Goal: Information Seeking & Learning: Learn about a topic

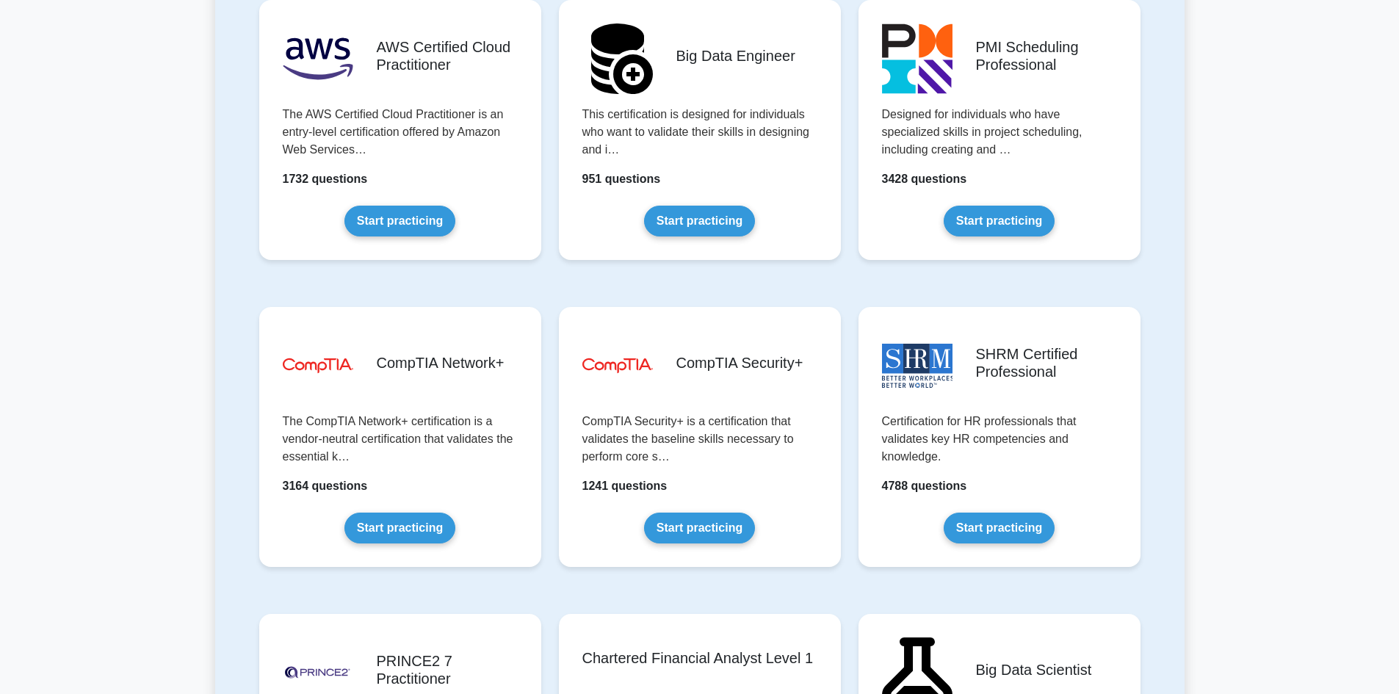
scroll to position [2497, 0]
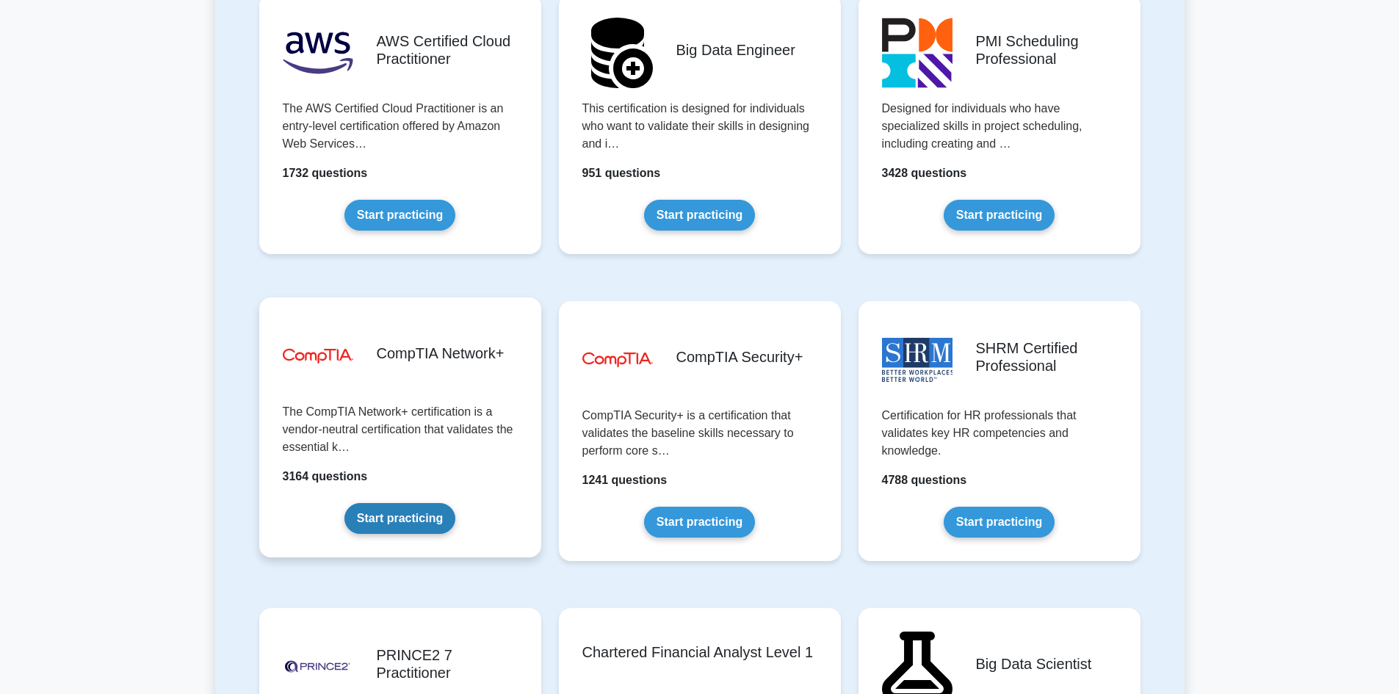
click at [423, 508] on link "Start practicing" at bounding box center [400, 518] width 111 height 31
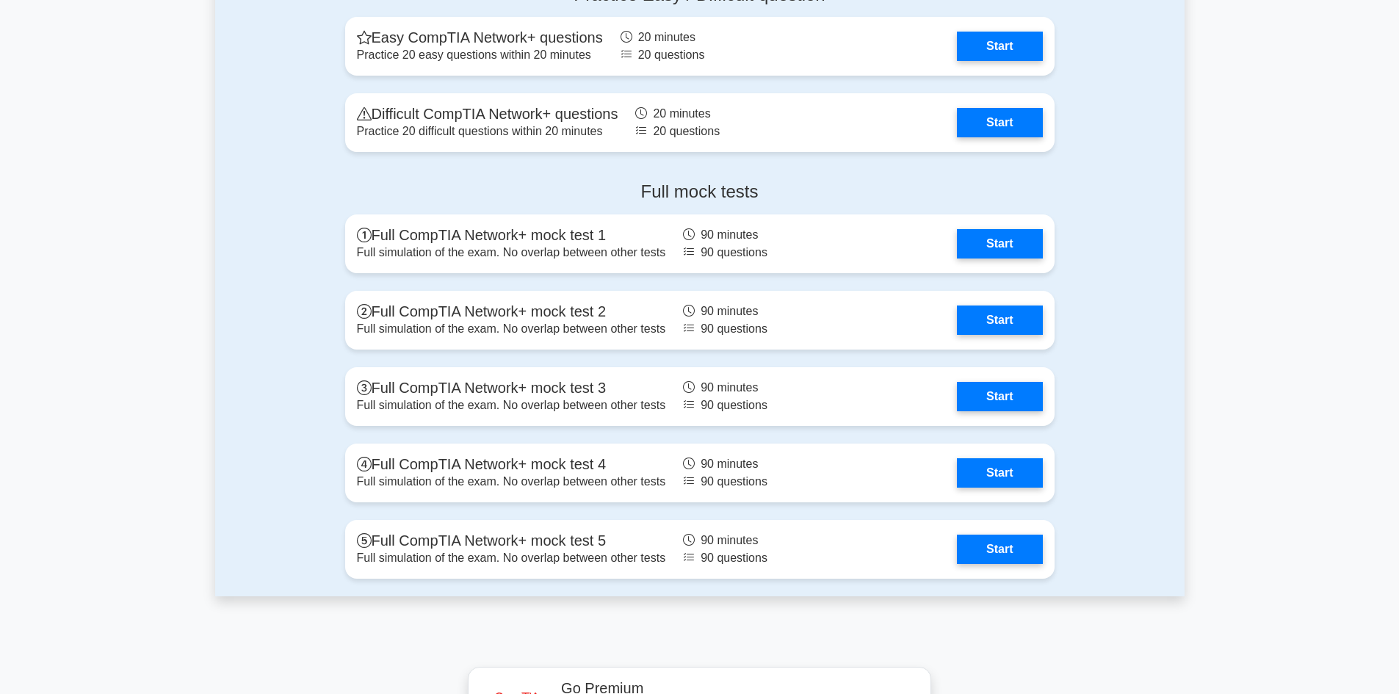
scroll to position [3012, 0]
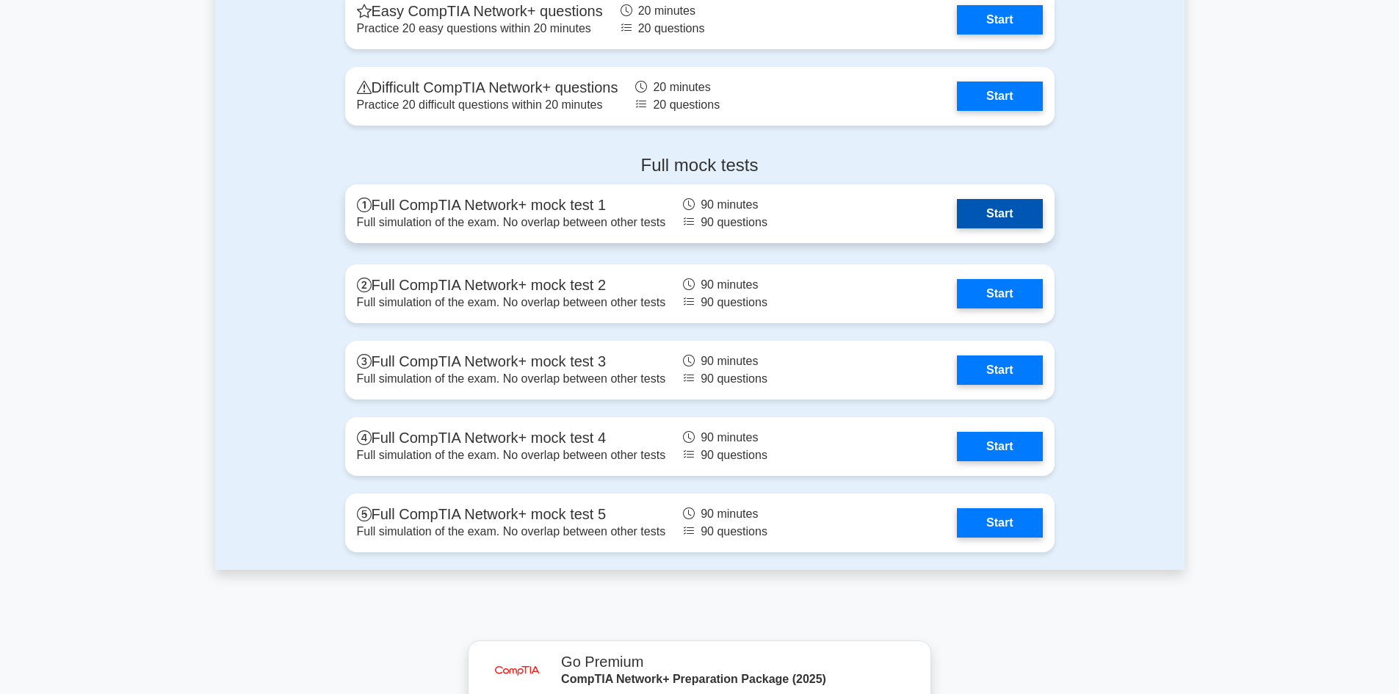
click at [998, 214] on link "Start" at bounding box center [999, 213] width 85 height 29
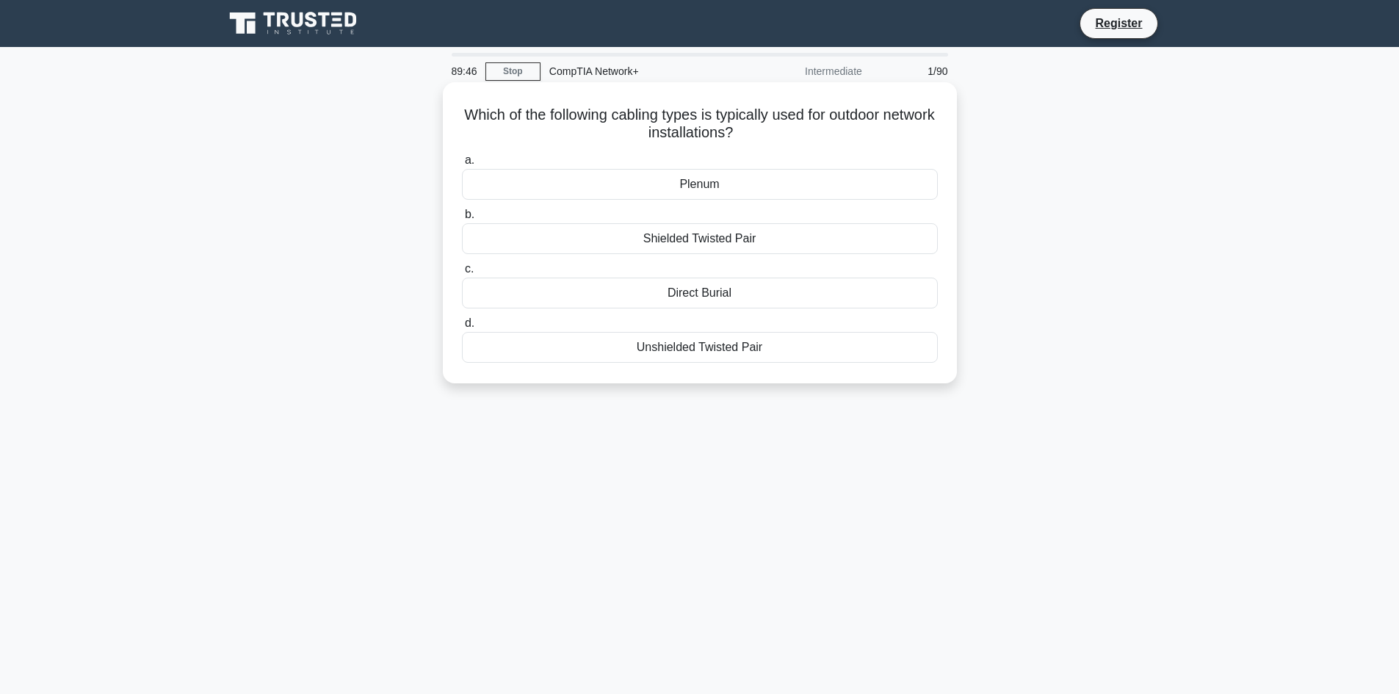
click at [826, 238] on div "Shielded Twisted Pair" at bounding box center [700, 238] width 476 height 31
click at [462, 220] on input "b. Shielded Twisted Pair" at bounding box center [462, 215] width 0 height 10
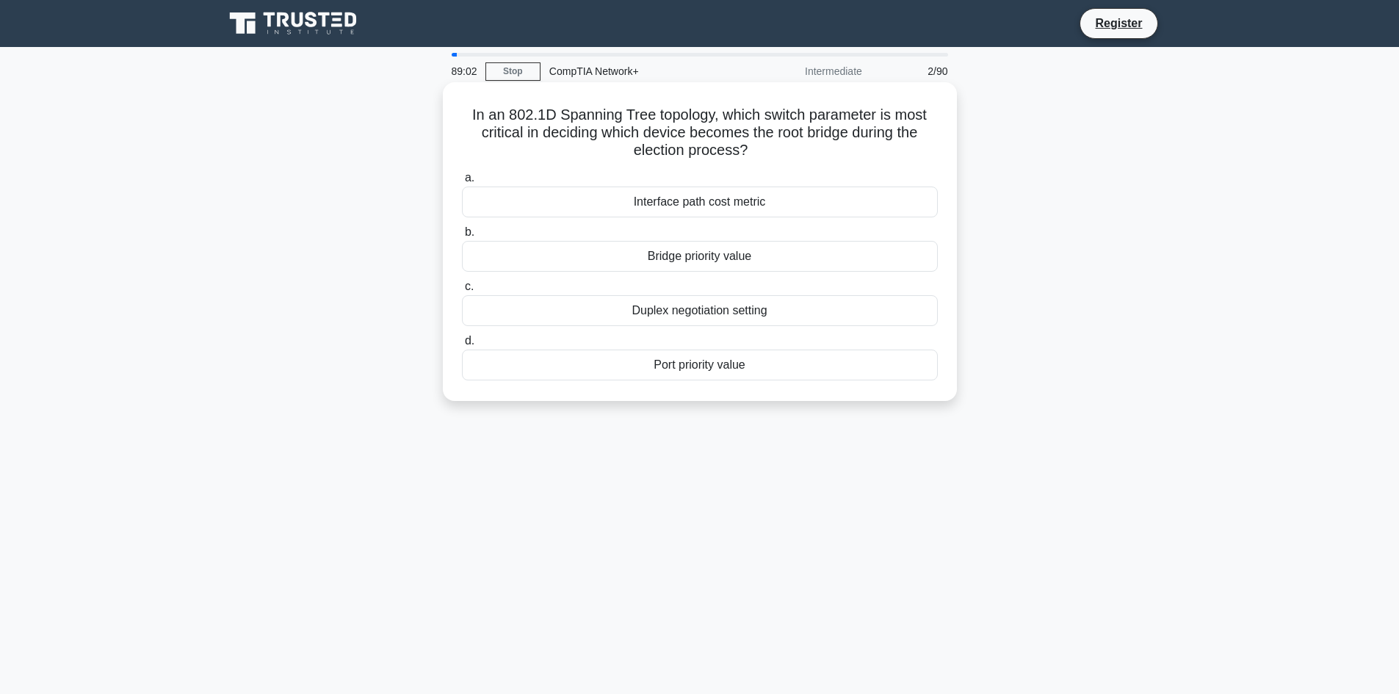
click at [815, 313] on div "Duplex negotiation setting" at bounding box center [700, 310] width 476 height 31
click at [462, 292] on input "c. Duplex negotiation setting" at bounding box center [462, 287] width 0 height 10
click at [772, 258] on div "High availability" at bounding box center [700, 256] width 476 height 31
click at [462, 237] on input "b. High availability" at bounding box center [462, 233] width 0 height 10
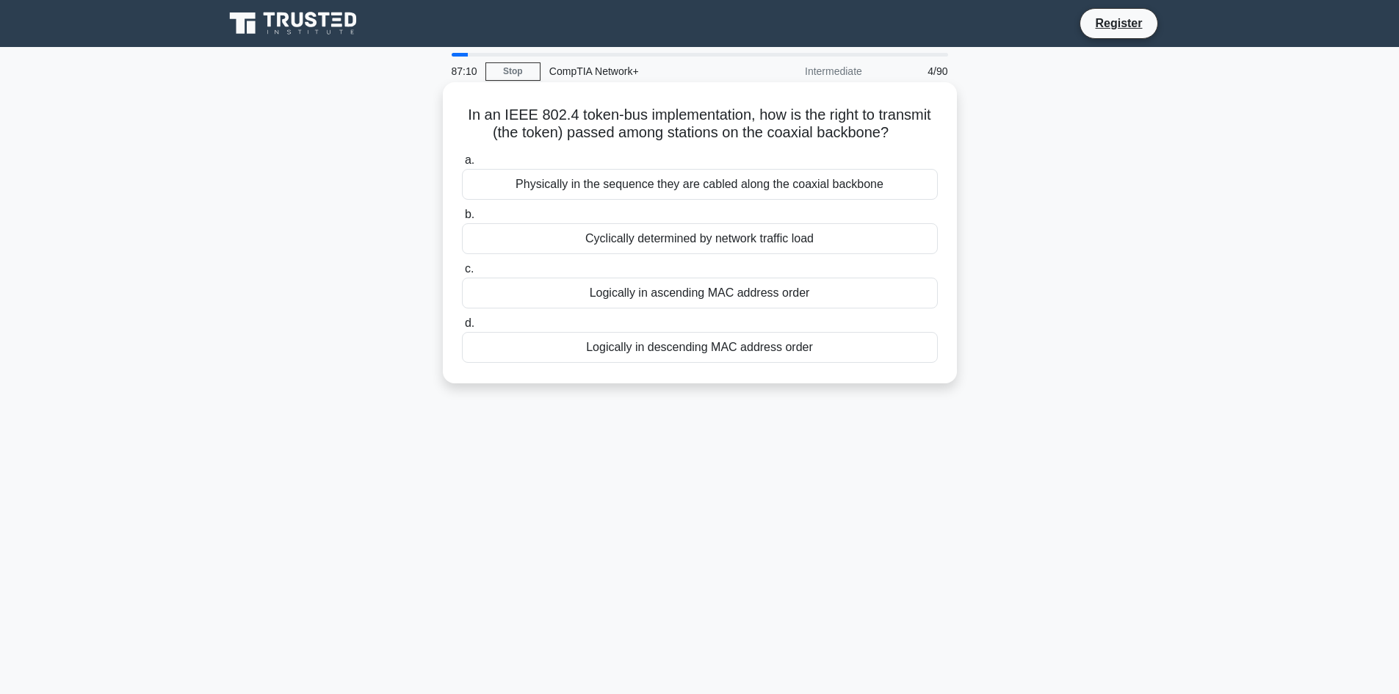
click at [779, 181] on div "Physically in the sequence they are cabled along the coaxial backbone" at bounding box center [700, 184] width 476 height 31
click at [462, 165] on input "a. Physically in the sequence they are cabled along the coaxial backbone" at bounding box center [462, 161] width 0 height 10
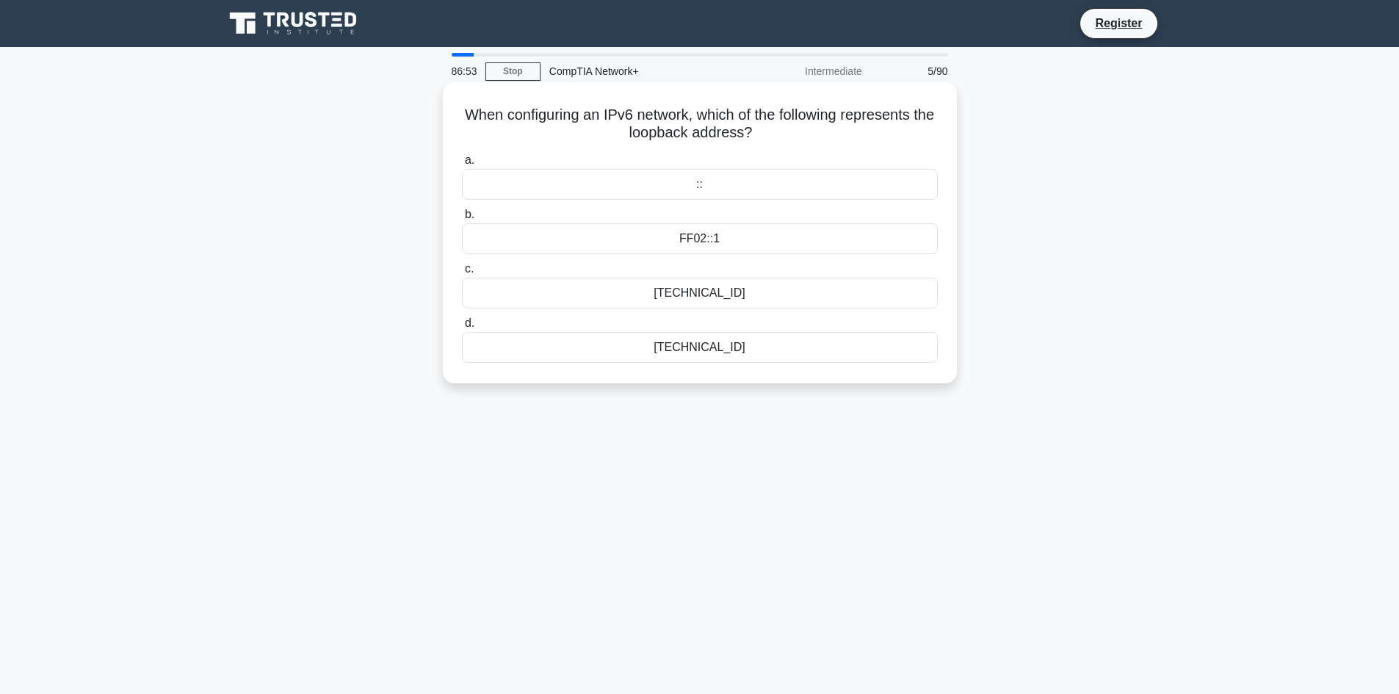
click at [738, 345] on div "::1" at bounding box center [700, 347] width 476 height 31
click at [462, 328] on input "d. ::1" at bounding box center [462, 324] width 0 height 10
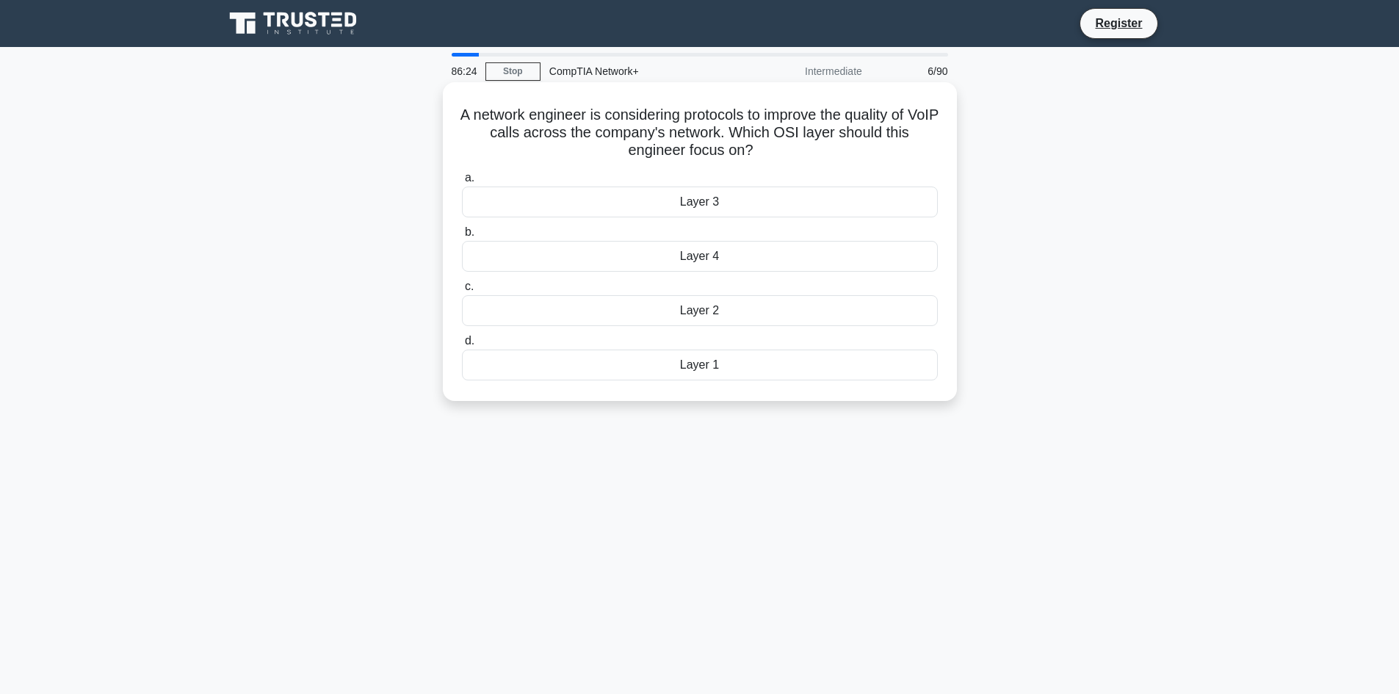
click at [761, 192] on div "Layer 3" at bounding box center [700, 202] width 476 height 31
click at [462, 183] on input "a. Layer 3" at bounding box center [462, 178] width 0 height 10
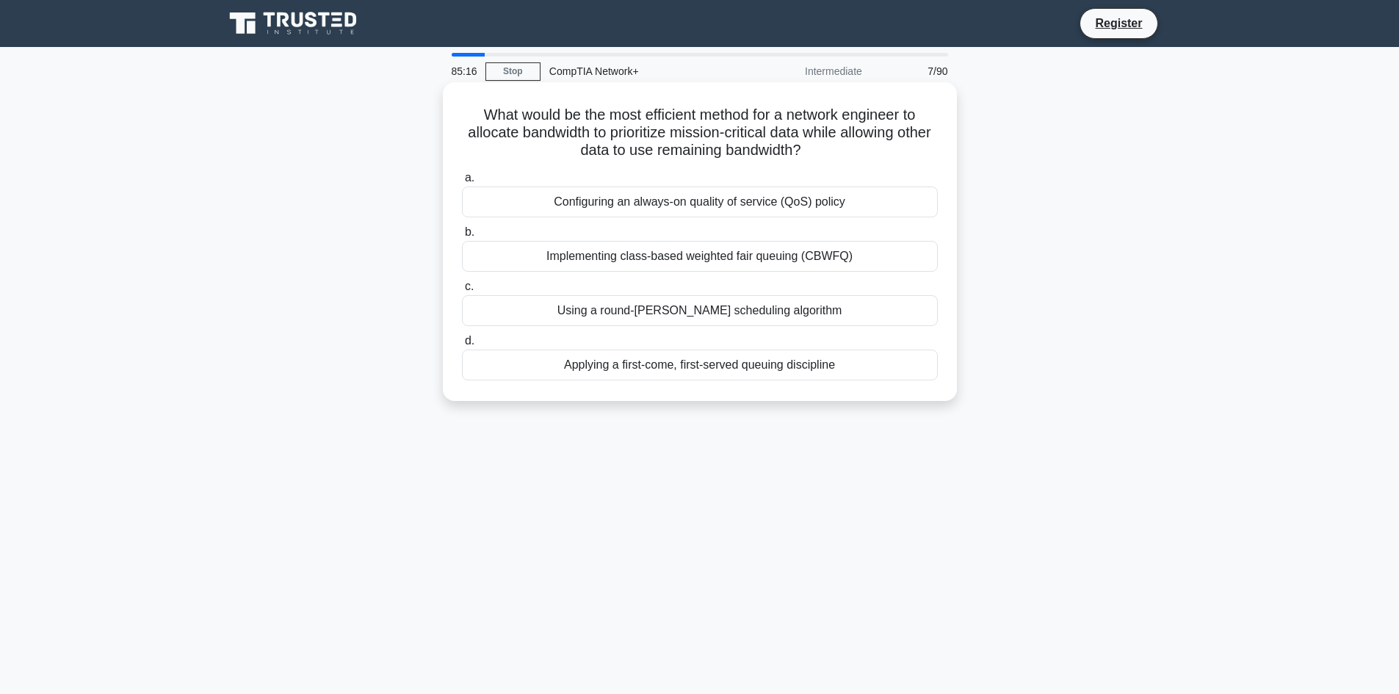
click at [706, 312] on div "Using a round-robin scheduling algorithm" at bounding box center [700, 310] width 476 height 31
click at [462, 292] on input "c. Using a round-robin scheduling algorithm" at bounding box center [462, 287] width 0 height 10
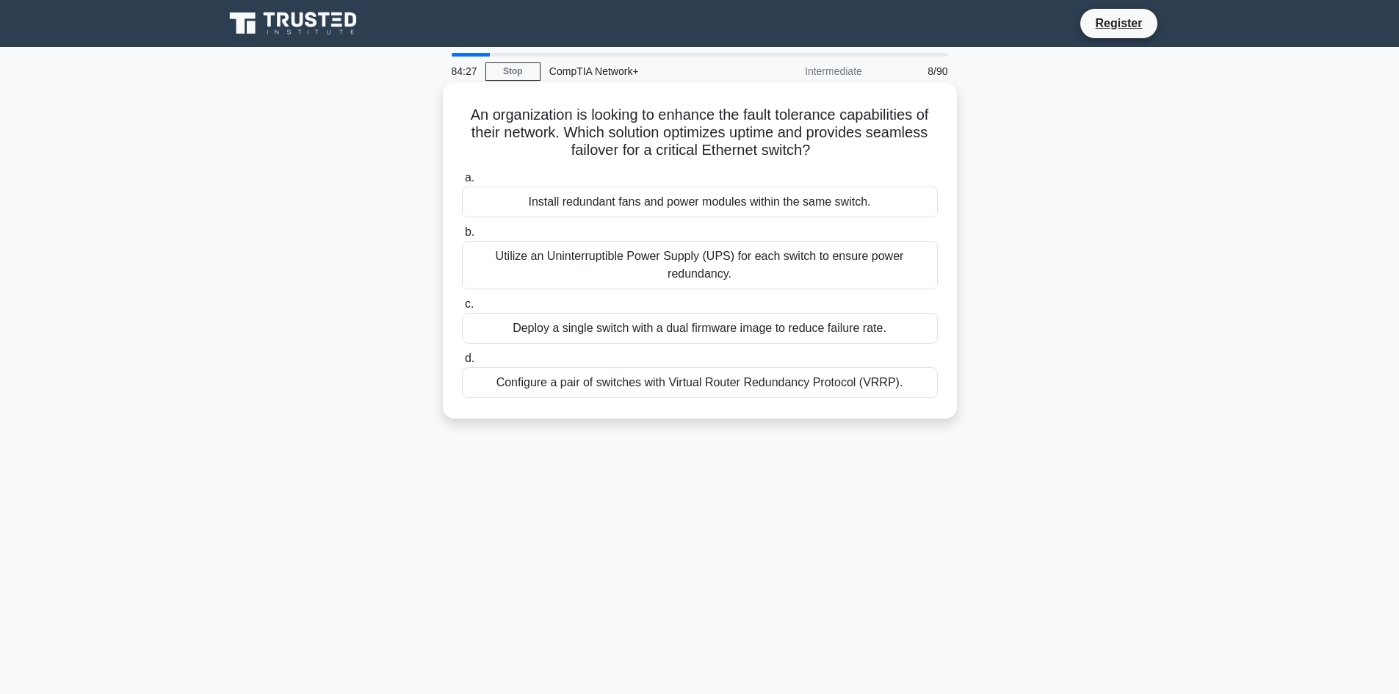
click at [663, 335] on div "Deploy a single switch with a dual firmware image to reduce failure rate." at bounding box center [700, 328] width 476 height 31
click at [462, 309] on input "c. Deploy a single switch with a dual firmware image to reduce failure rate." at bounding box center [462, 305] width 0 height 10
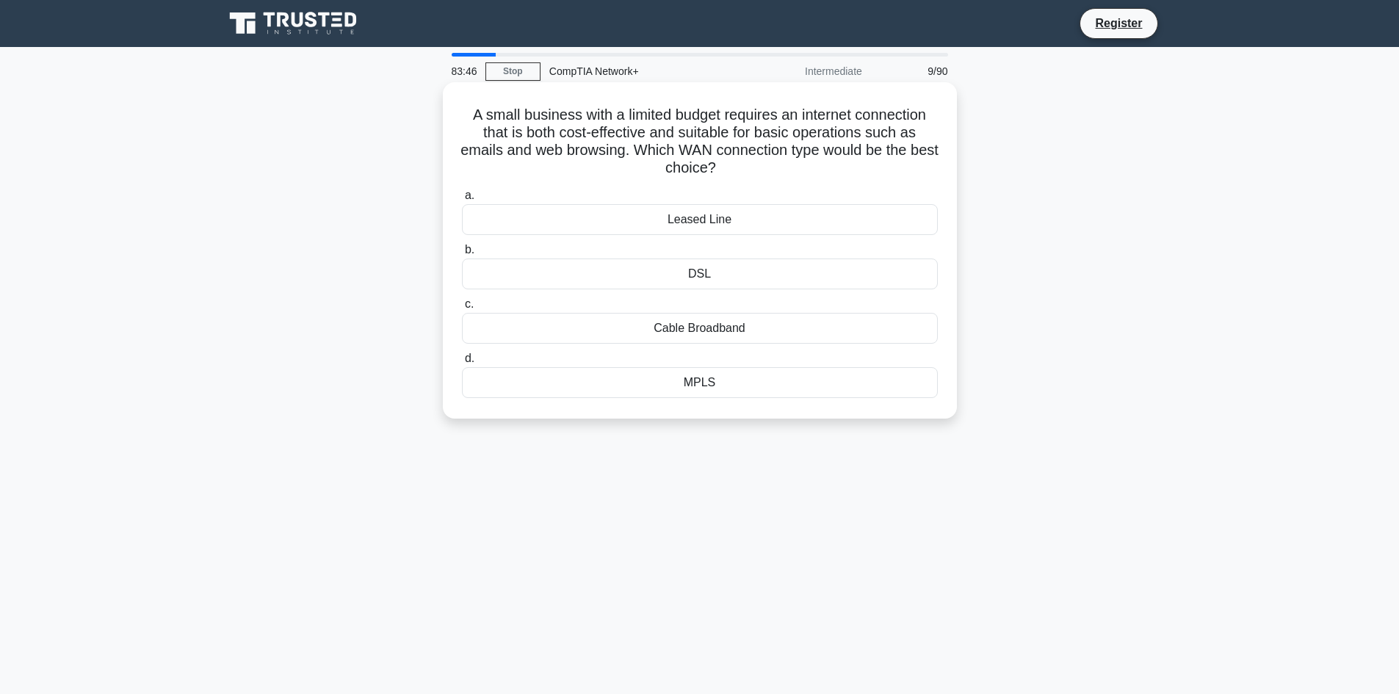
click at [807, 276] on div "DSL" at bounding box center [700, 274] width 476 height 31
click at [462, 255] on input "b. DSL" at bounding box center [462, 250] width 0 height 10
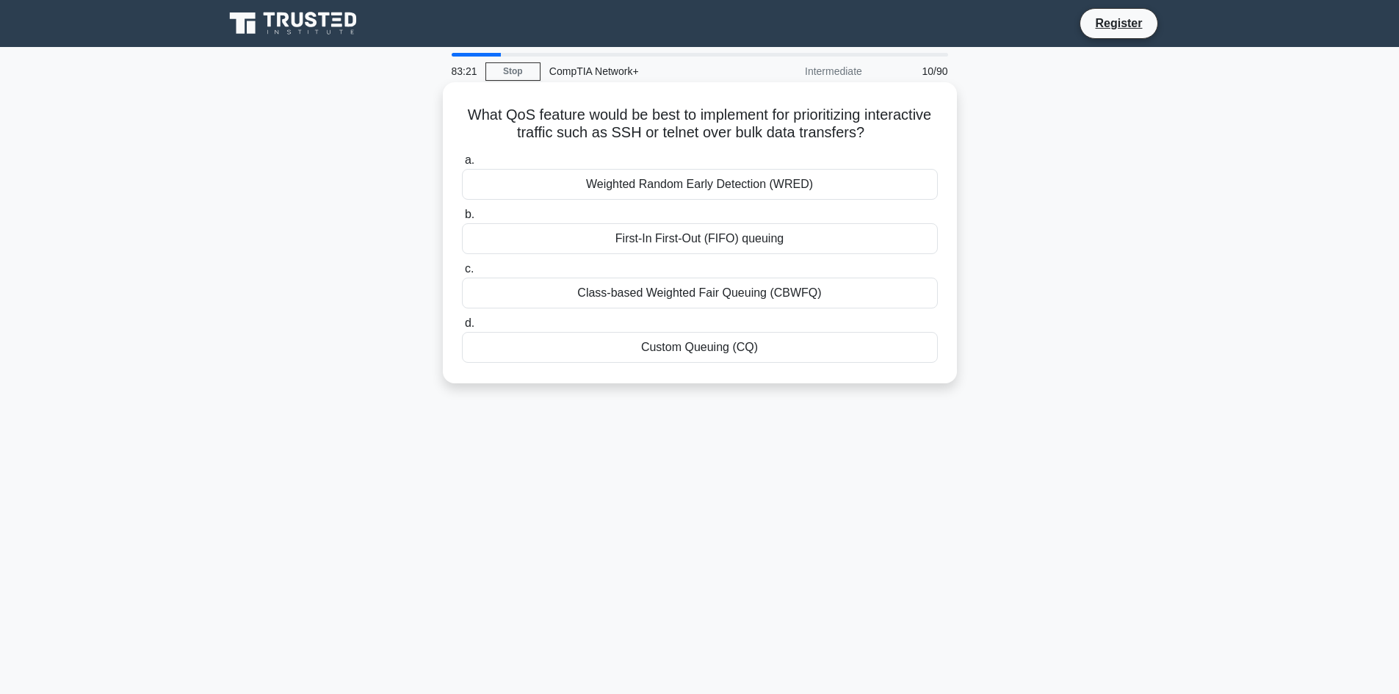
click at [783, 300] on div "Class-based Weighted Fair Queuing (CBWFQ)" at bounding box center [700, 293] width 476 height 31
click at [462, 274] on input "c. Class-based Weighted Fair Queuing (CBWFQ)" at bounding box center [462, 269] width 0 height 10
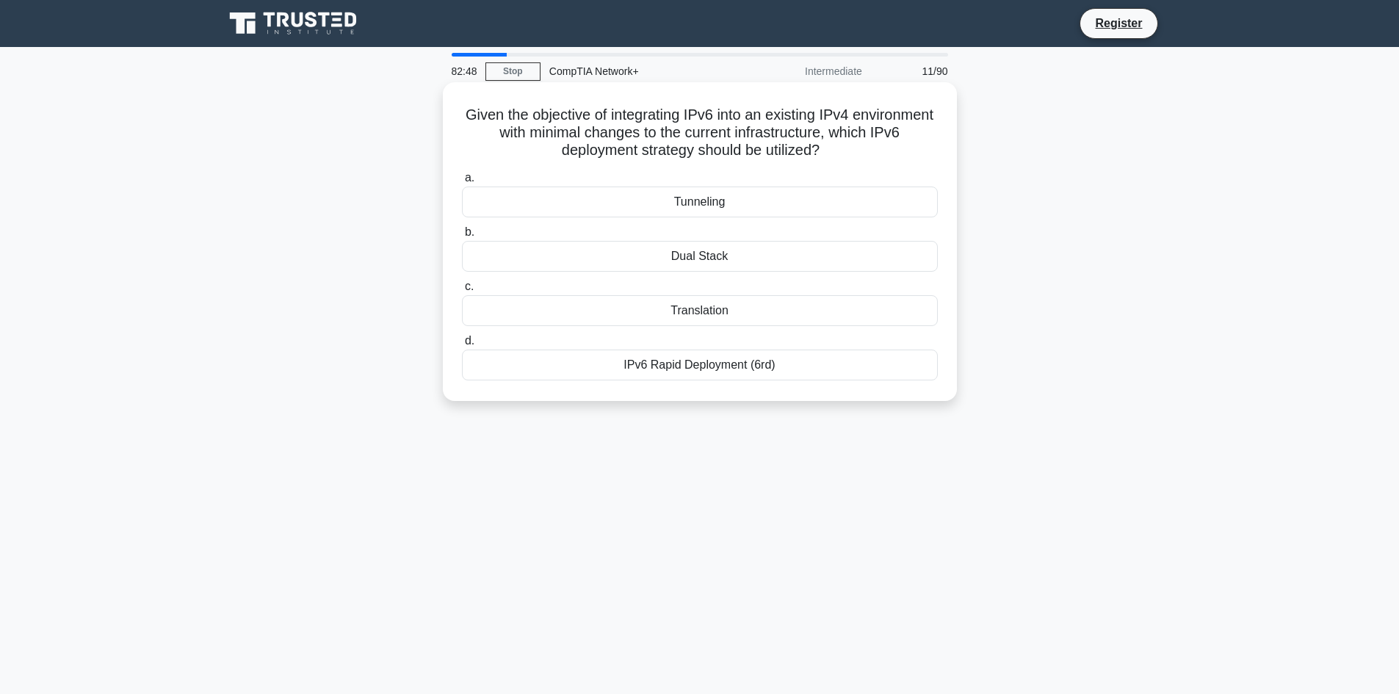
click at [708, 266] on div "Dual Stack" at bounding box center [700, 256] width 476 height 31
click at [462, 237] on input "b. Dual Stack" at bounding box center [462, 233] width 0 height 10
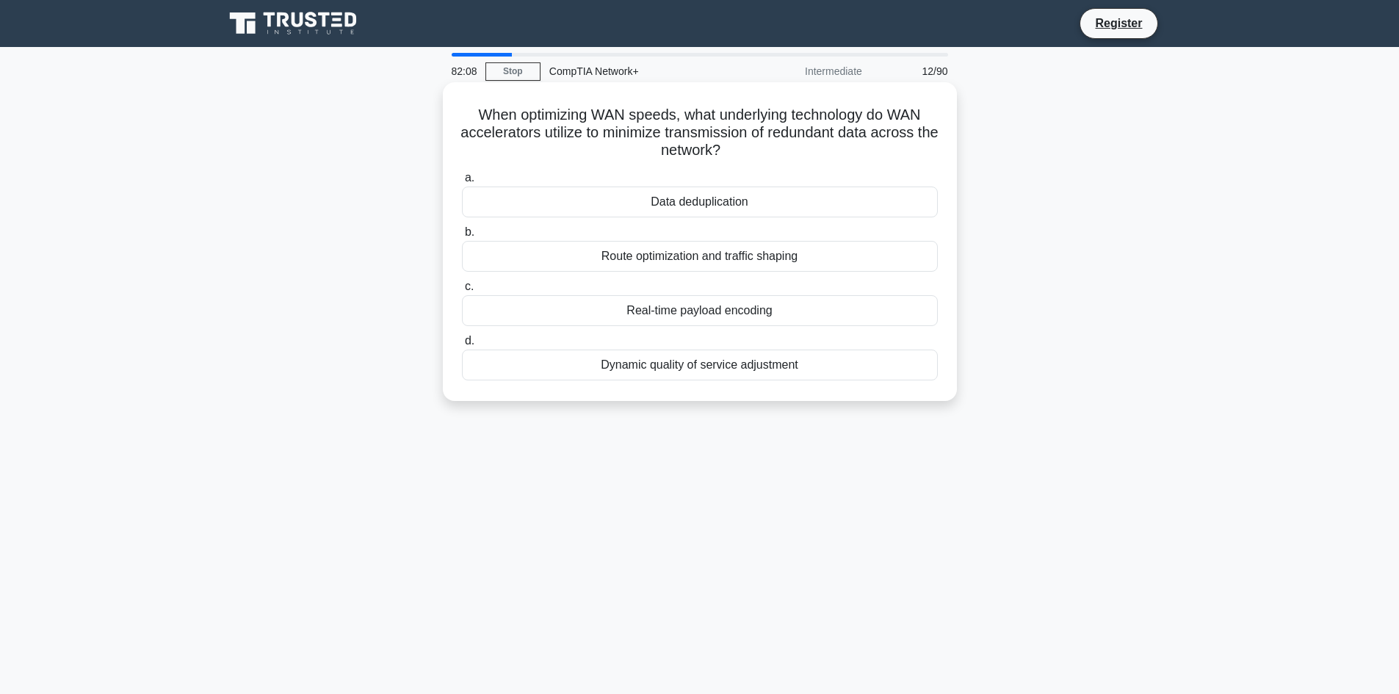
click at [730, 368] on div "Dynamic quality of service adjustment" at bounding box center [700, 365] width 476 height 31
click at [462, 346] on input "d. Dynamic quality of service adjustment" at bounding box center [462, 341] width 0 height 10
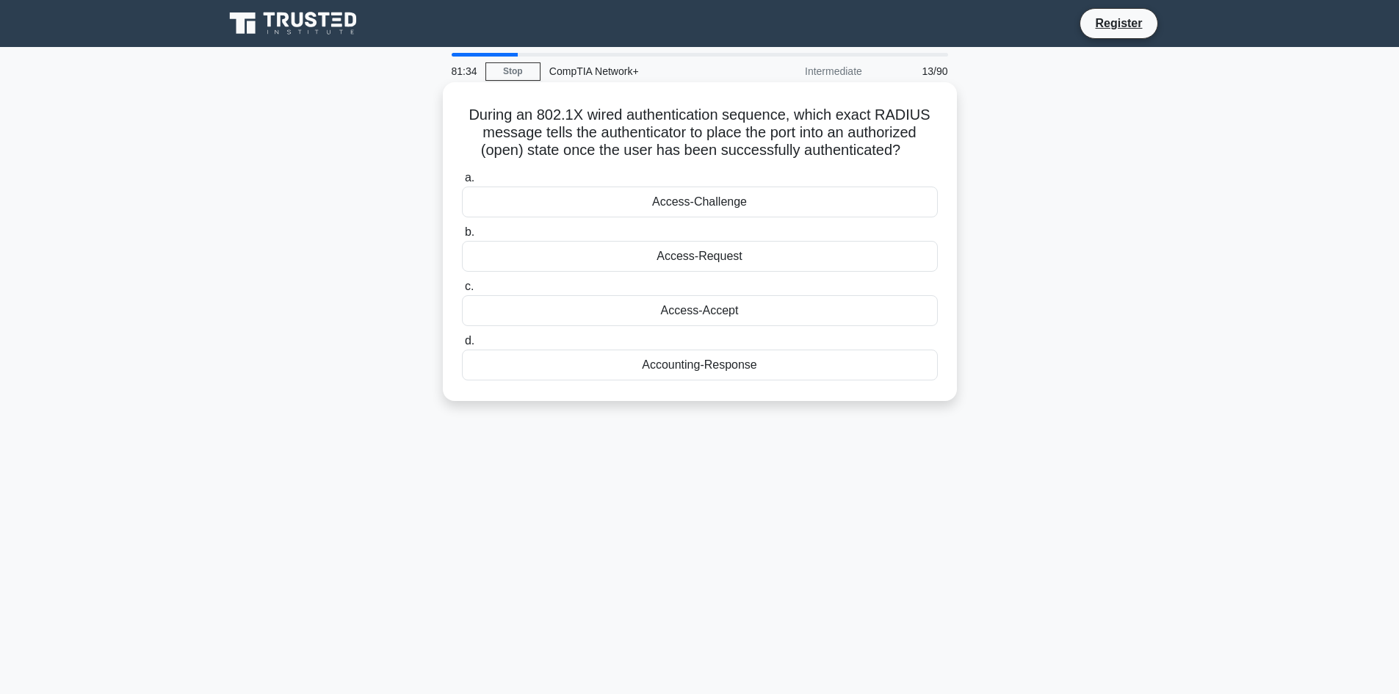
click at [692, 365] on div "Accounting-Response" at bounding box center [700, 365] width 476 height 31
click at [462, 346] on input "d. Accounting-Response" at bounding box center [462, 341] width 0 height 10
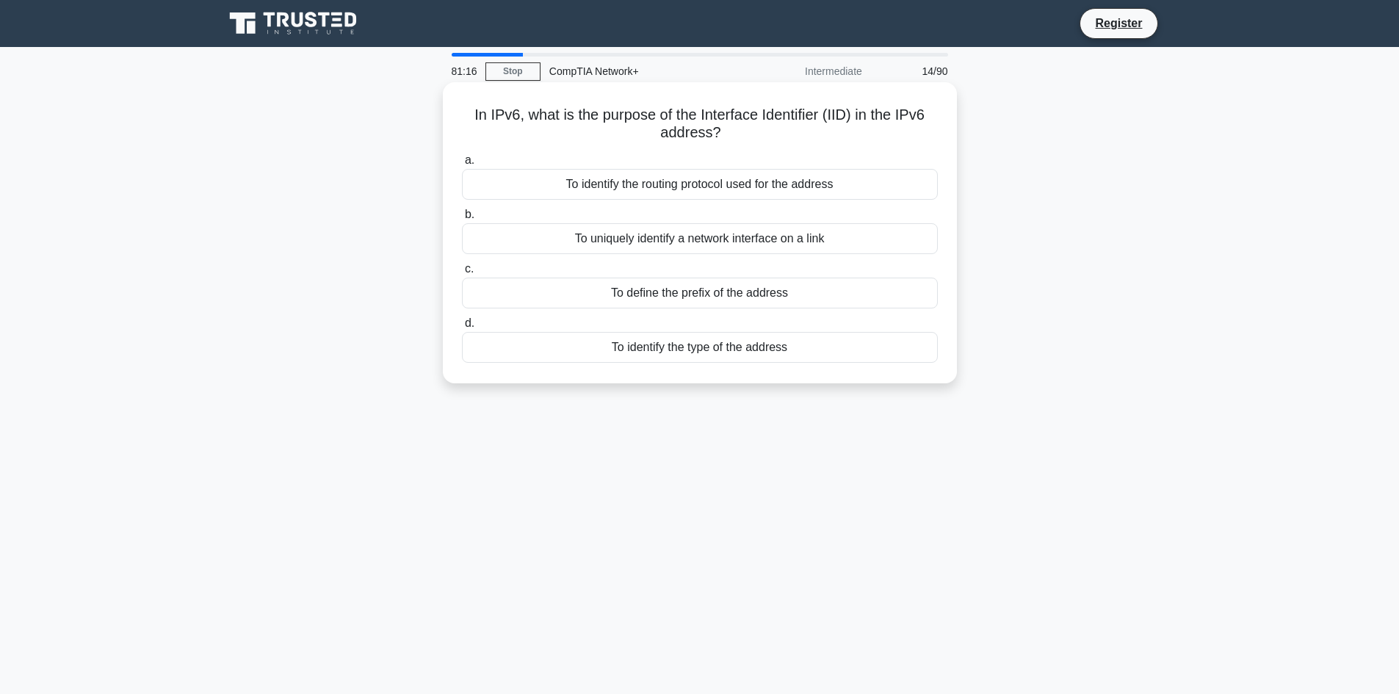
click at [719, 239] on div "To uniquely identify a network interface on a link" at bounding box center [700, 238] width 476 height 31
click at [462, 220] on input "b. To uniquely identify a network interface on a link" at bounding box center [462, 215] width 0 height 10
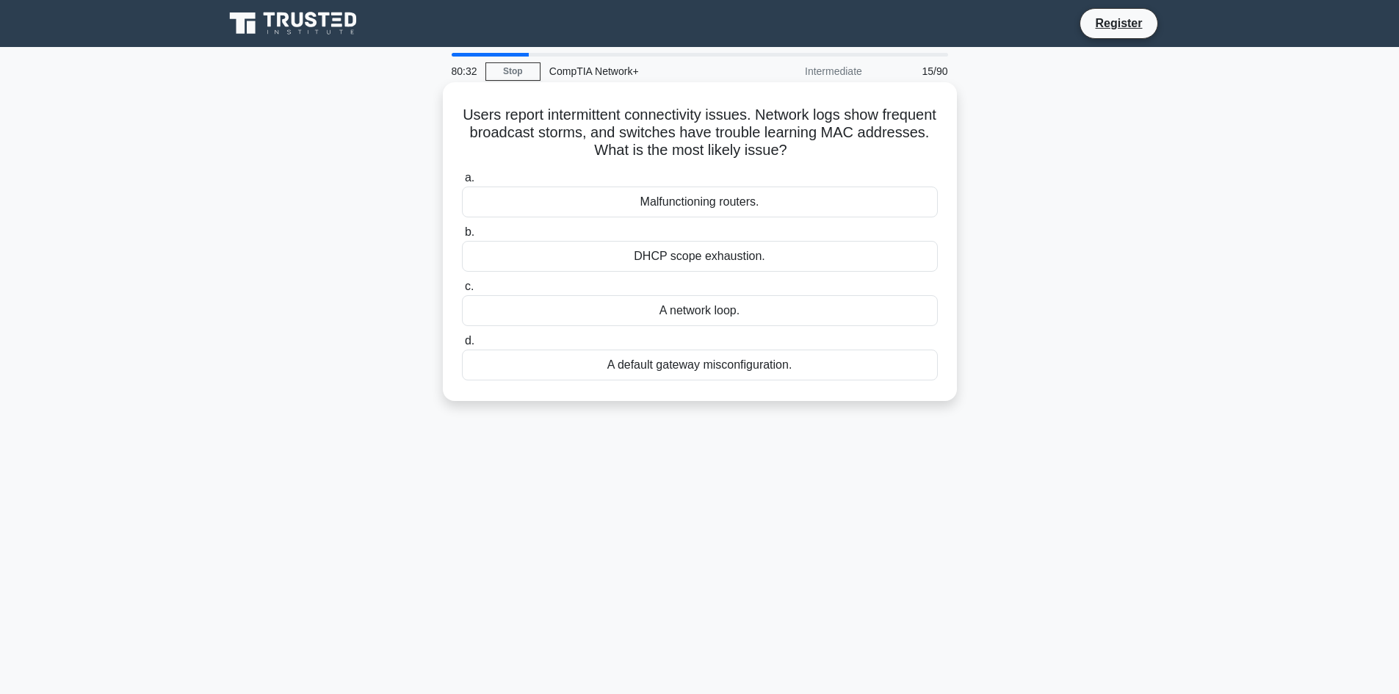
click at [665, 371] on div "A default gateway misconfiguration." at bounding box center [700, 365] width 476 height 31
click at [462, 346] on input "d. A default gateway misconfiguration." at bounding box center [462, 341] width 0 height 10
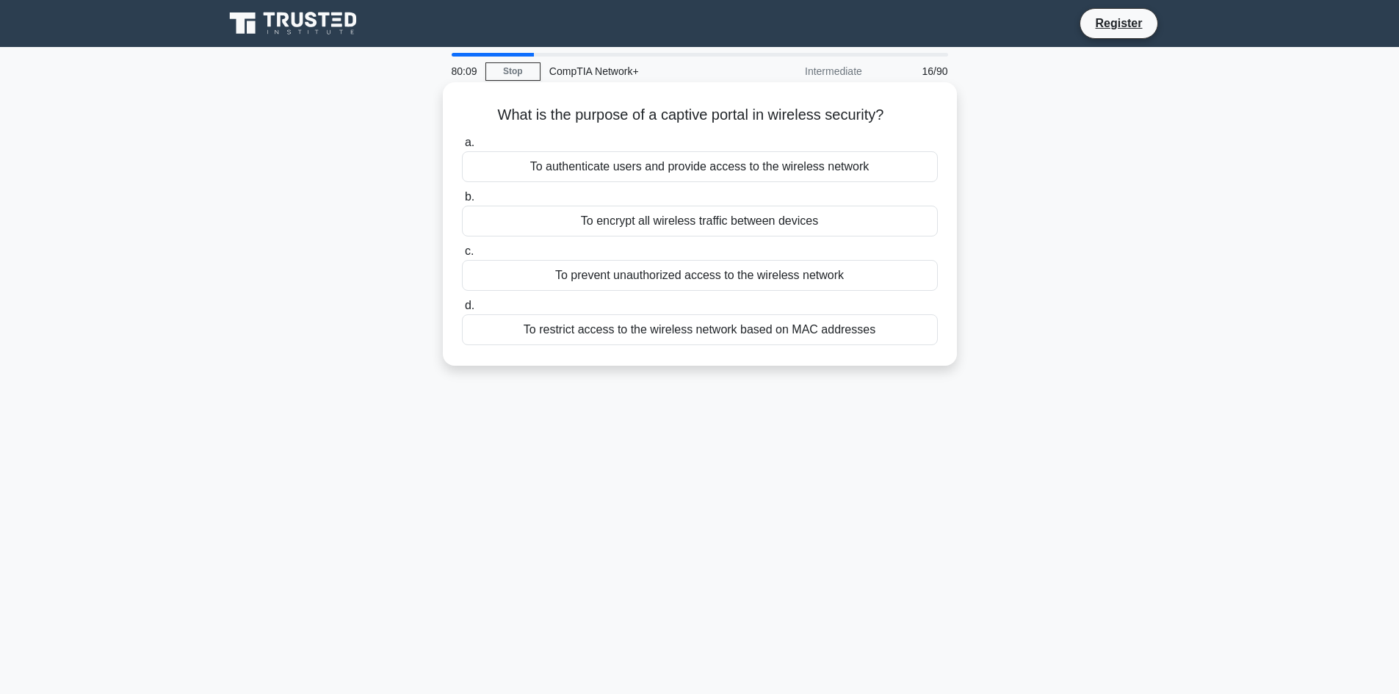
click at [746, 281] on div "To prevent unauthorized access to the wireless network" at bounding box center [700, 275] width 476 height 31
click at [462, 256] on input "c. To prevent unauthorized access to the wireless network" at bounding box center [462, 252] width 0 height 10
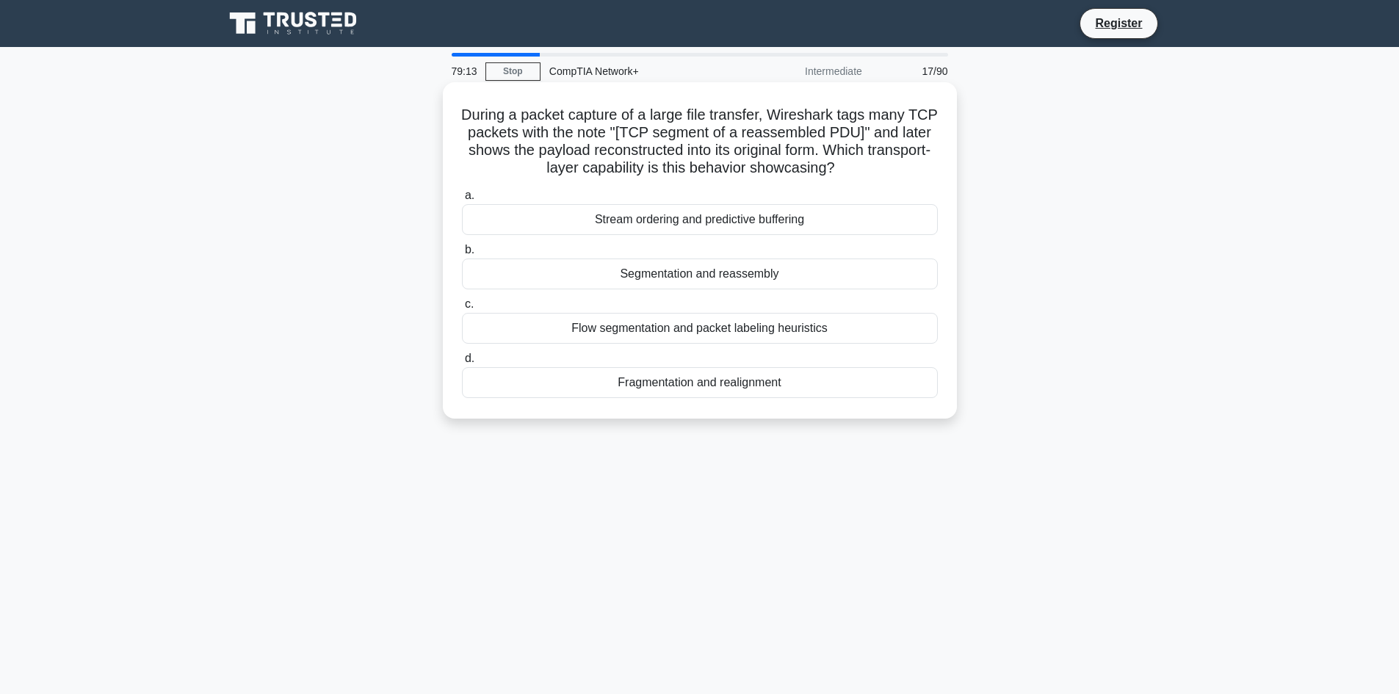
click at [748, 383] on div "Fragmentation and realignment" at bounding box center [700, 382] width 476 height 31
click at [462, 364] on input "d. Fragmentation and realignment" at bounding box center [462, 359] width 0 height 10
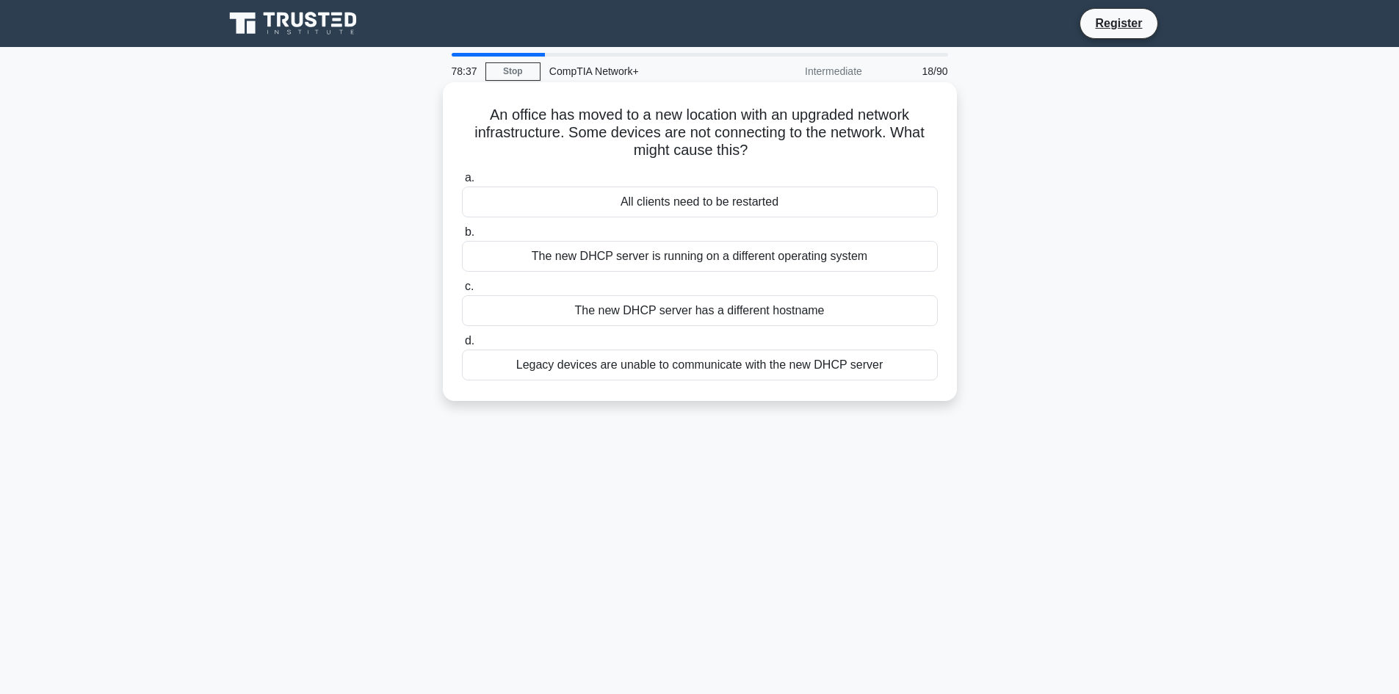
click at [700, 362] on div "Legacy devices are unable to communicate with the new DHCP server" at bounding box center [700, 365] width 476 height 31
click at [462, 346] on input "d. Legacy devices are unable to communicate with the new DHCP server" at bounding box center [462, 341] width 0 height 10
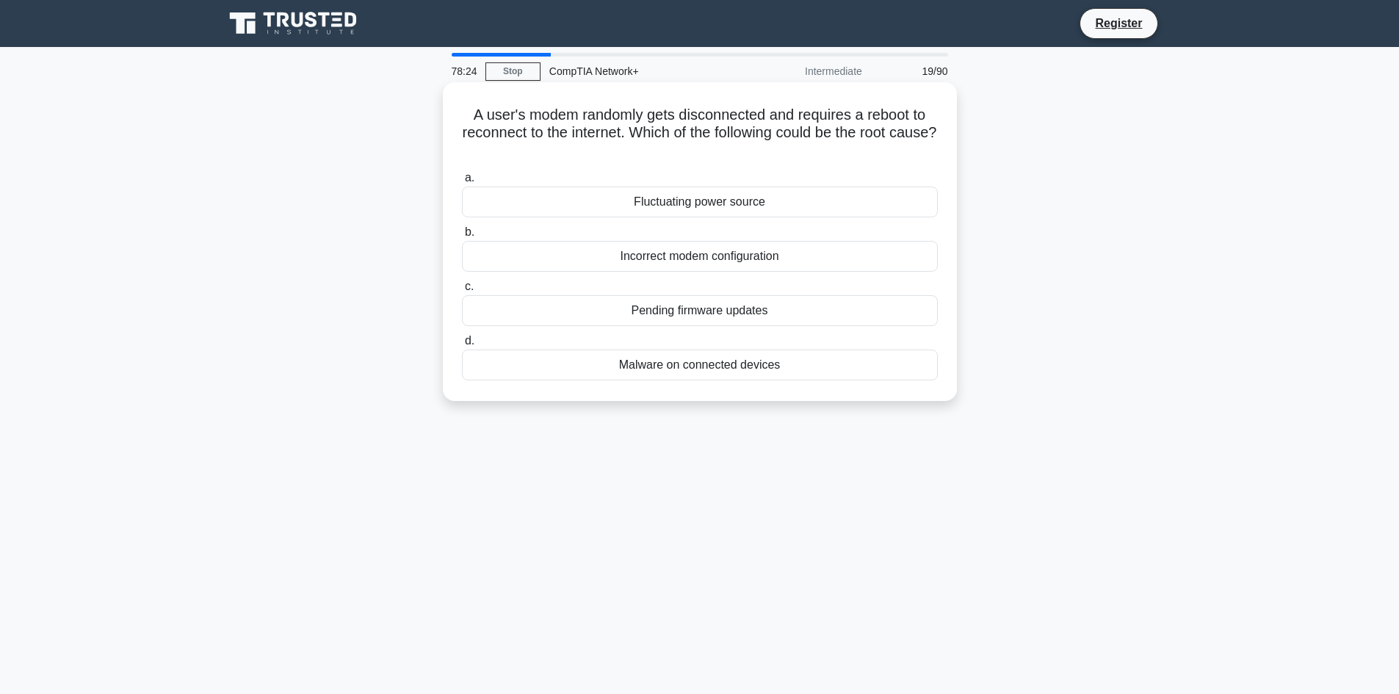
click at [734, 310] on div "Pending firmware updates" at bounding box center [700, 310] width 476 height 31
click at [462, 292] on input "c. Pending firmware updates" at bounding box center [462, 287] width 0 height 10
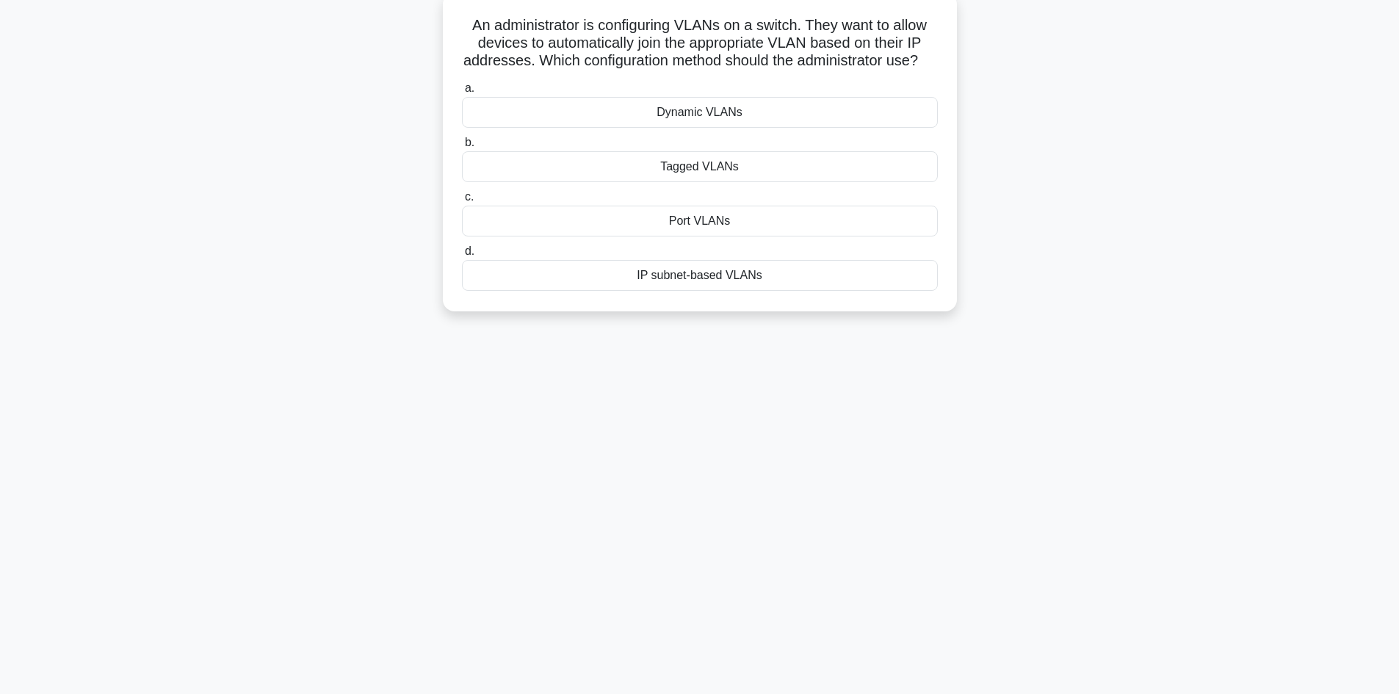
scroll to position [99, 0]
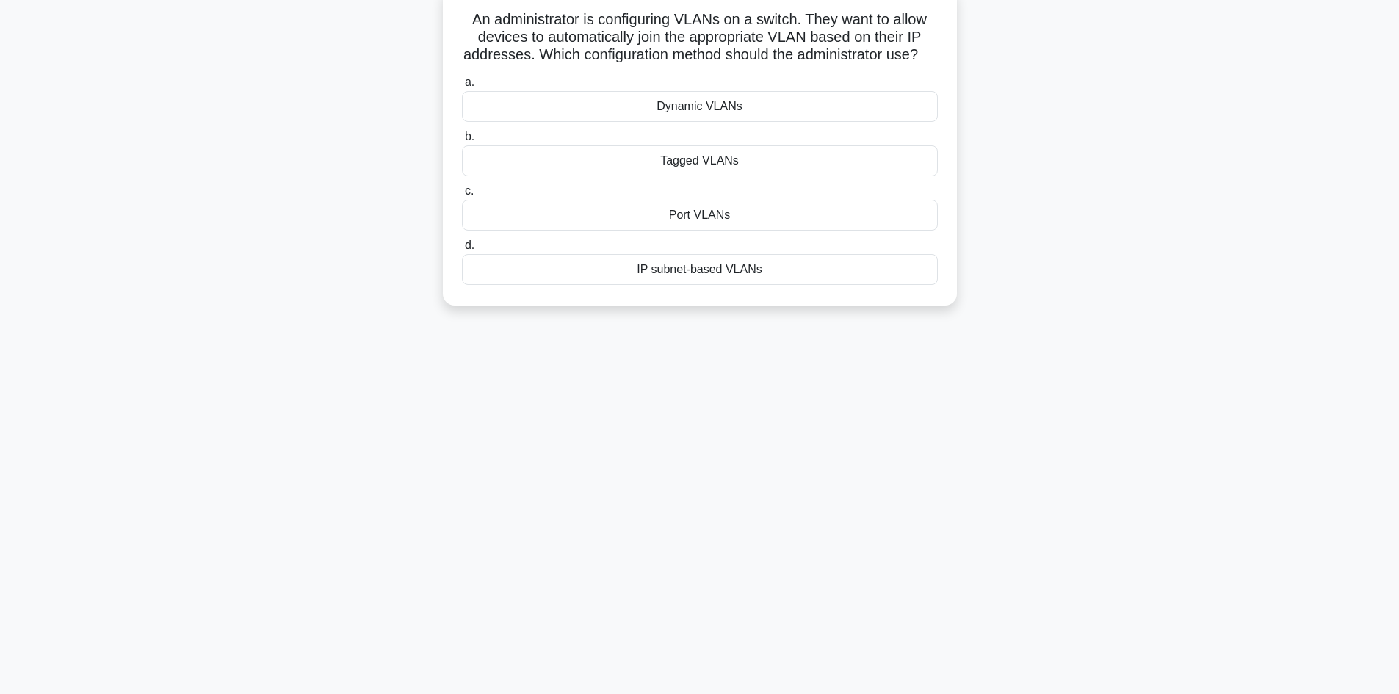
drag, startPoint x: 810, startPoint y: 386, endPoint x: 801, endPoint y: 350, distance: 37.2
click at [809, 364] on div "77:44 Stop CompTIA Network+ Intermediate 20/90 An administrator is configuring …" at bounding box center [700, 321] width 970 height 735
click at [725, 281] on div "IP subnet-based VLANs" at bounding box center [700, 265] width 476 height 31
click at [462, 247] on input "d. IP subnet-based VLANs" at bounding box center [462, 242] width 0 height 10
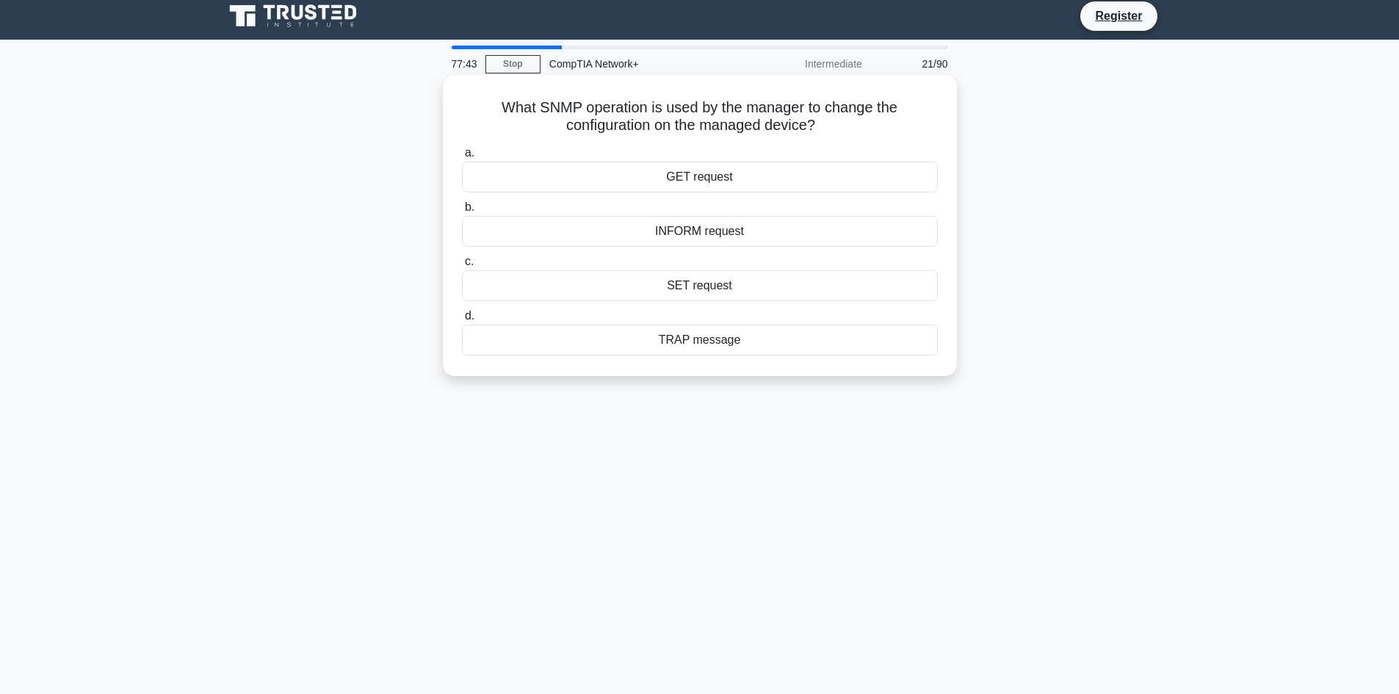
scroll to position [0, 0]
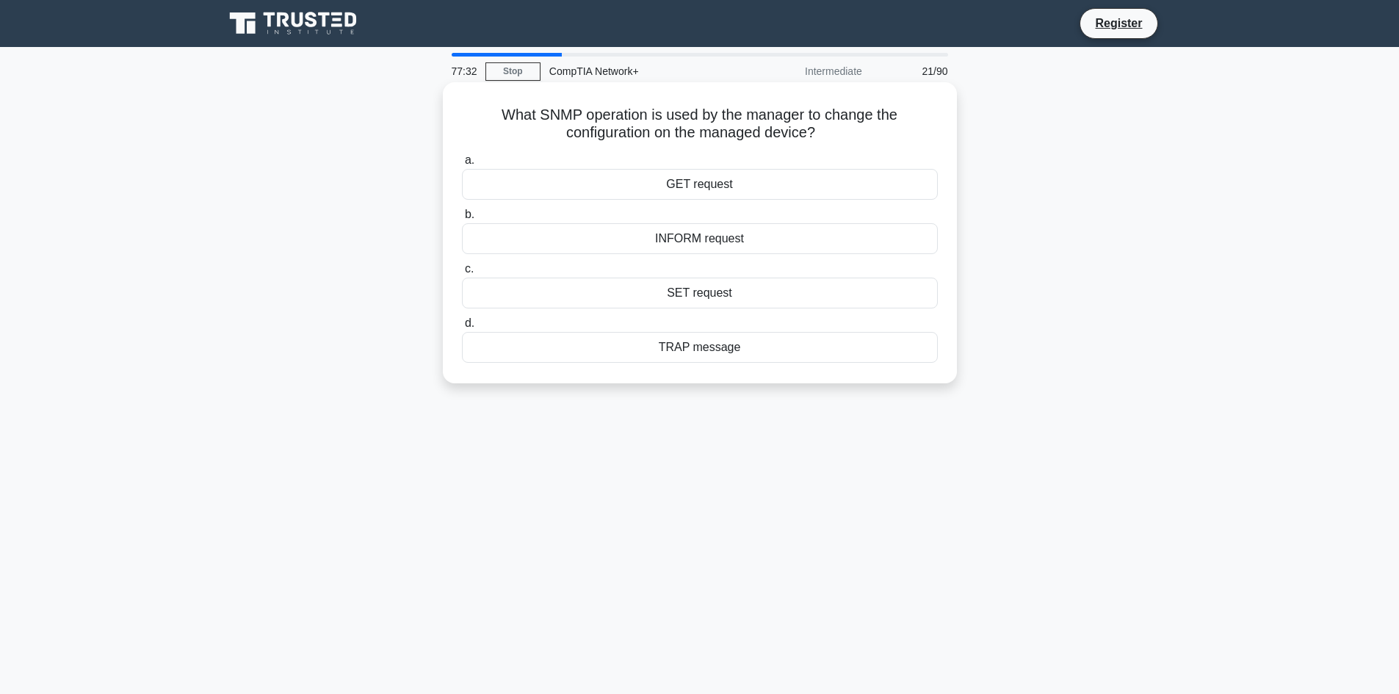
click at [709, 194] on div "GET request" at bounding box center [700, 184] width 476 height 31
click at [462, 165] on input "a. GET request" at bounding box center [462, 161] width 0 height 10
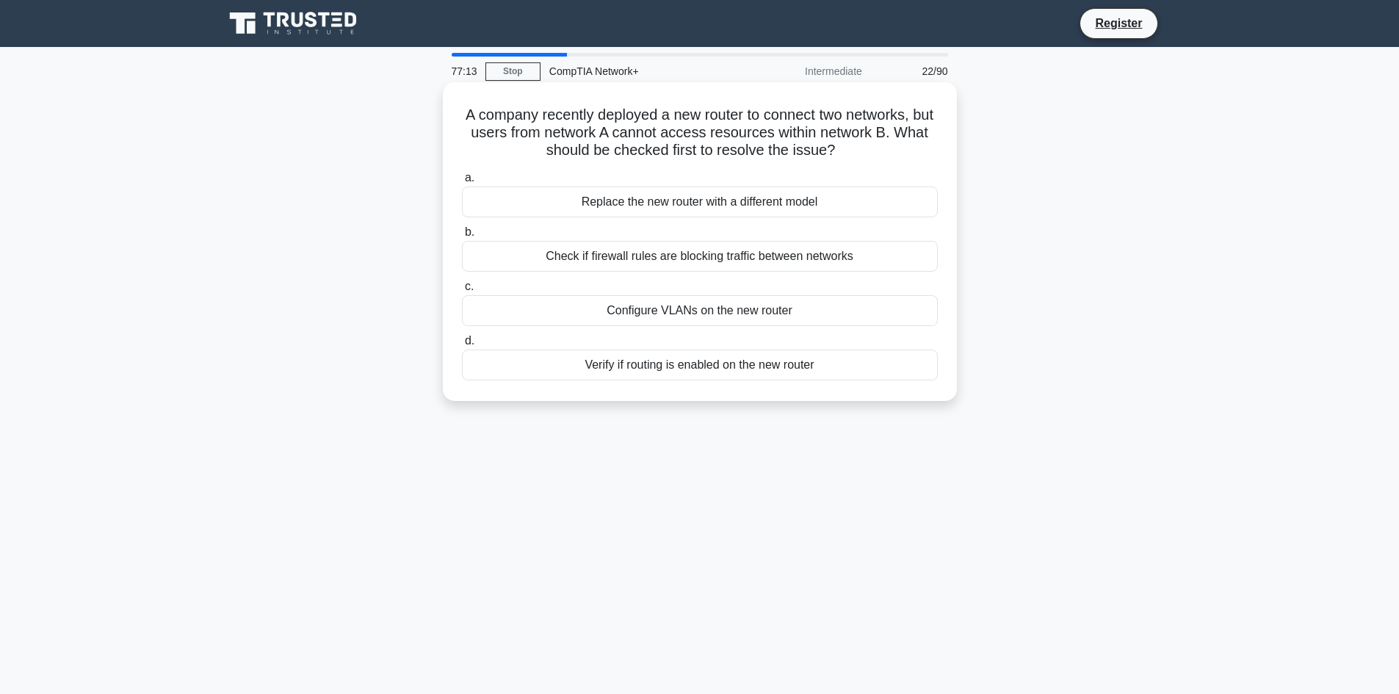
click at [677, 254] on div "Check if firewall rules are blocking traffic between networks" at bounding box center [700, 256] width 476 height 31
click at [462, 237] on input "b. Check if firewall rules are blocking traffic between networks" at bounding box center [462, 233] width 0 height 10
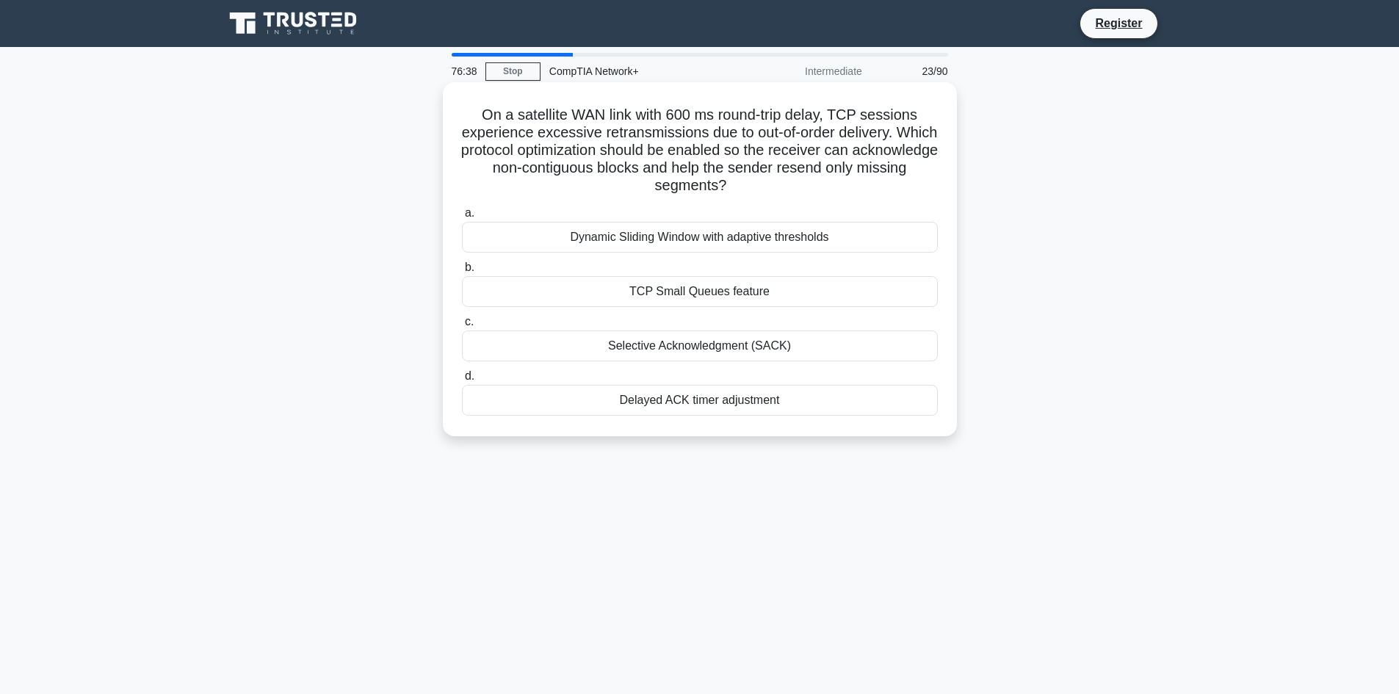
click at [740, 399] on div "Delayed ACK timer adjustment" at bounding box center [700, 400] width 476 height 31
click at [462, 381] on input "d. Delayed ACK timer adjustment" at bounding box center [462, 377] width 0 height 10
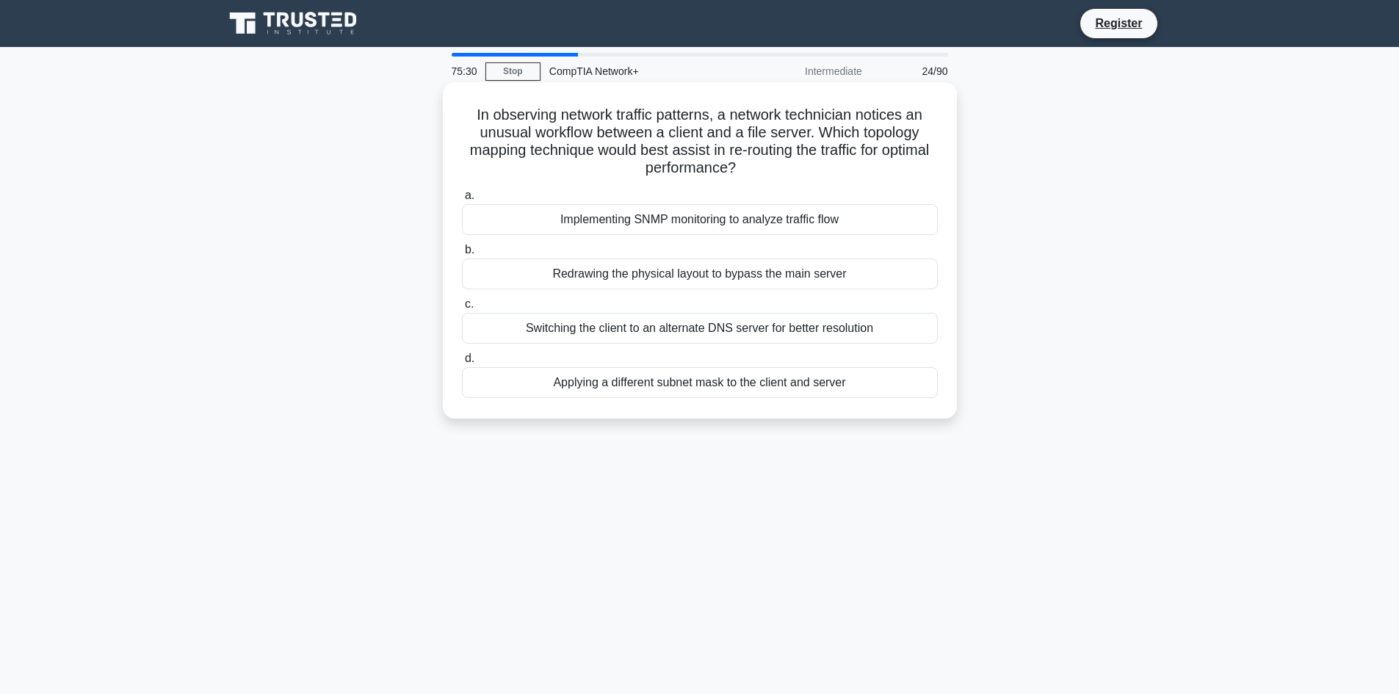
click at [687, 228] on div "Implementing SNMP monitoring to analyze traffic flow" at bounding box center [700, 219] width 476 height 31
click at [462, 201] on input "a. Implementing SNMP monitoring to analyze traffic flow" at bounding box center [462, 196] width 0 height 10
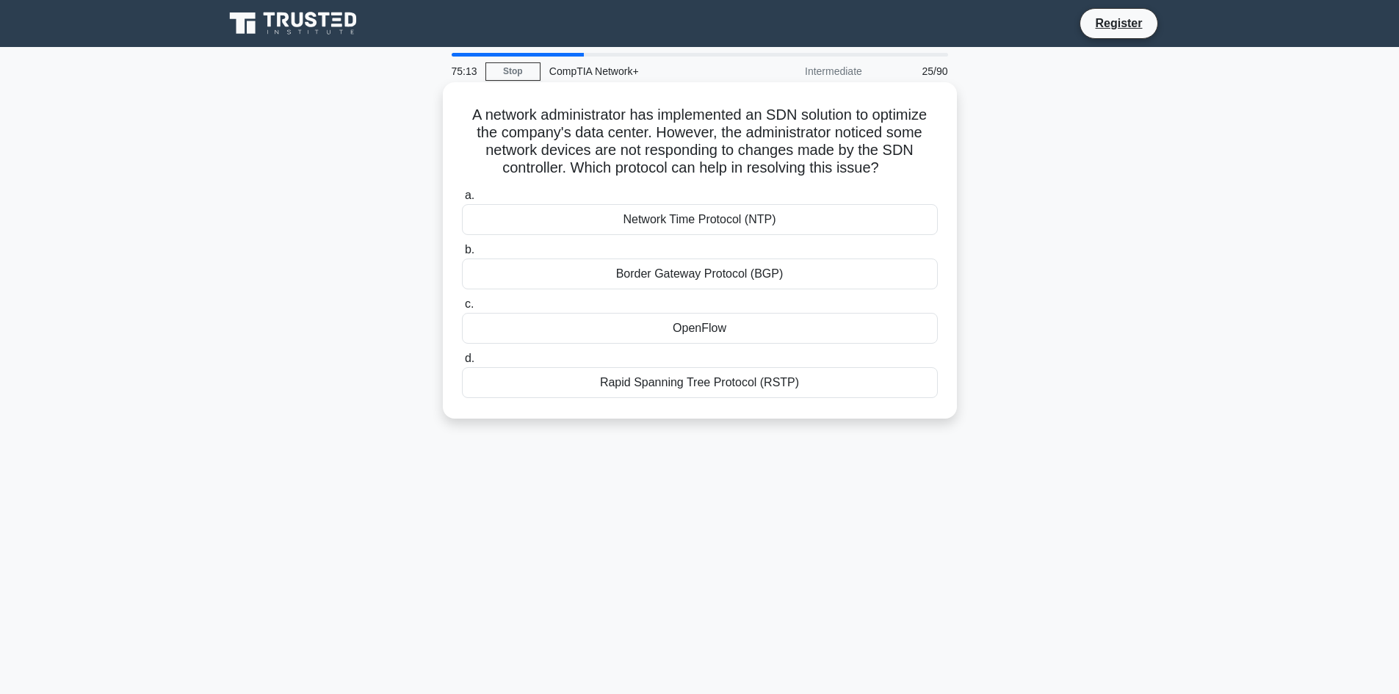
click at [686, 388] on div "Rapid Spanning Tree Protocol (RSTP)" at bounding box center [700, 382] width 476 height 31
click at [462, 364] on input "d. Rapid Spanning Tree Protocol (RSTP)" at bounding box center [462, 359] width 0 height 10
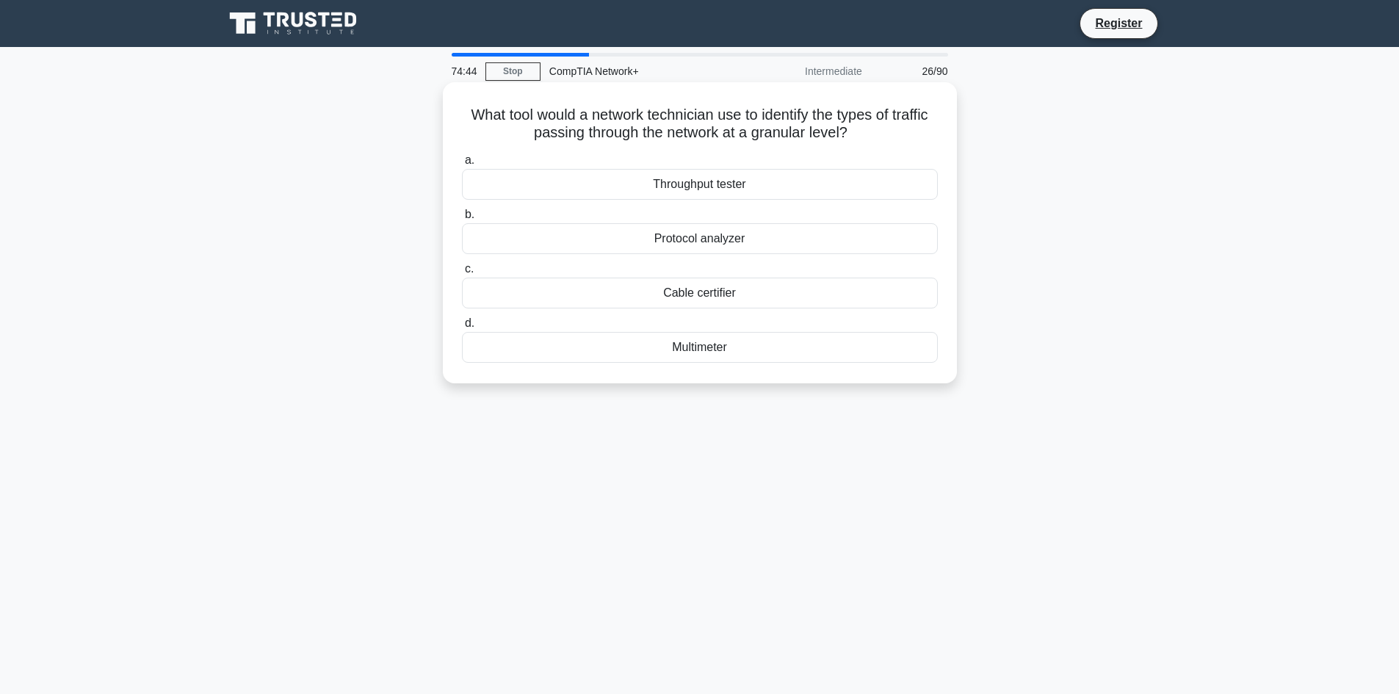
click at [762, 187] on div "Throughput tester" at bounding box center [700, 184] width 476 height 31
click at [462, 165] on input "a. Throughput tester" at bounding box center [462, 161] width 0 height 10
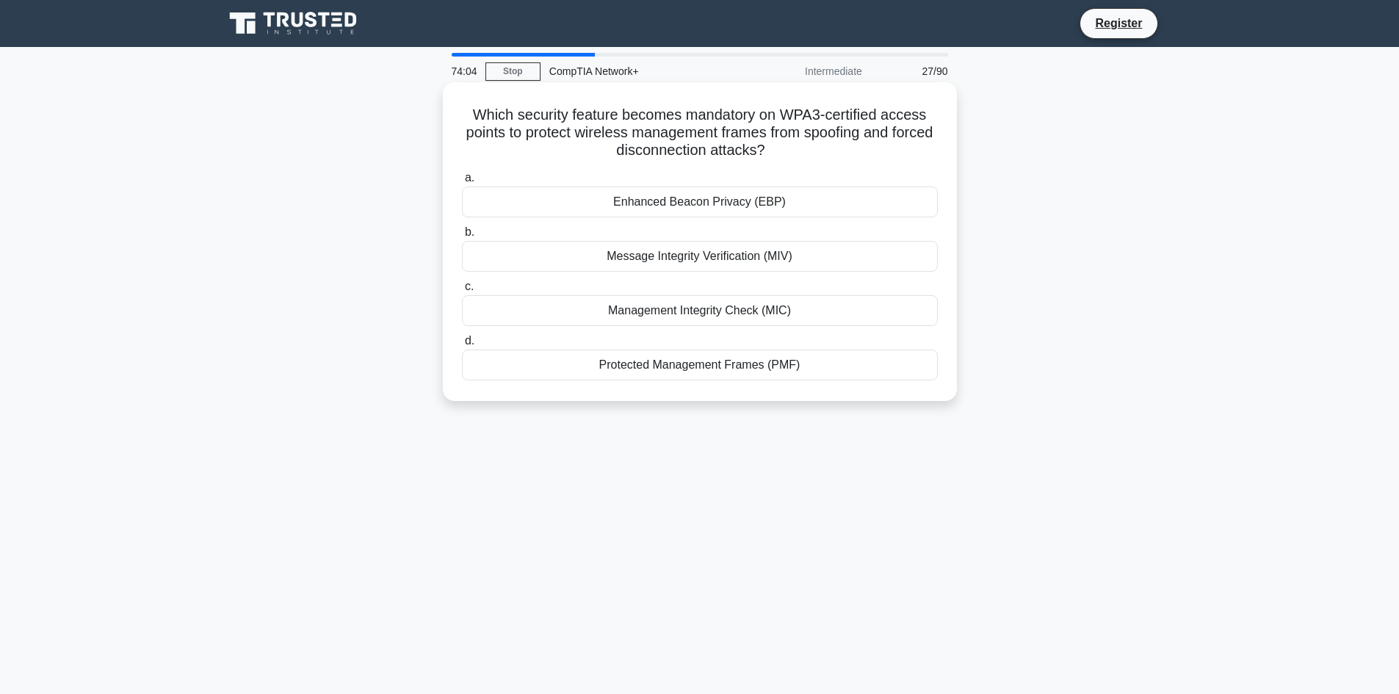
click at [724, 262] on div "Message Integrity Verification (MIV)" at bounding box center [700, 256] width 476 height 31
click at [462, 237] on input "b. Message Integrity Verification (MIV)" at bounding box center [462, 233] width 0 height 10
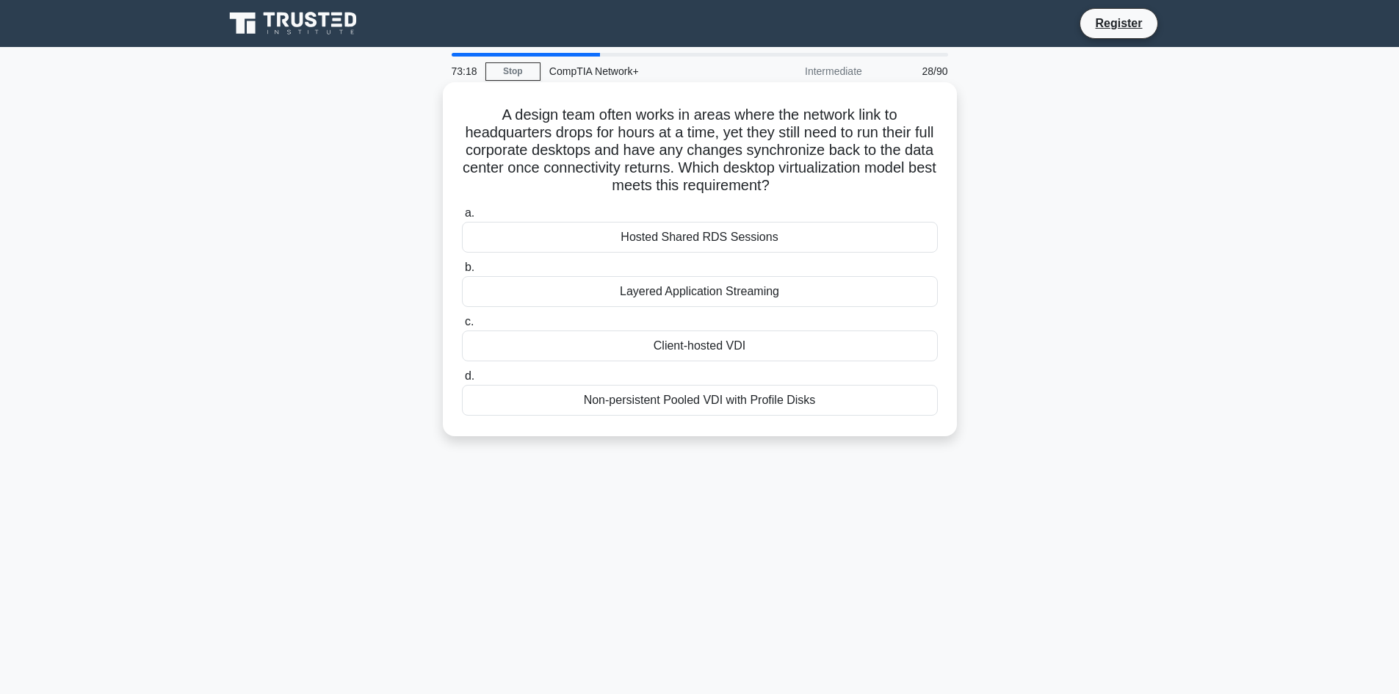
click at [677, 235] on div "Hosted Shared RDS Sessions" at bounding box center [700, 237] width 476 height 31
click at [462, 218] on input "a. Hosted Shared RDS Sessions" at bounding box center [462, 214] width 0 height 10
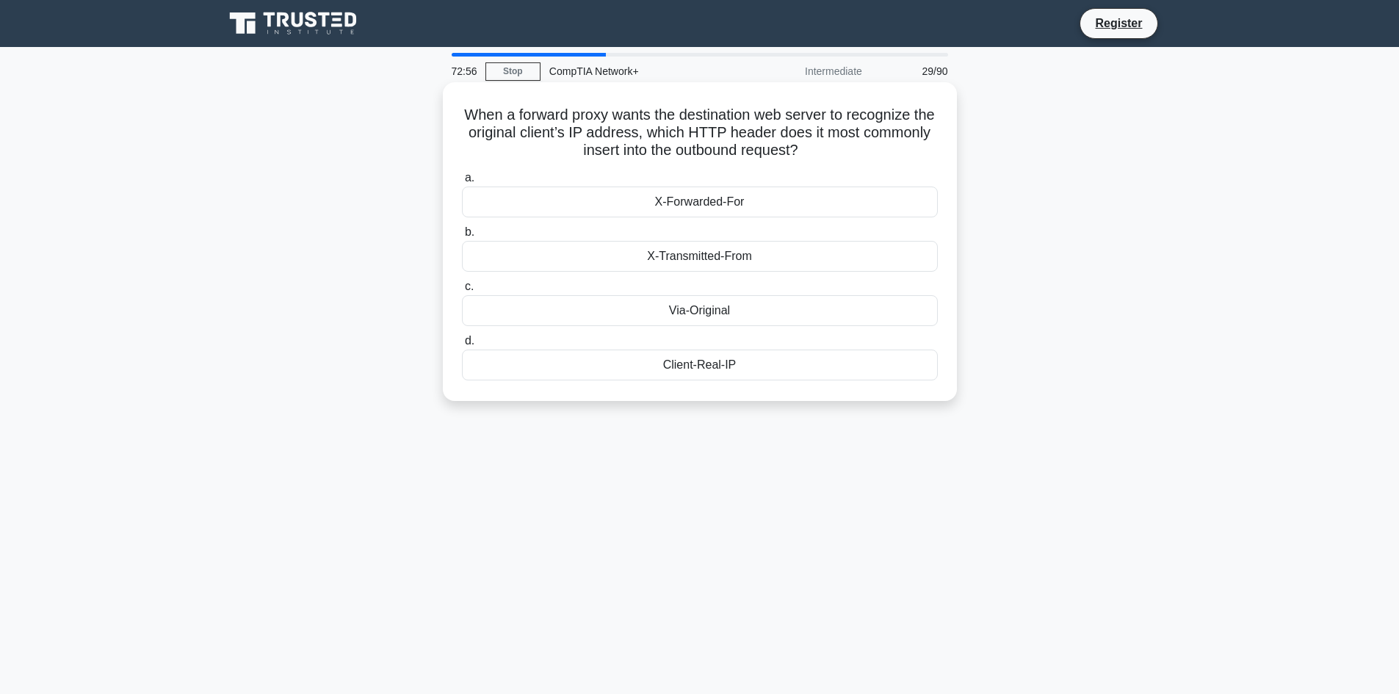
click at [684, 369] on div "Client-Real-IP" at bounding box center [700, 365] width 476 height 31
click at [462, 346] on input "d. Client-Real-IP" at bounding box center [462, 341] width 0 height 10
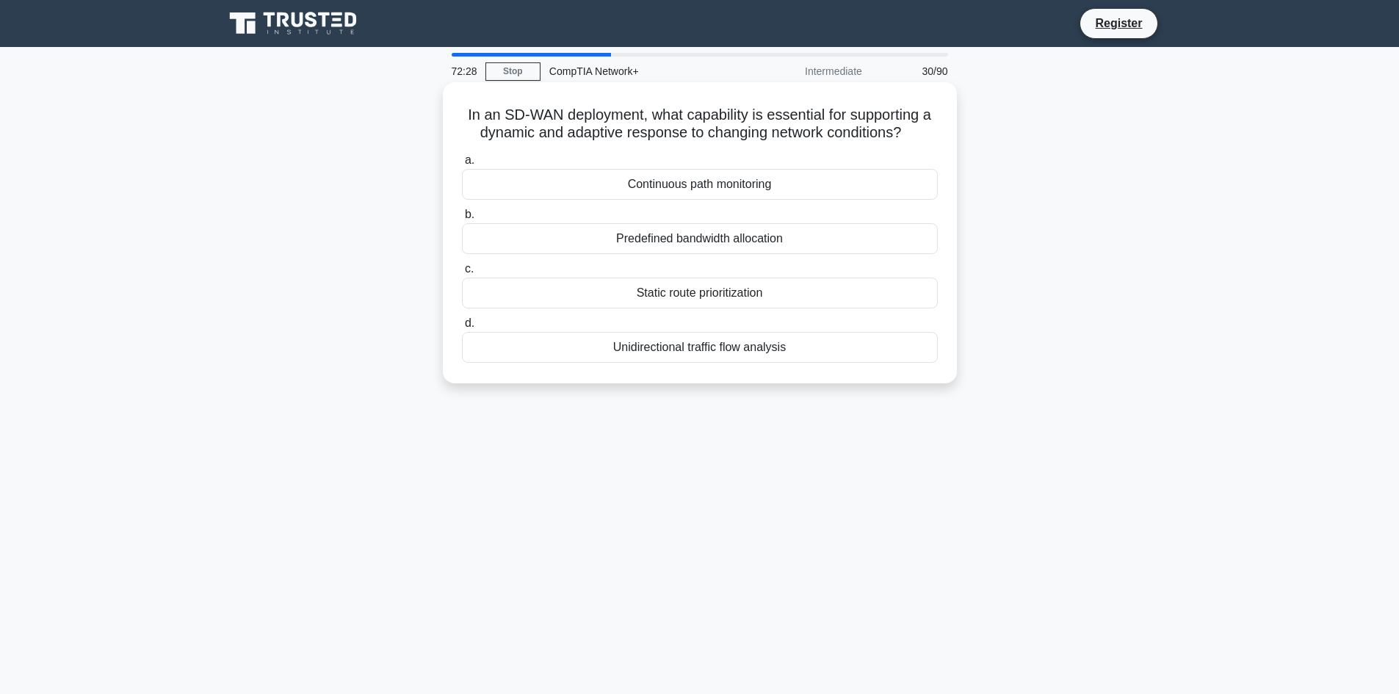
click at [674, 350] on div "Unidirectional traffic flow analysis" at bounding box center [700, 347] width 476 height 31
click at [462, 328] on input "d. Unidirectional traffic flow analysis" at bounding box center [462, 324] width 0 height 10
click at [734, 200] on div "Disable SSID broadcasting" at bounding box center [700, 184] width 476 height 31
click at [462, 165] on input "a. Disable SSID broadcasting" at bounding box center [462, 161] width 0 height 10
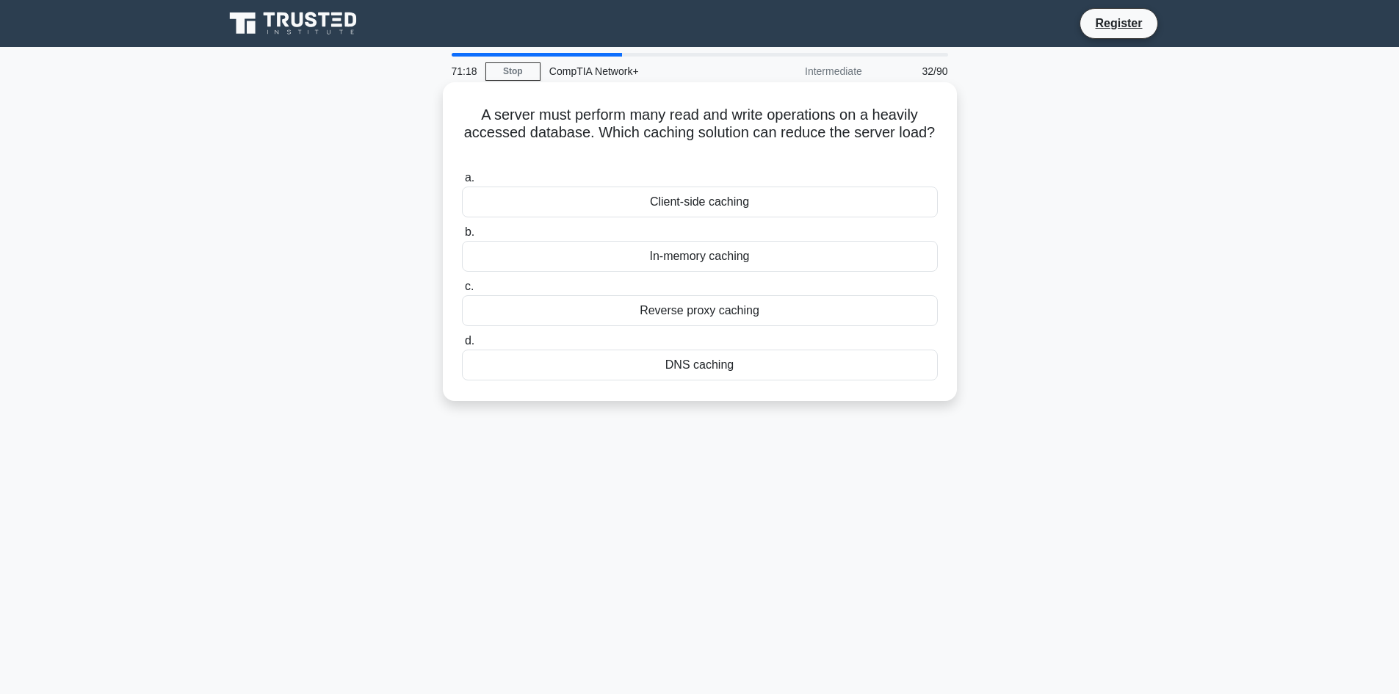
click at [700, 256] on div "In-memory caching" at bounding box center [700, 256] width 476 height 31
click at [462, 237] on input "b. In-memory caching" at bounding box center [462, 233] width 0 height 10
click at [788, 326] on div "Native VLAN tagging" at bounding box center [700, 310] width 476 height 31
click at [462, 292] on input "c. Native VLAN tagging" at bounding box center [462, 287] width 0 height 10
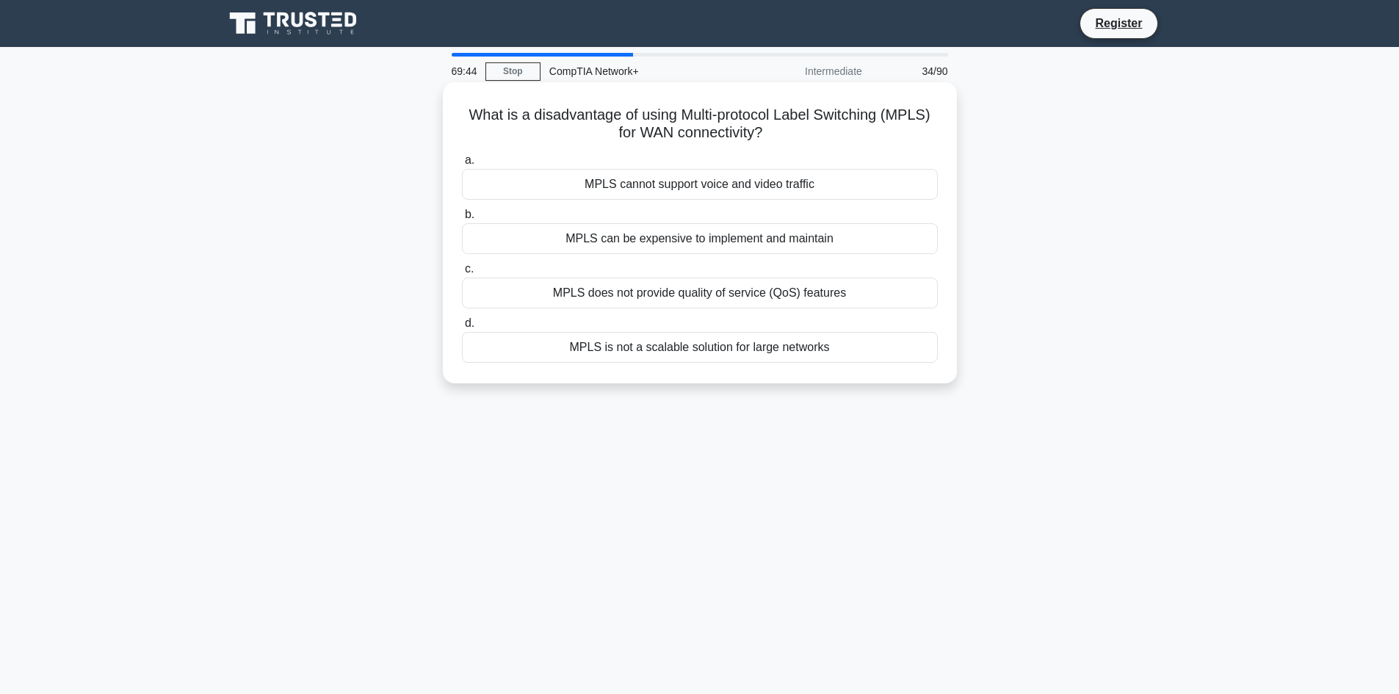
click at [810, 300] on div "MPLS does not provide quality of service (QoS) features" at bounding box center [700, 293] width 476 height 31
click at [462, 274] on input "c. MPLS does not provide quality of service (QoS) features" at bounding box center [462, 269] width 0 height 10
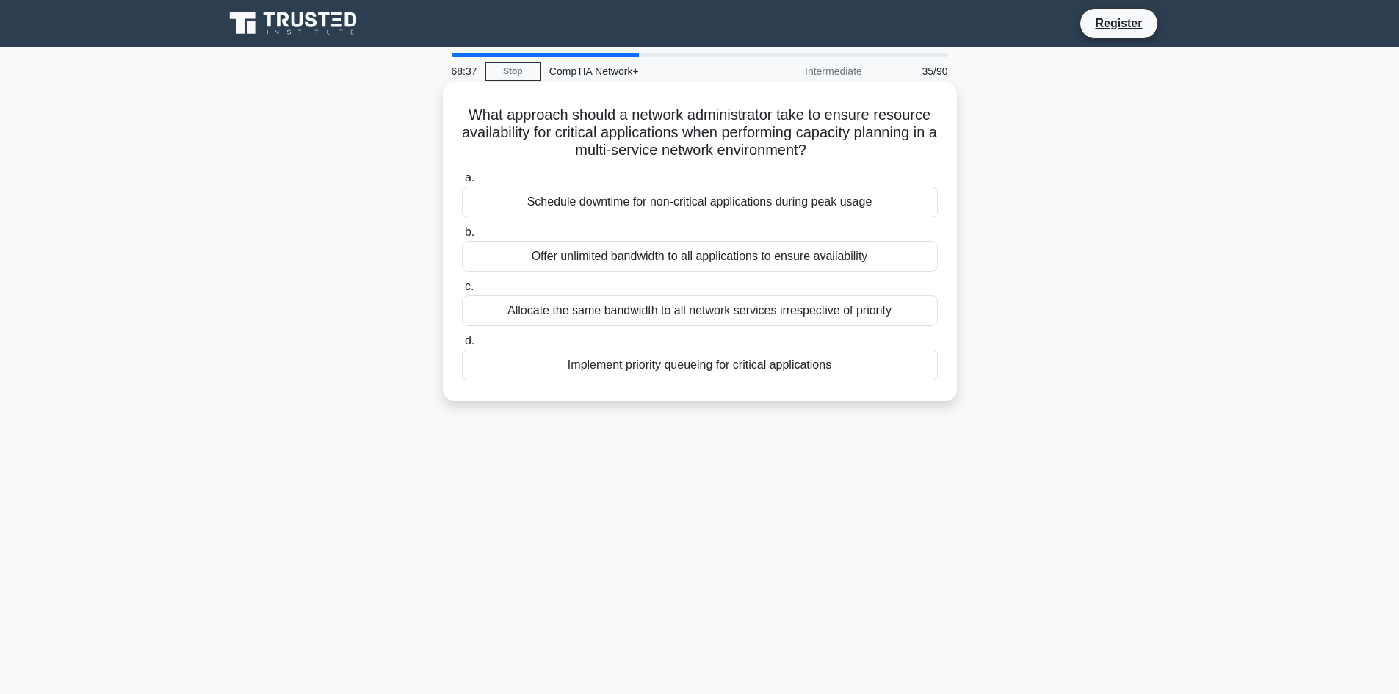
click at [768, 264] on div "Offer unlimited bandwidth to all applications to ensure availability" at bounding box center [700, 256] width 476 height 31
click at [462, 237] on input "b. Offer unlimited bandwidth to all applications to ensure availability" at bounding box center [462, 233] width 0 height 10
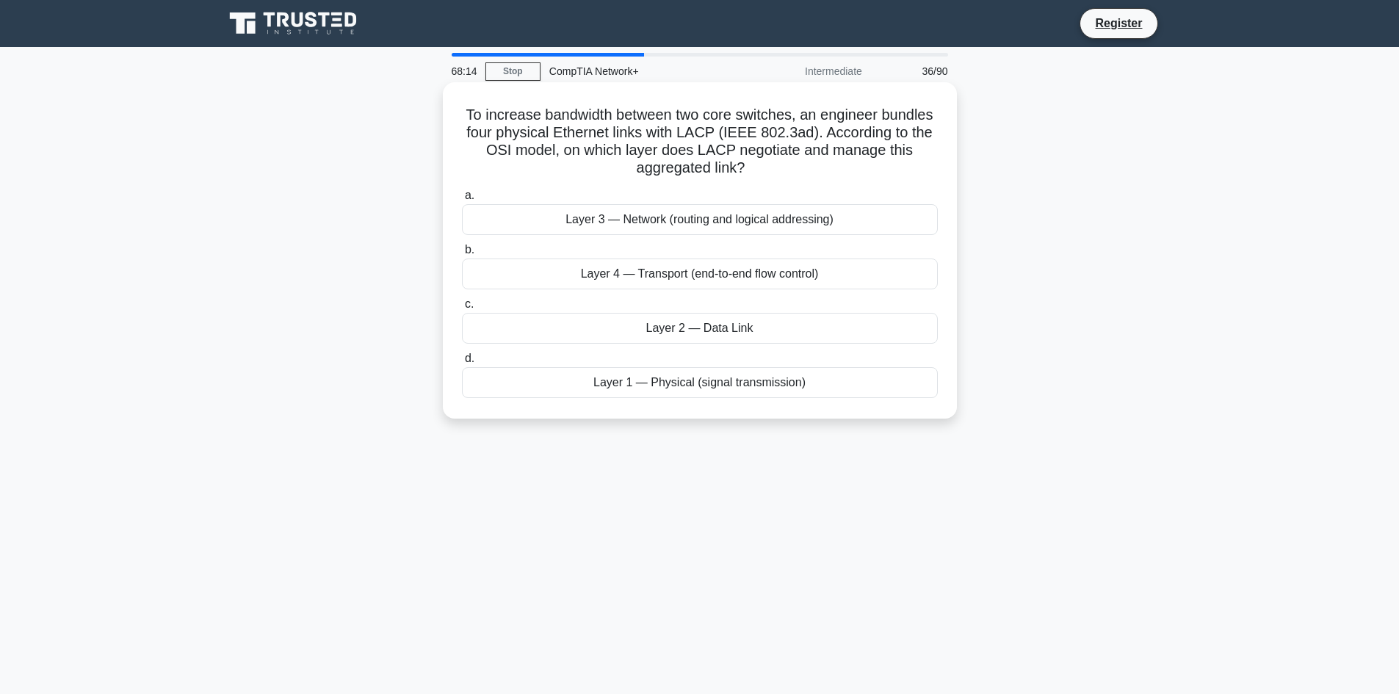
click at [698, 336] on div "Layer 2 — Data Link" at bounding box center [700, 328] width 476 height 31
click at [462, 309] on input "c. Layer 2 — Data Link" at bounding box center [462, 305] width 0 height 10
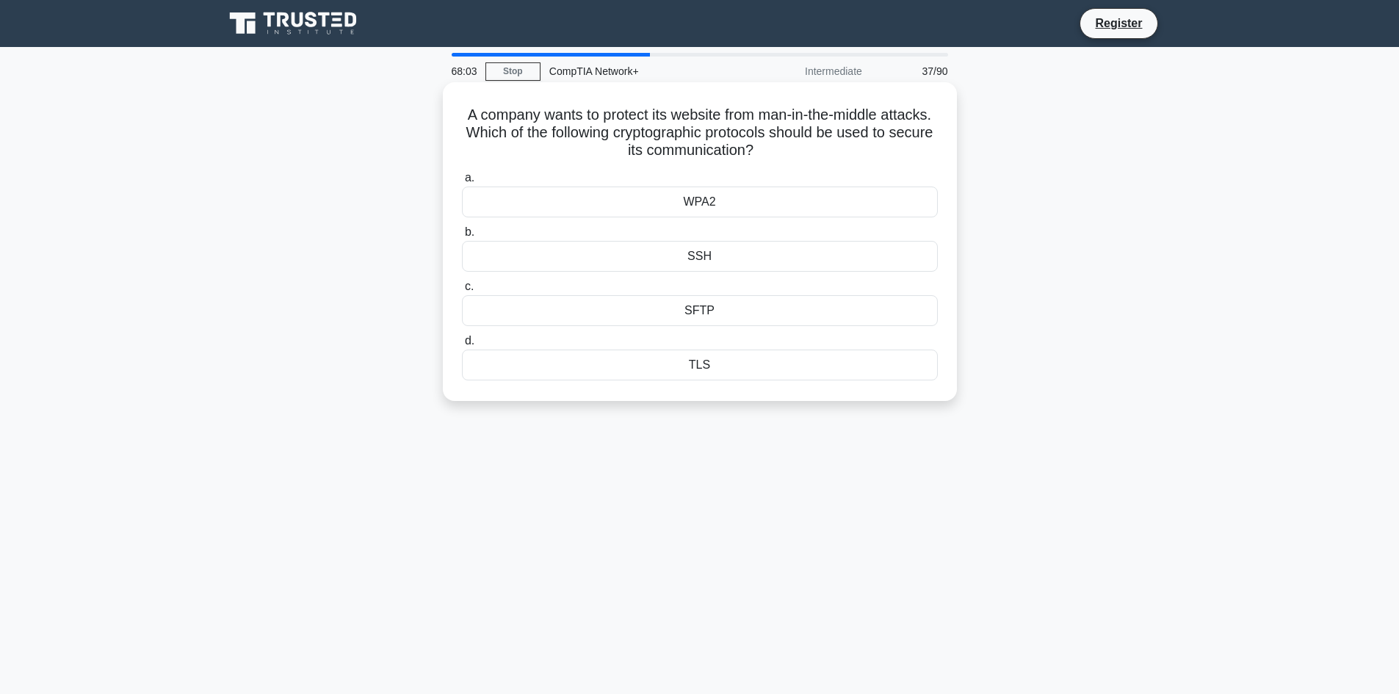
click at [698, 210] on div "WPA2" at bounding box center [700, 202] width 476 height 31
click at [462, 183] on input "a. WPA2" at bounding box center [462, 178] width 0 height 10
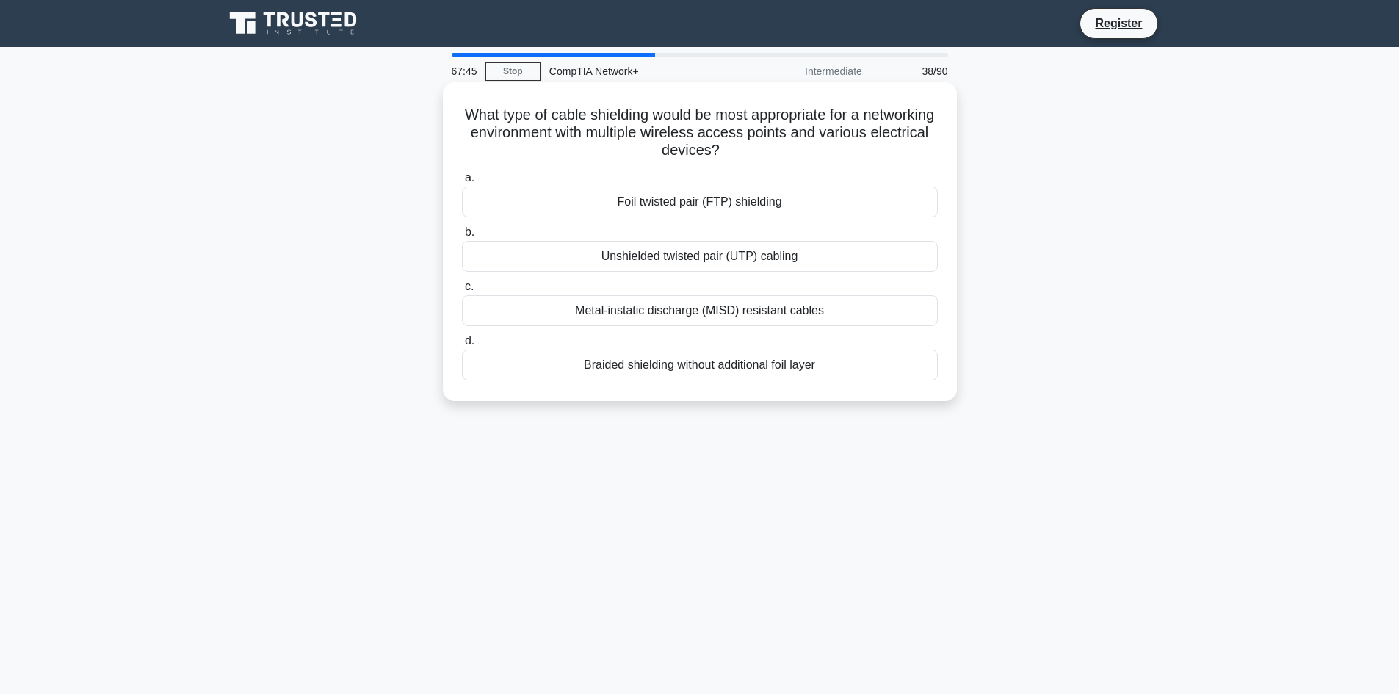
drag, startPoint x: 648, startPoint y: 368, endPoint x: 657, endPoint y: 336, distance: 33.5
click at [657, 336] on label "d. Braided shielding without additional foil layer" at bounding box center [700, 356] width 476 height 48
click at [462, 336] on input "d. Braided shielding without additional foil layer" at bounding box center [462, 341] width 0 height 10
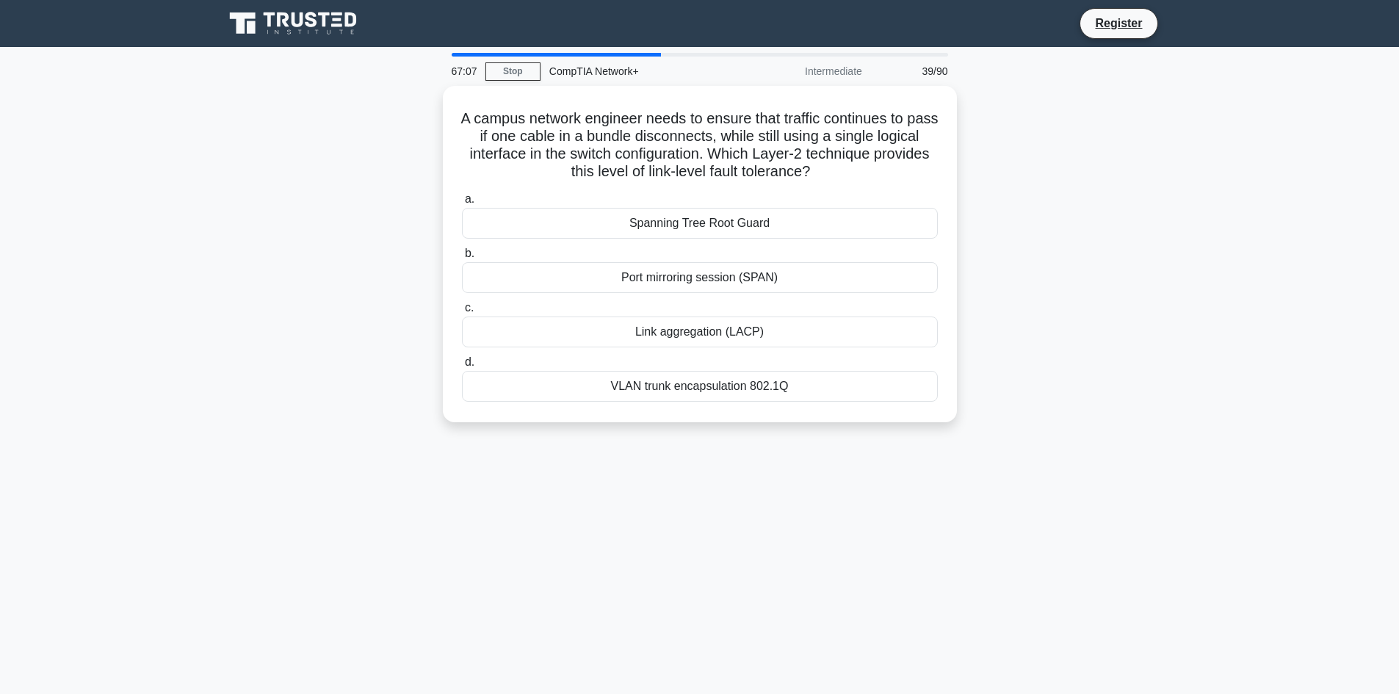
click at [657, 336] on div "Link aggregation (LACP)" at bounding box center [700, 332] width 476 height 31
click at [462, 313] on input "c. Link aggregation (LACP)" at bounding box center [462, 308] width 0 height 10
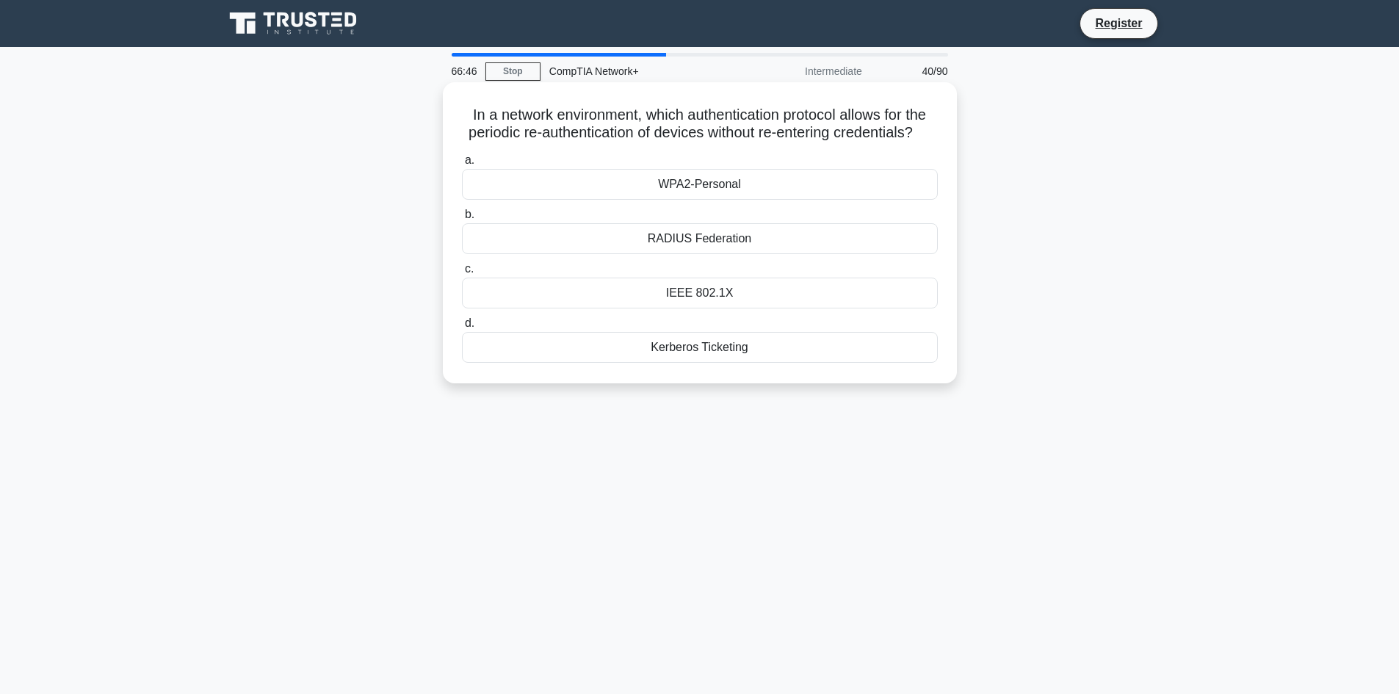
click at [670, 309] on div "IEEE 802.1X" at bounding box center [700, 293] width 476 height 31
click at [462, 274] on input "c. IEEE 802.1X" at bounding box center [462, 269] width 0 height 10
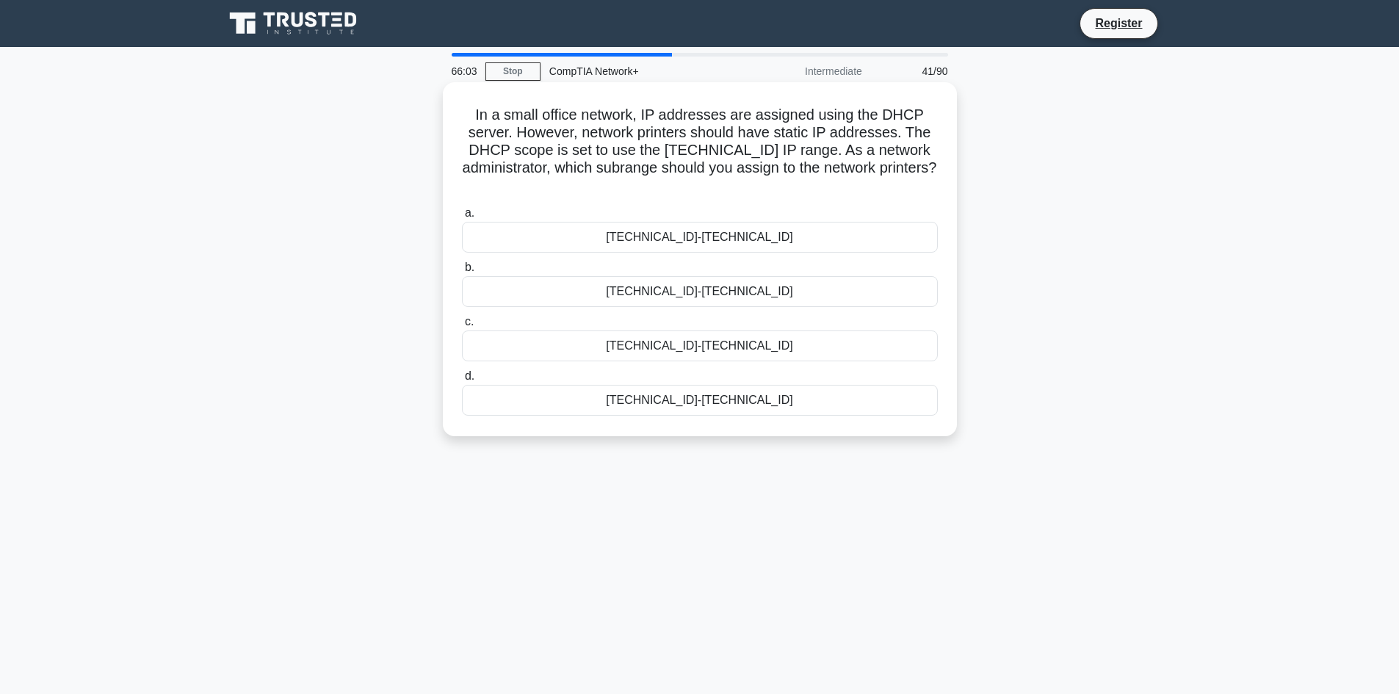
click at [818, 411] on div "192.168.1.100-192.168.1.150" at bounding box center [700, 400] width 476 height 31
click at [462, 381] on input "d. 192.168.1.100-192.168.1.150" at bounding box center [462, 377] width 0 height 10
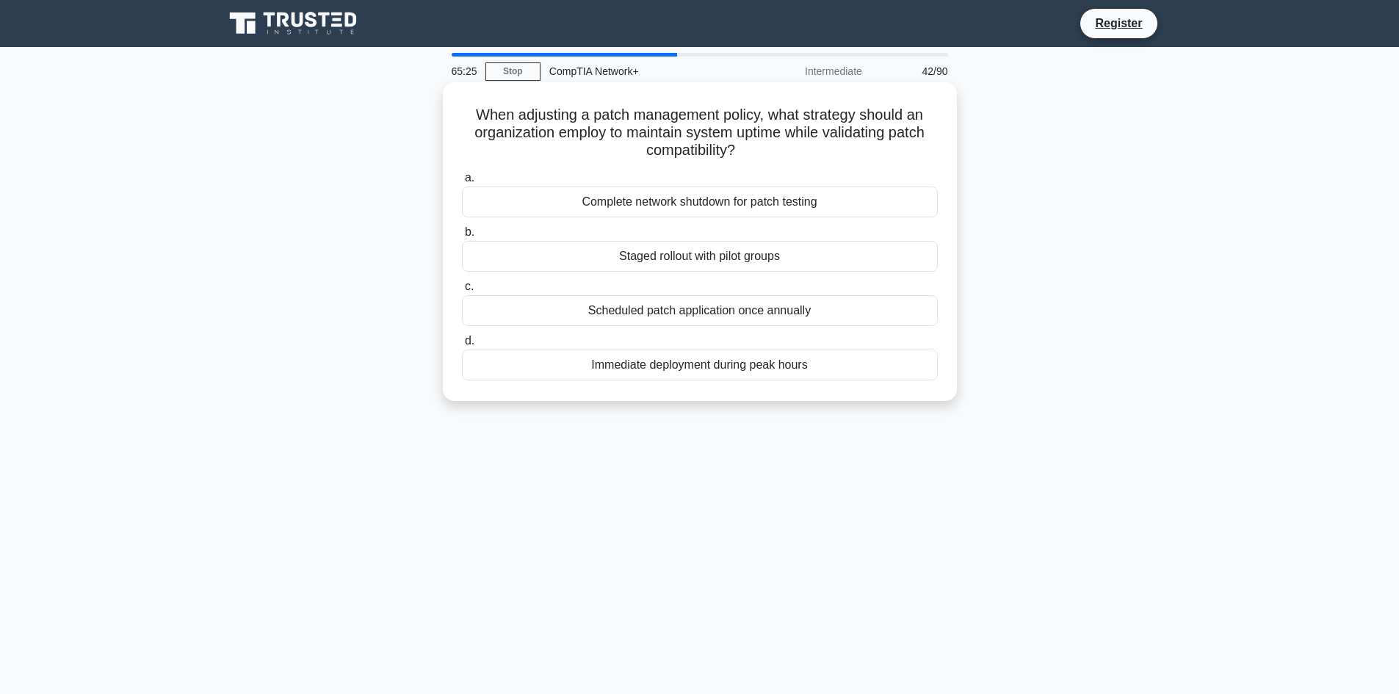
click at [843, 312] on div "Scheduled patch application once annually" at bounding box center [700, 310] width 476 height 31
click at [462, 292] on input "c. Scheduled patch application once annually" at bounding box center [462, 287] width 0 height 10
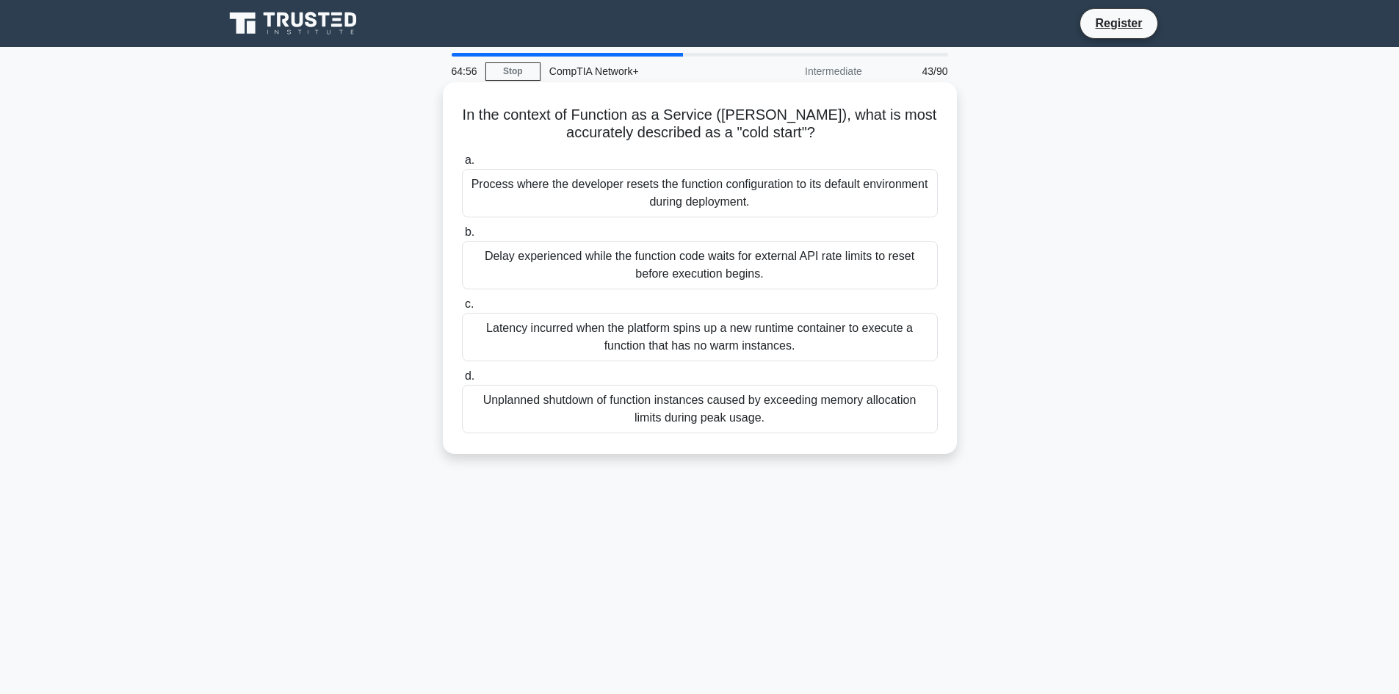
click at [831, 209] on div "Process where the developer resets the function configuration to its default en…" at bounding box center [700, 193] width 476 height 48
click at [462, 165] on input "a. Process where the developer resets the function configuration to its default…" at bounding box center [462, 161] width 0 height 10
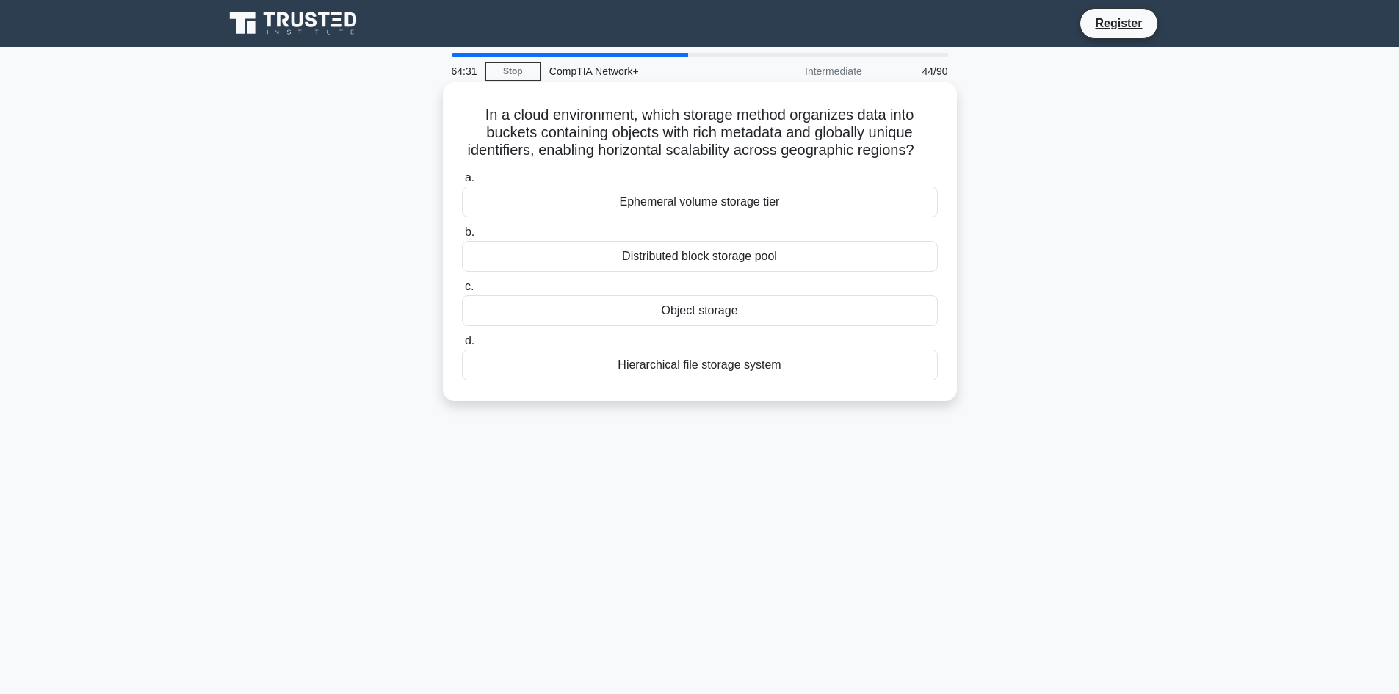
click at [732, 272] on div "Distributed block storage pool" at bounding box center [700, 256] width 476 height 31
click at [462, 237] on input "b. Distributed block storage pool" at bounding box center [462, 233] width 0 height 10
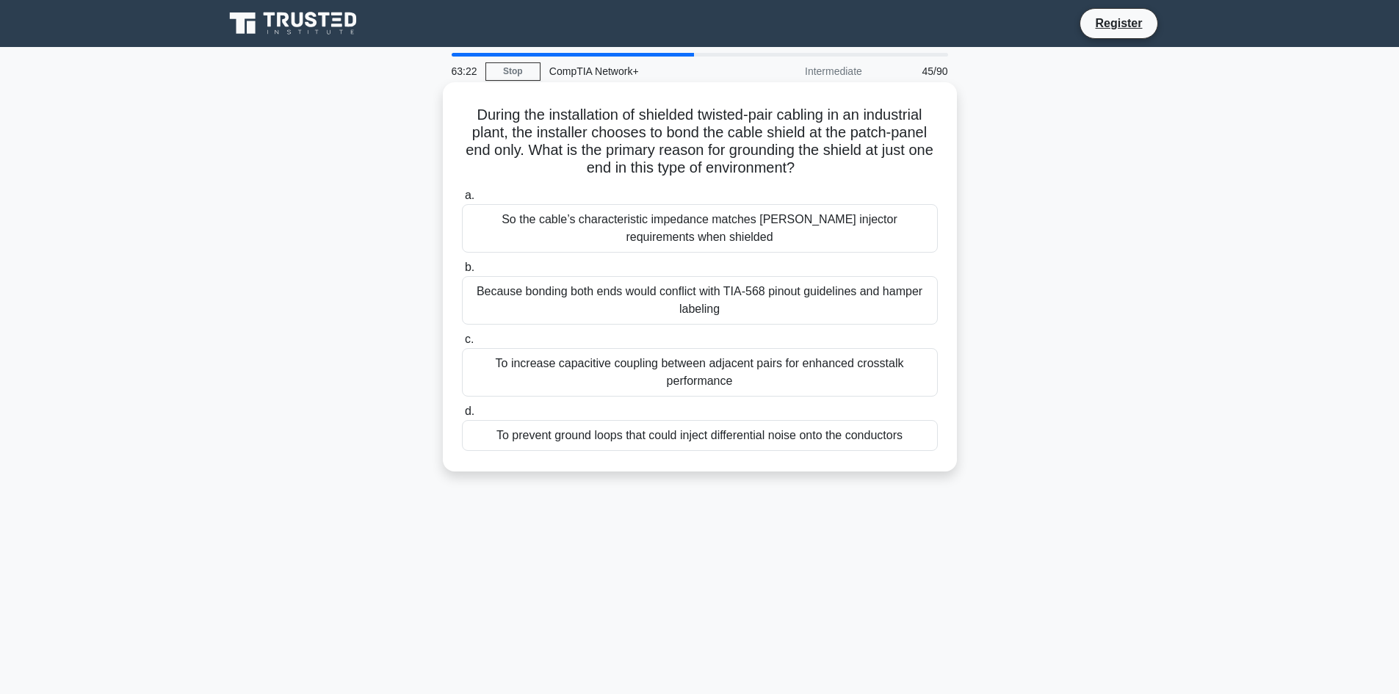
click at [746, 378] on div "To increase capacitive coupling between adjacent pairs for enhanced crosstalk p…" at bounding box center [700, 372] width 476 height 48
click at [462, 345] on input "c. To increase capacitive coupling between adjacent pairs for enhanced crosstal…" at bounding box center [462, 340] width 0 height 10
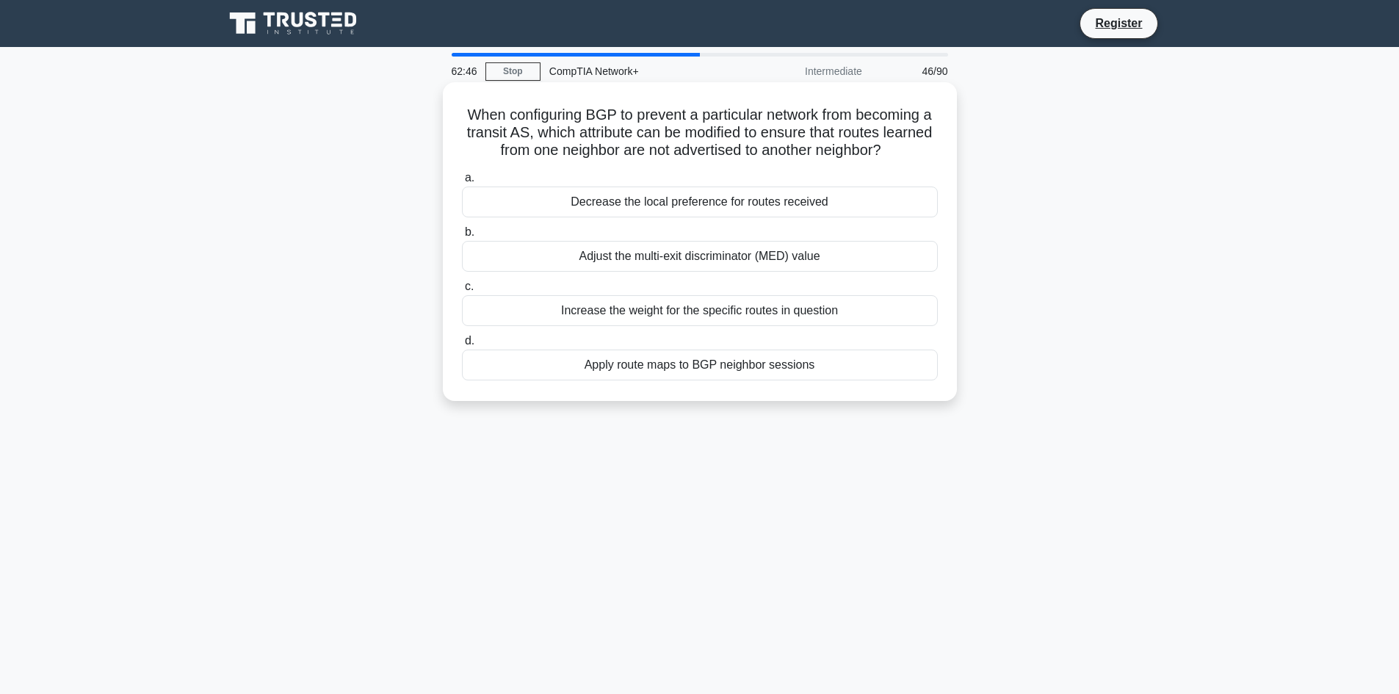
click at [791, 257] on div "Adjust the multi-exit discriminator (MED) value" at bounding box center [700, 256] width 476 height 31
click at [462, 237] on input "b. Adjust the multi-exit discriminator (MED) value" at bounding box center [462, 233] width 0 height 10
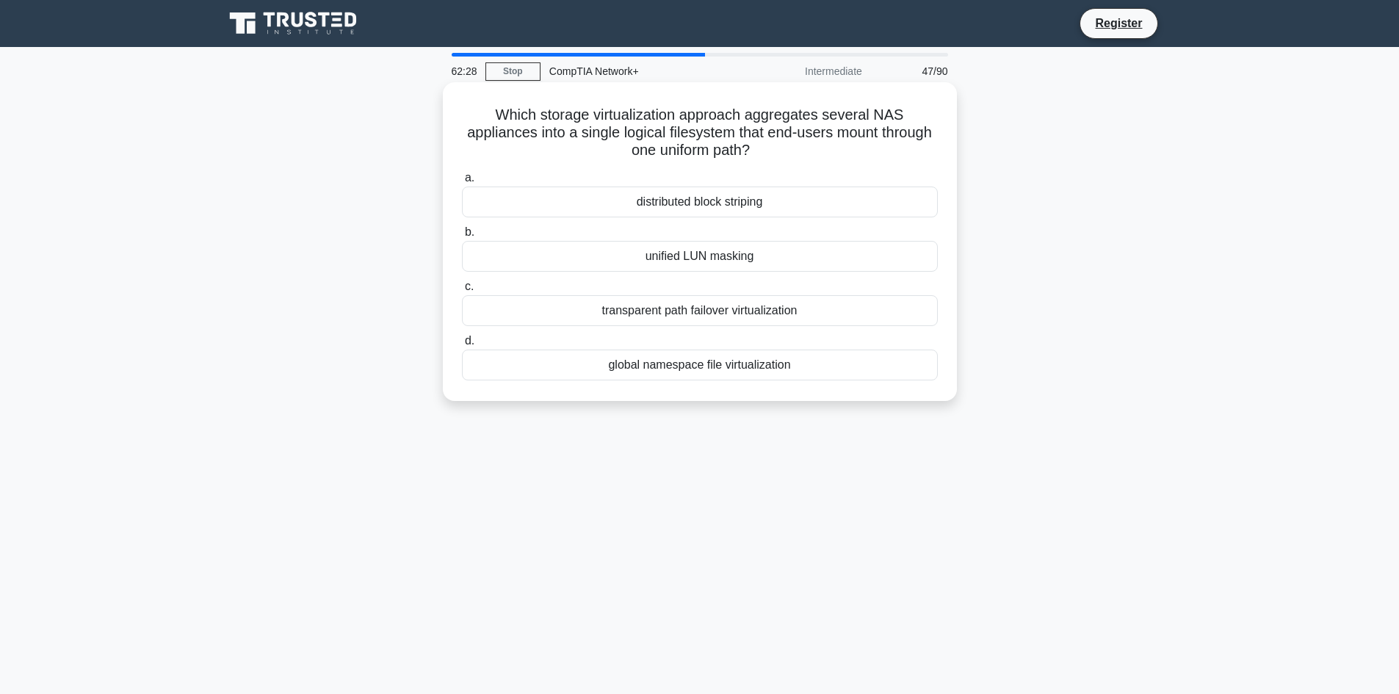
click at [788, 259] on div "unified LUN masking" at bounding box center [700, 256] width 476 height 31
click at [462, 237] on input "b. unified LUN masking" at bounding box center [462, 233] width 0 height 10
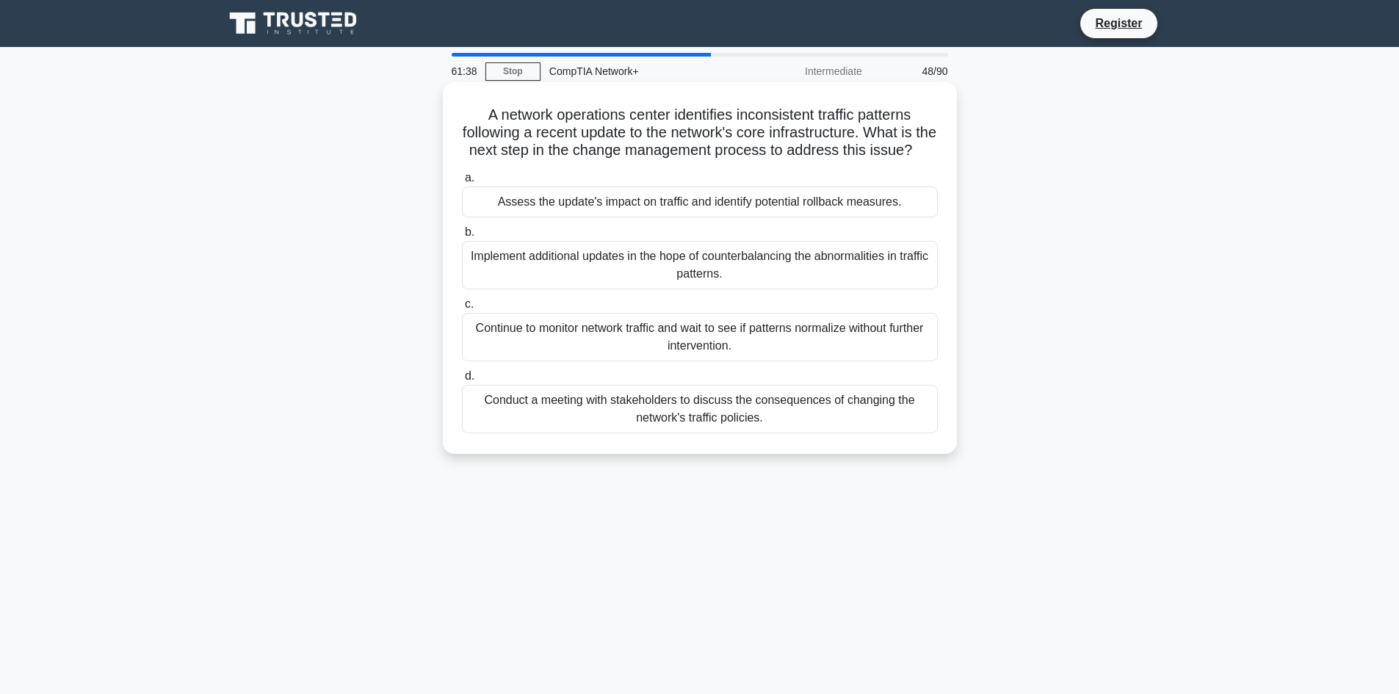
click at [760, 276] on div "Implement additional updates in the hope of counterbalancing the abnormalities …" at bounding box center [700, 265] width 476 height 48
click at [462, 237] on input "b. Implement additional updates in the hope of counterbalancing the abnormaliti…" at bounding box center [462, 233] width 0 height 10
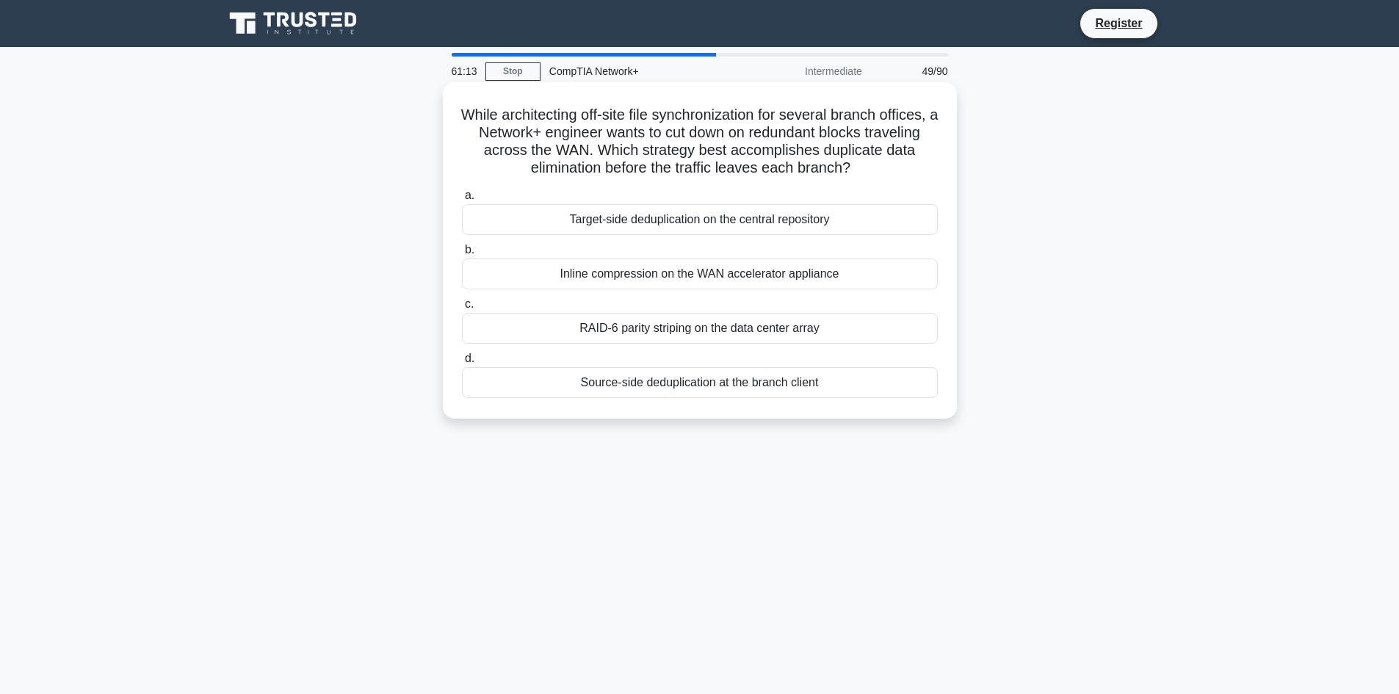
click at [670, 389] on div "Source-side deduplication at the branch client" at bounding box center [700, 382] width 476 height 31
click at [462, 364] on input "d. Source-side deduplication at the branch client" at bounding box center [462, 359] width 0 height 10
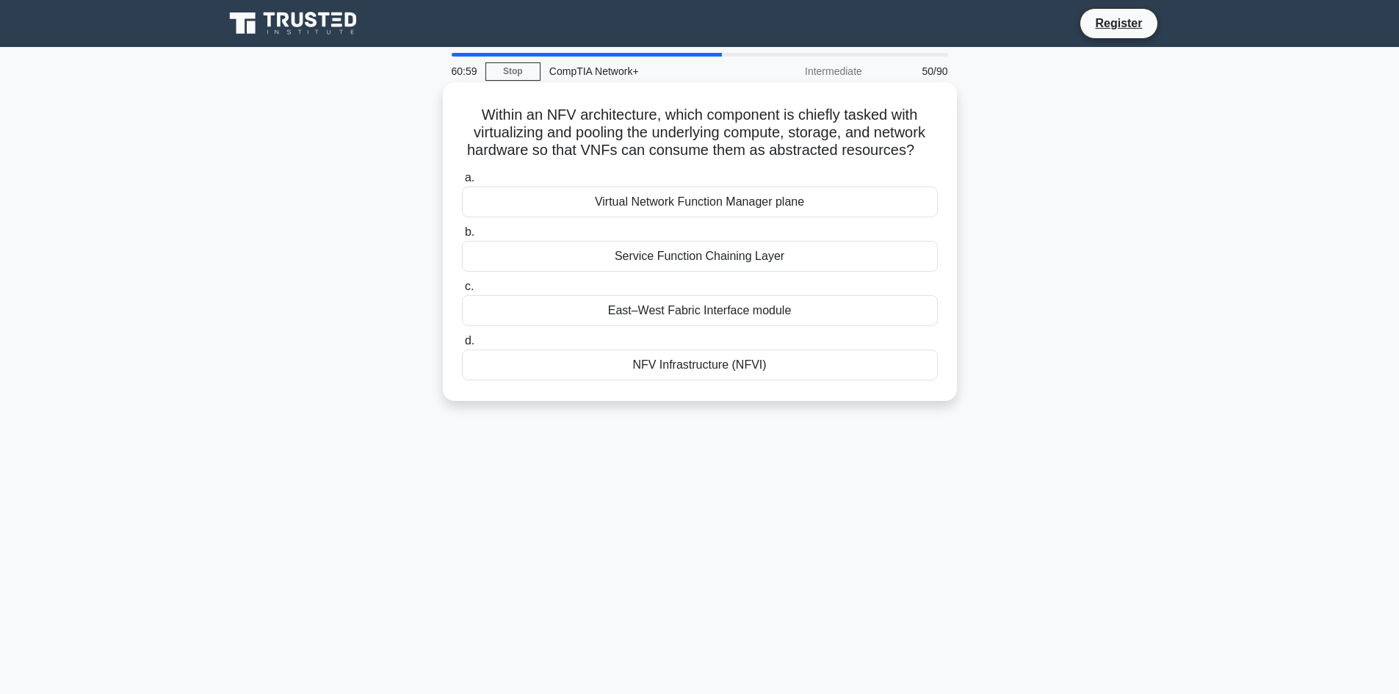
click at [681, 209] on div "Virtual Network Function Manager plane" at bounding box center [700, 202] width 476 height 31
click at [462, 183] on input "a. Virtual Network Function Manager plane" at bounding box center [462, 178] width 0 height 10
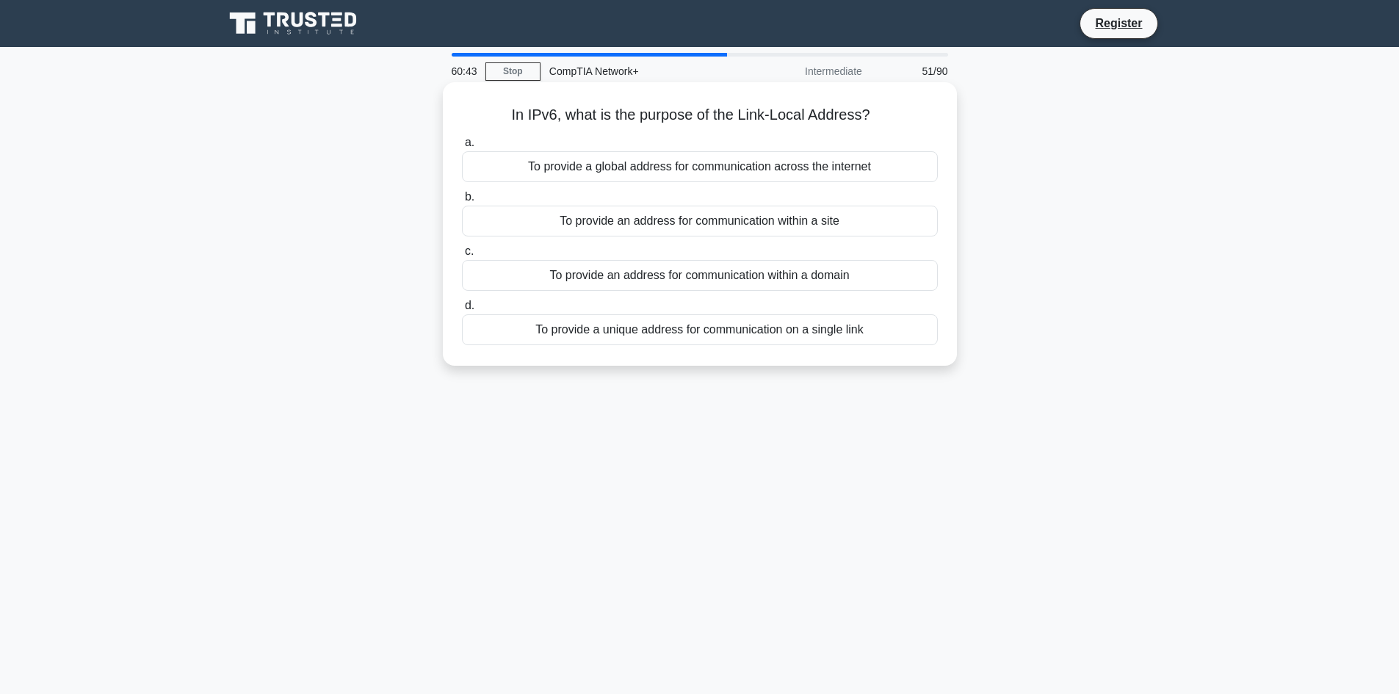
click at [596, 340] on div "To provide a unique address for communication on a single link" at bounding box center [700, 329] width 476 height 31
click at [462, 311] on input "d. To provide a unique address for communication on a single link" at bounding box center [462, 306] width 0 height 10
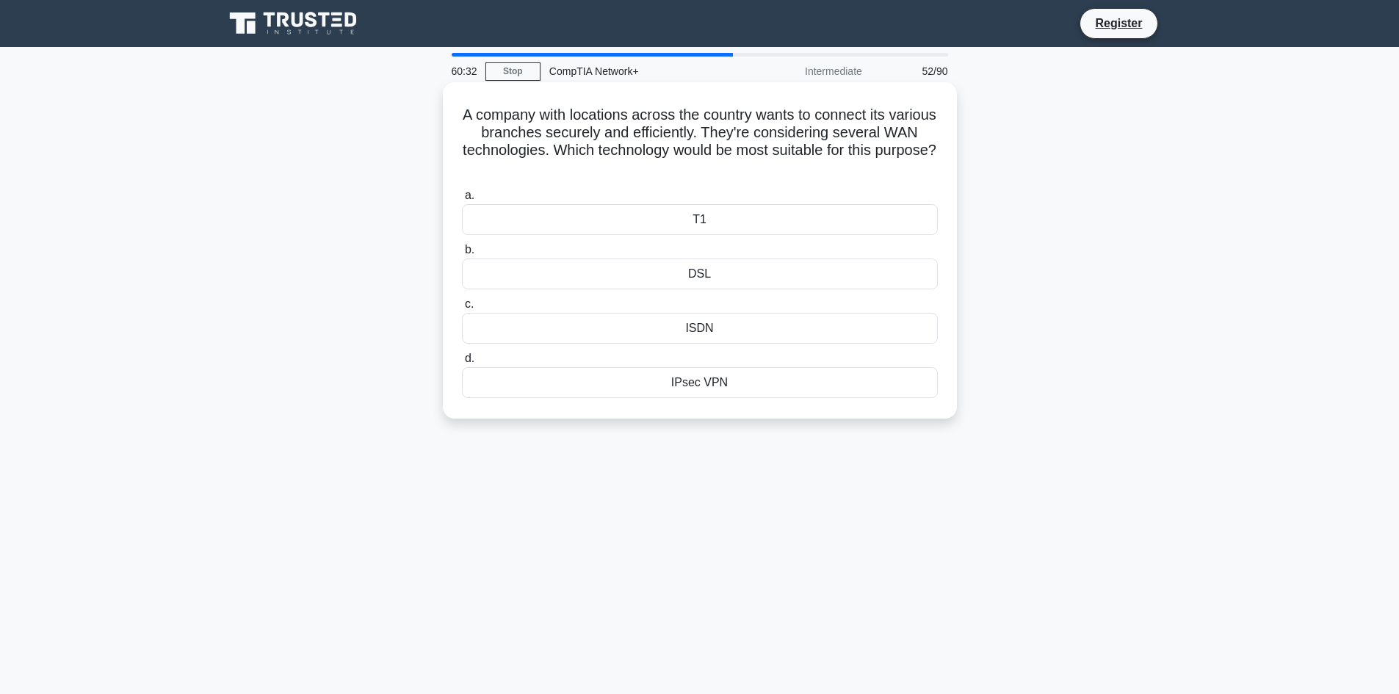
click at [640, 380] on div "IPsec VPN" at bounding box center [700, 382] width 476 height 31
click at [462, 364] on input "d. IPsec VPN" at bounding box center [462, 359] width 0 height 10
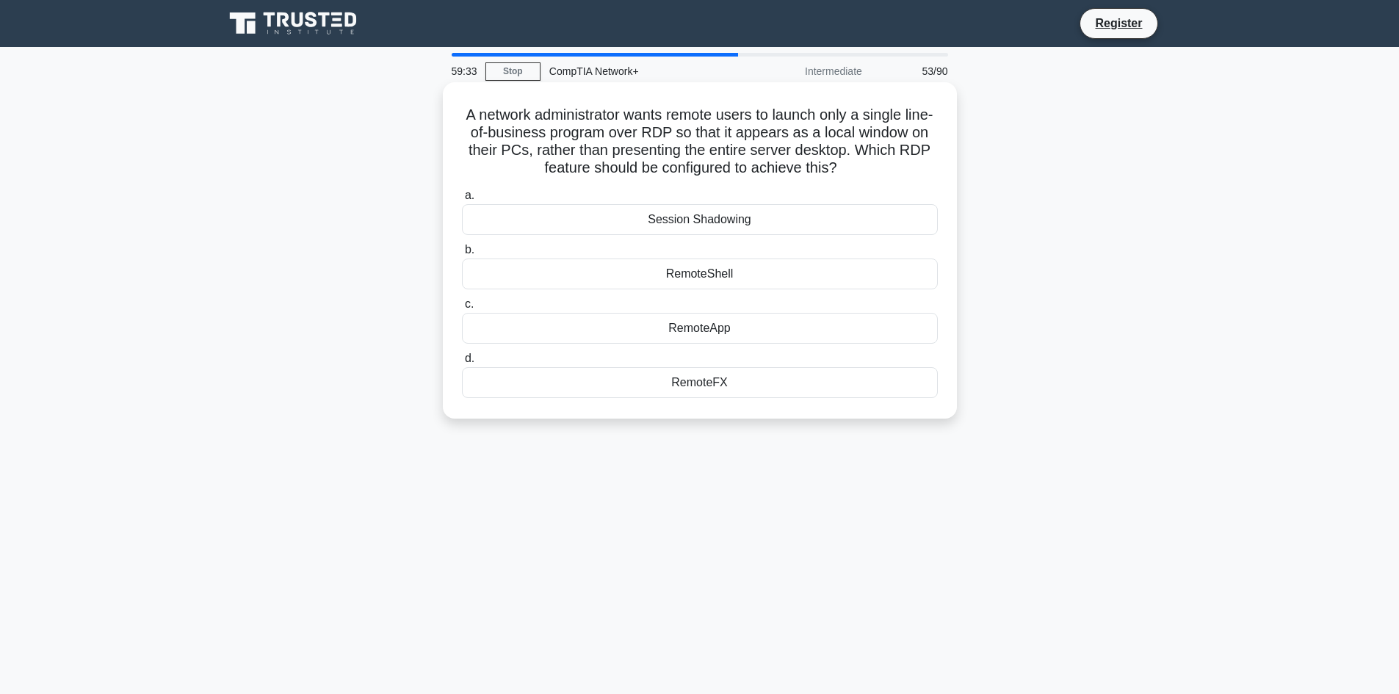
click at [707, 264] on div "RemoteShell" at bounding box center [700, 274] width 476 height 31
click at [462, 255] on input "b. RemoteShell" at bounding box center [462, 250] width 0 height 10
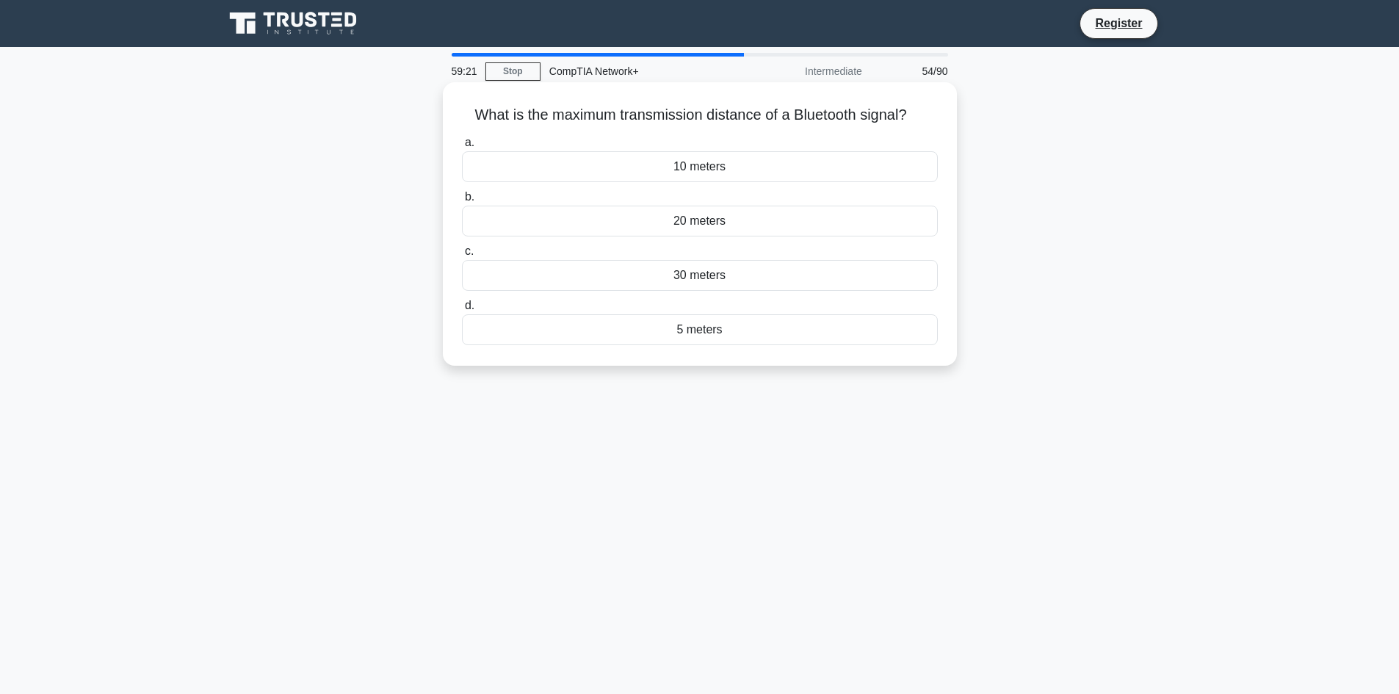
click at [737, 174] on div "10 meters" at bounding box center [700, 166] width 476 height 31
click at [462, 148] on input "a. 10 meters" at bounding box center [462, 143] width 0 height 10
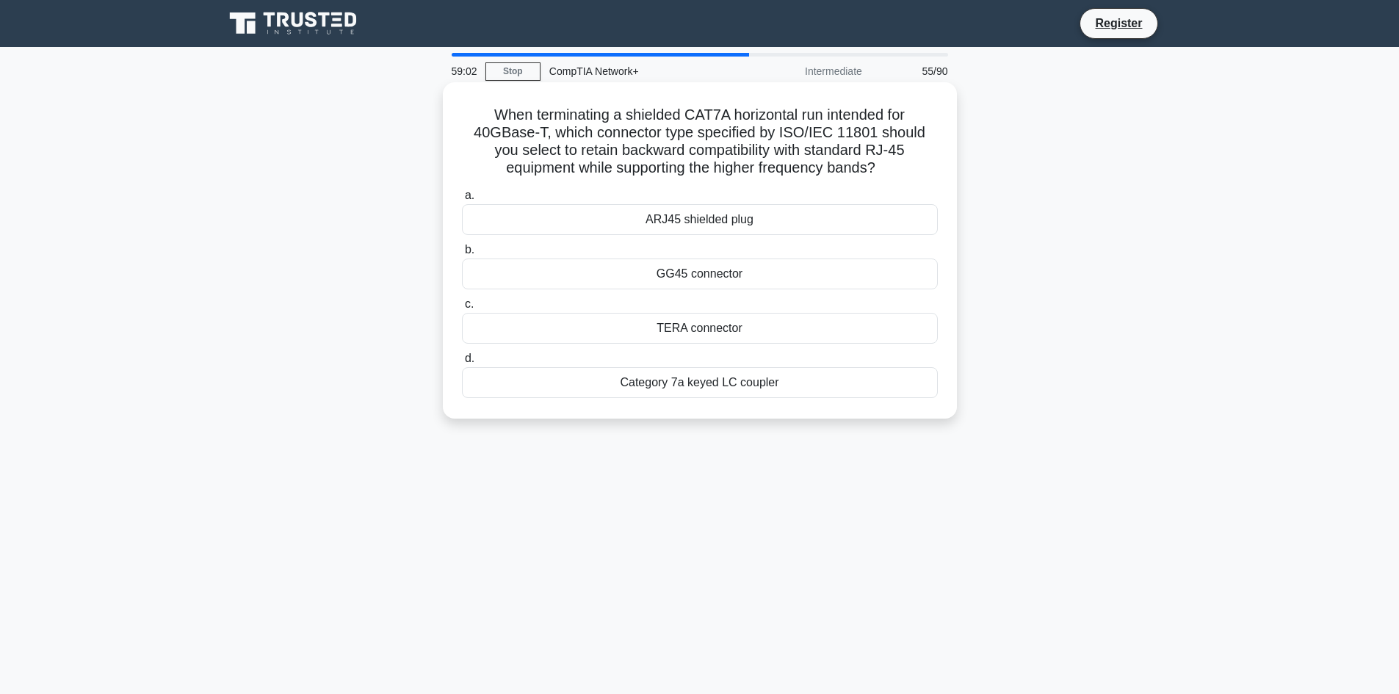
click at [703, 329] on div "TERA connector" at bounding box center [700, 328] width 476 height 31
click at [462, 309] on input "c. TERA connector" at bounding box center [462, 305] width 0 height 10
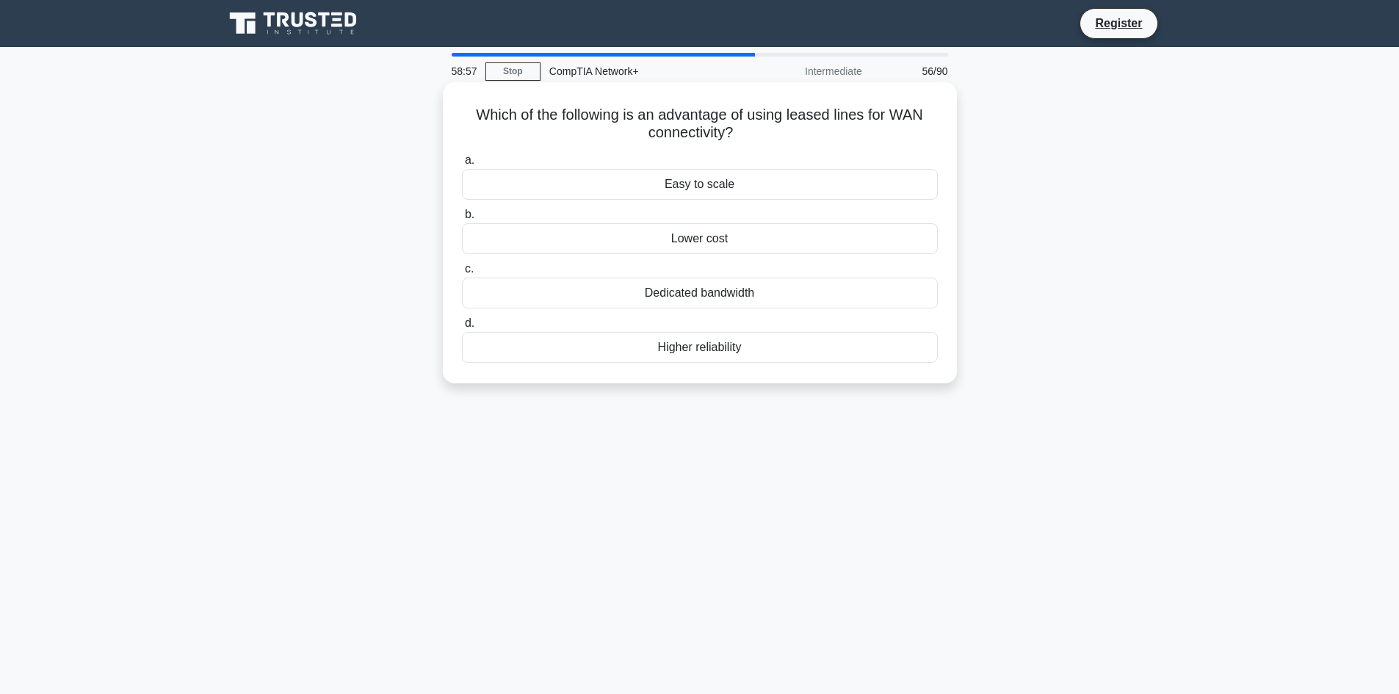
click at [714, 300] on div "Dedicated bandwidth" at bounding box center [700, 293] width 476 height 31
click at [462, 274] on input "c. Dedicated bandwidth" at bounding box center [462, 269] width 0 height 10
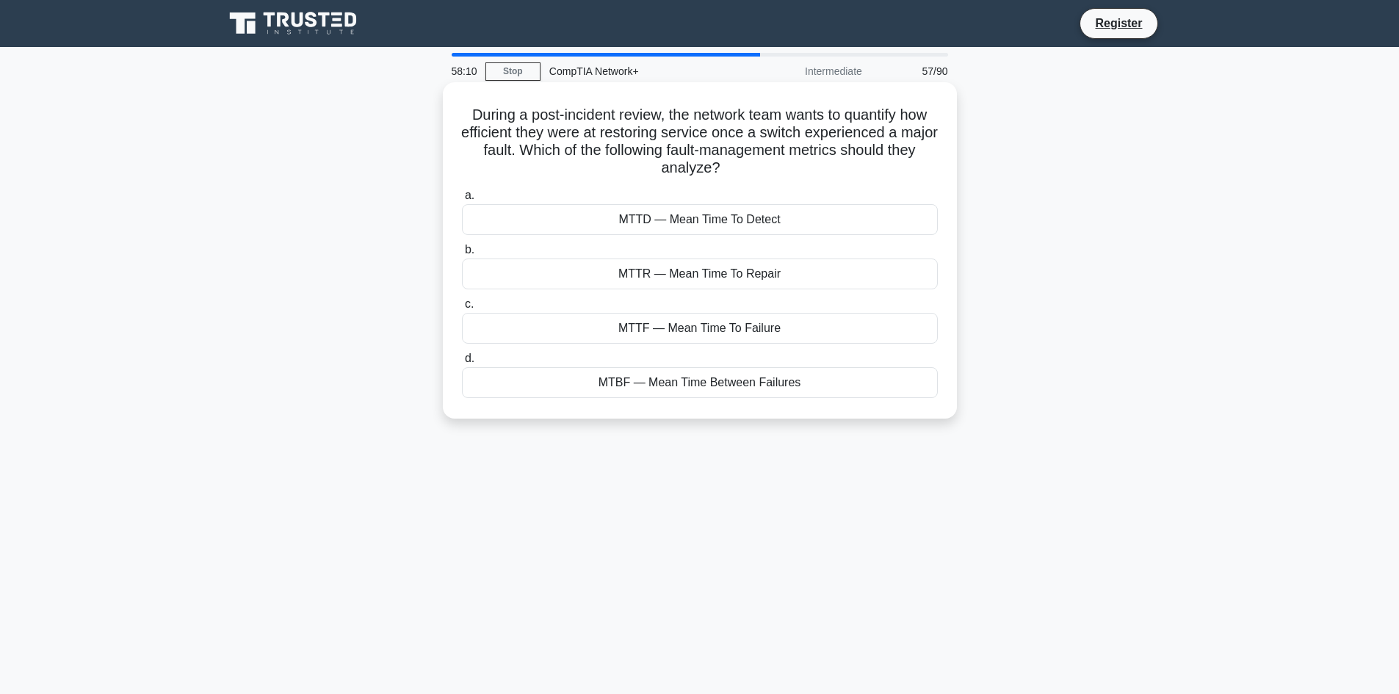
click at [696, 324] on div "MTTF — Mean Time To Failure" at bounding box center [700, 328] width 476 height 31
click at [462, 309] on input "c. MTTF — Mean Time To Failure" at bounding box center [462, 305] width 0 height 10
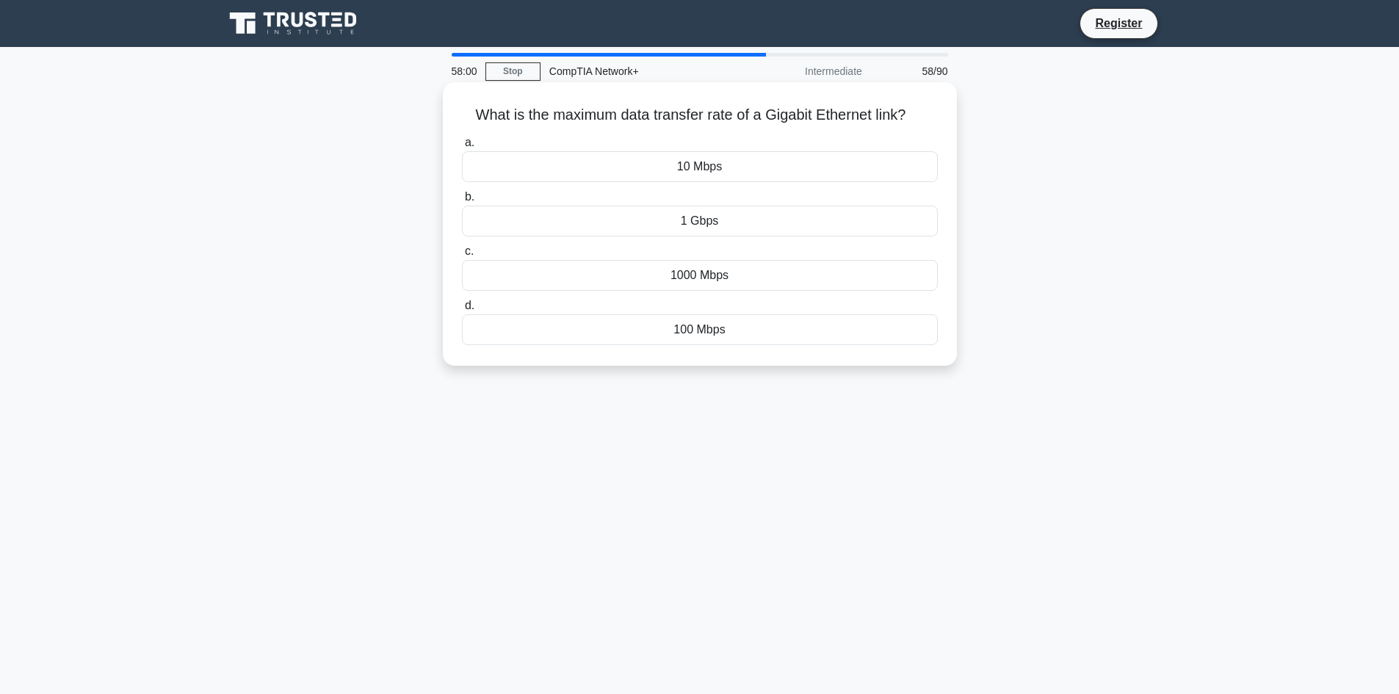
click at [732, 224] on div "1 Gbps" at bounding box center [700, 221] width 476 height 31
click at [462, 202] on input "b. 1 Gbps" at bounding box center [462, 197] width 0 height 10
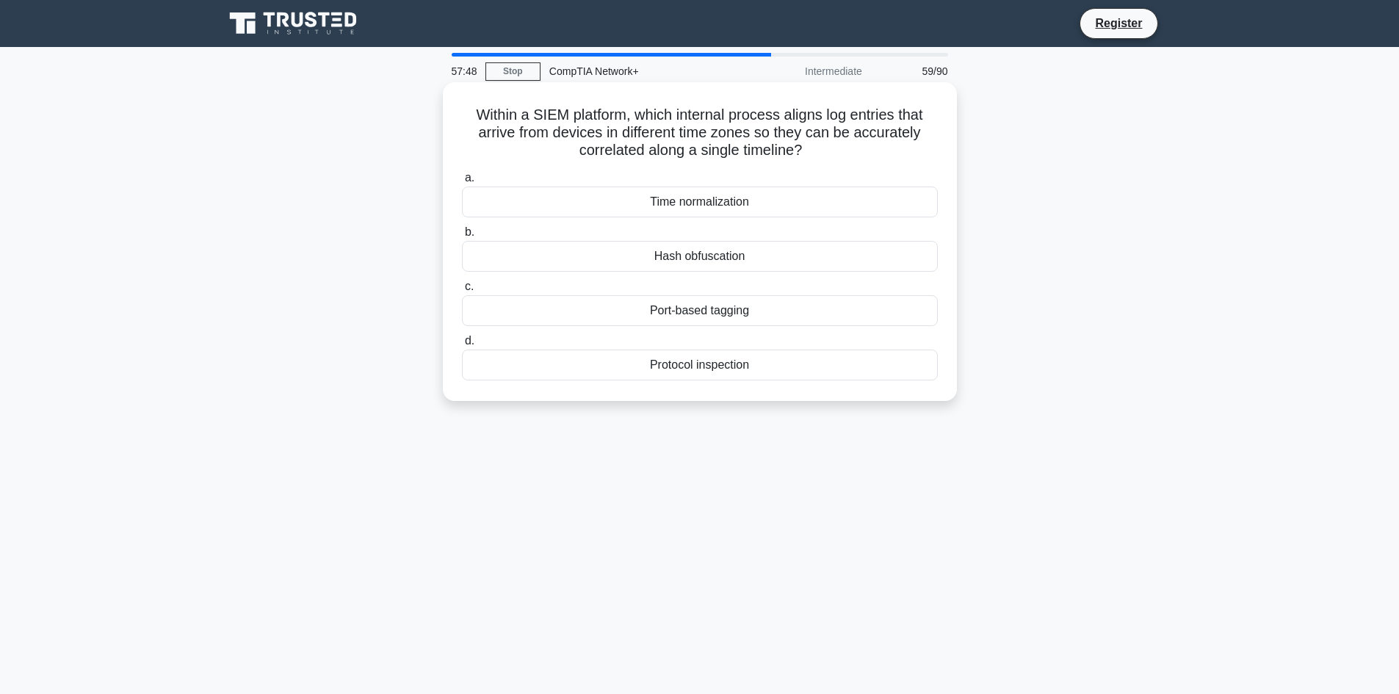
click at [690, 261] on div "Hash obfuscation" at bounding box center [700, 256] width 476 height 31
click at [462, 237] on input "b. Hash obfuscation" at bounding box center [462, 233] width 0 height 10
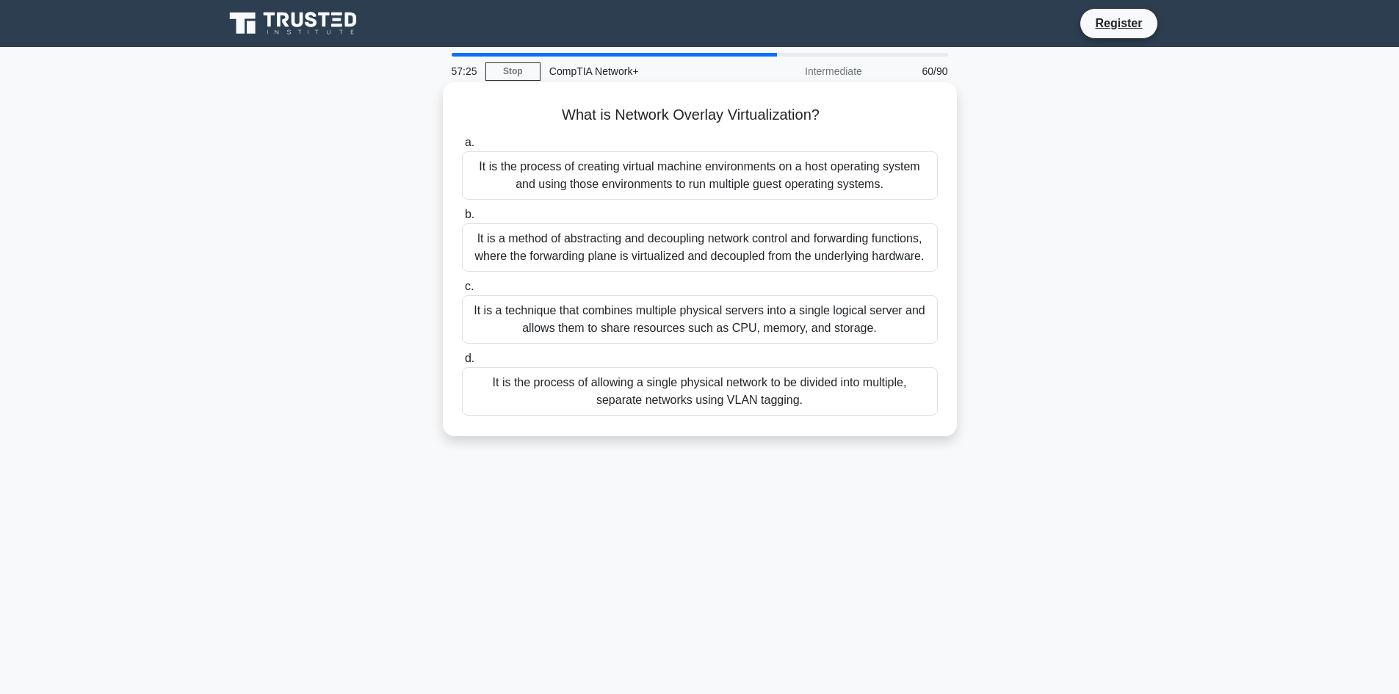
click at [658, 392] on div "It is the process of allowing a single physical network to be divided into mult…" at bounding box center [700, 391] width 476 height 48
click at [462, 364] on input "d. It is the process of allowing a single physical network to be divided into m…" at bounding box center [462, 359] width 0 height 10
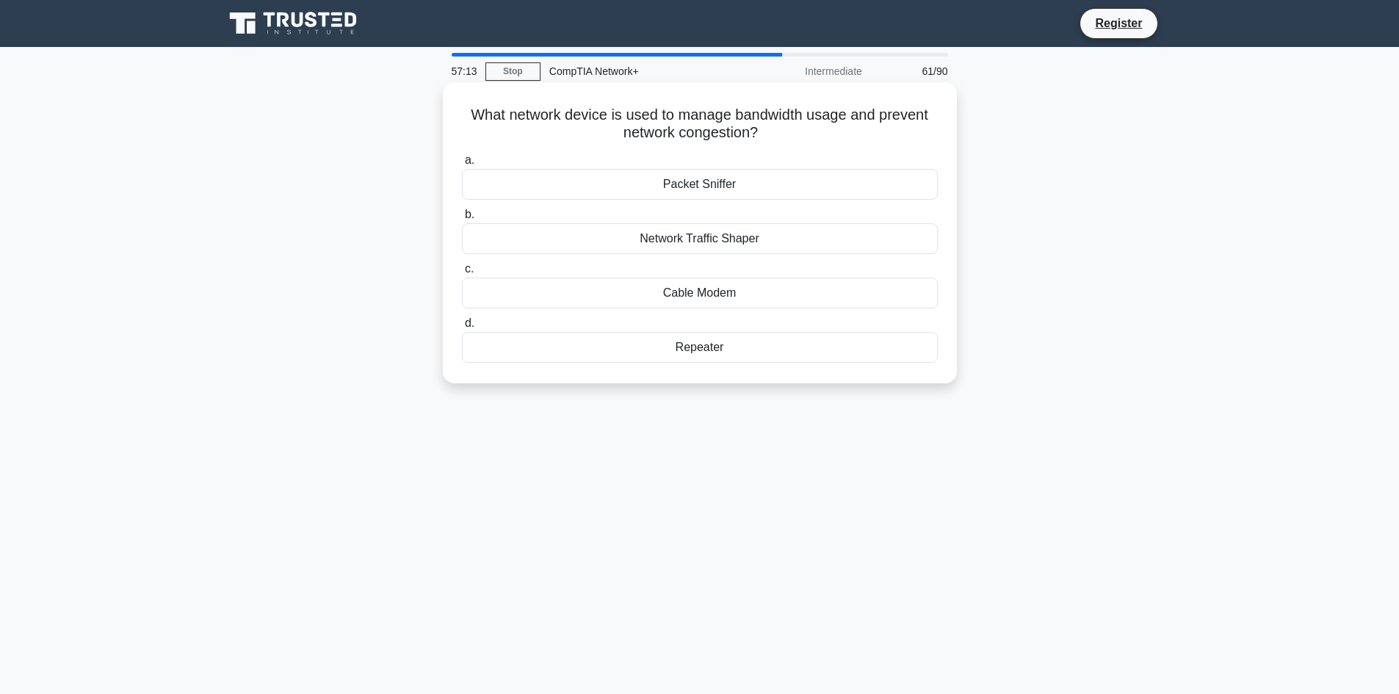
click at [721, 190] on div "Packet Sniffer" at bounding box center [700, 184] width 476 height 31
click at [462, 165] on input "a. Packet Sniffer" at bounding box center [462, 161] width 0 height 10
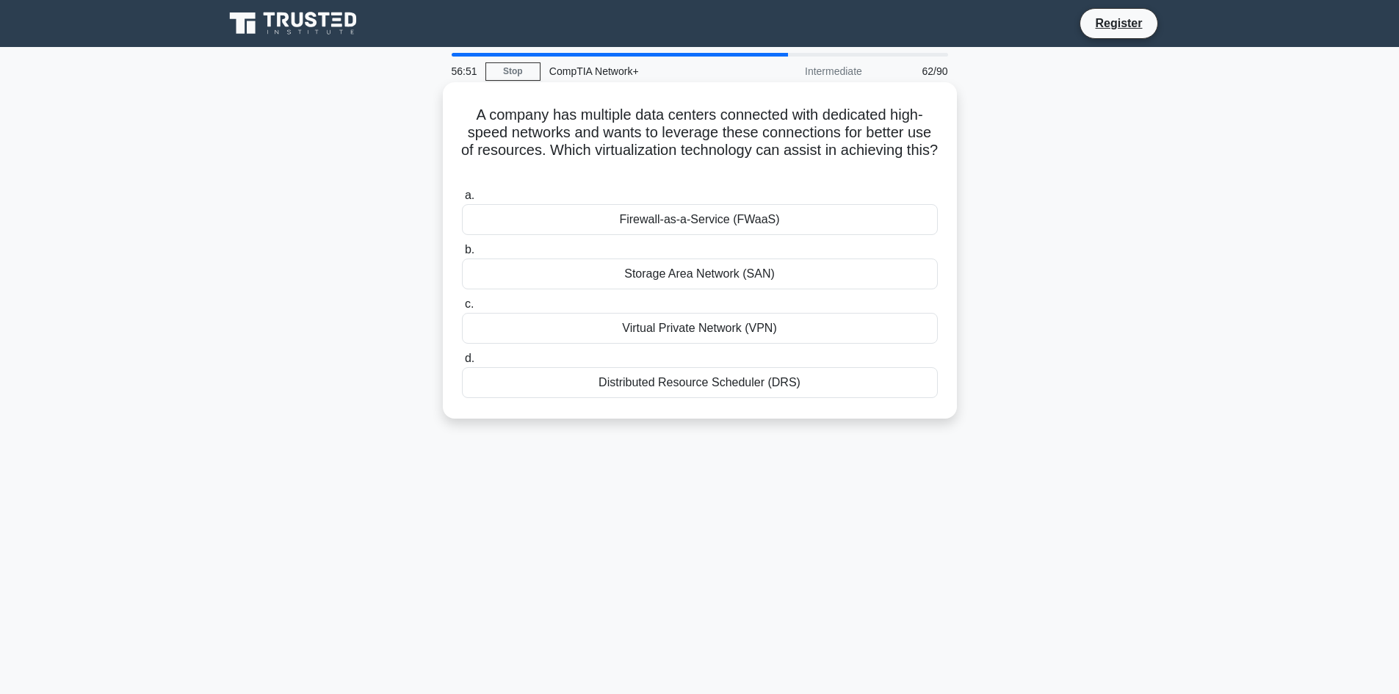
click at [654, 384] on div "Distributed Resource Scheduler (DRS)" at bounding box center [700, 382] width 476 height 31
click at [462, 364] on input "d. Distributed Resource Scheduler (DRS)" at bounding box center [462, 359] width 0 height 10
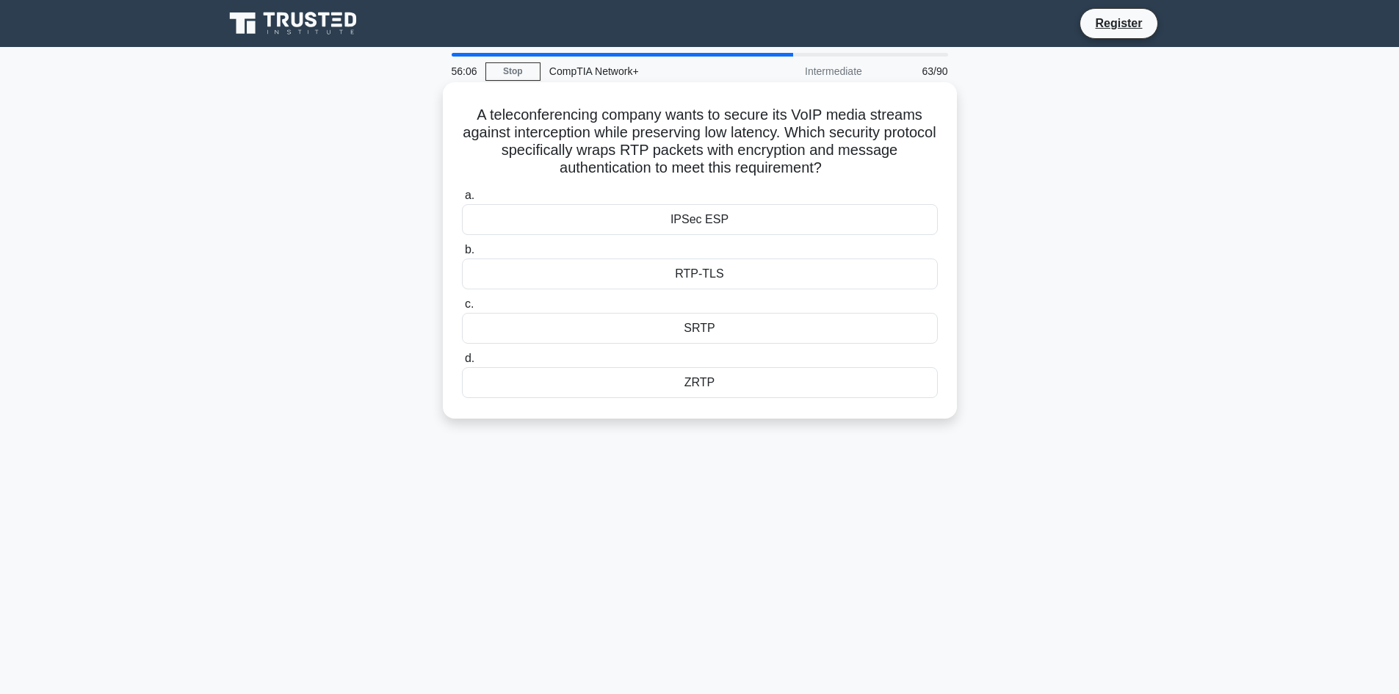
click at [630, 222] on div "IPSec ESP" at bounding box center [700, 219] width 476 height 31
click at [462, 201] on input "a. IPSec ESP" at bounding box center [462, 196] width 0 height 10
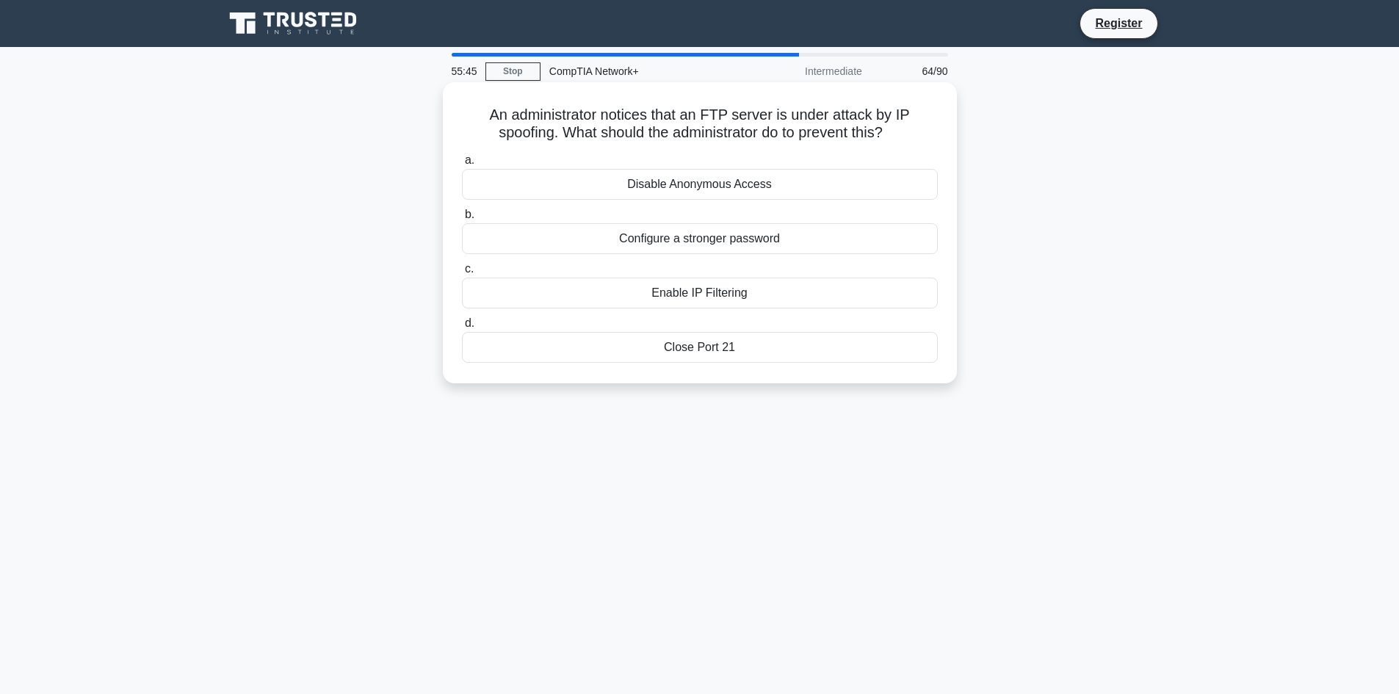
click at [631, 187] on div "Disable Anonymous Access" at bounding box center [700, 184] width 476 height 31
click at [462, 165] on input "a. Disable Anonymous Access" at bounding box center [462, 161] width 0 height 10
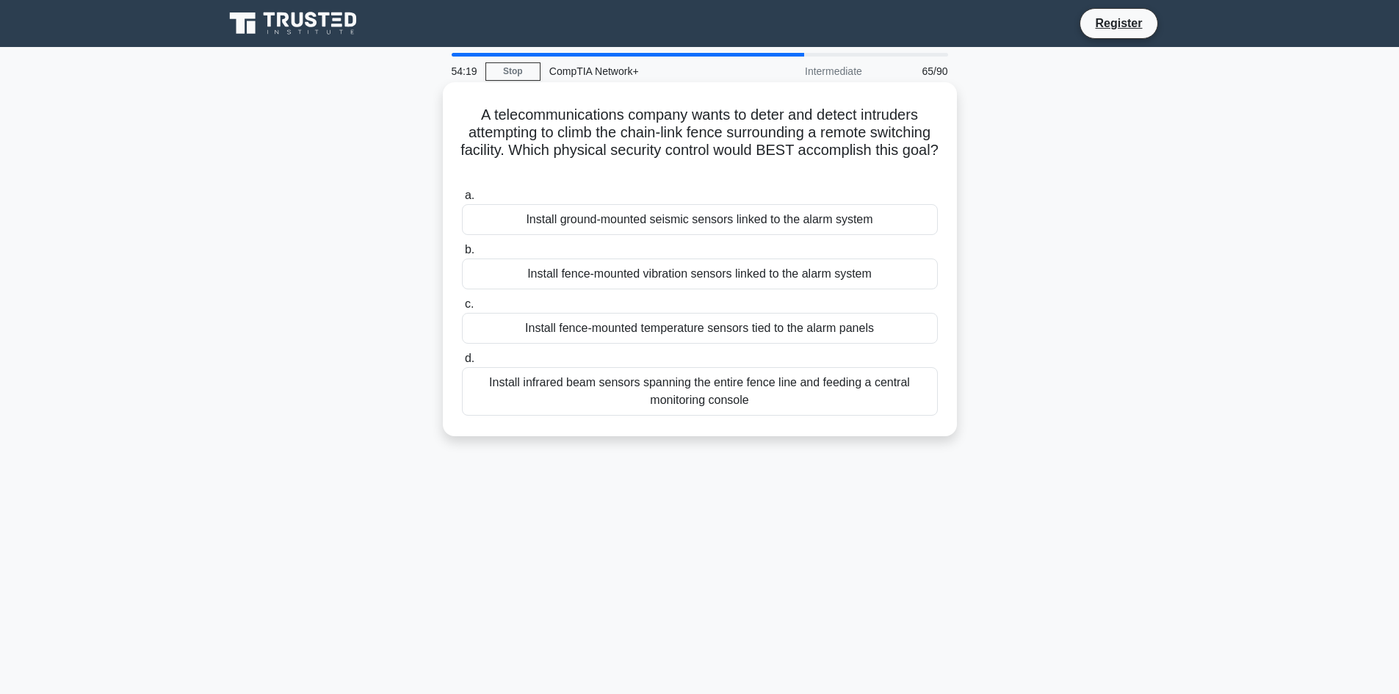
click at [715, 400] on div "Install infrared beam sensors spanning the entire fence line and feeding a cent…" at bounding box center [700, 391] width 476 height 48
click at [462, 364] on input "d. Install infrared beam sensors spanning the entire fence line and feeding a c…" at bounding box center [462, 359] width 0 height 10
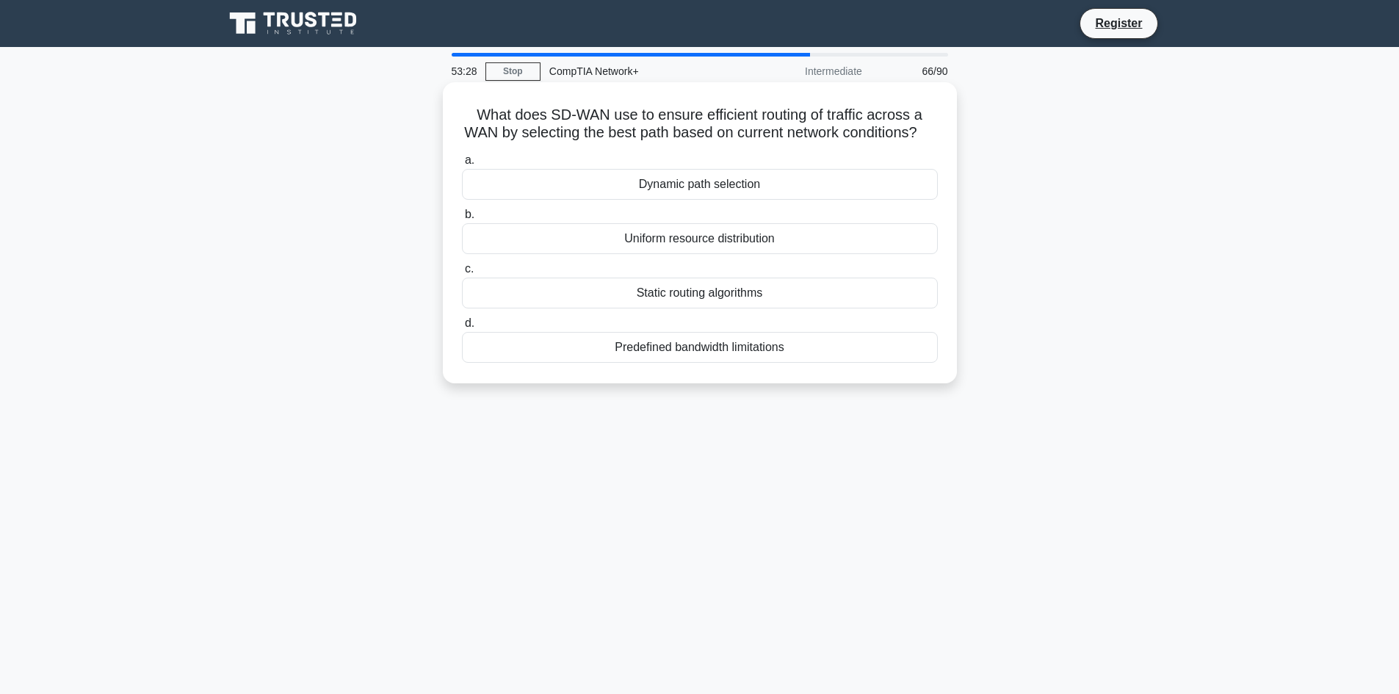
click at [839, 309] on div "Static routing algorithms" at bounding box center [700, 293] width 476 height 31
click at [462, 274] on input "c. Static routing algorithms" at bounding box center [462, 269] width 0 height 10
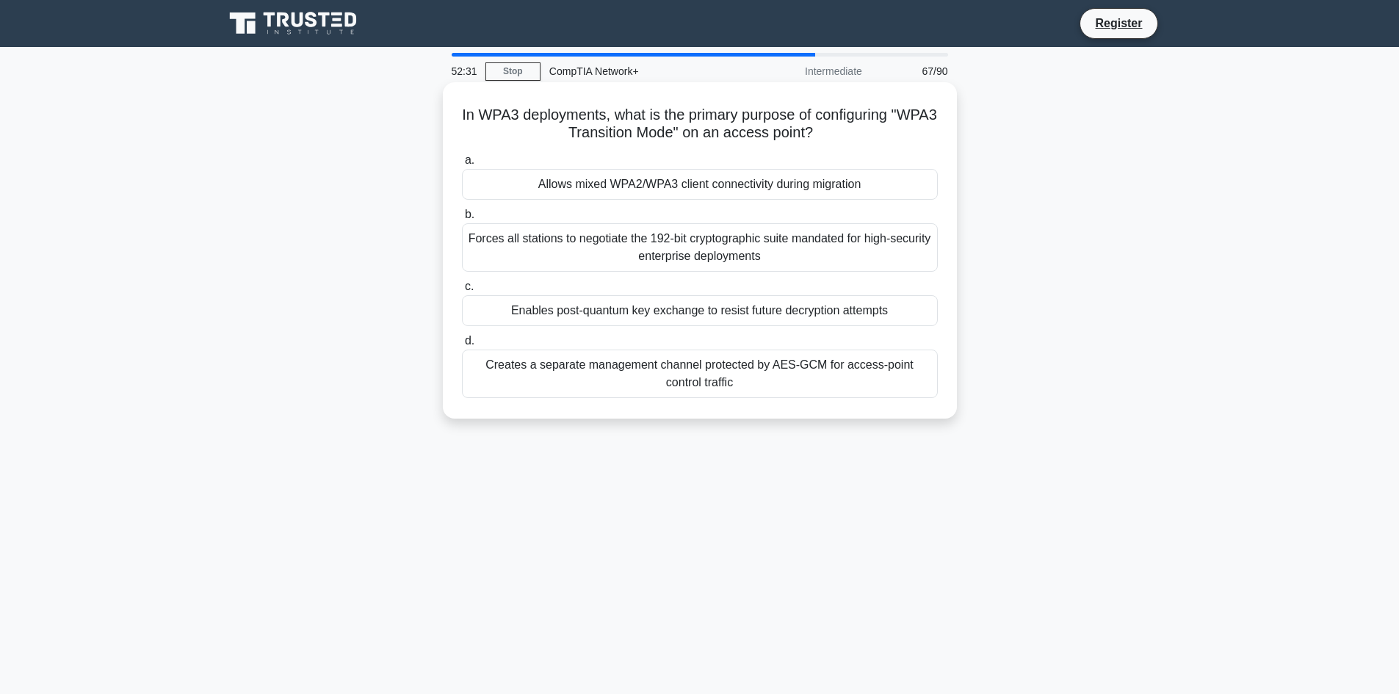
click at [904, 386] on div "Creates a separate management channel protected by AES-GCM for access-point con…" at bounding box center [700, 374] width 476 height 48
click at [462, 346] on input "d. Creates a separate management channel protected by AES-GCM for access-point …" at bounding box center [462, 341] width 0 height 10
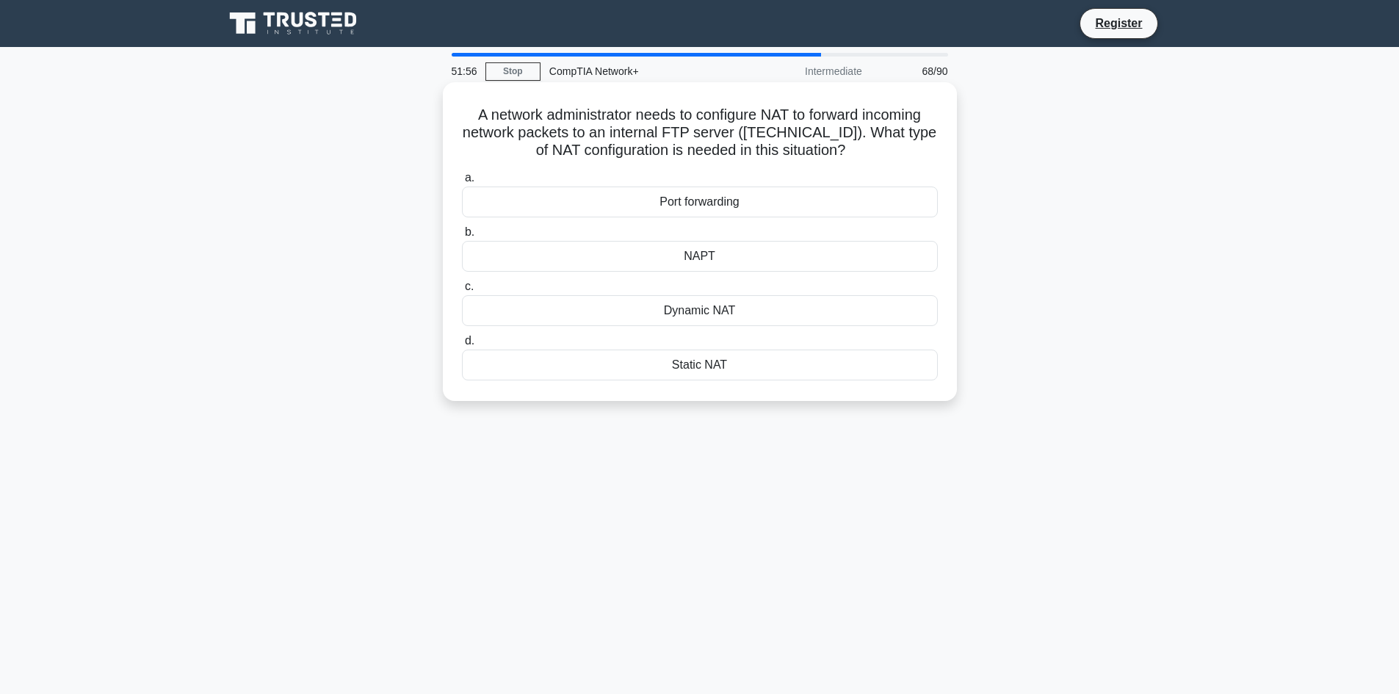
click at [863, 195] on div "Port forwarding" at bounding box center [700, 202] width 476 height 31
click at [462, 183] on input "a. Port forwarding" at bounding box center [462, 178] width 0 height 10
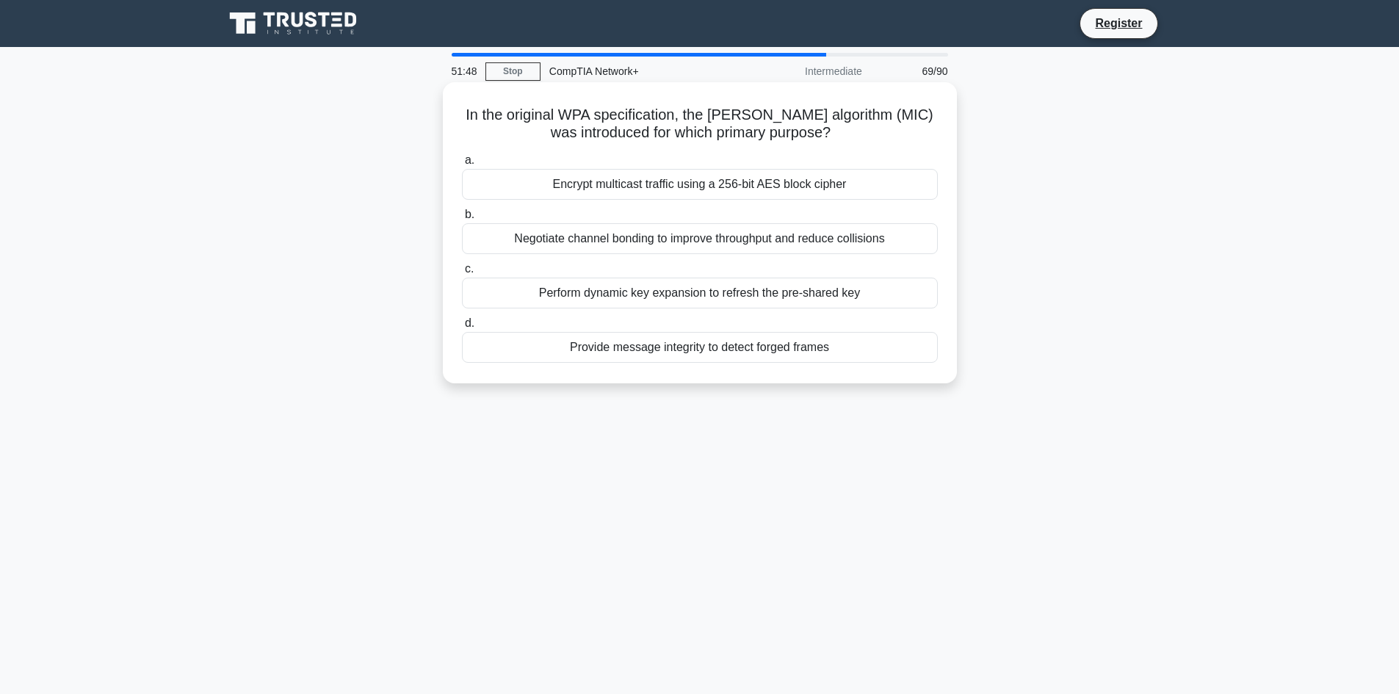
click at [862, 236] on div "Negotiate channel bonding to improve throughput and reduce collisions" at bounding box center [700, 238] width 476 height 31
click at [462, 220] on input "b. Negotiate channel bonding to improve throughput and reduce collisions" at bounding box center [462, 215] width 0 height 10
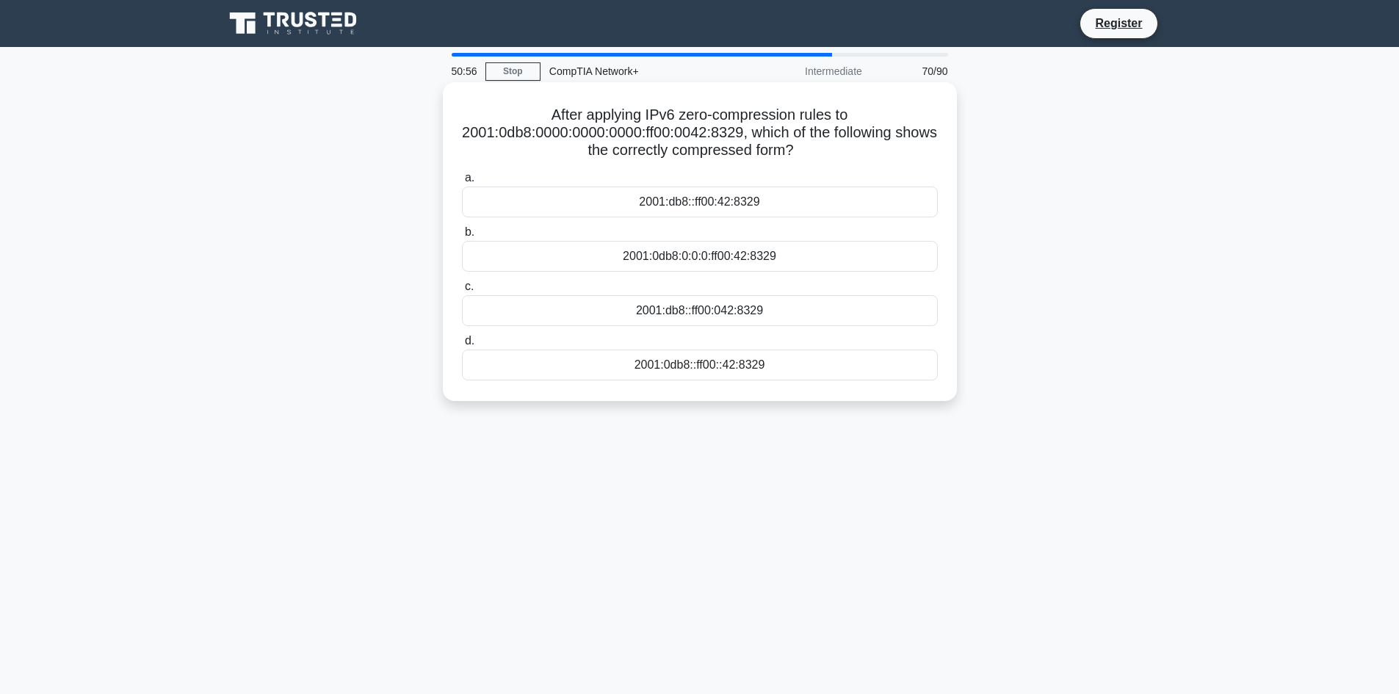
click at [810, 359] on div "2001:0db8::ff00::42:8329" at bounding box center [700, 365] width 476 height 31
click at [462, 346] on input "d. 2001:0db8::ff00::42:8329" at bounding box center [462, 341] width 0 height 10
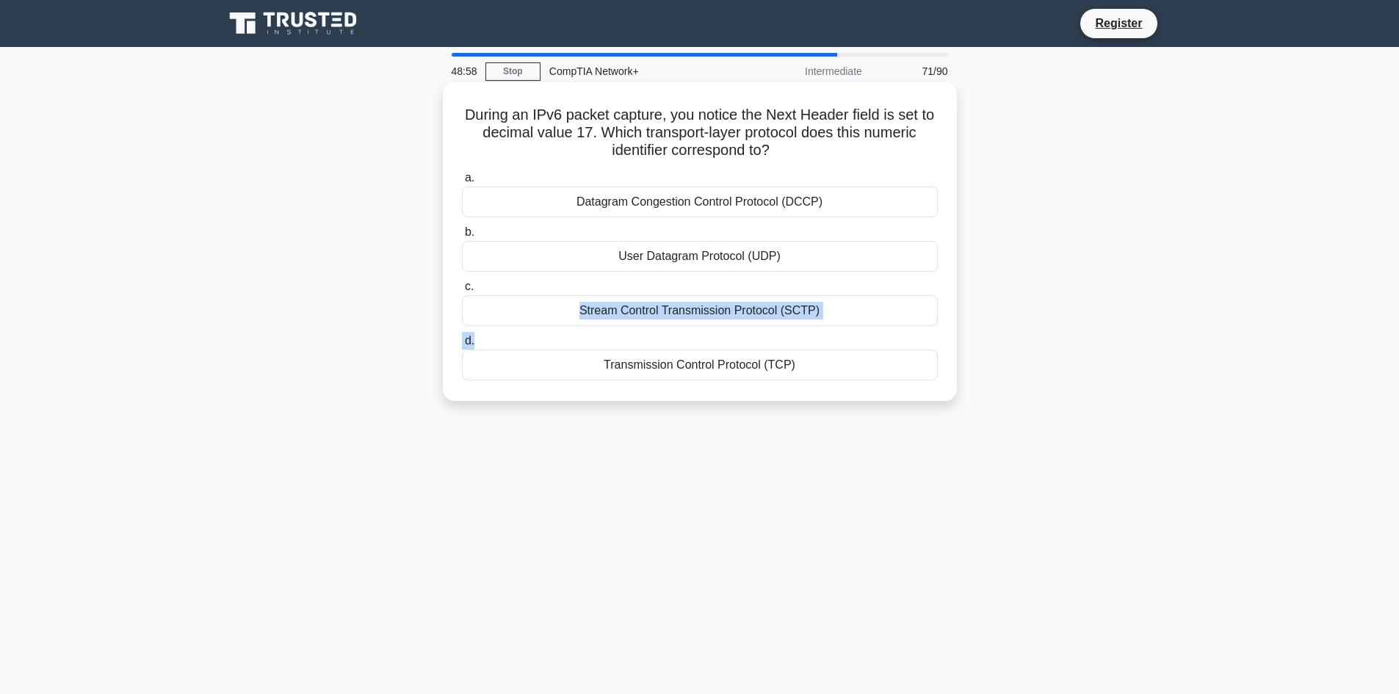
click at [848, 335] on div "a. Datagram Congestion Control Protocol (DCCP) b. User Datagram Protocol (UDP) …" at bounding box center [700, 274] width 494 height 217
click at [834, 367] on div "Transmission Control Protocol (TCP)" at bounding box center [700, 365] width 476 height 31
click at [462, 346] on input "d. Transmission Control Protocol (TCP)" at bounding box center [462, 341] width 0 height 10
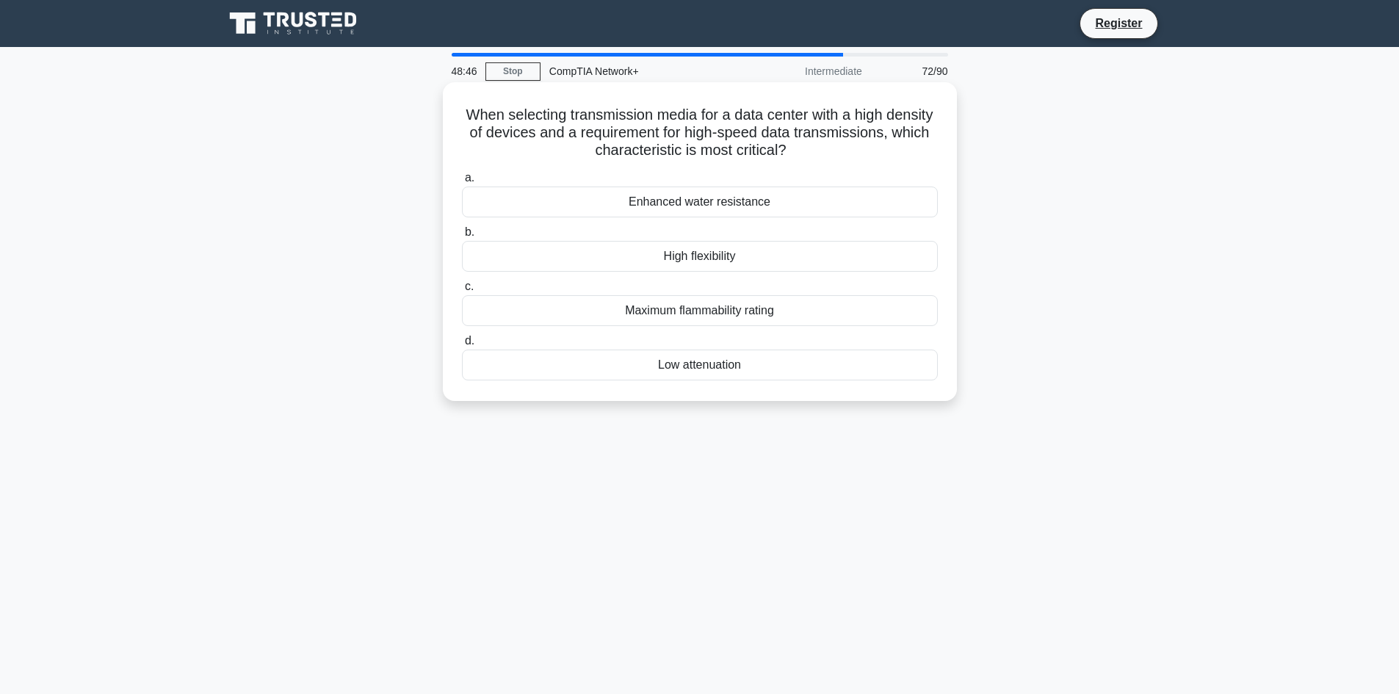
click at [763, 311] on div "Maximum flammability rating" at bounding box center [700, 310] width 476 height 31
click at [462, 292] on input "c. Maximum flammability rating" at bounding box center [462, 287] width 0 height 10
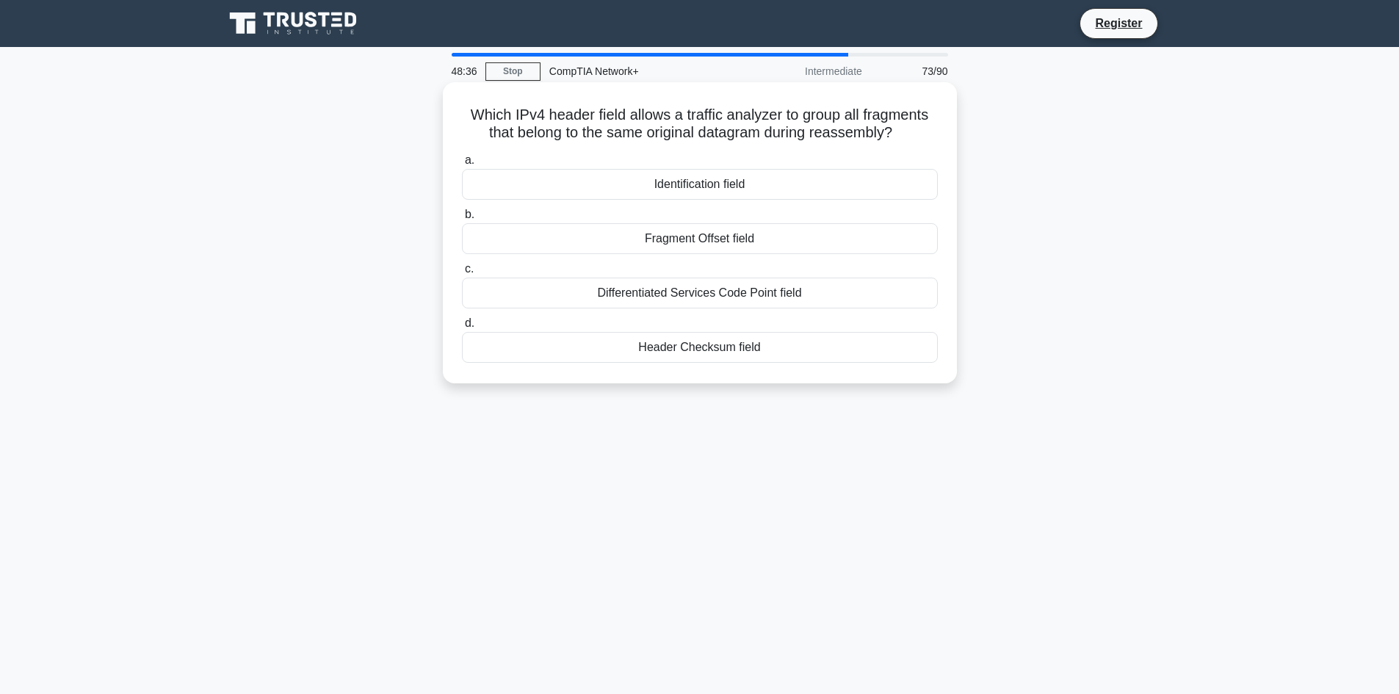
click at [765, 300] on div "Differentiated Services Code Point field" at bounding box center [700, 293] width 476 height 31
click at [462, 274] on input "c. Differentiated Services Code Point field" at bounding box center [462, 269] width 0 height 10
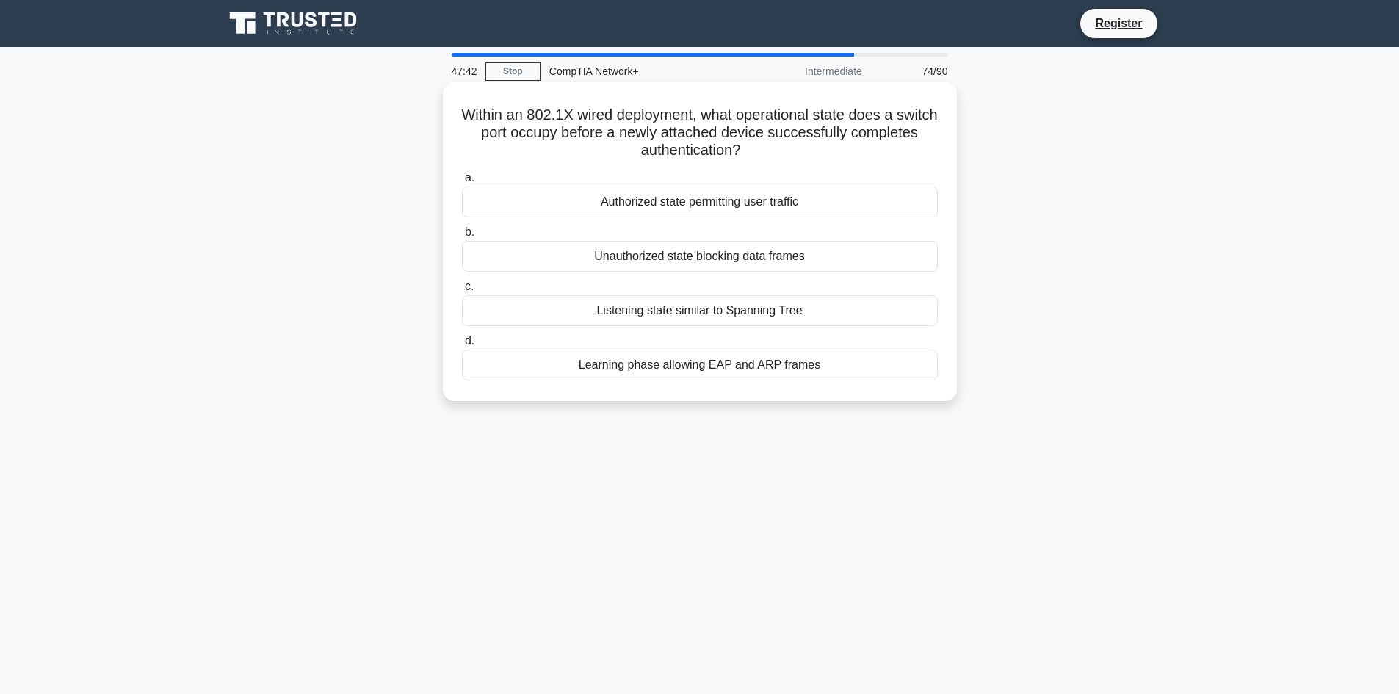
click at [754, 248] on div "Unauthorized state blocking data frames" at bounding box center [700, 256] width 476 height 31
click at [462, 237] on input "b. Unauthorized state blocking data frames" at bounding box center [462, 233] width 0 height 10
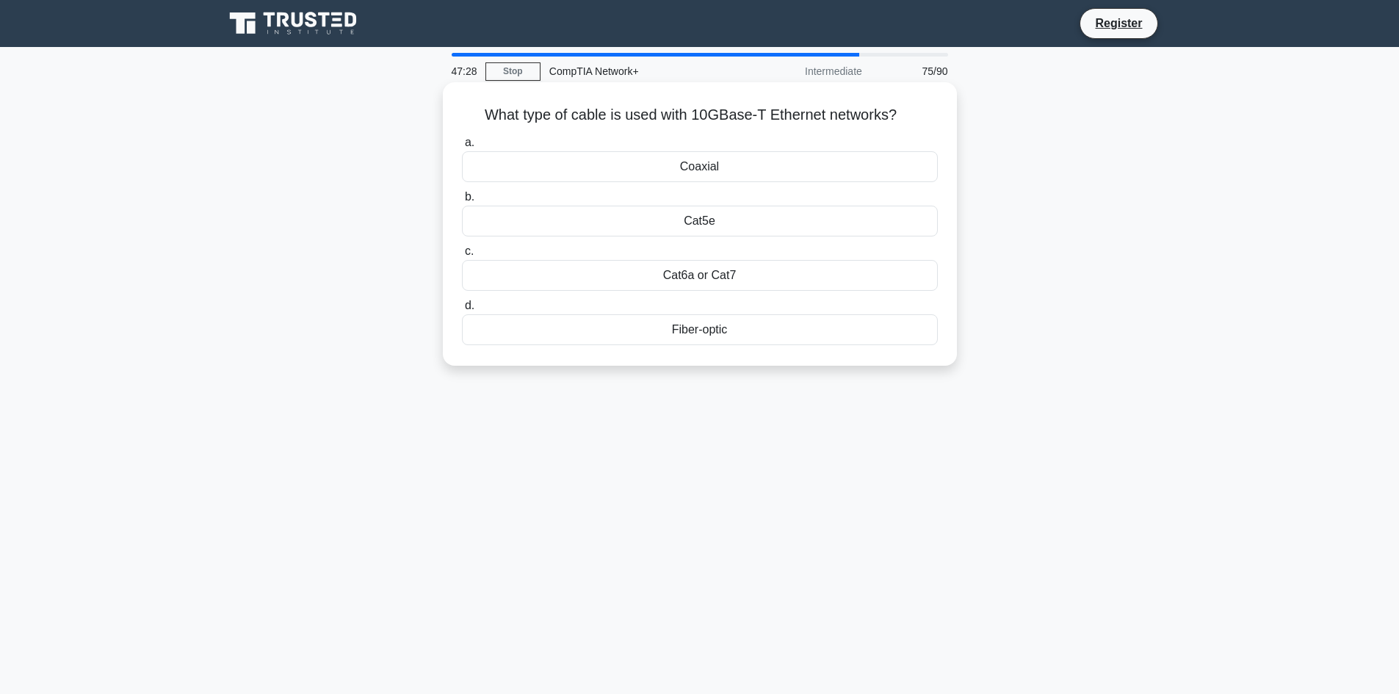
click at [717, 277] on div "Cat6a or Cat7" at bounding box center [700, 275] width 476 height 31
click at [462, 256] on input "c. Cat6a or Cat7" at bounding box center [462, 252] width 0 height 10
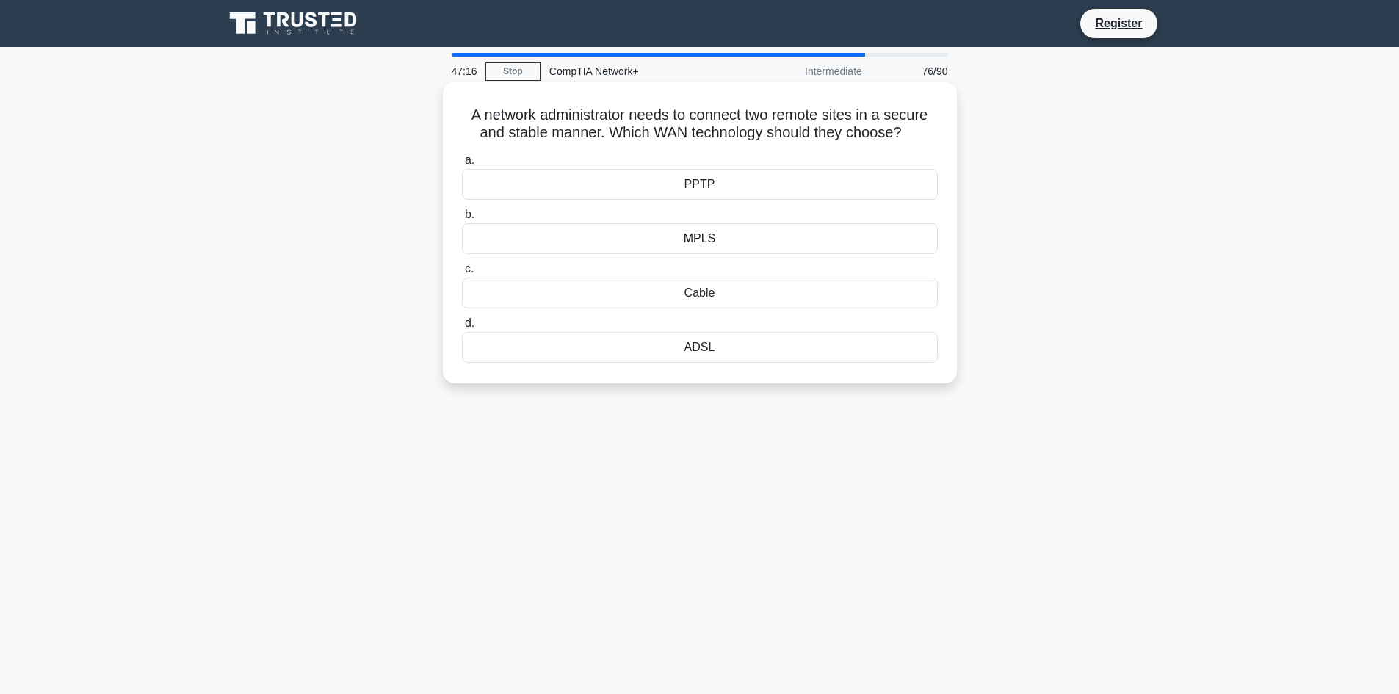
click at [715, 233] on div "MPLS" at bounding box center [700, 238] width 476 height 31
click at [462, 220] on input "b. MPLS" at bounding box center [462, 215] width 0 height 10
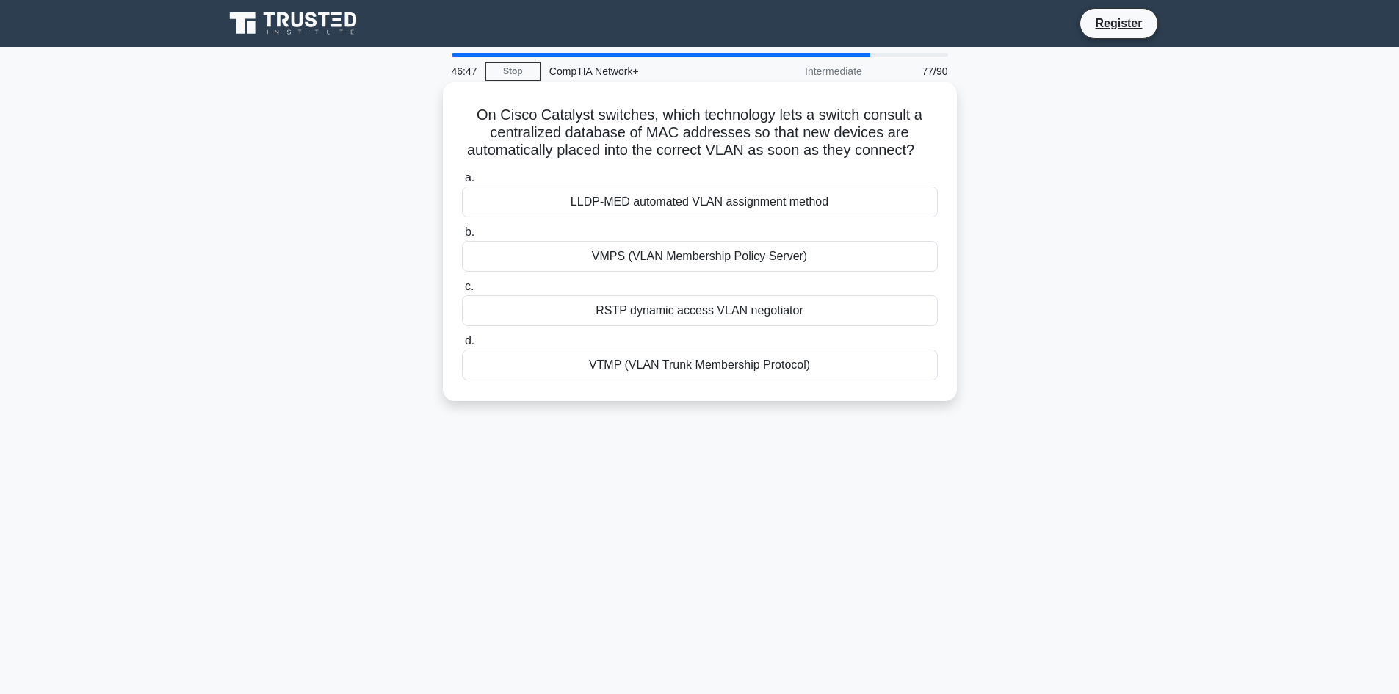
click at [719, 203] on div "LLDP-MED automated VLAN assignment method" at bounding box center [700, 202] width 476 height 31
click at [462, 183] on input "a. LLDP-MED automated VLAN assignment method" at bounding box center [462, 178] width 0 height 10
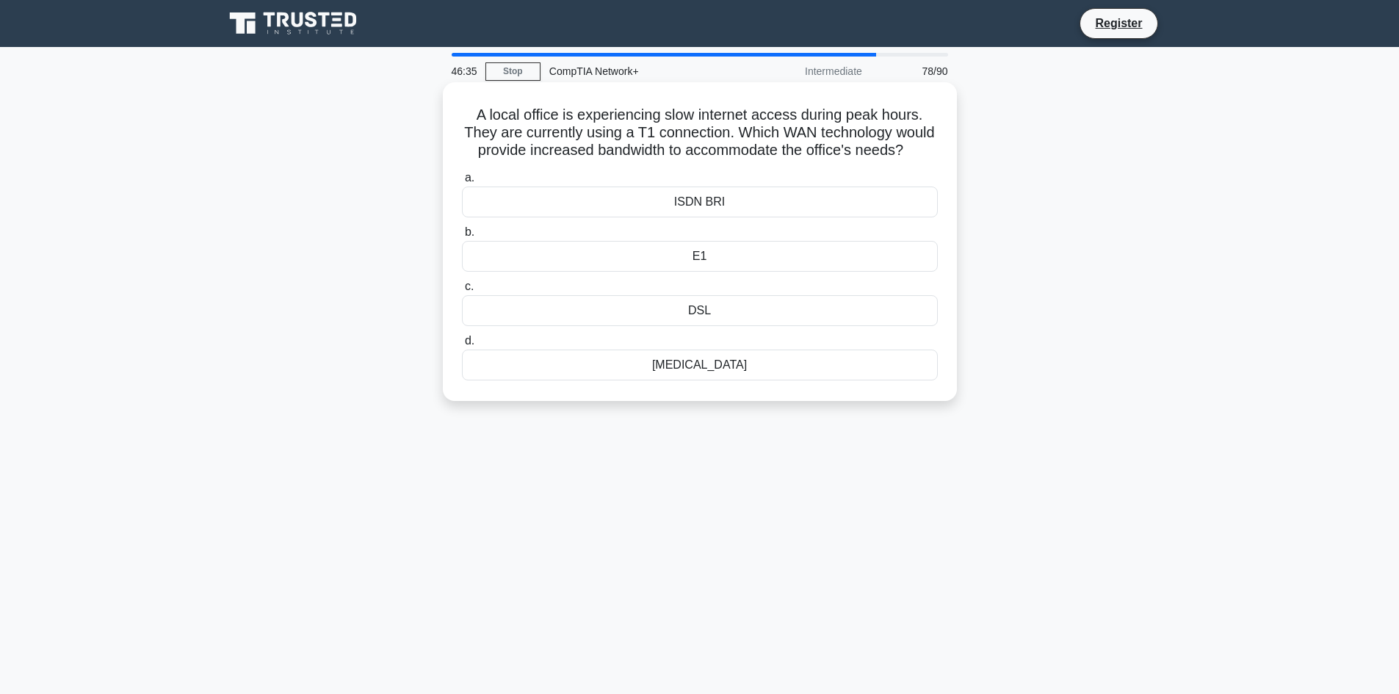
click at [688, 323] on div "DSL" at bounding box center [700, 310] width 476 height 31
click at [462, 292] on input "c. DSL" at bounding box center [462, 287] width 0 height 10
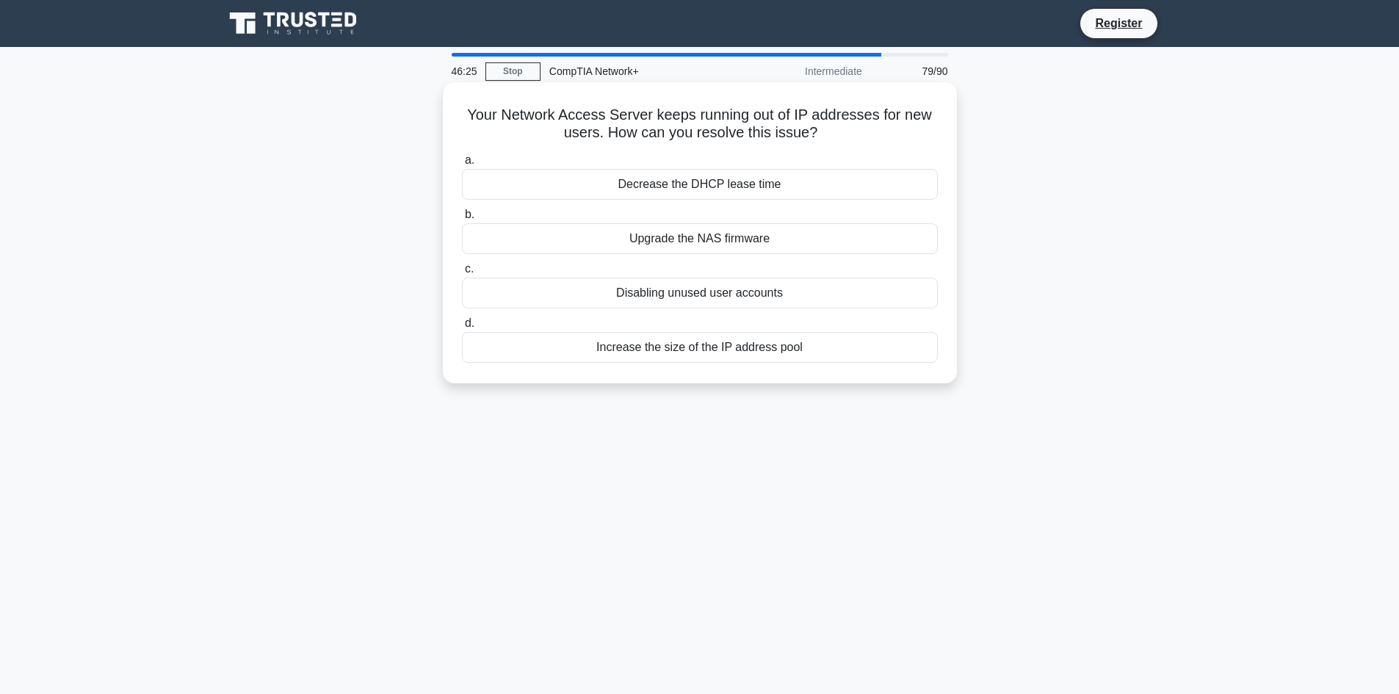
click at [696, 188] on div "Decrease the DHCP lease time" at bounding box center [700, 184] width 476 height 31
click at [462, 165] on input "a. Decrease the DHCP lease time" at bounding box center [462, 161] width 0 height 10
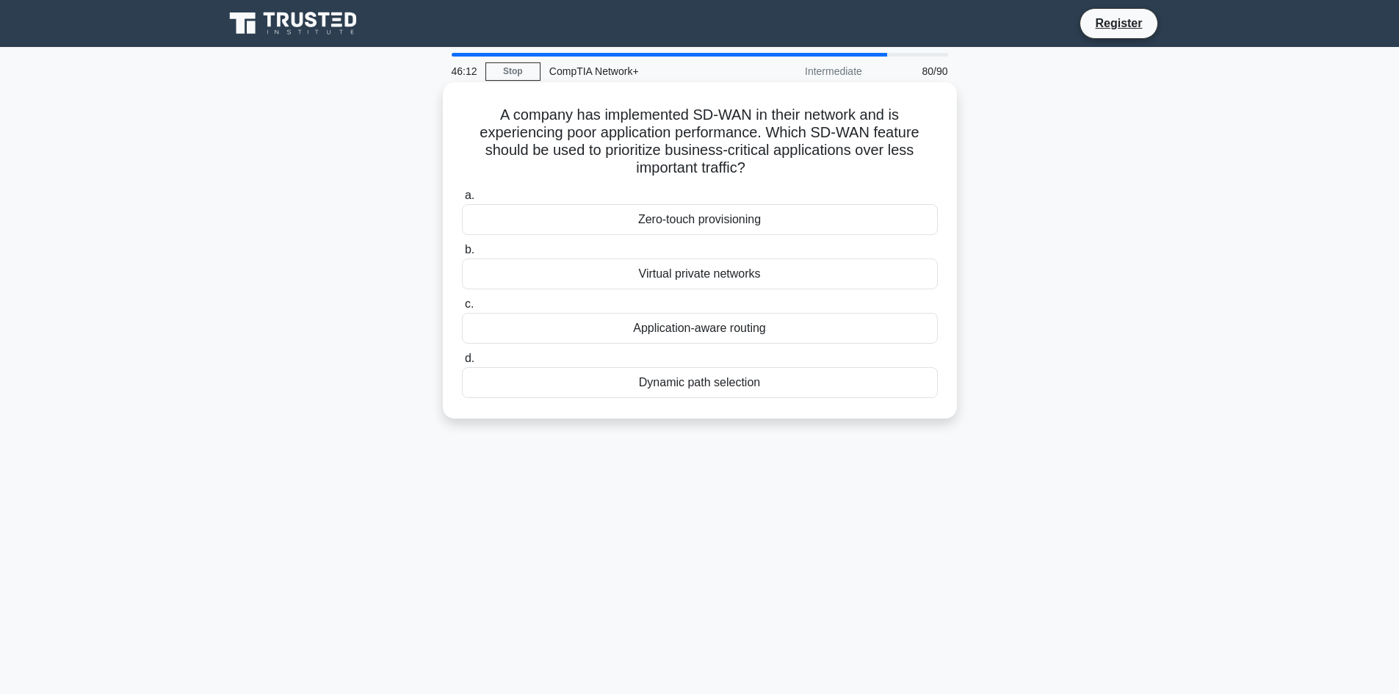
click at [650, 378] on div "Dynamic path selection" at bounding box center [700, 382] width 476 height 31
click at [462, 364] on input "d. Dynamic path selection" at bounding box center [462, 359] width 0 height 10
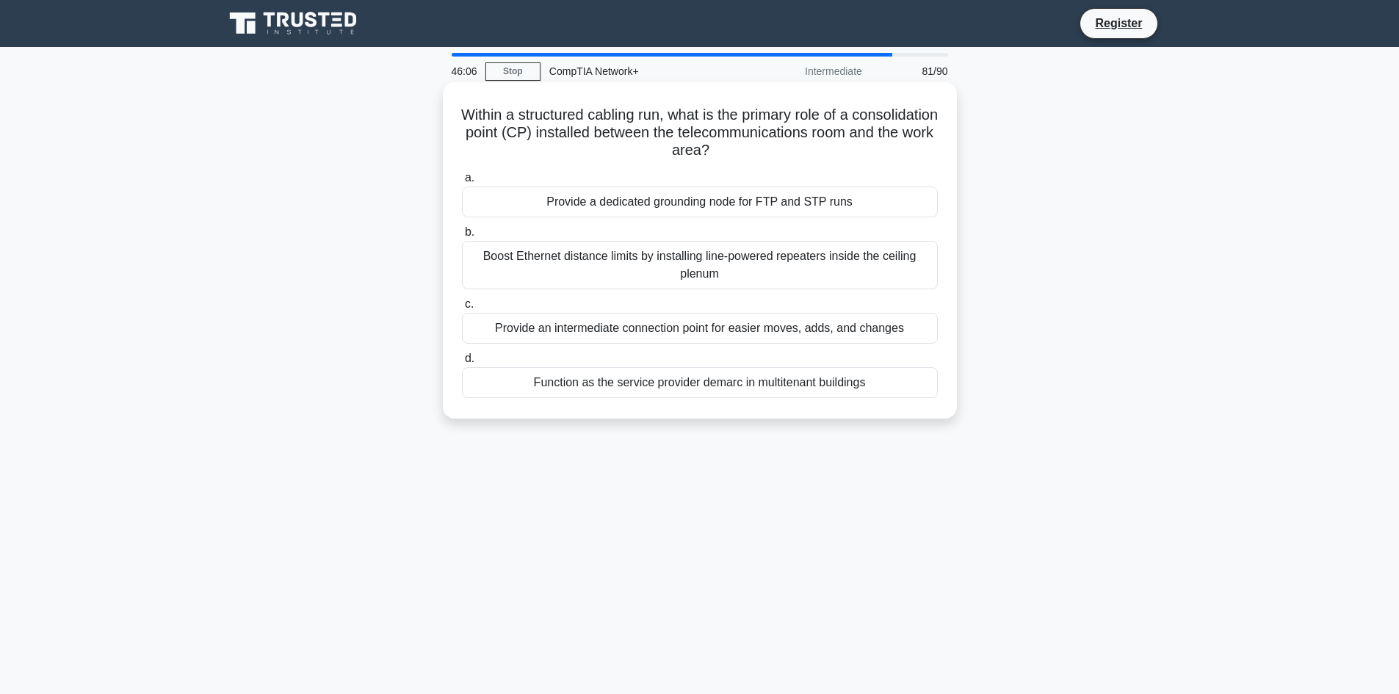
click at [669, 259] on div "Boost Ethernet distance limits by installing line-powered repeaters inside the …" at bounding box center [700, 265] width 476 height 48
click at [462, 237] on input "b. Boost Ethernet distance limits by installing line-powered repeaters inside t…" at bounding box center [462, 233] width 0 height 10
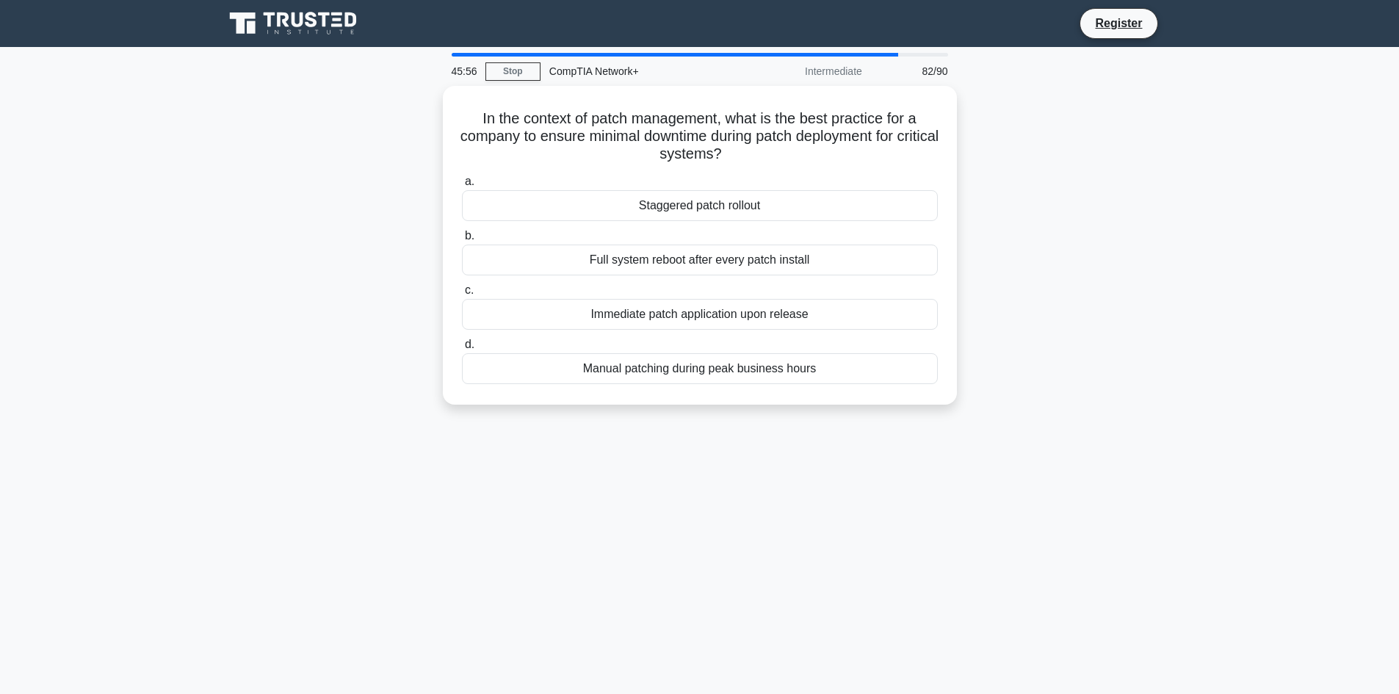
click at [669, 259] on div "Full system reboot after every patch install" at bounding box center [700, 260] width 476 height 31
click at [462, 241] on input "b. Full system reboot after every patch install" at bounding box center [462, 236] width 0 height 10
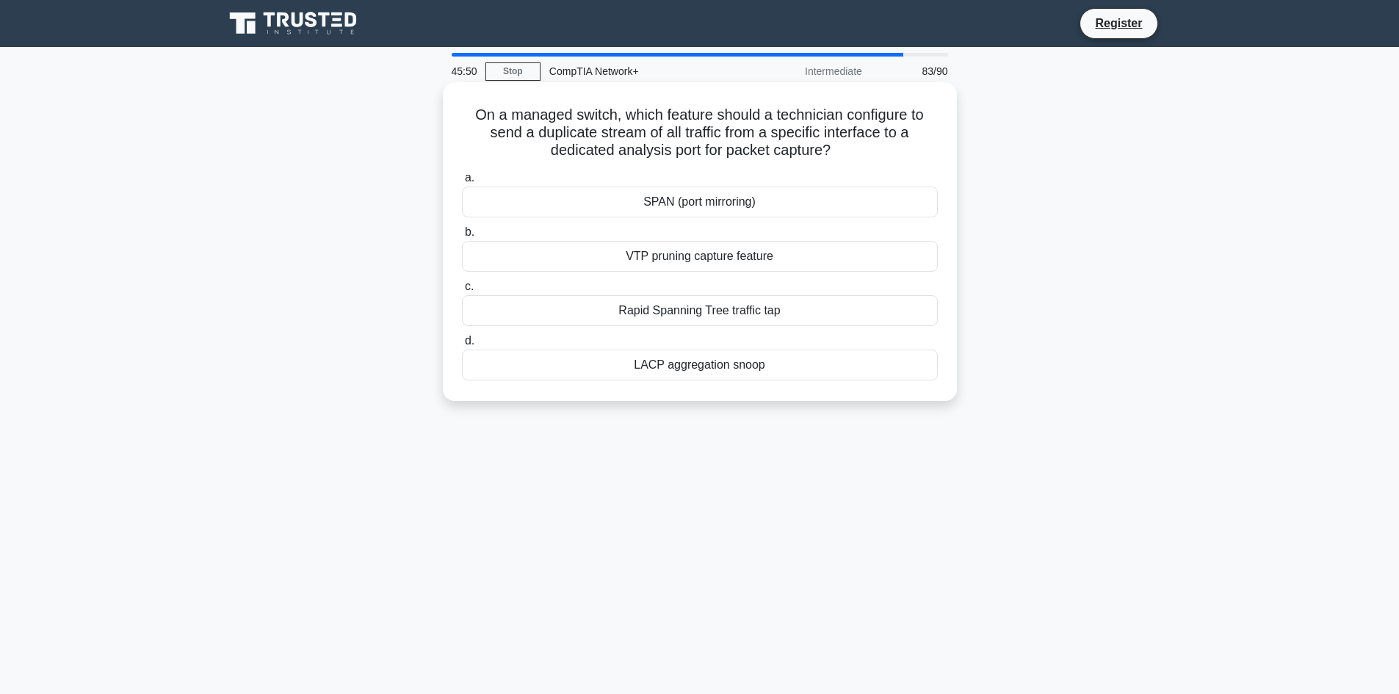
click at [652, 305] on div "Rapid Spanning Tree traffic tap" at bounding box center [700, 310] width 476 height 31
click at [462, 292] on input "c. Rapid Spanning Tree traffic tap" at bounding box center [462, 287] width 0 height 10
click at [675, 192] on div "Mandatory Access Control (MAC)" at bounding box center [700, 202] width 476 height 31
click at [462, 183] on input "a. Mandatory Access Control (MAC)" at bounding box center [462, 178] width 0 height 10
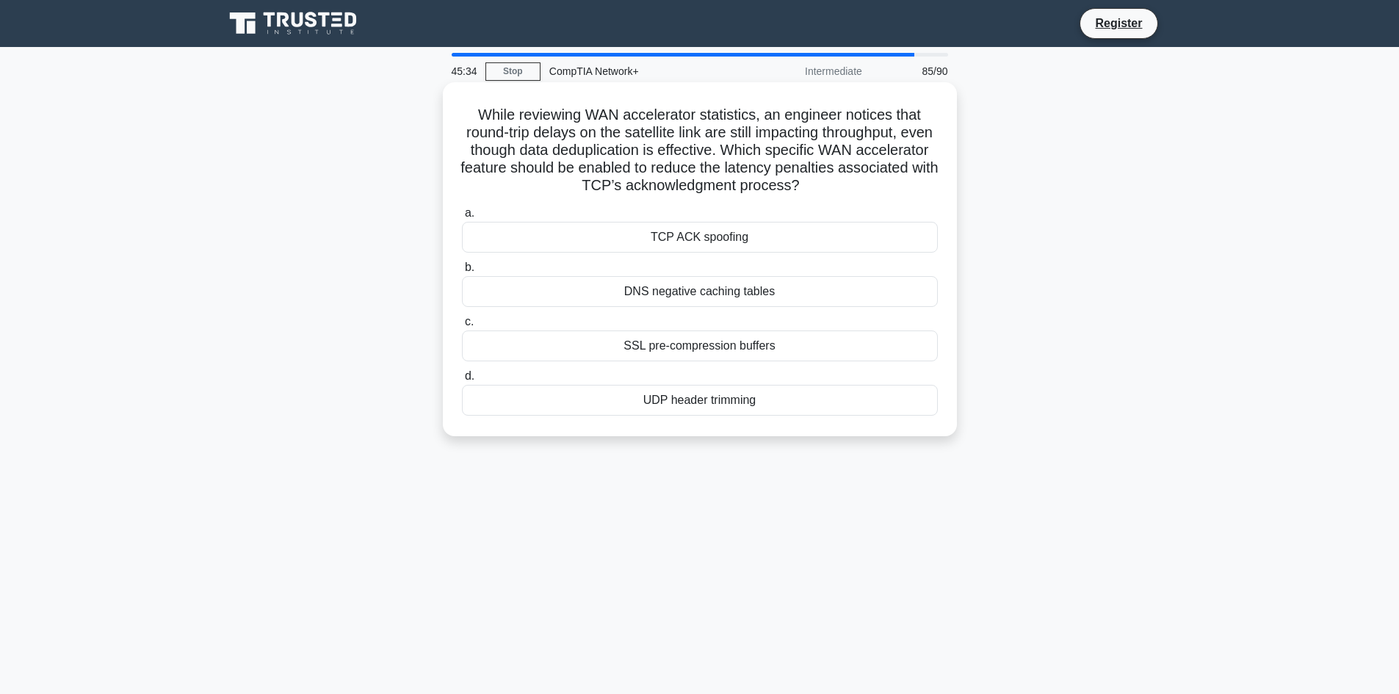
click at [616, 346] on div "SSL pre-compression buffers" at bounding box center [700, 346] width 476 height 31
click at [462, 327] on input "c. SSL pre-compression buffers" at bounding box center [462, 322] width 0 height 10
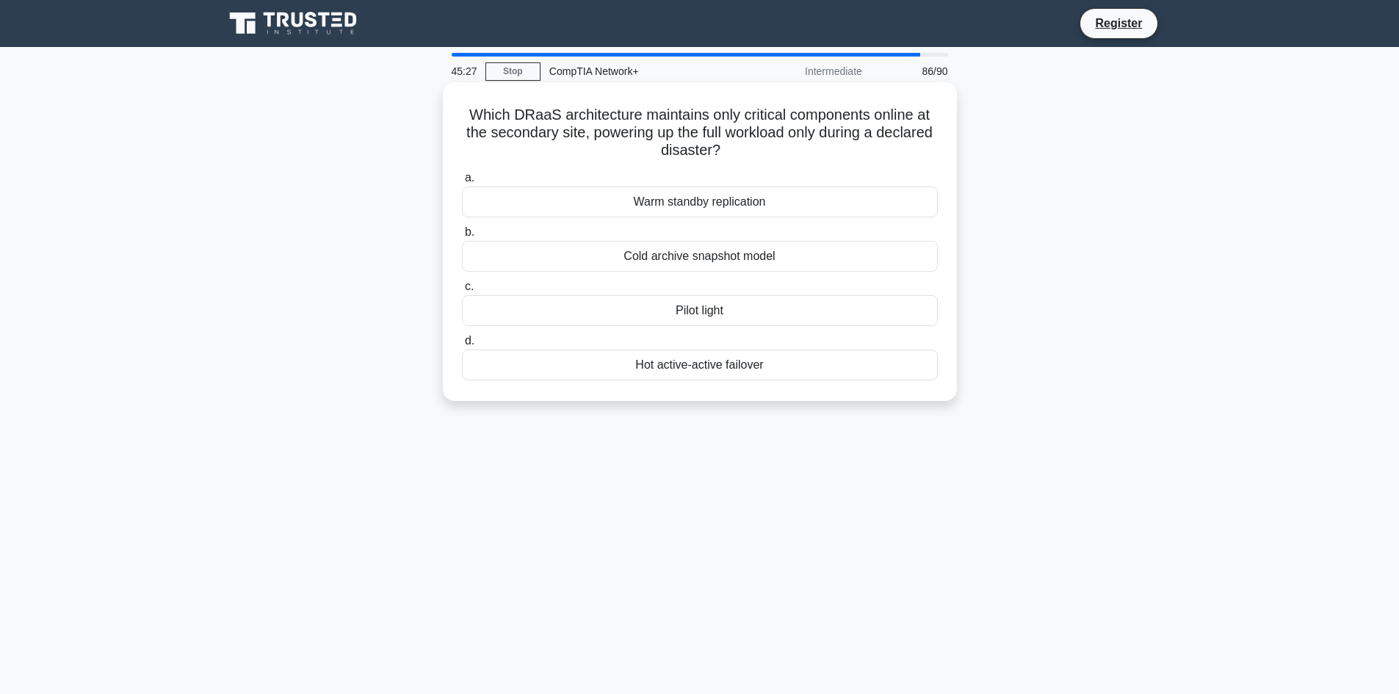
click at [617, 252] on div "Cold archive snapshot model" at bounding box center [700, 256] width 476 height 31
click at [462, 237] on input "b. Cold archive snapshot model" at bounding box center [462, 233] width 0 height 10
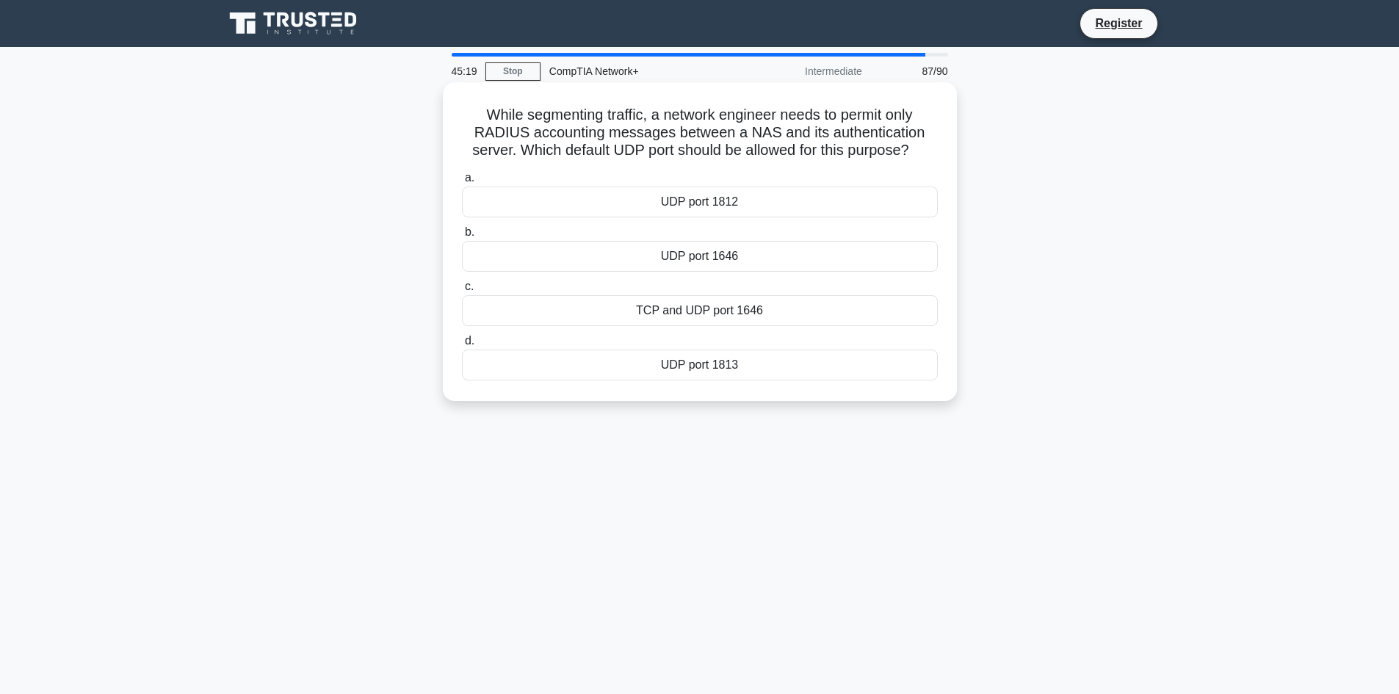
click at [632, 201] on div "UDP port 1812" at bounding box center [700, 202] width 476 height 31
click at [462, 183] on input "a. UDP port 1812" at bounding box center [462, 178] width 0 height 10
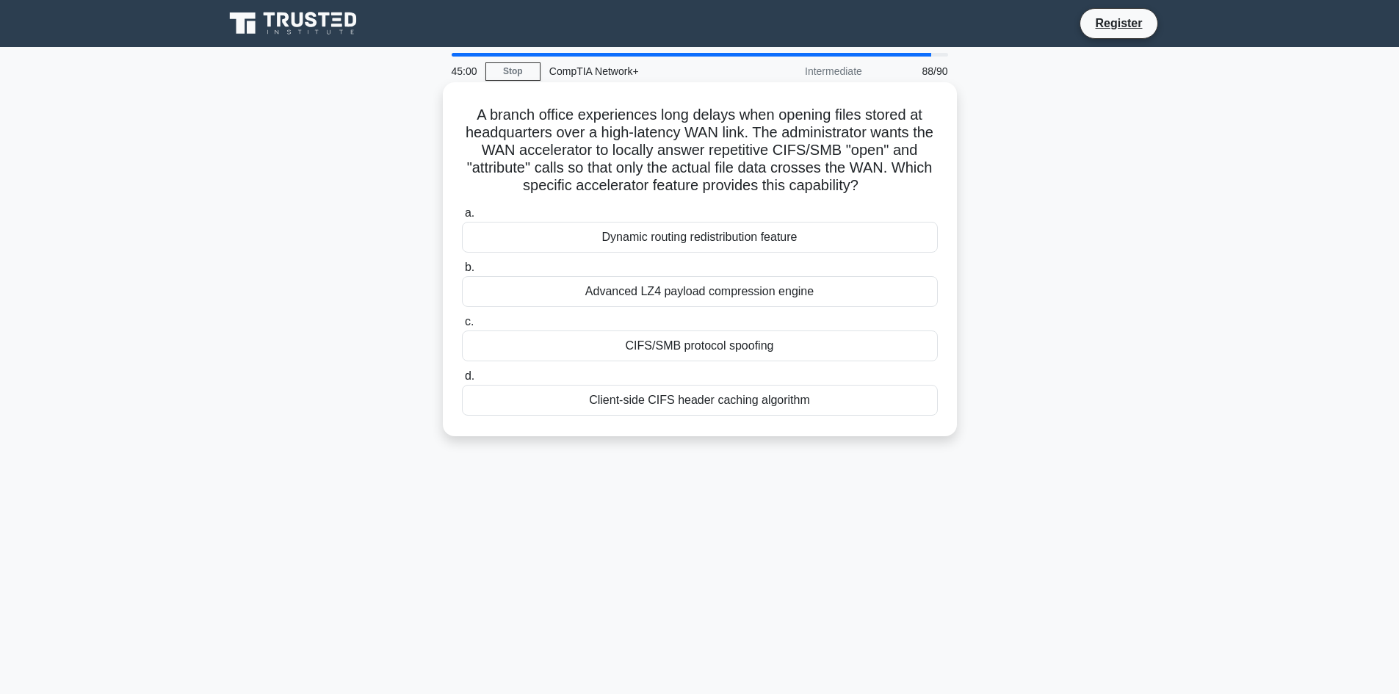
click at [555, 398] on div "Client-side CIFS header caching algorithm" at bounding box center [700, 400] width 476 height 31
click at [462, 381] on input "d. Client-side CIFS header caching algorithm" at bounding box center [462, 377] width 0 height 10
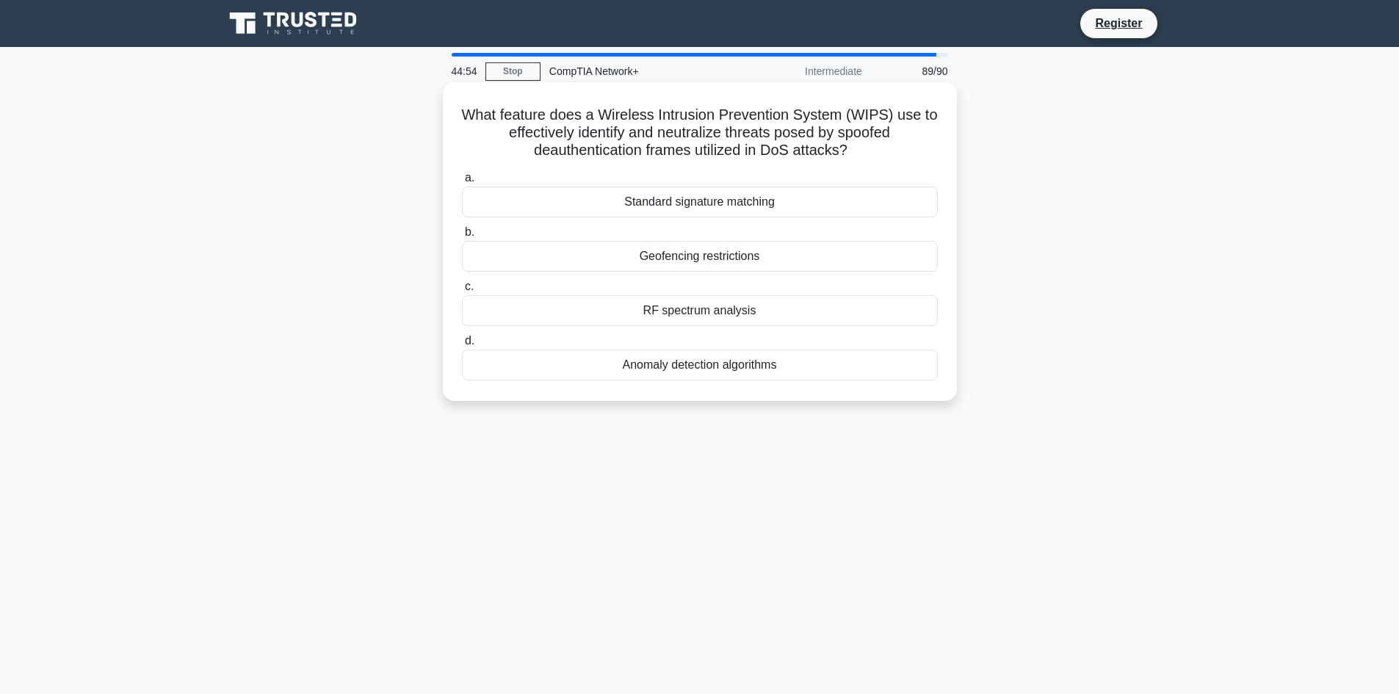
click at [609, 262] on div "Geofencing restrictions" at bounding box center [700, 256] width 476 height 31
click at [462, 237] on input "b. Geofencing restrictions" at bounding box center [462, 233] width 0 height 10
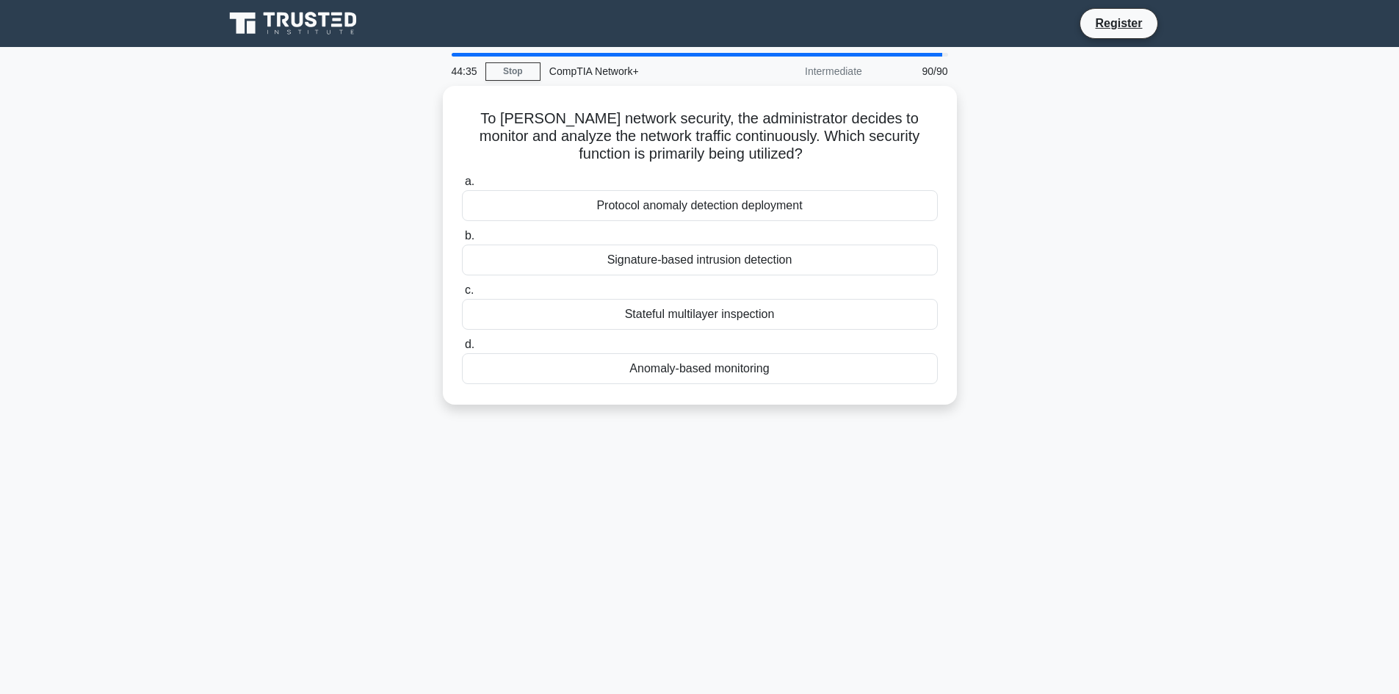
click at [609, 262] on div "Signature-based intrusion detection" at bounding box center [700, 260] width 476 height 31
click at [462, 241] on input "b. Signature-based intrusion detection" at bounding box center [462, 236] width 0 height 10
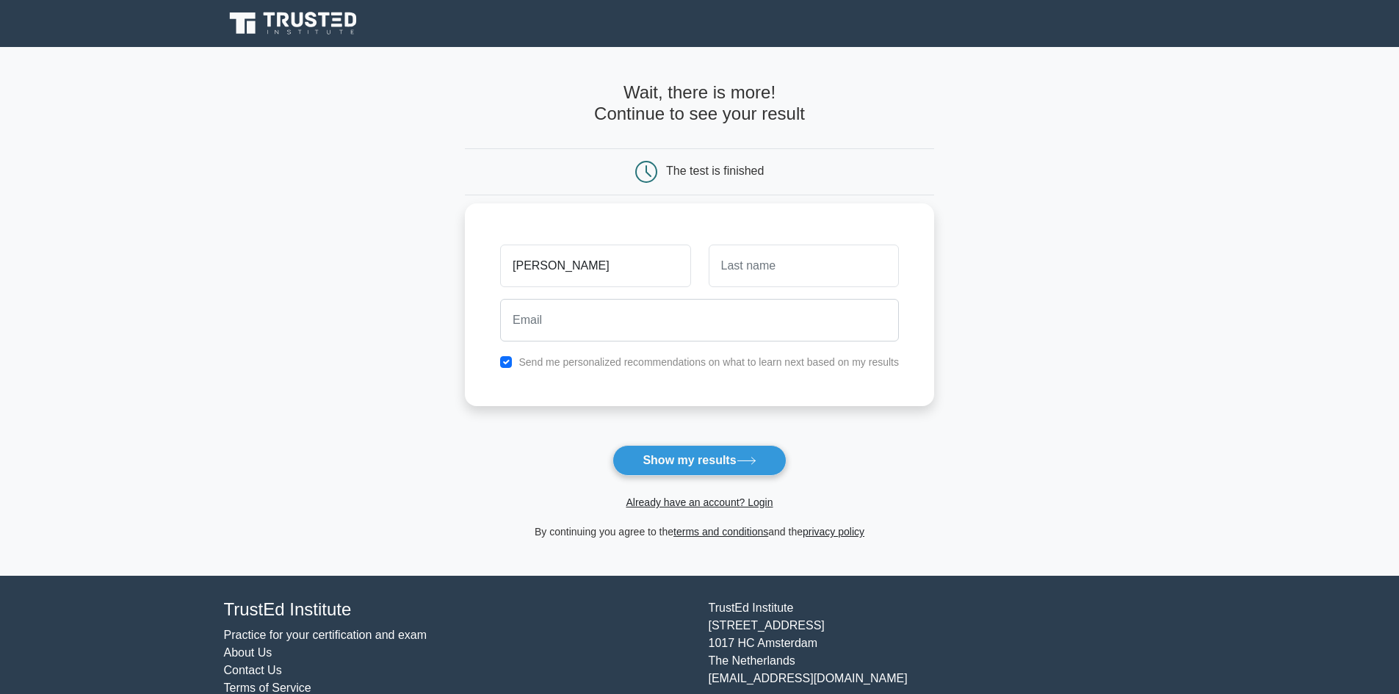
type input "[PERSON_NAME]"
click at [739, 260] on input "text" at bounding box center [804, 266] width 190 height 43
type input "[PERSON_NAME]"
click at [695, 330] on input "email" at bounding box center [699, 320] width 399 height 43
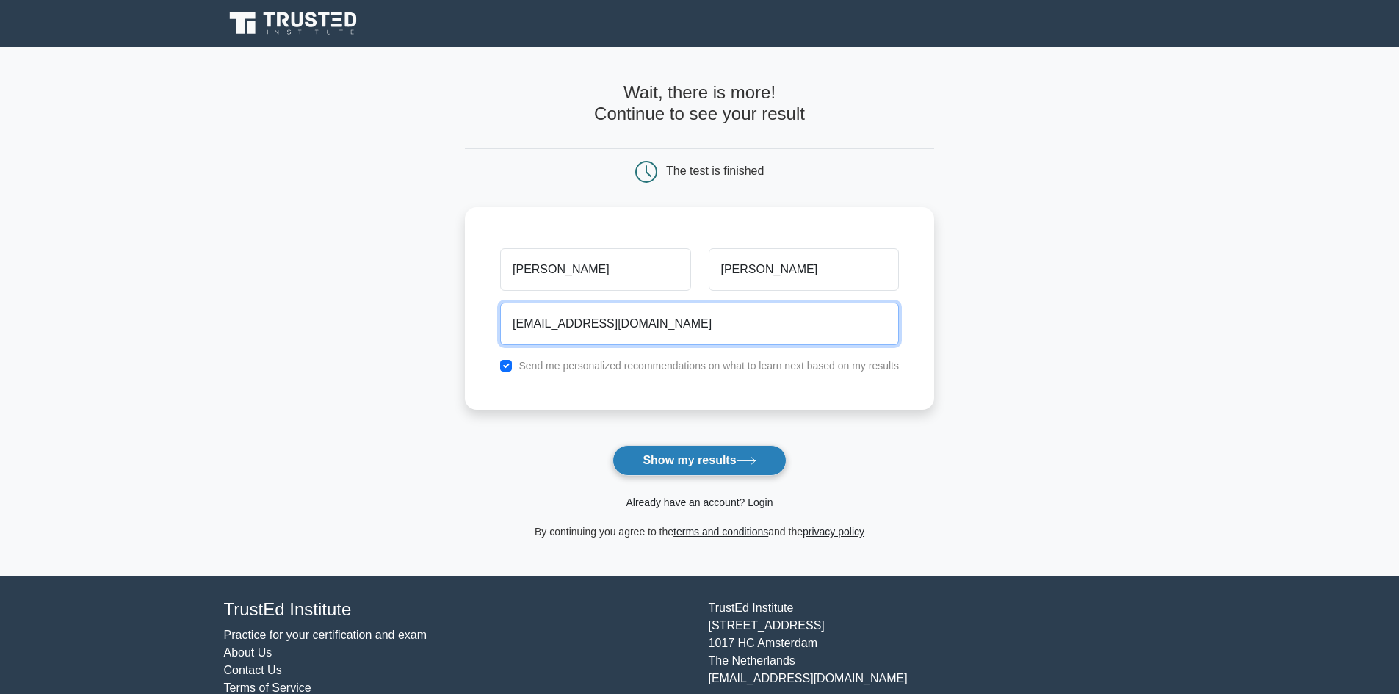
type input "gchanchal456@gmail.com"
click at [682, 457] on button "Show my results" at bounding box center [699, 460] width 173 height 31
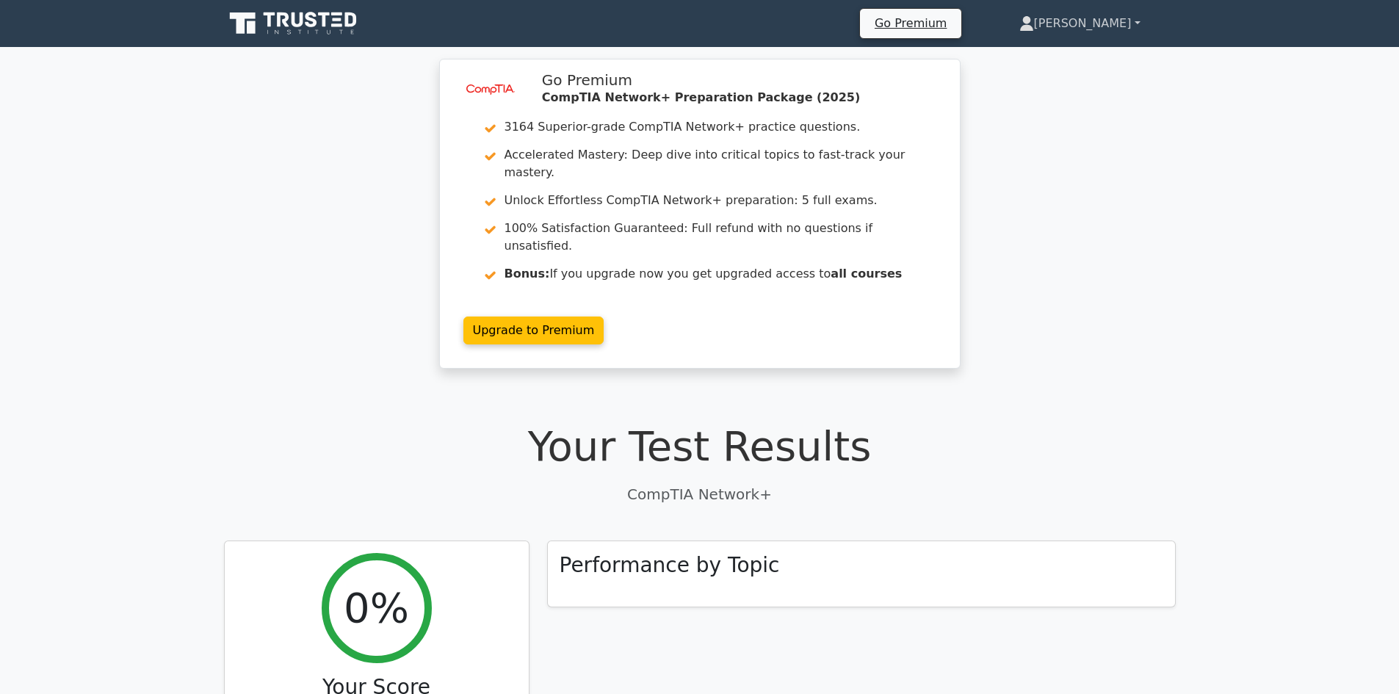
click at [1138, 24] on link "[PERSON_NAME]" at bounding box center [1080, 23] width 192 height 29
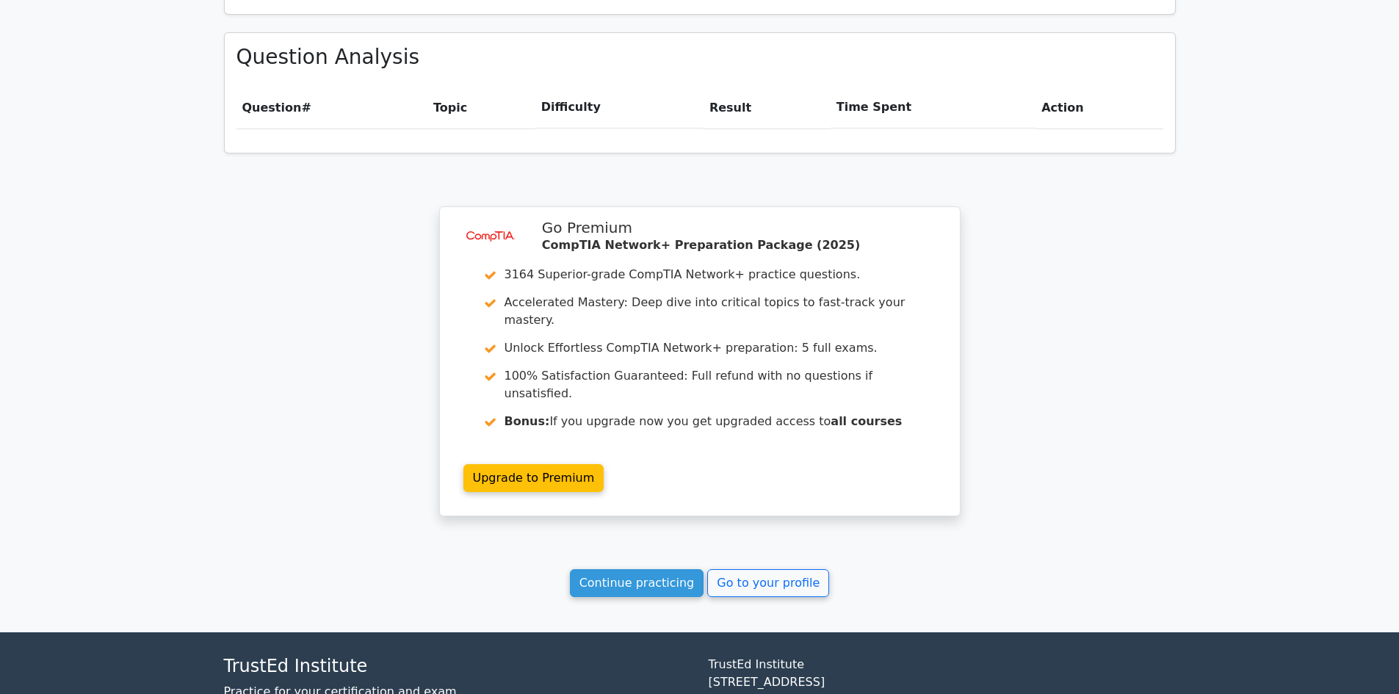
scroll to position [995, 0]
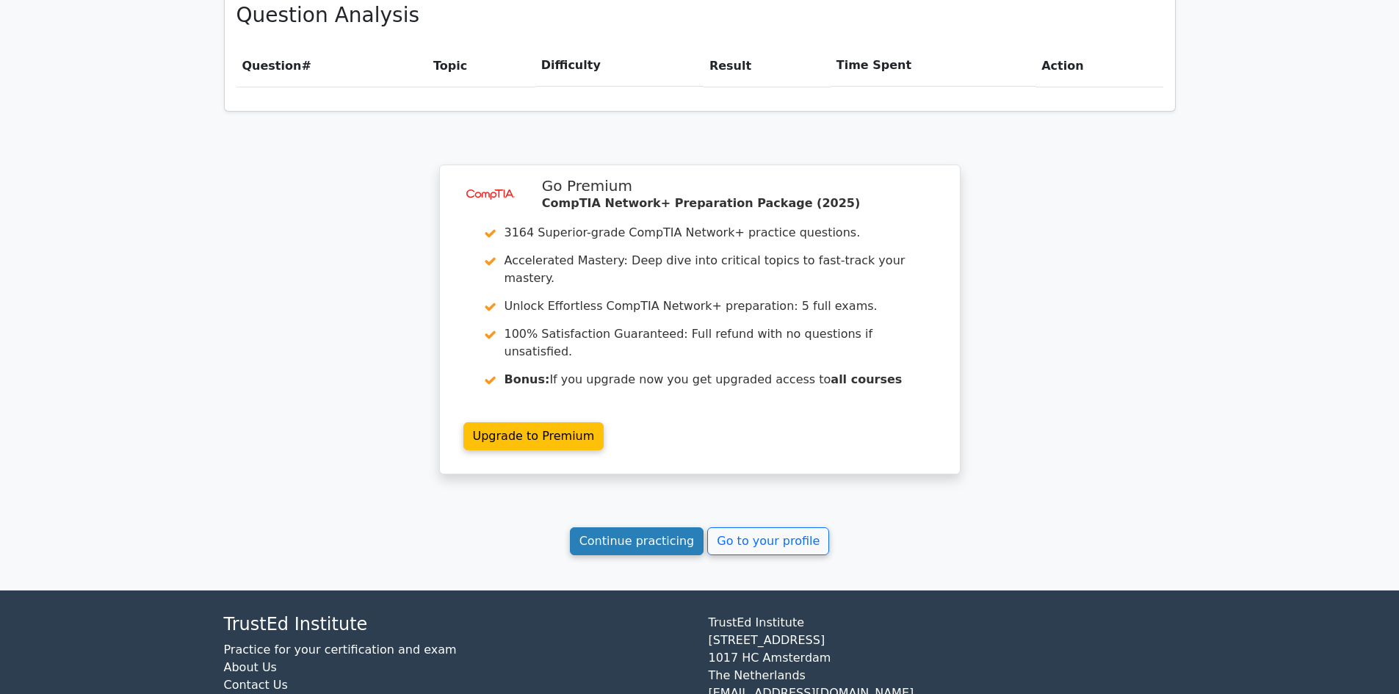
click at [665, 527] on link "Continue practicing" at bounding box center [637, 541] width 134 height 28
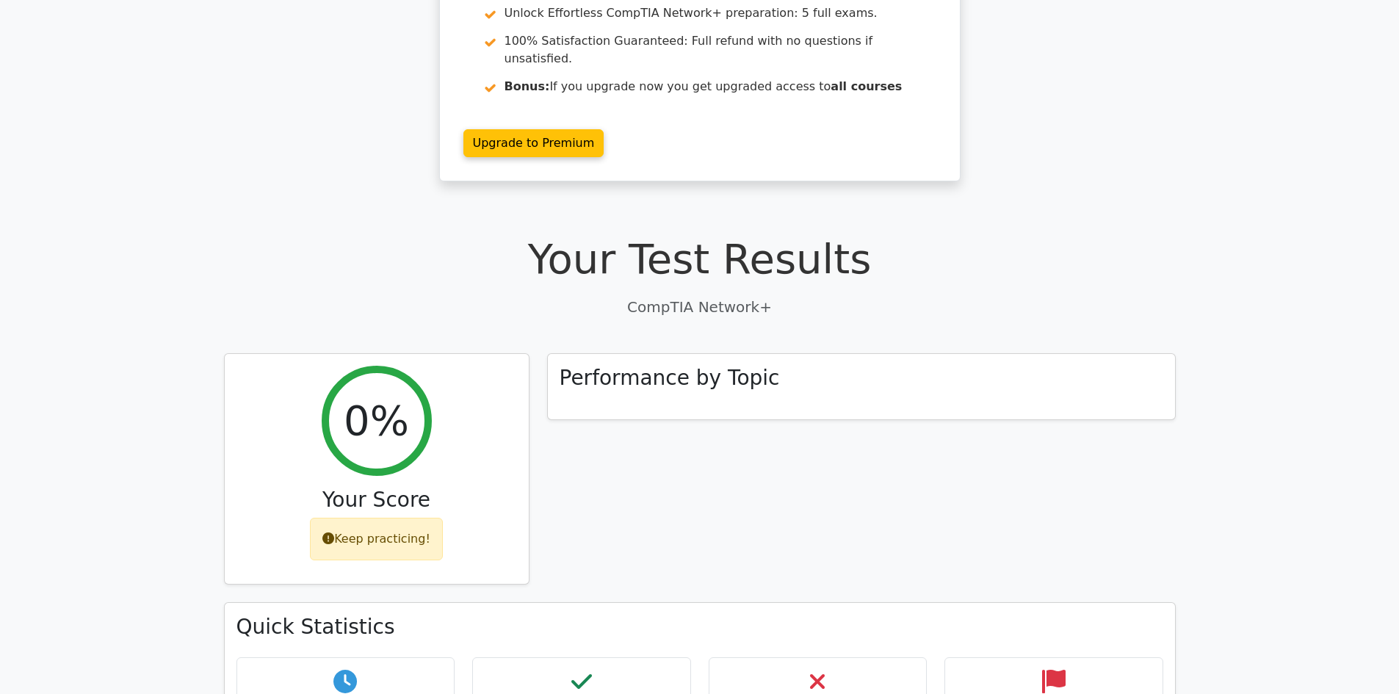
scroll to position [261, 0]
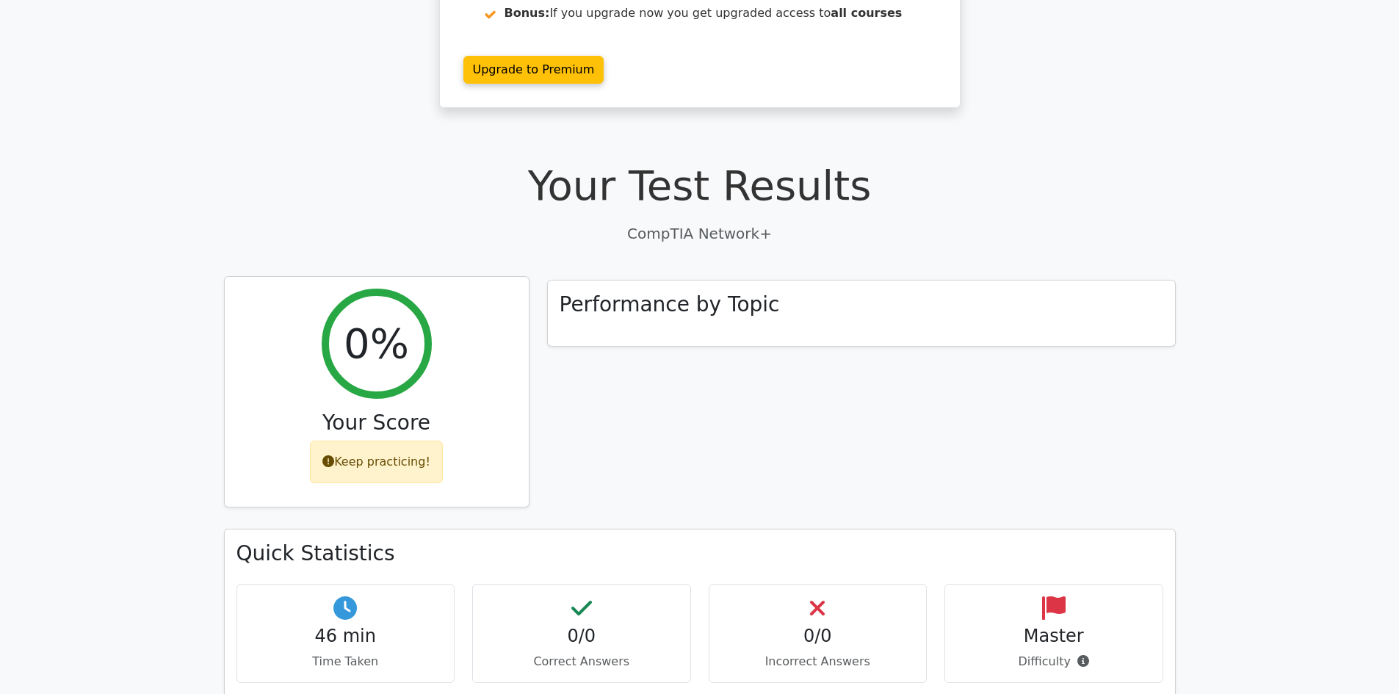
click at [334, 455] on icon at bounding box center [328, 461] width 12 height 12
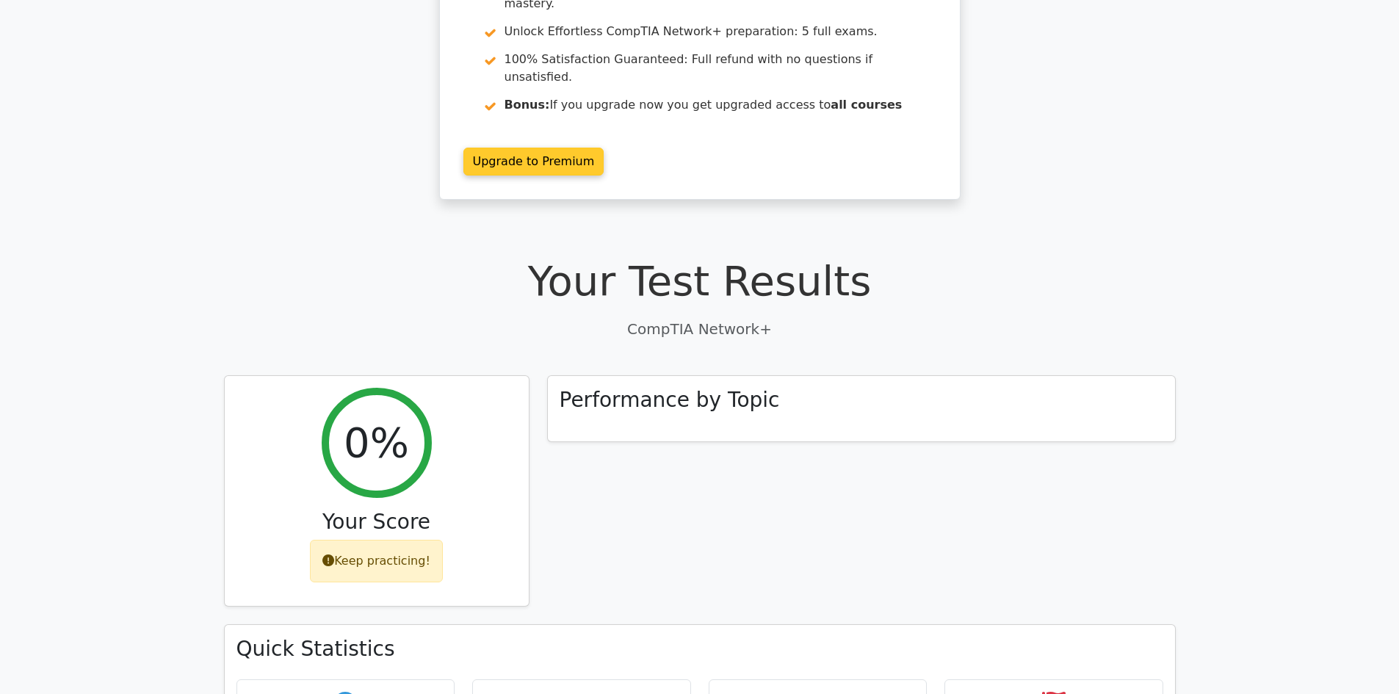
scroll to position [147, 0]
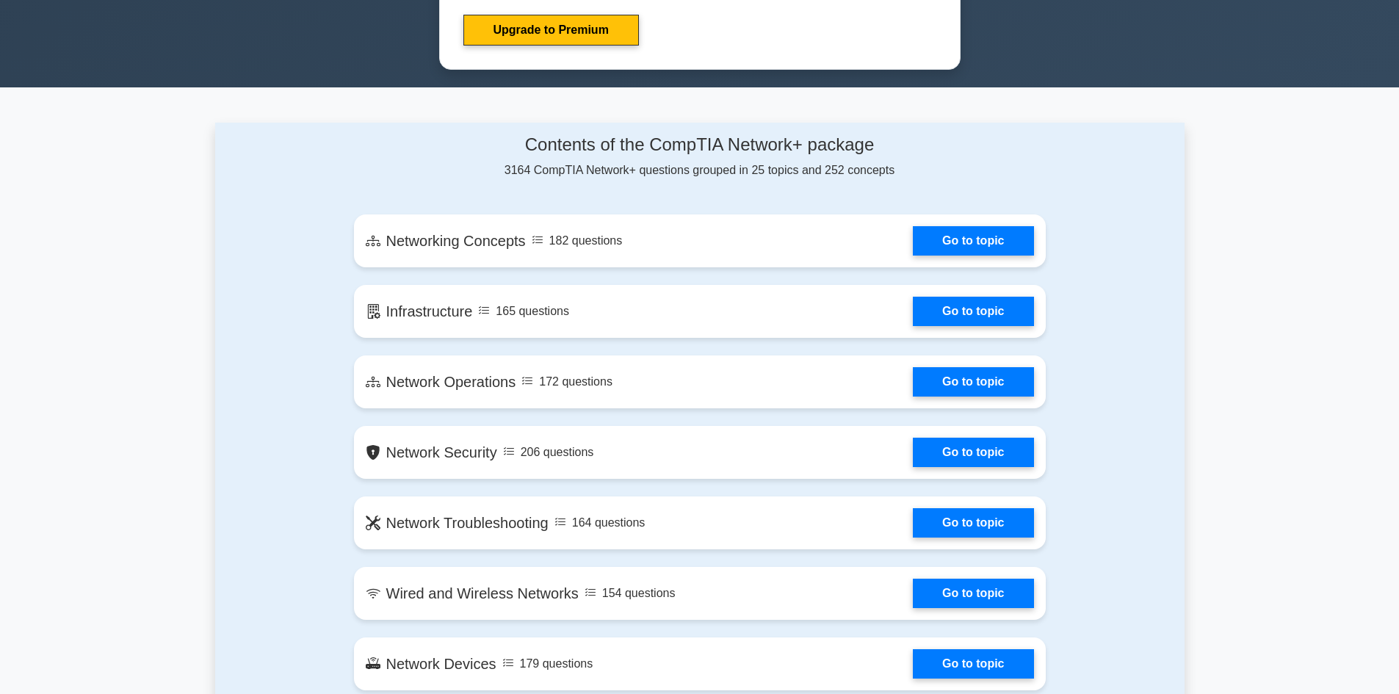
scroll to position [808, 0]
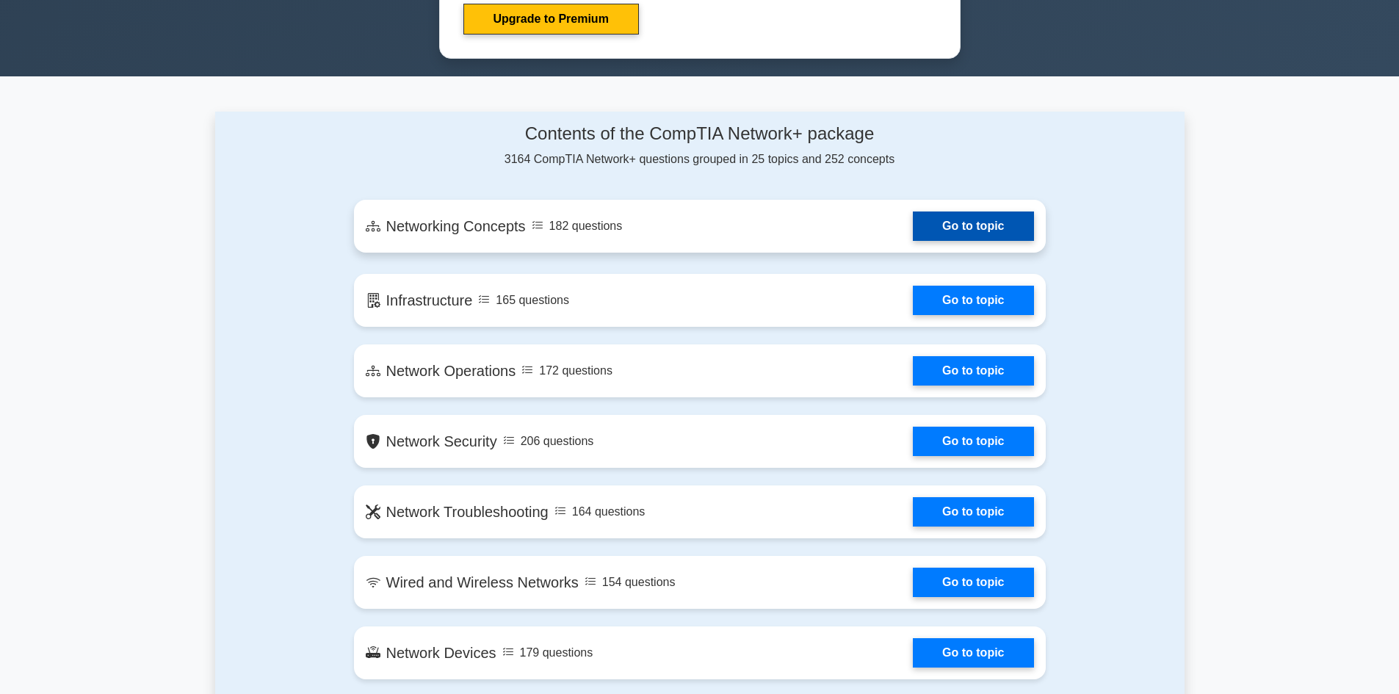
click at [1003, 223] on link "Go to topic" at bounding box center [973, 226] width 120 height 29
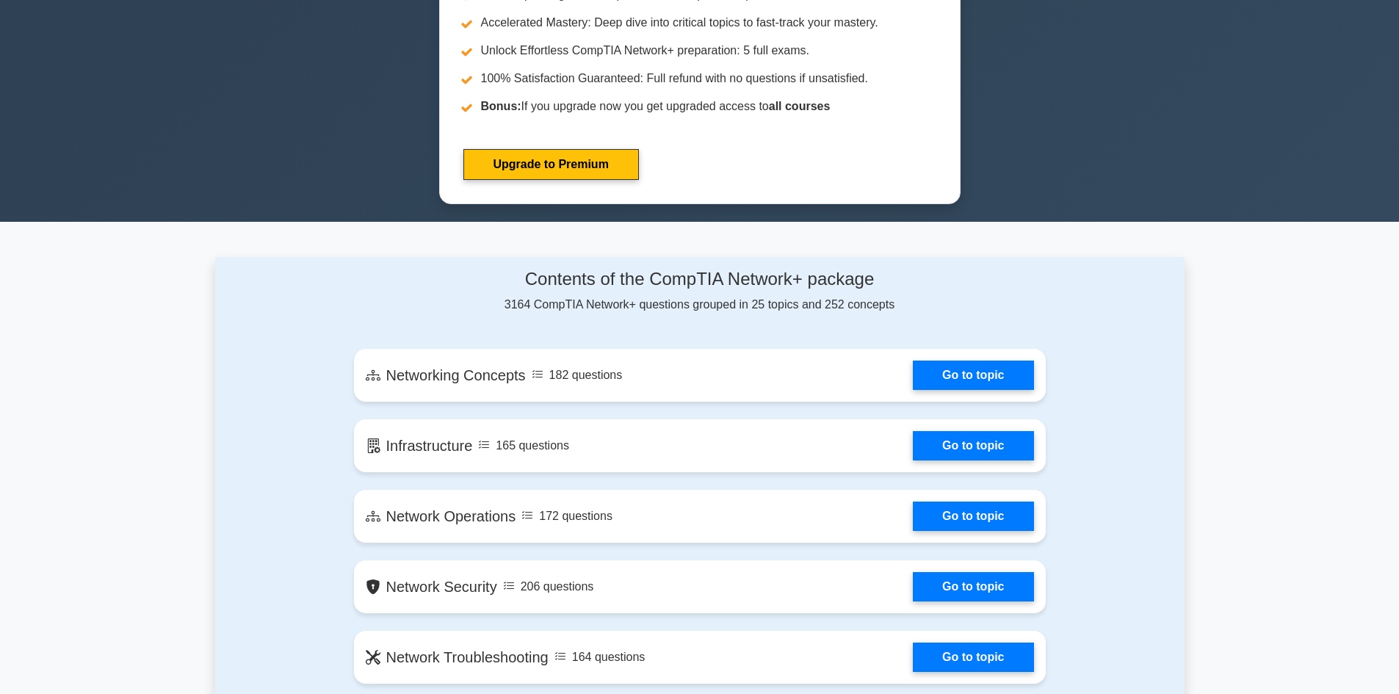
scroll to position [661, 0]
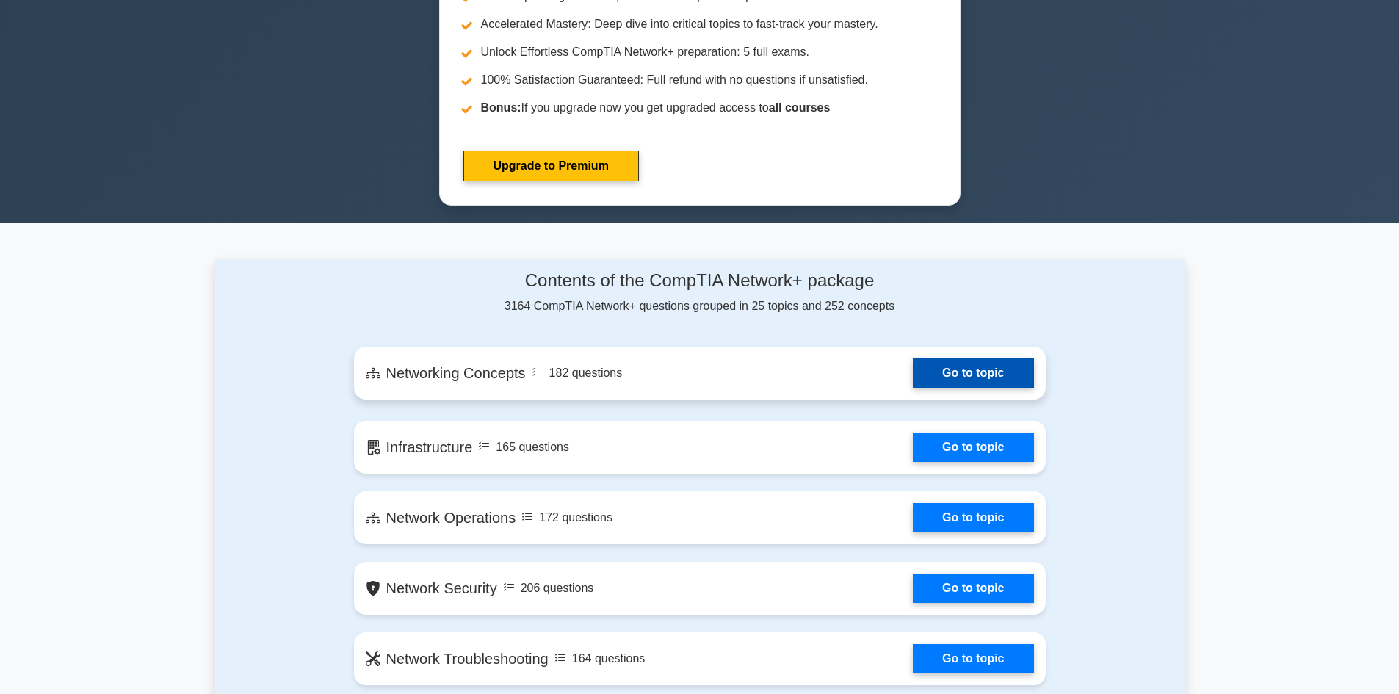
click at [992, 387] on link "Go to topic" at bounding box center [973, 372] width 120 height 29
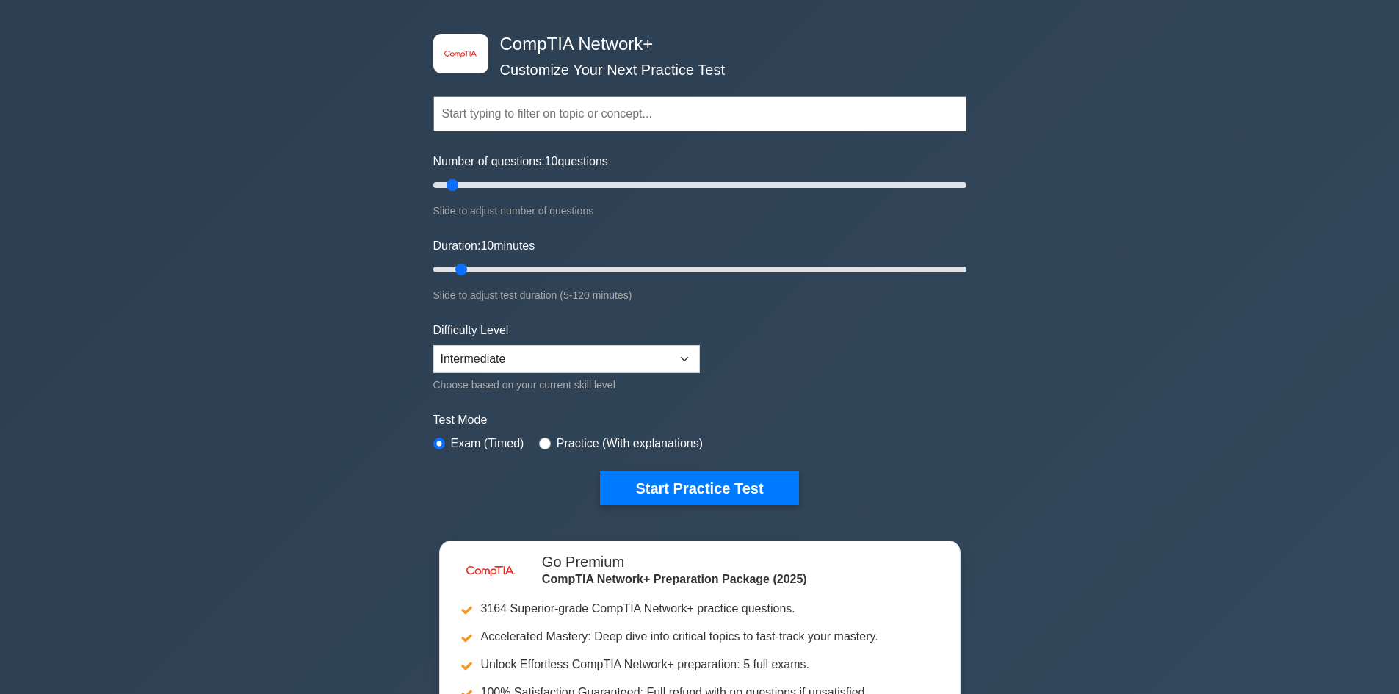
scroll to position [73, 0]
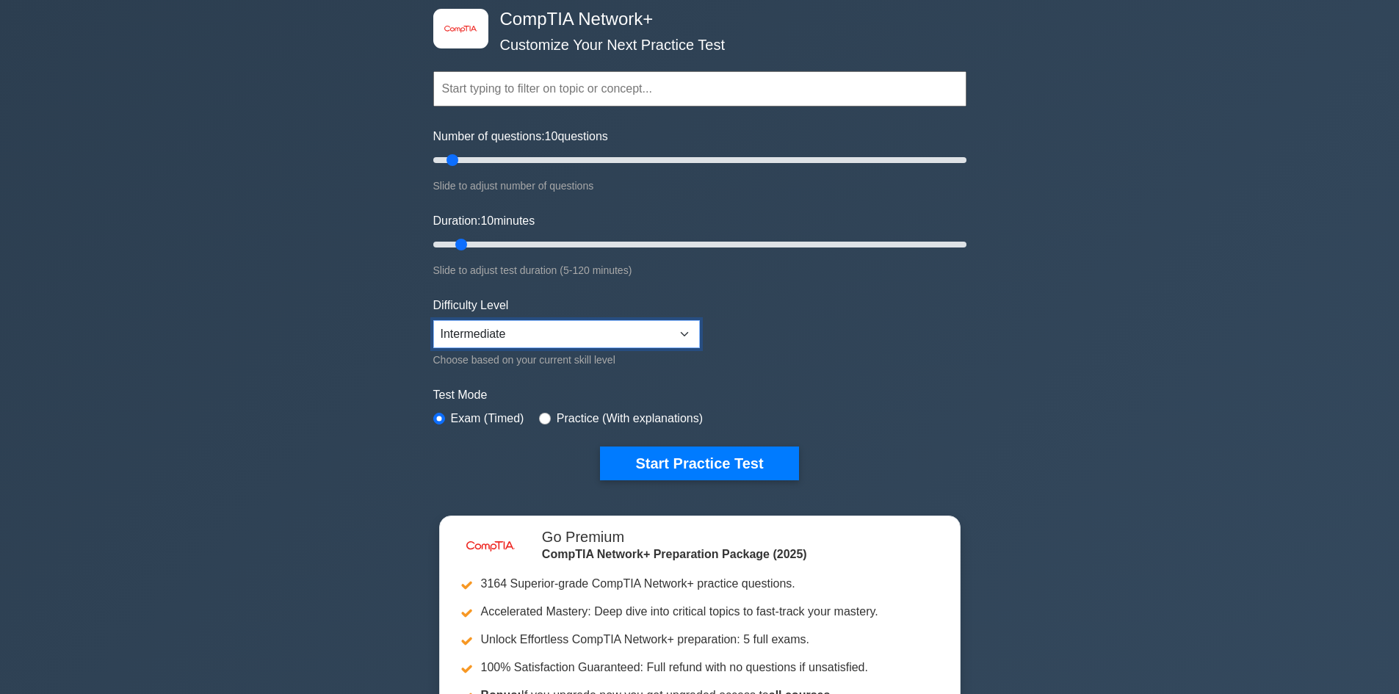
click at [690, 328] on select "Beginner Intermediate Expert" at bounding box center [566, 334] width 267 height 28
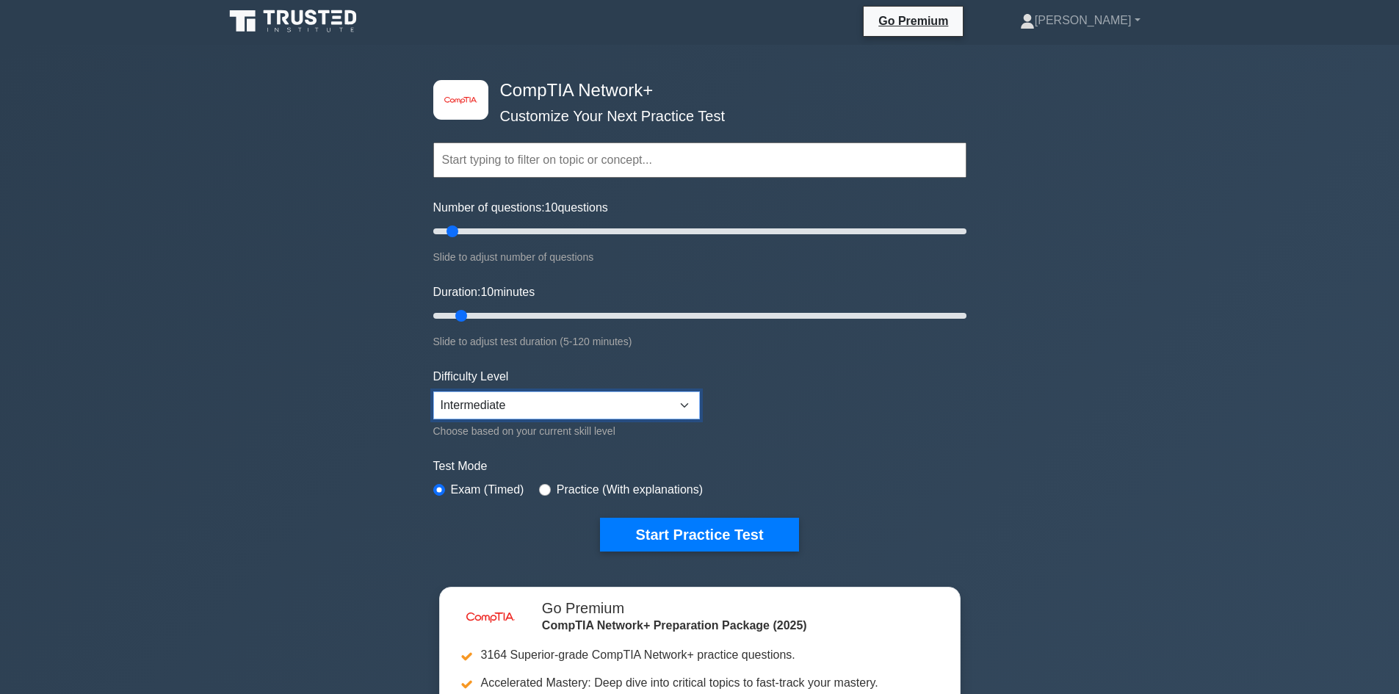
scroll to position [0, 0]
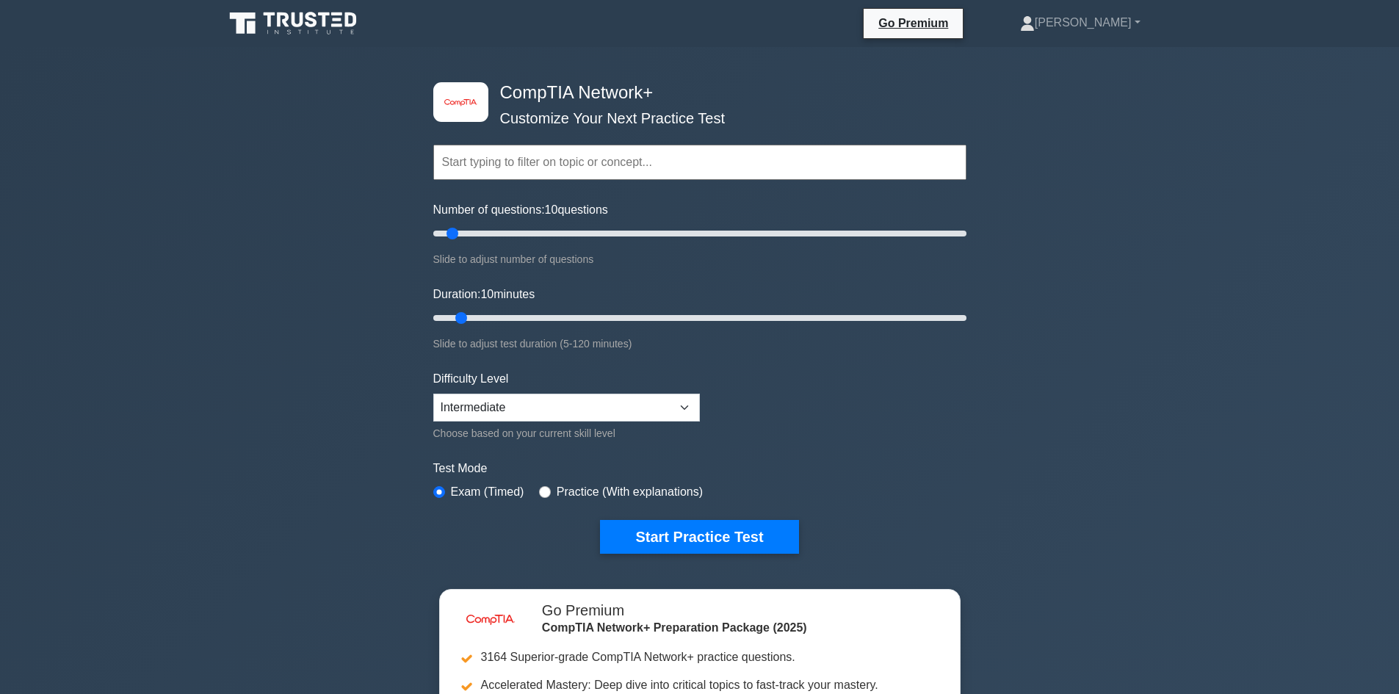
click at [1083, 201] on div "image/svg+xml CompTIA Network+ Customize Your Next Practice Test Topics Network…" at bounding box center [699, 465] width 1399 height 837
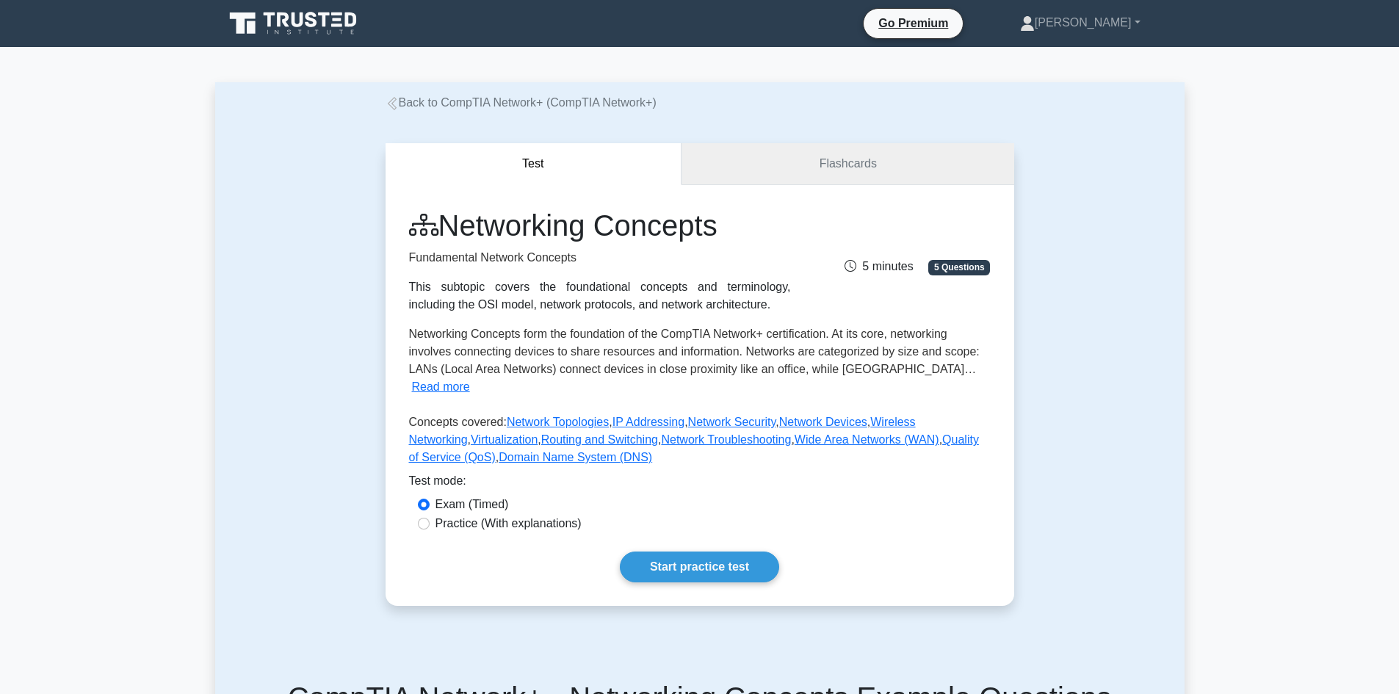
click at [906, 154] on link "Flashcards" at bounding box center [848, 164] width 332 height 42
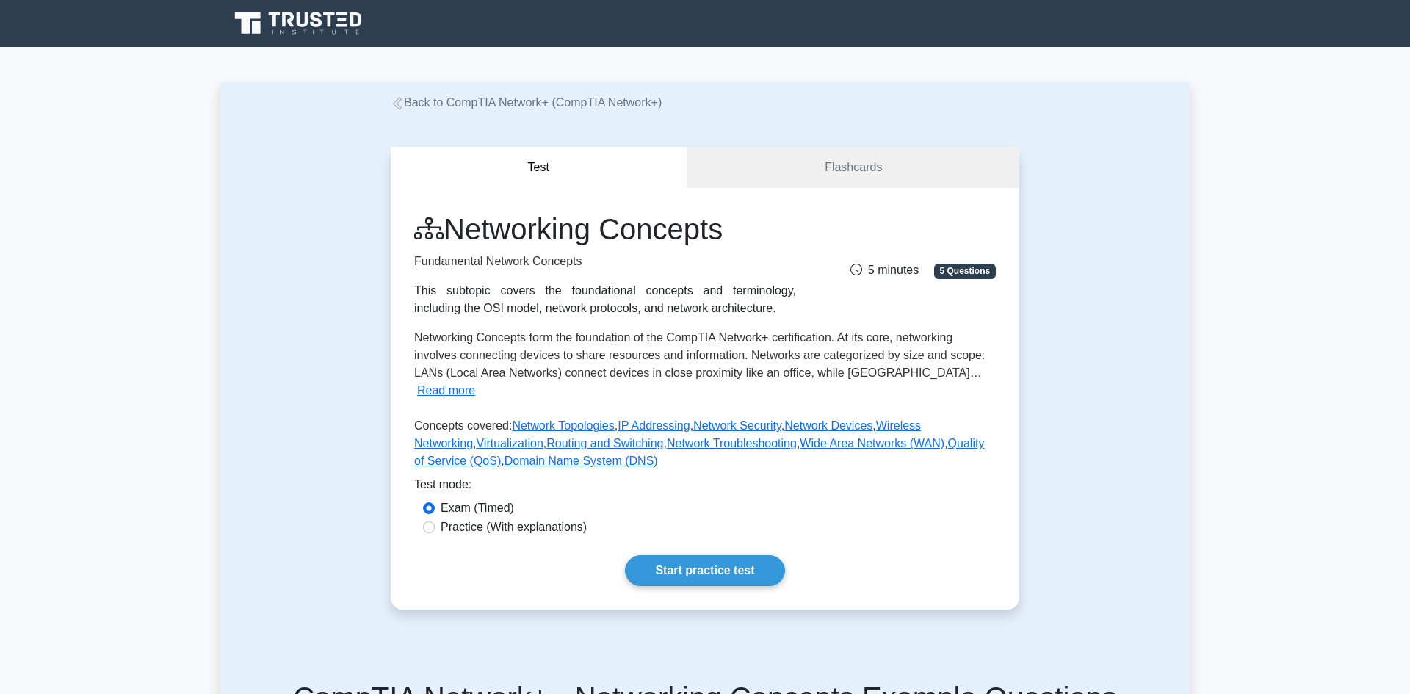
click at [995, 378] on div "Networking Concepts Fundamental Network Concepts This subtopic covers the found…" at bounding box center [705, 399] width 629 height 422
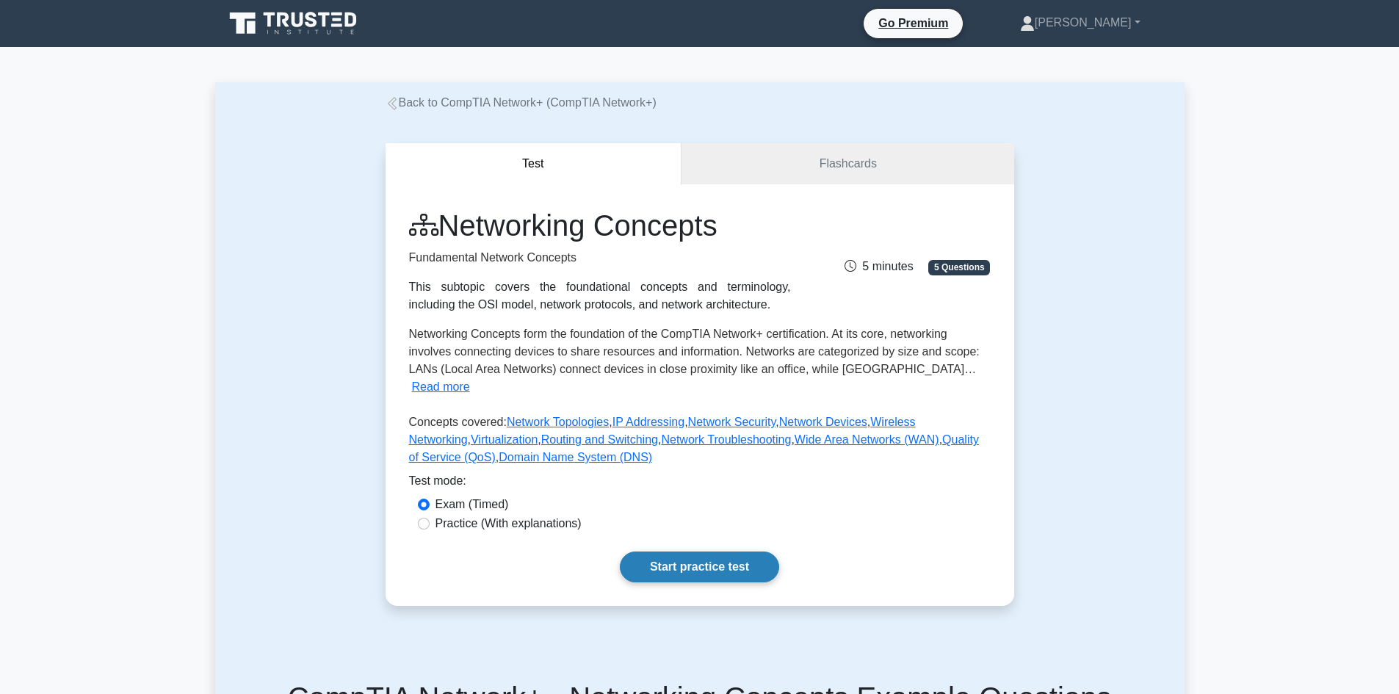
click at [735, 552] on link "Start practice test" at bounding box center [699, 567] width 159 height 31
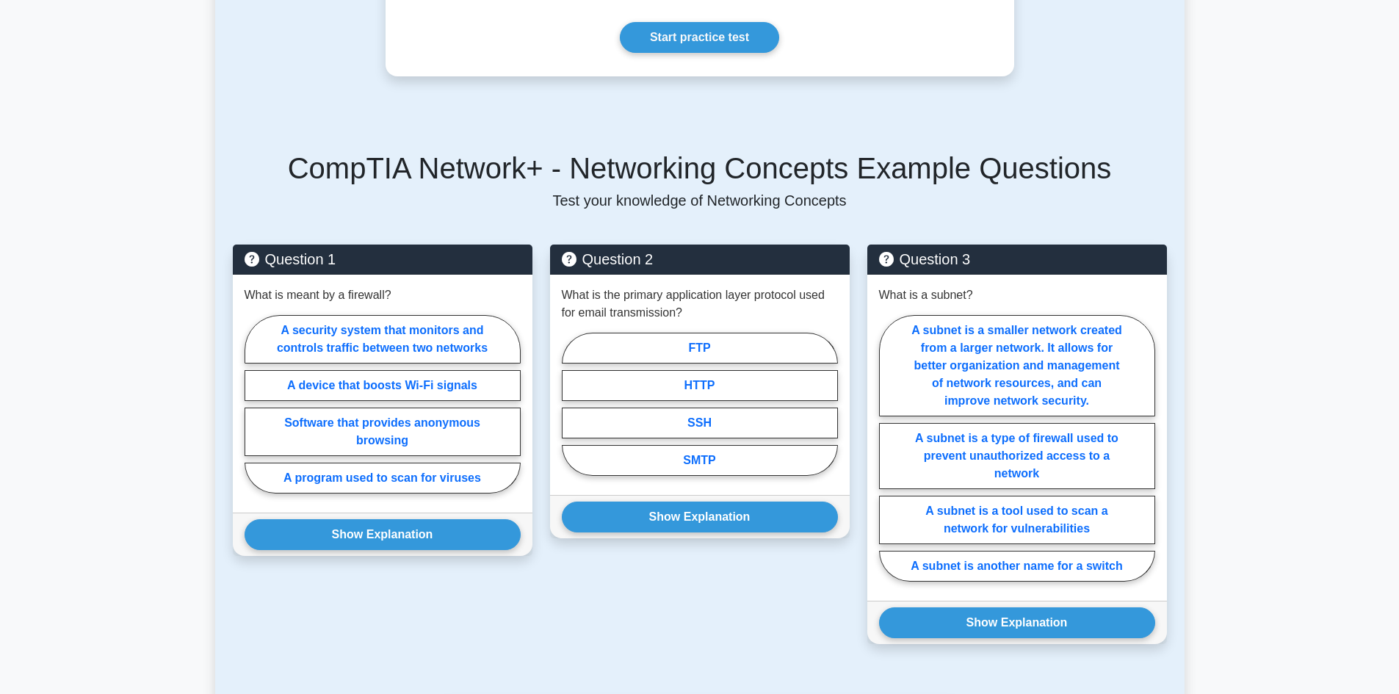
scroll to position [588, 0]
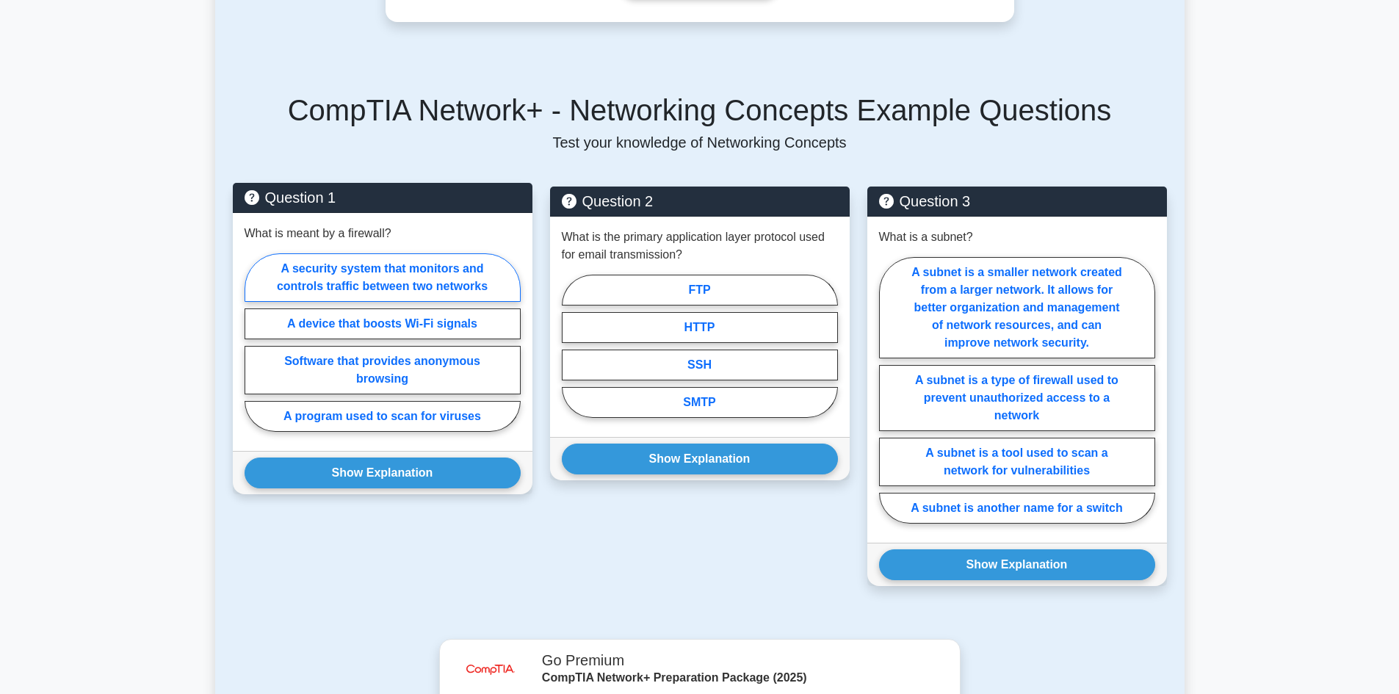
click at [436, 274] on label "A security system that monitors and controls traffic between two networks" at bounding box center [383, 277] width 276 height 48
click at [254, 342] on input "A security system that monitors and controls traffic between two networks" at bounding box center [250, 347] width 10 height 10
radio input "true"
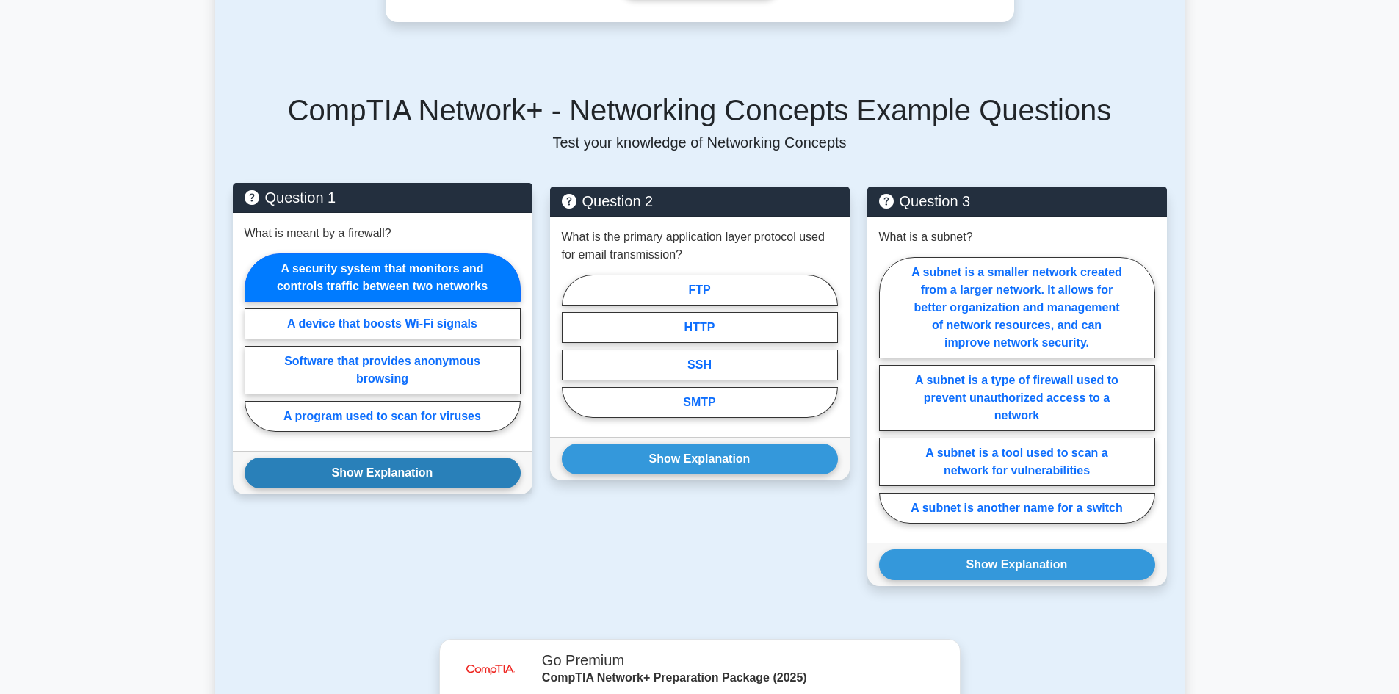
click at [446, 463] on button "Show Explanation" at bounding box center [383, 473] width 276 height 31
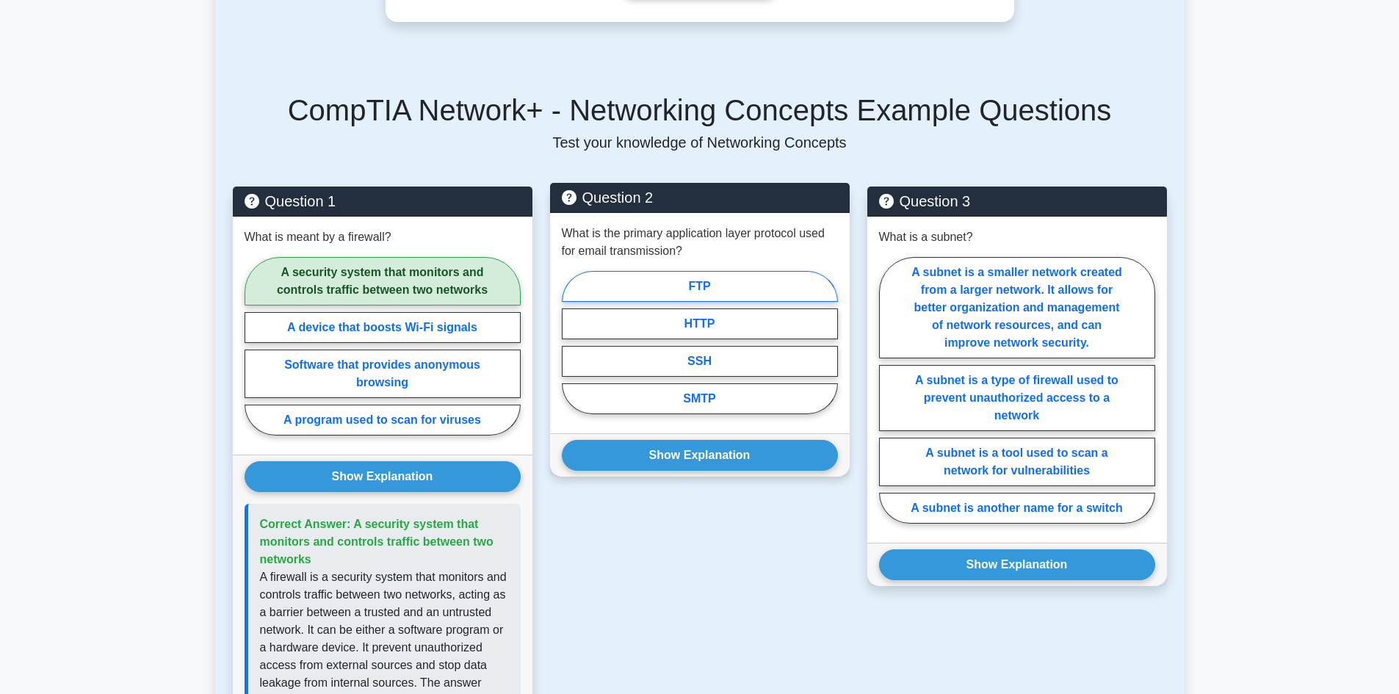
click at [736, 271] on label "FTP" at bounding box center [700, 286] width 276 height 31
click at [571, 342] on input "FTP" at bounding box center [567, 347] width 10 height 10
radio input "true"
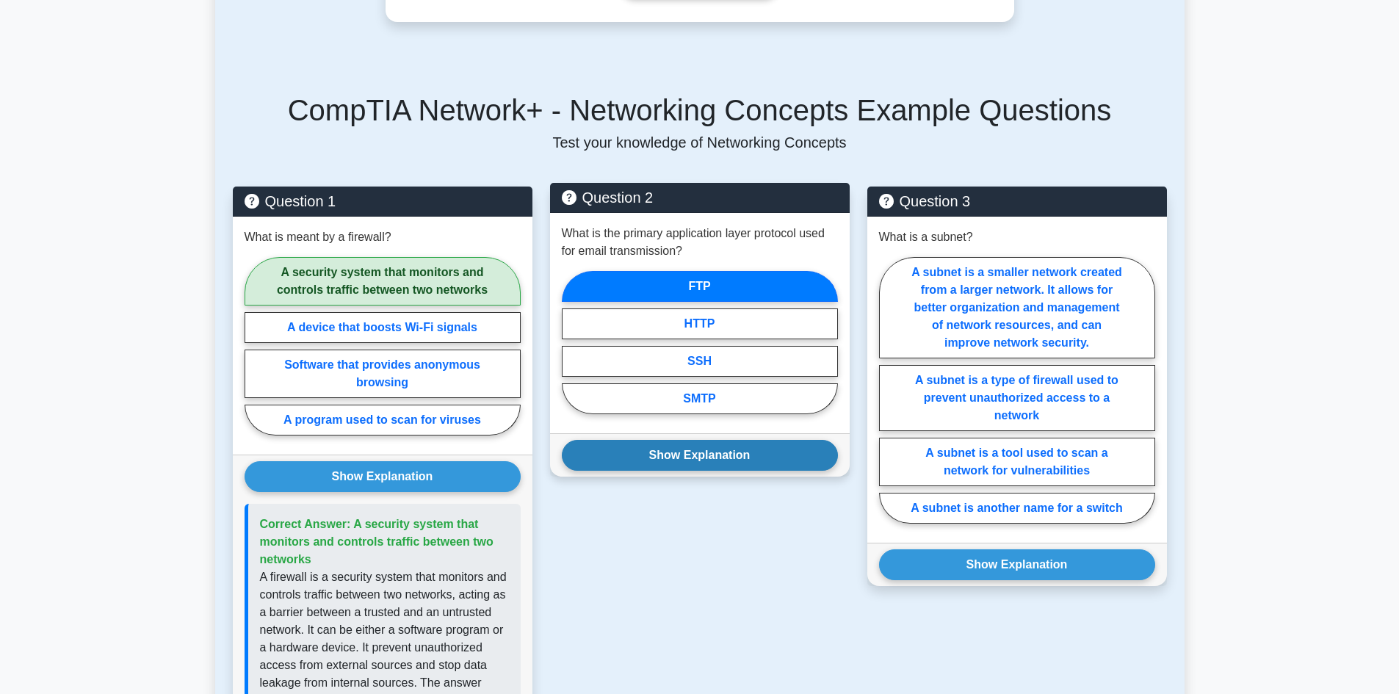
click at [716, 440] on button "Show Explanation" at bounding box center [700, 455] width 276 height 31
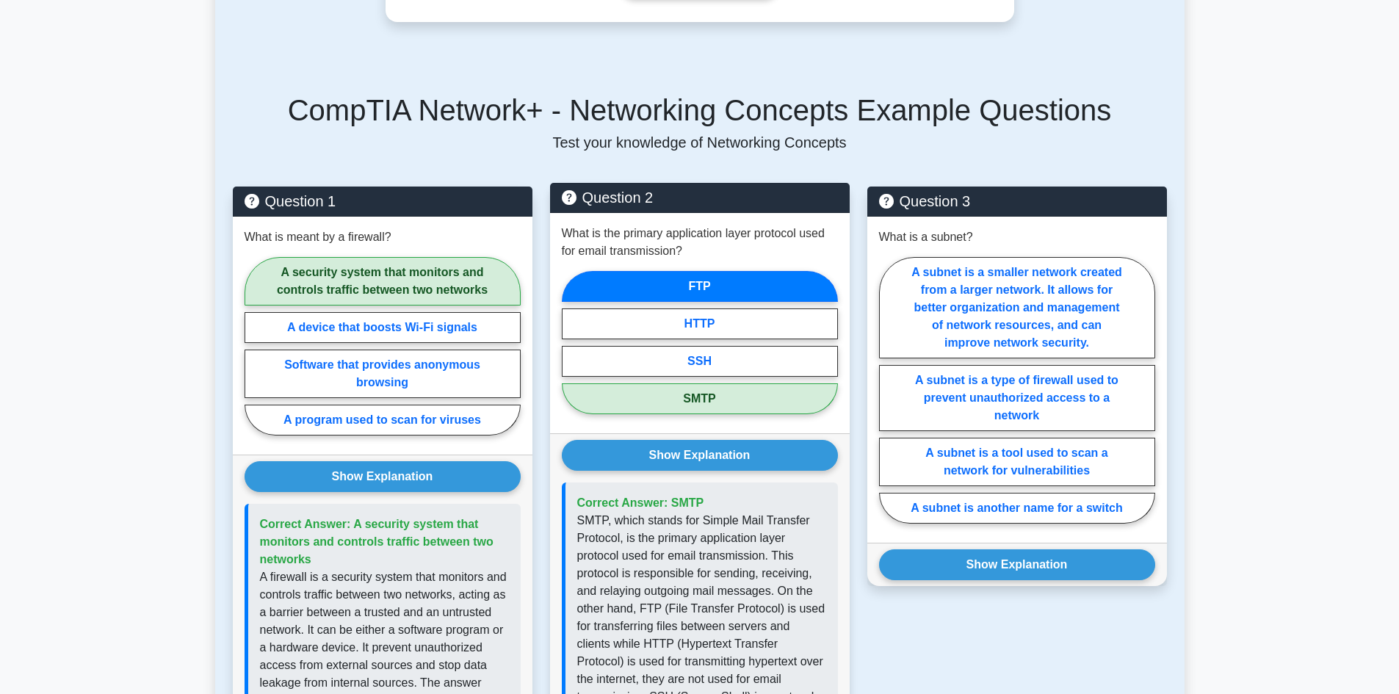
click at [820, 383] on label "SMTP" at bounding box center [700, 398] width 276 height 31
click at [571, 352] on input "SMTP" at bounding box center [567, 347] width 10 height 10
radio input "true"
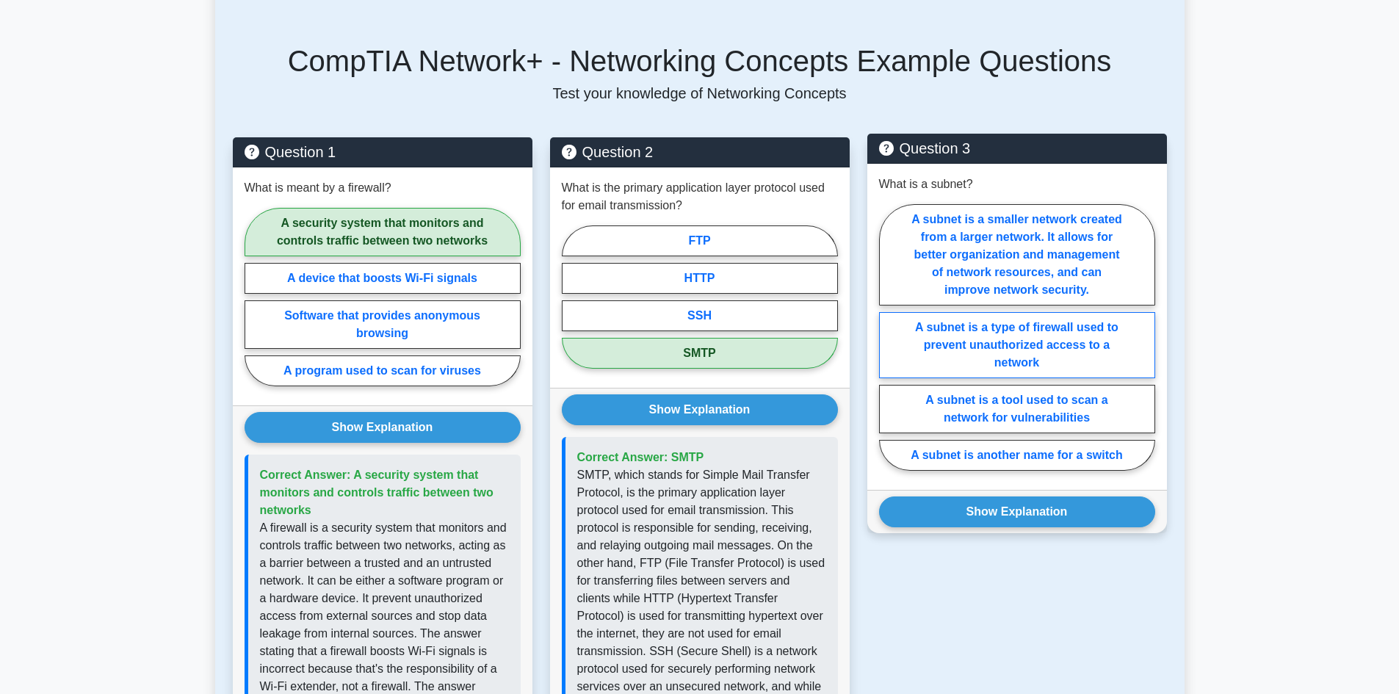
scroll to position [661, 0]
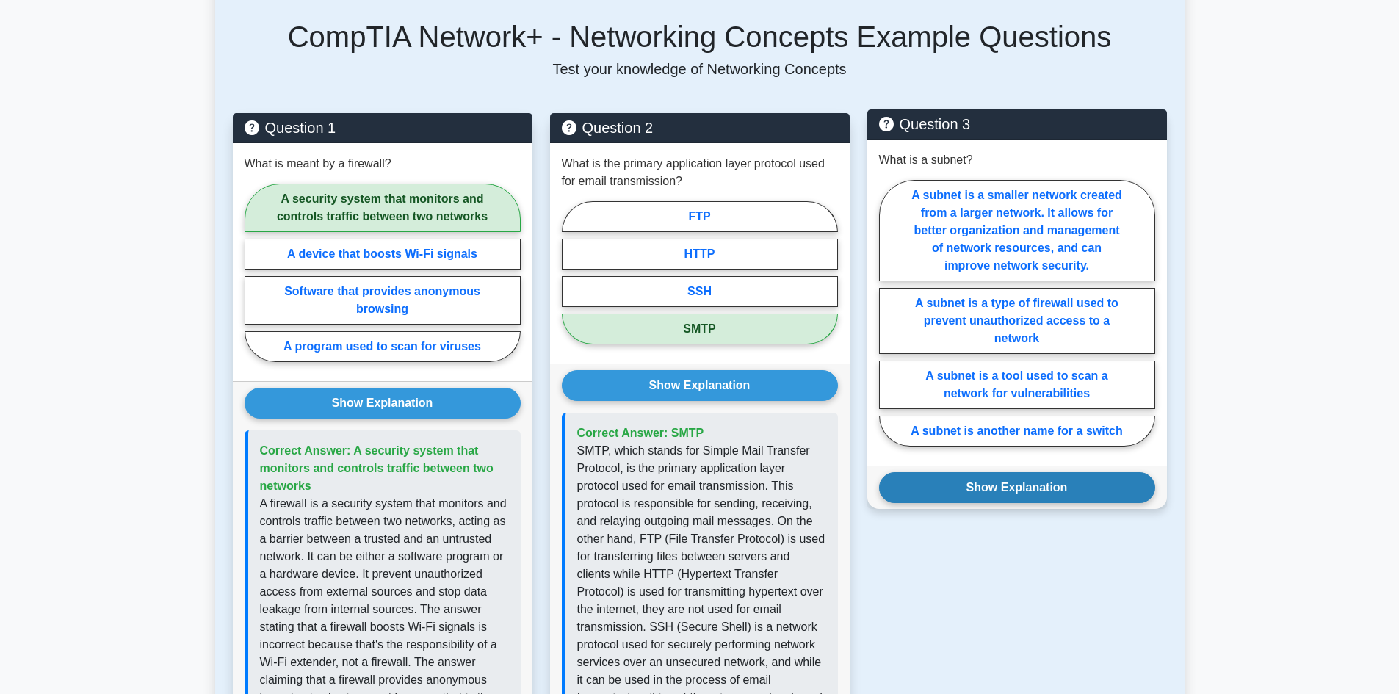
click at [1061, 472] on button "Show Explanation" at bounding box center [1017, 487] width 276 height 31
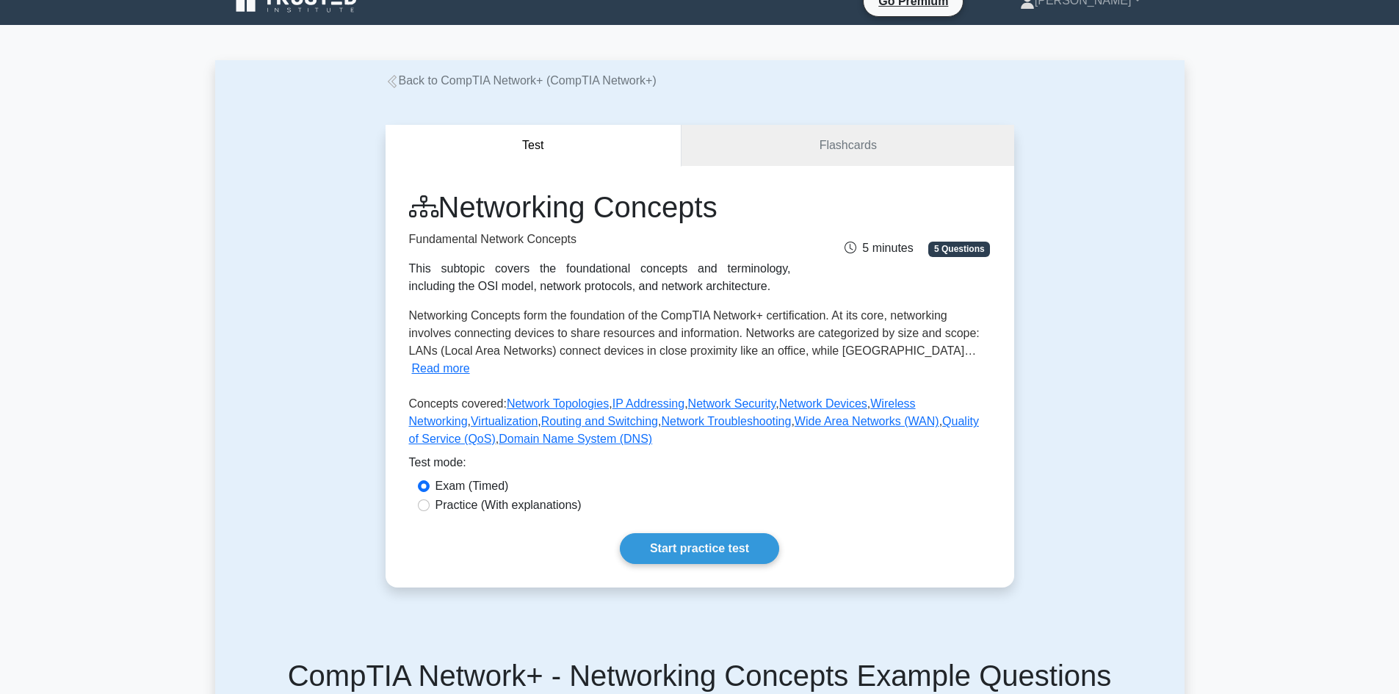
scroll to position [0, 0]
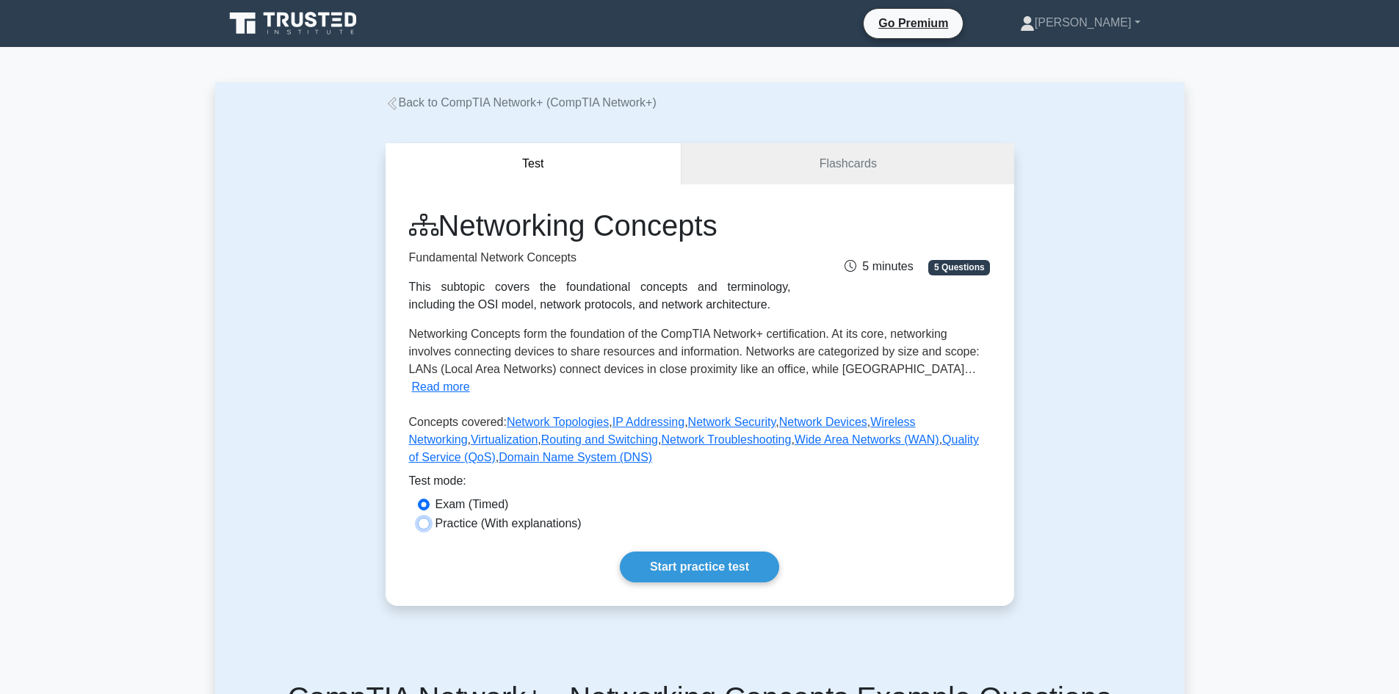
click at [427, 518] on input "Practice (With explanations)" at bounding box center [424, 524] width 12 height 12
radio input "true"
click at [672, 553] on link "Start practice test" at bounding box center [699, 567] width 159 height 31
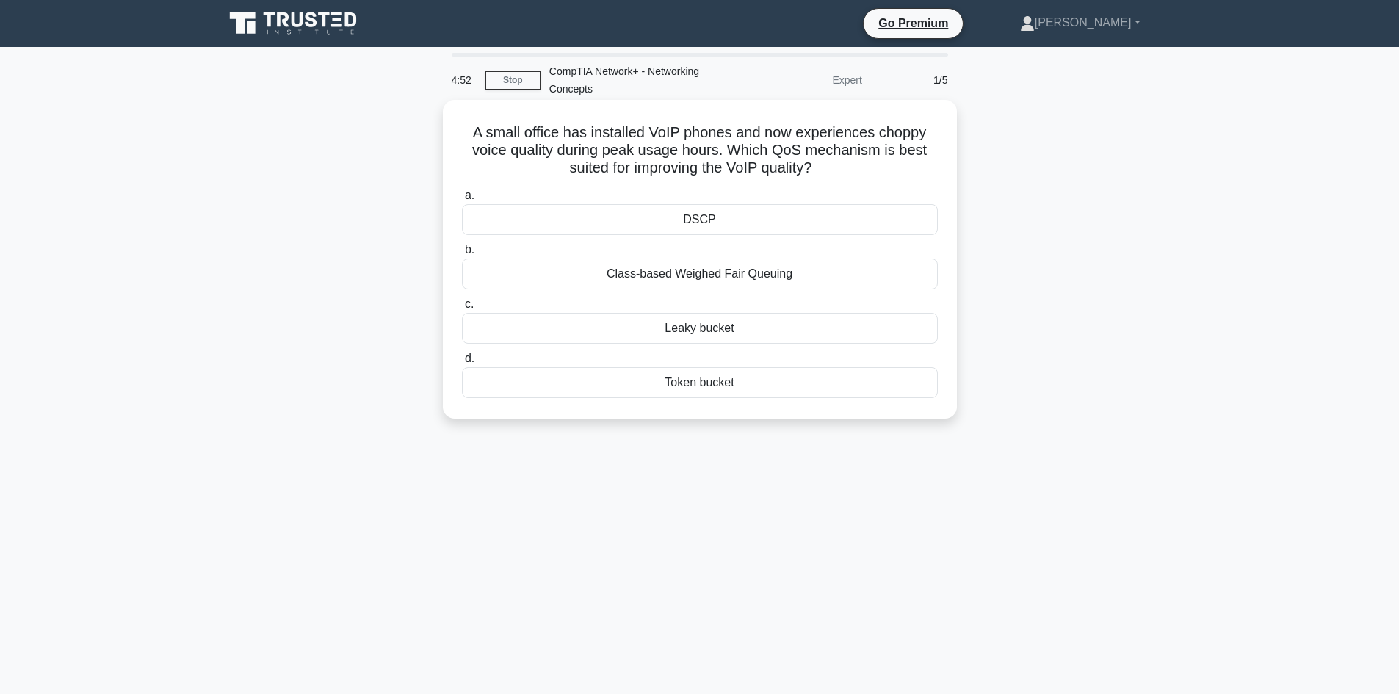
click at [755, 281] on div "Class-based Weighed Fair Queuing" at bounding box center [700, 274] width 476 height 31
click at [462, 255] on input "b. Class-based Weighed Fair Queuing" at bounding box center [462, 250] width 0 height 10
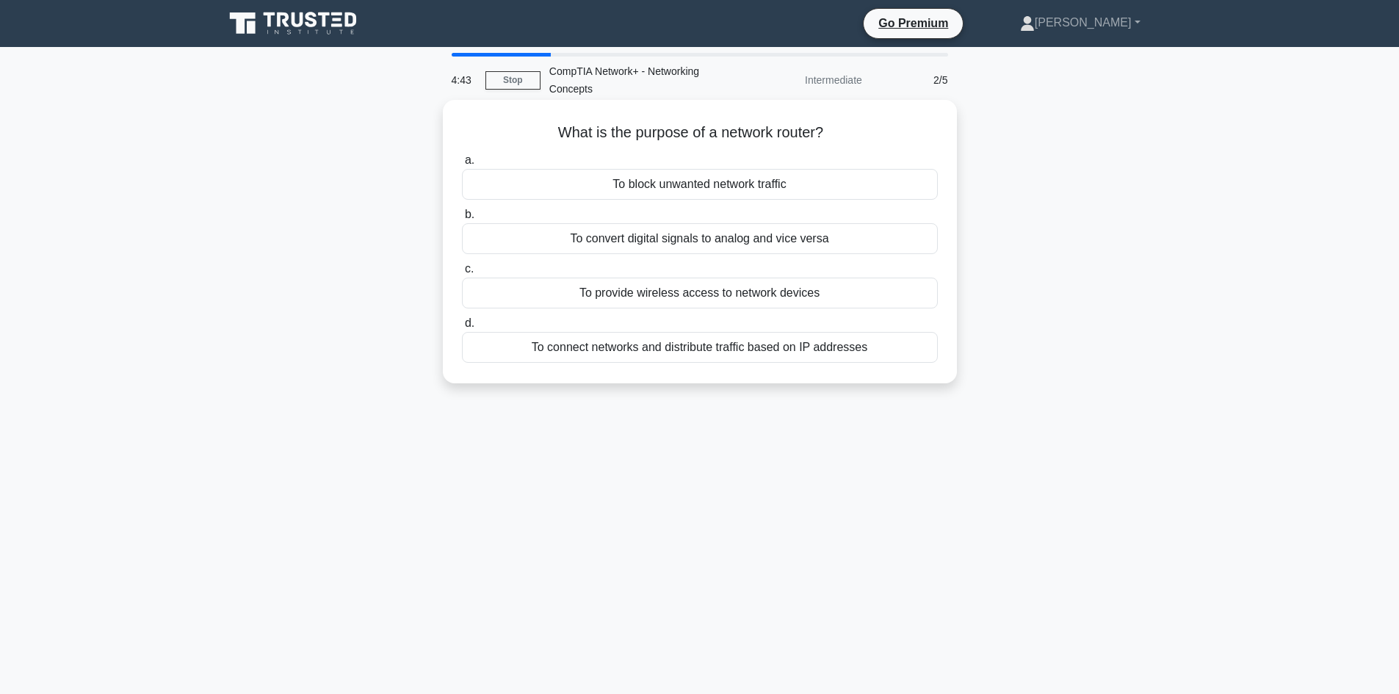
click at [801, 346] on div "To connect networks and distribute traffic based on IP addresses" at bounding box center [700, 347] width 476 height 31
click at [462, 328] on input "d. To connect networks and distribute traffic based on IP addresses" at bounding box center [462, 324] width 0 height 10
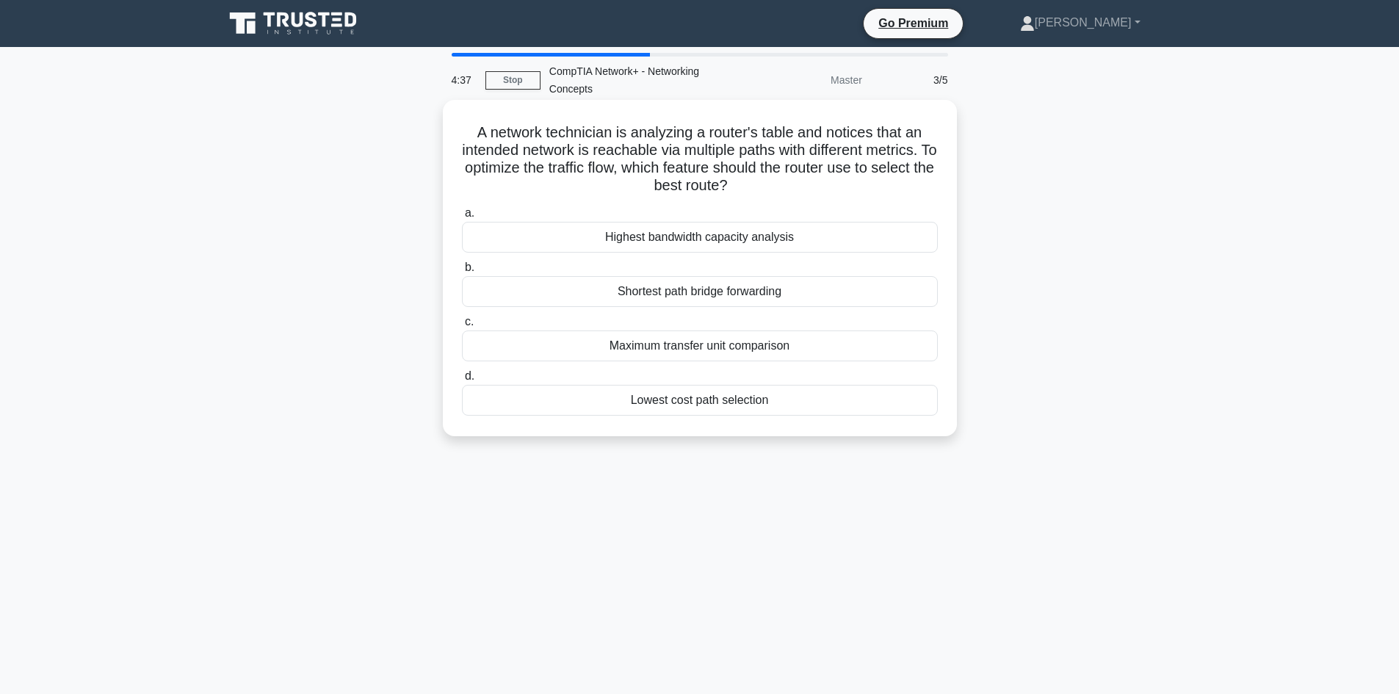
click at [808, 292] on div "Shortest path bridge forwarding" at bounding box center [700, 291] width 476 height 31
click at [462, 273] on input "b. Shortest path bridge forwarding" at bounding box center [462, 268] width 0 height 10
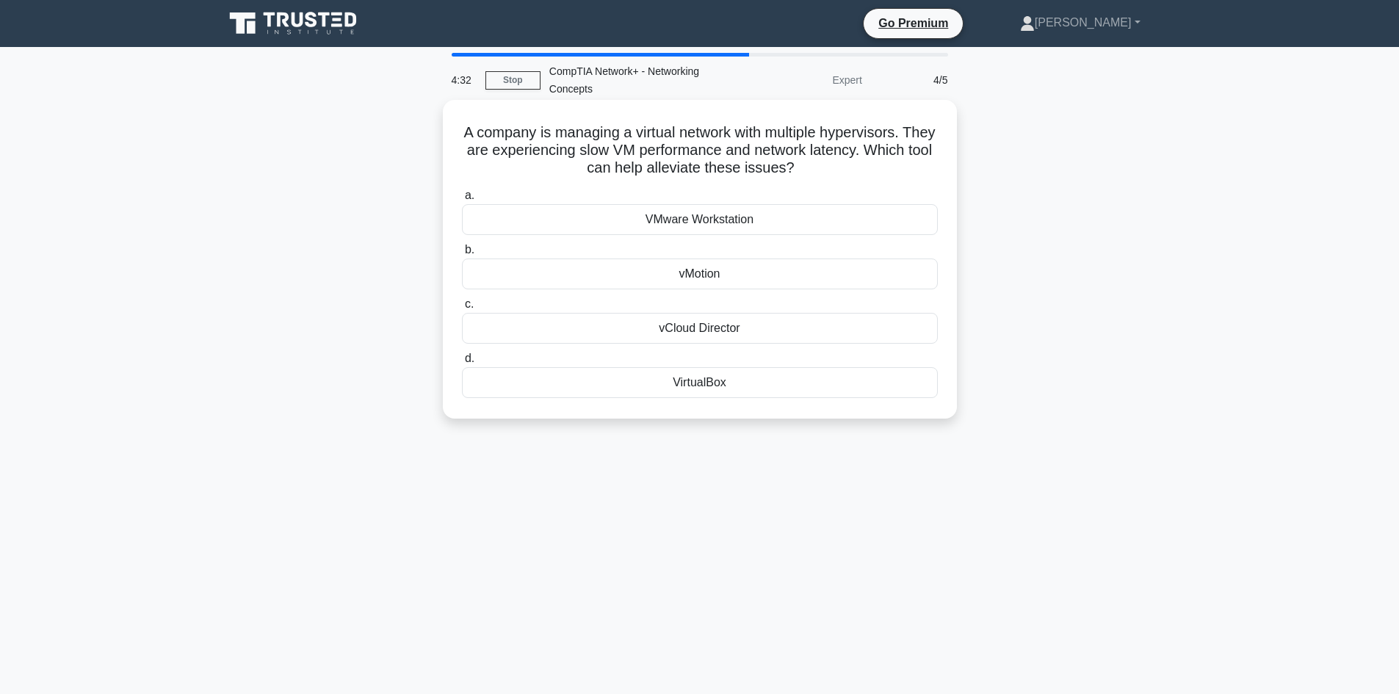
click at [804, 389] on div "VirtualBox" at bounding box center [700, 382] width 476 height 31
click at [462, 364] on input "d. VirtualBox" at bounding box center [462, 359] width 0 height 10
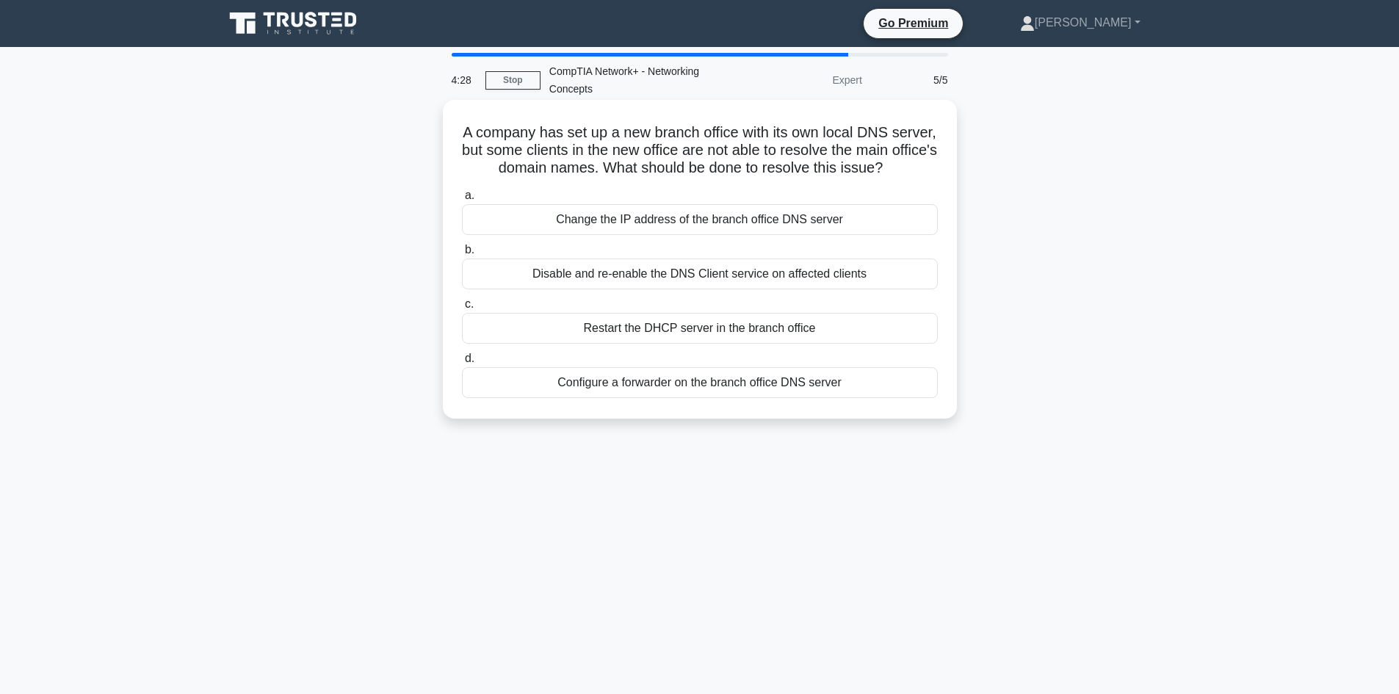
click at [812, 344] on div "Restart the DHCP server in the branch office" at bounding box center [700, 328] width 476 height 31
click at [462, 309] on input "c. Restart the DHCP server in the branch office" at bounding box center [462, 305] width 0 height 10
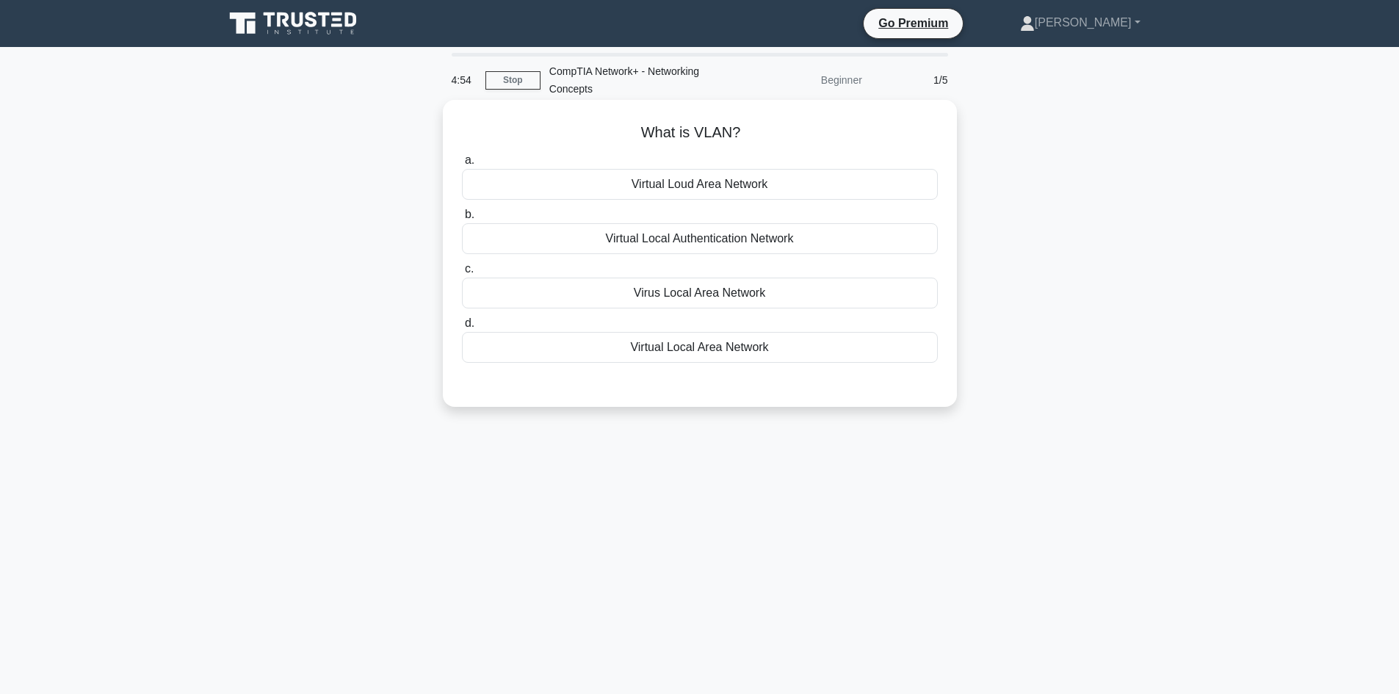
click at [684, 299] on div "Virus Local Area Network" at bounding box center [700, 293] width 476 height 31
click at [462, 274] on input "c. Virus Local Area Network" at bounding box center [462, 269] width 0 height 10
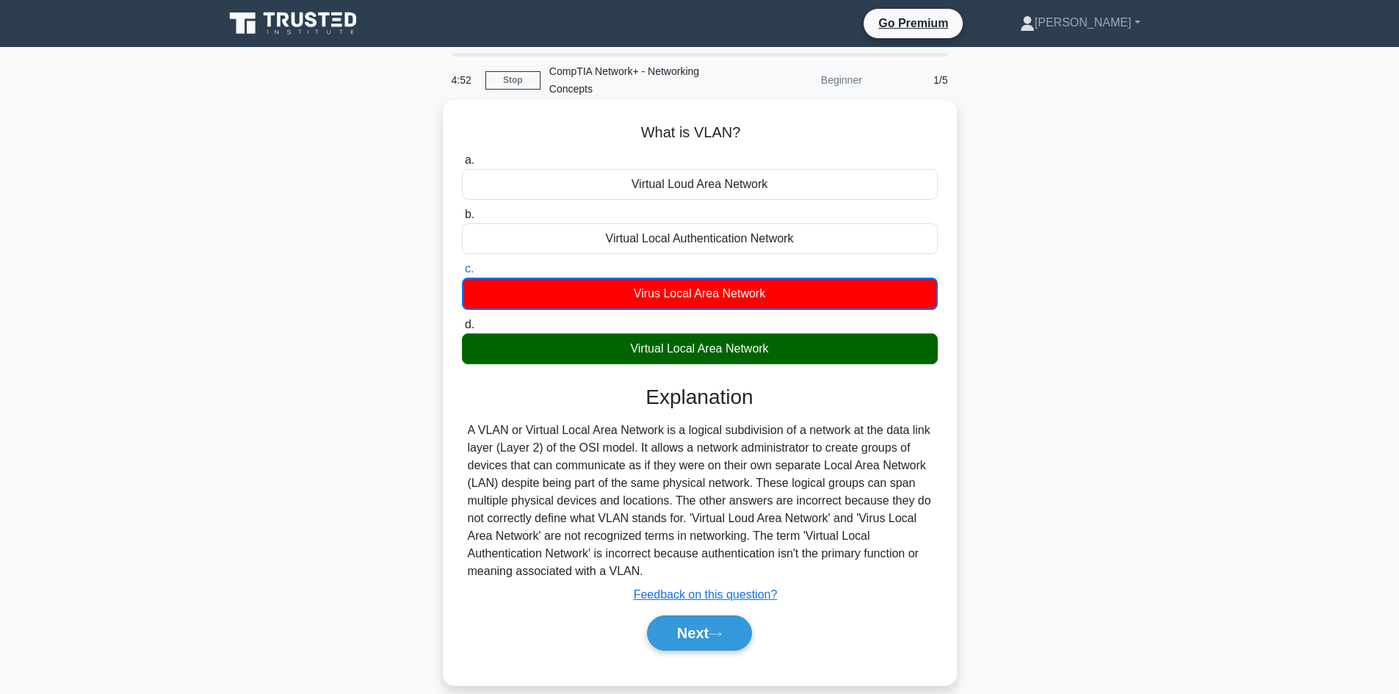
click at [684, 353] on div "Virtual Local Area Network" at bounding box center [700, 348] width 476 height 31
click at [462, 330] on input "d. Virtual Local Area Network" at bounding box center [462, 325] width 0 height 10
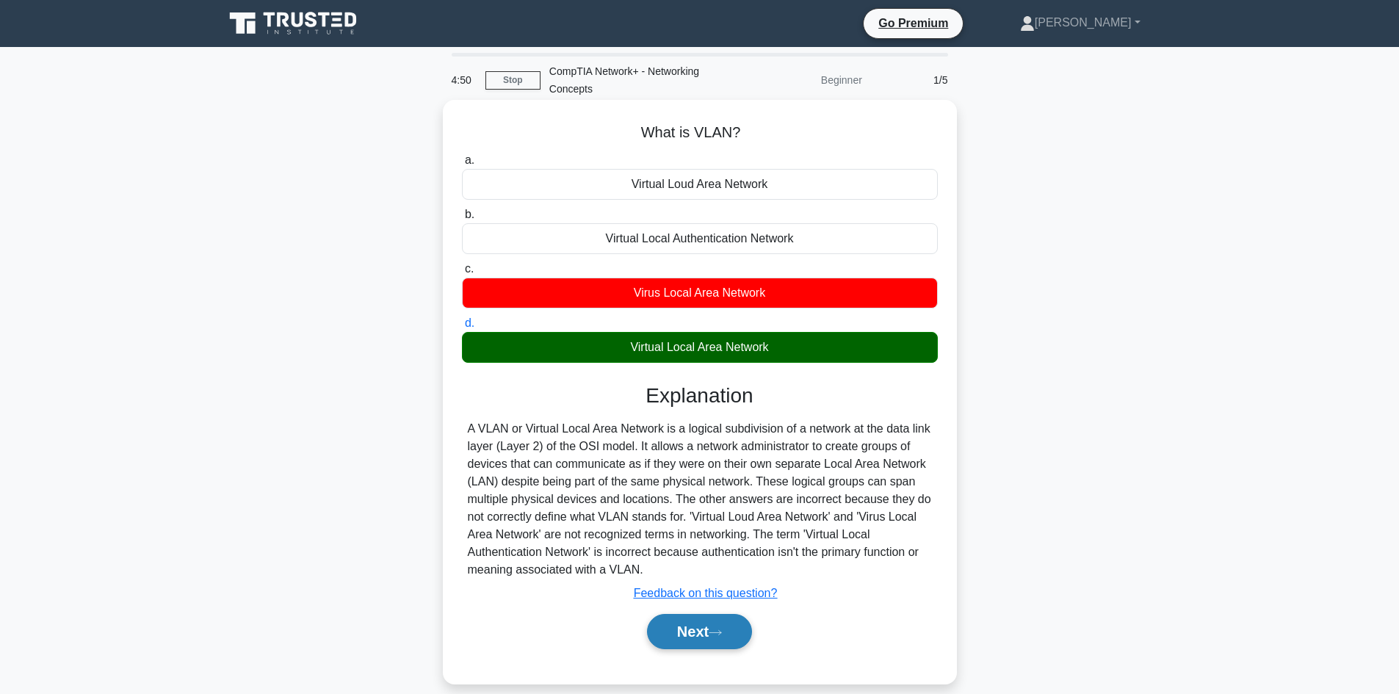
click at [676, 631] on button "Next" at bounding box center [699, 631] width 105 height 35
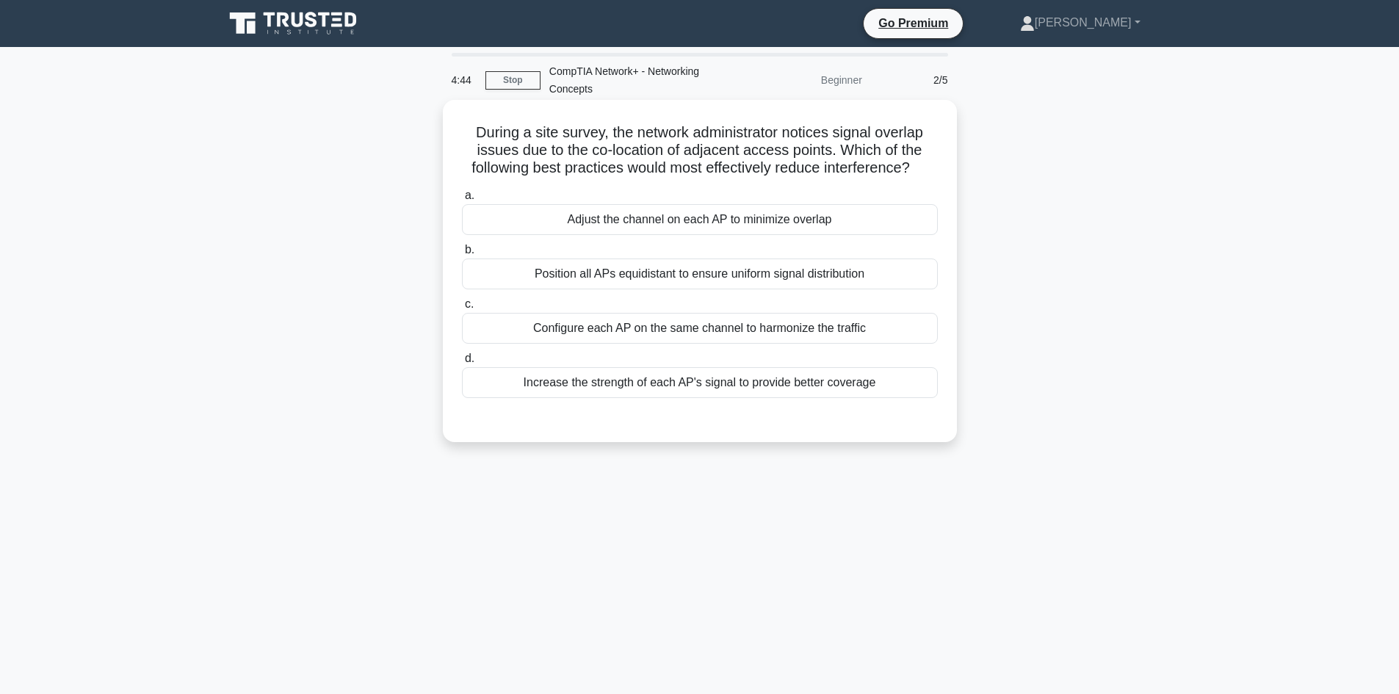
click at [663, 387] on div "Increase the strength of each AP's signal to provide better coverage" at bounding box center [700, 382] width 476 height 31
click at [462, 364] on input "d. Increase the strength of each AP's signal to provide better coverage" at bounding box center [462, 359] width 0 height 10
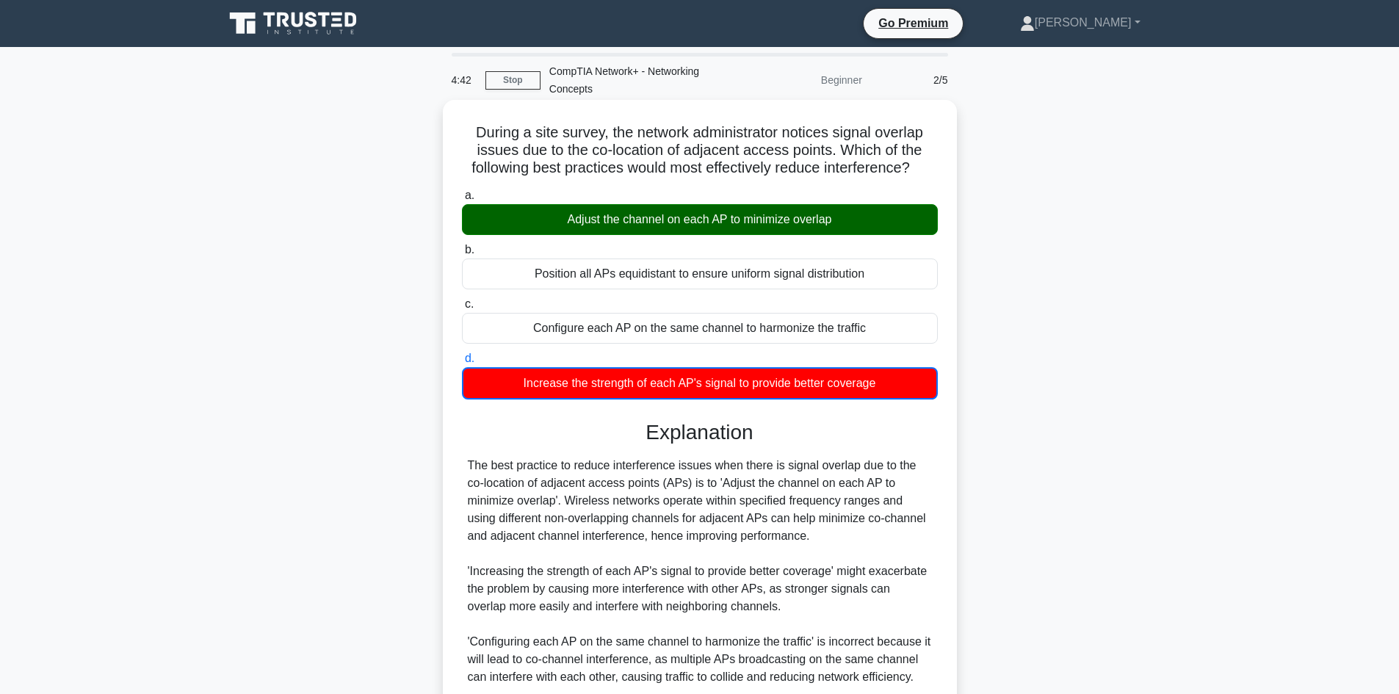
click at [701, 233] on div "Adjust the channel on each AP to minimize overlap" at bounding box center [700, 219] width 476 height 31
click at [462, 201] on input "a. Adjust the channel on each AP to minimize overlap" at bounding box center [462, 196] width 0 height 10
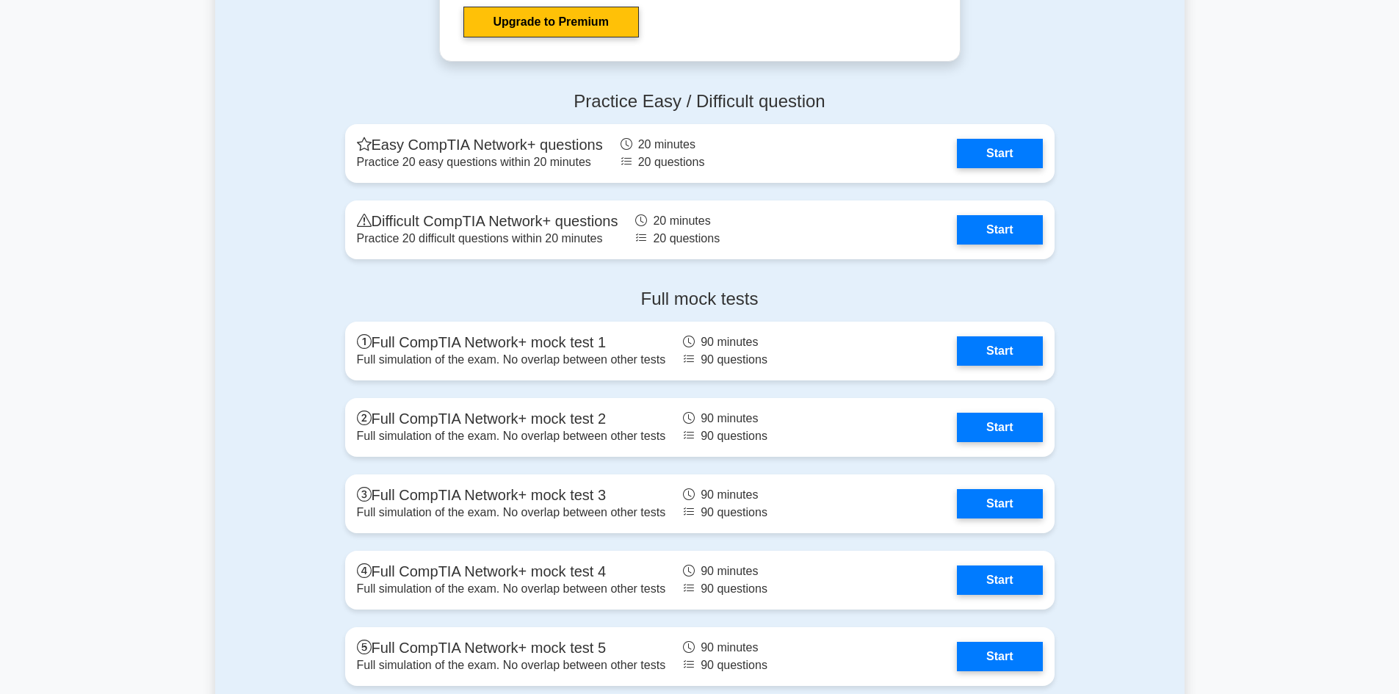
scroll to position [3012, 0]
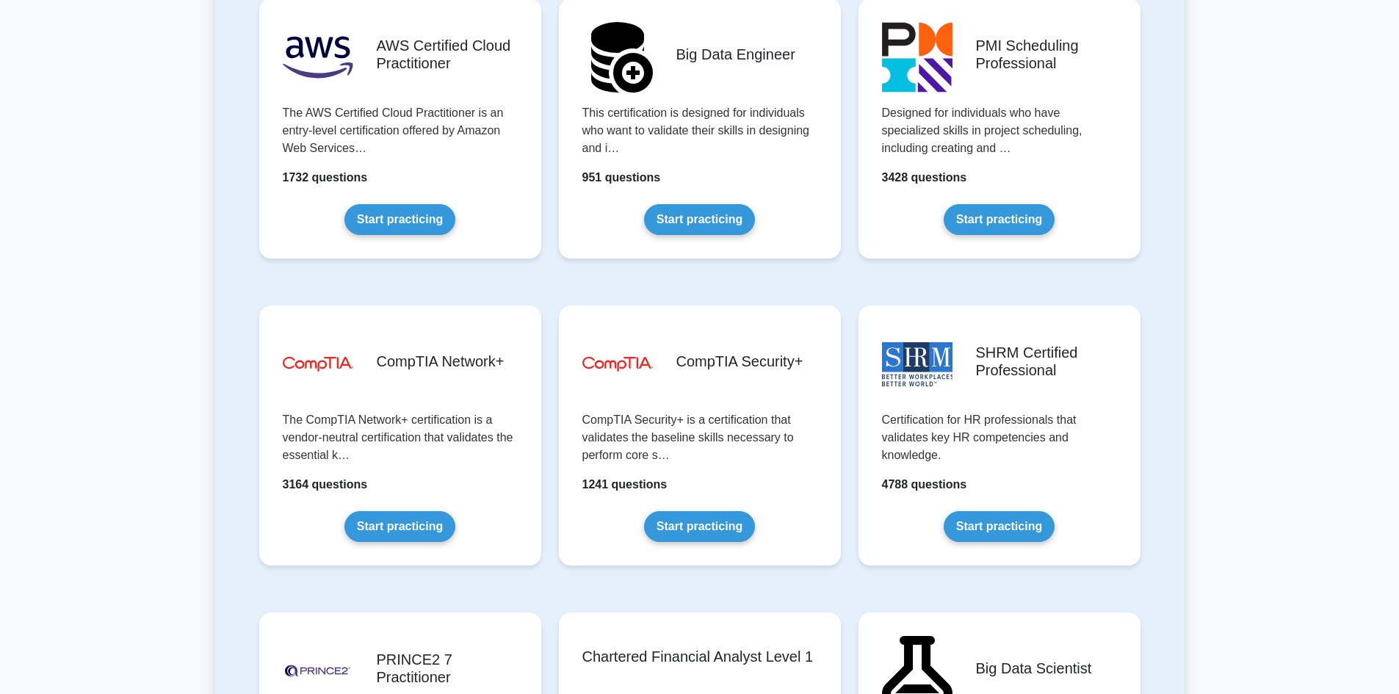
scroll to position [2497, 0]
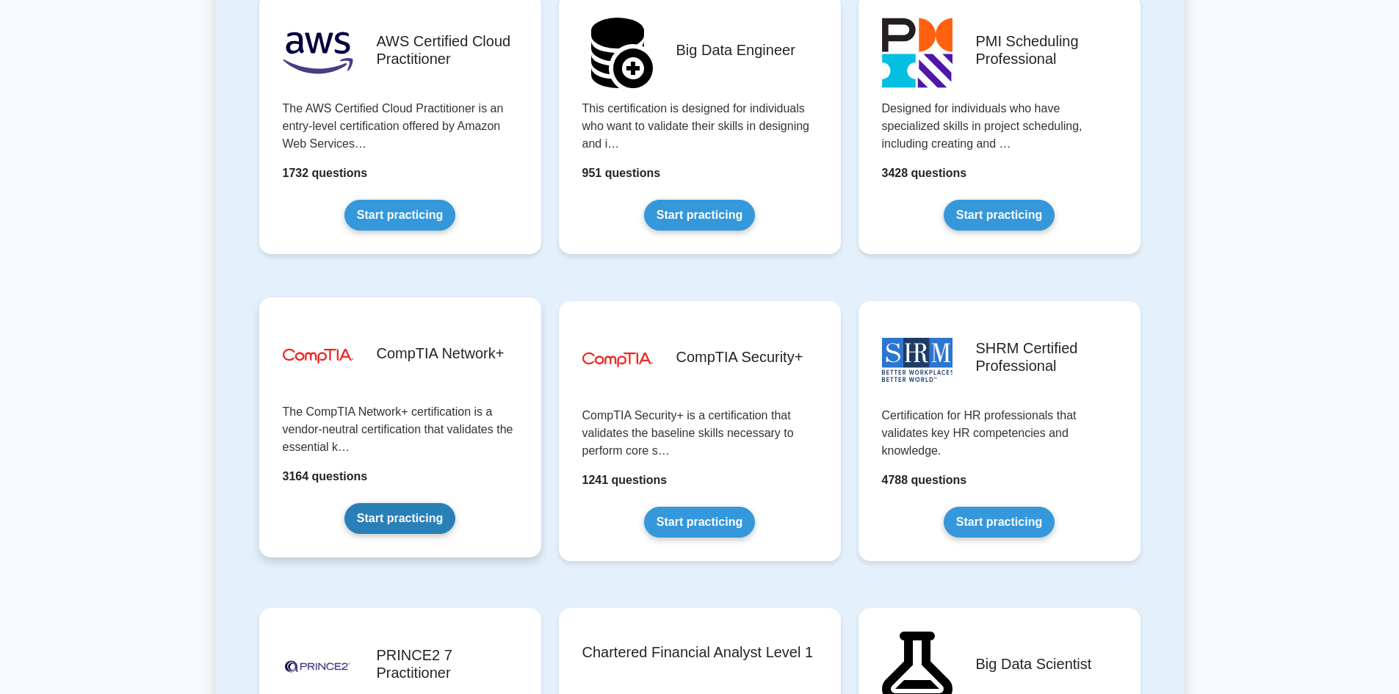
click at [414, 517] on link "Start practicing" at bounding box center [400, 518] width 111 height 31
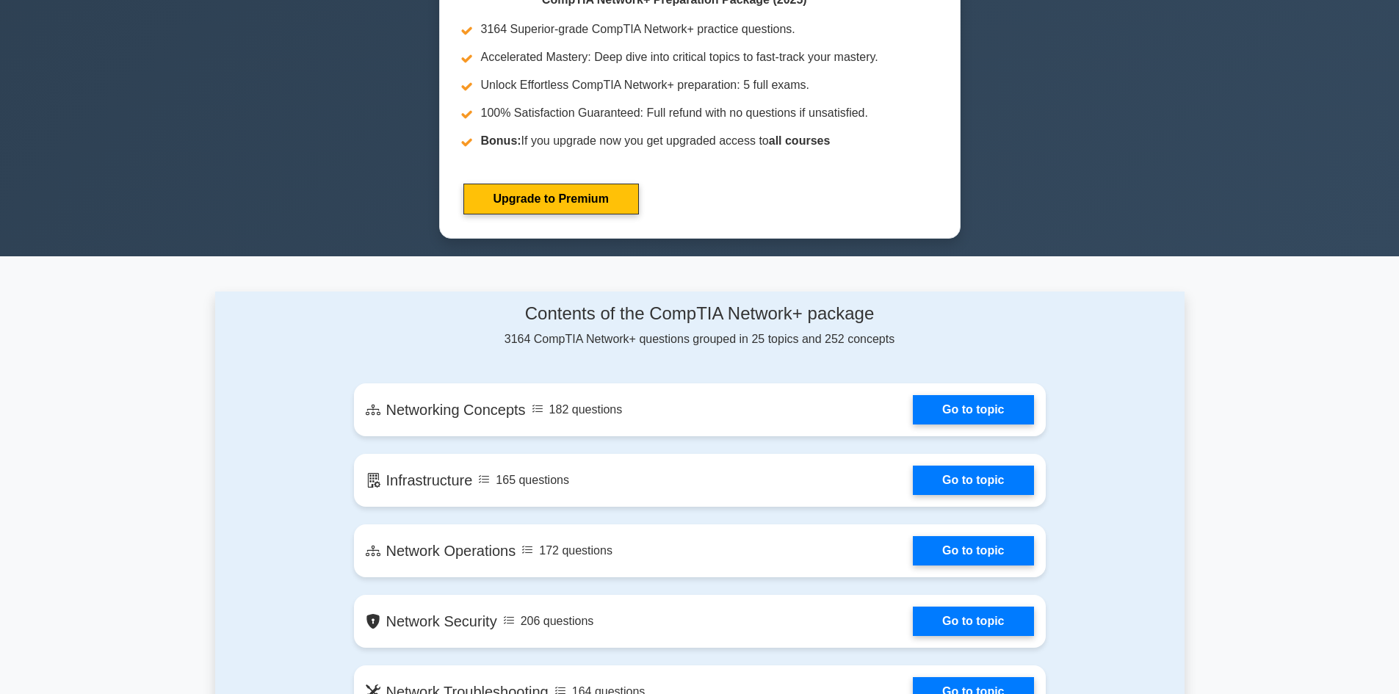
scroll to position [588, 0]
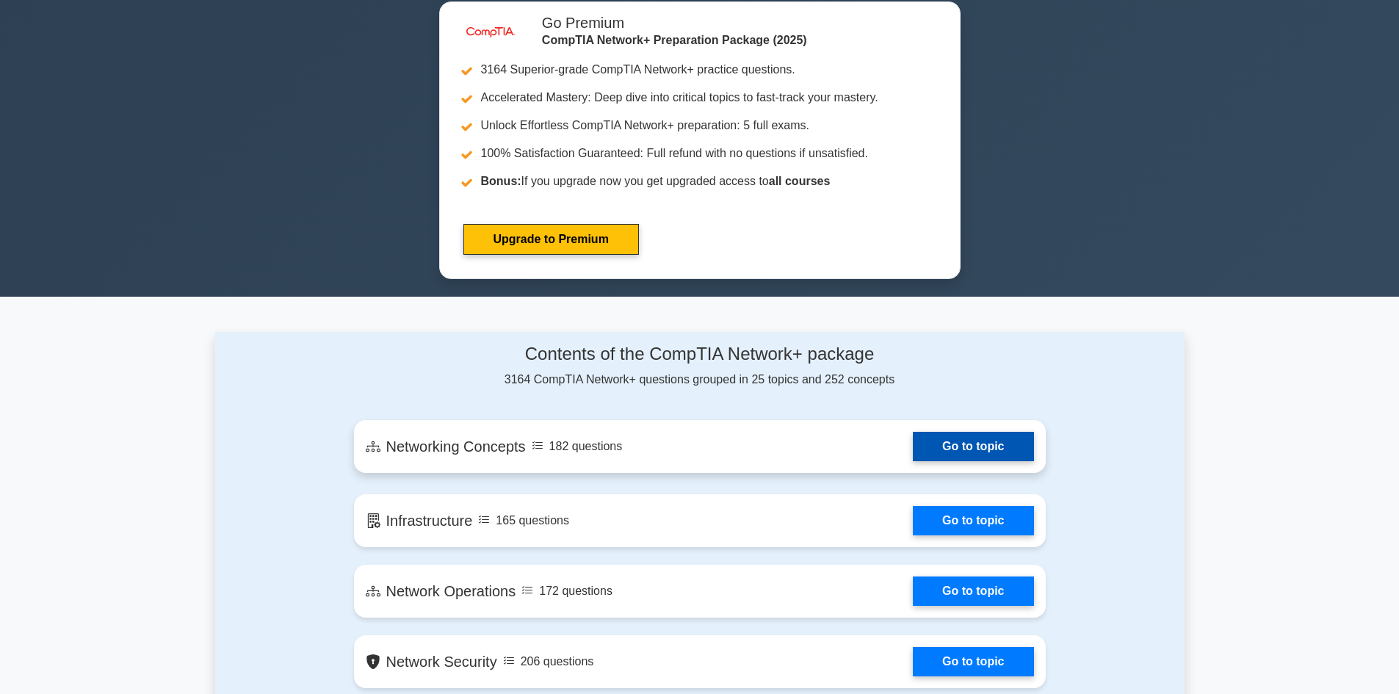
click at [959, 457] on link "Go to topic" at bounding box center [973, 446] width 120 height 29
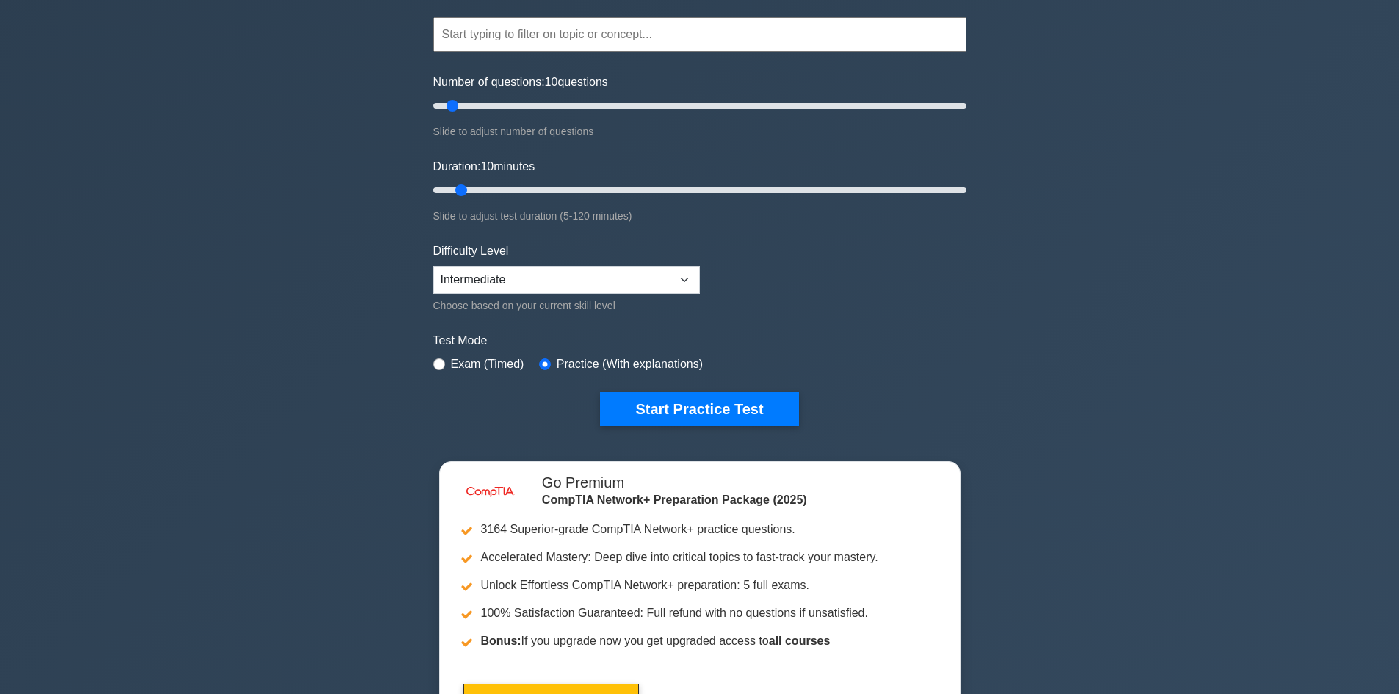
scroll to position [0, 0]
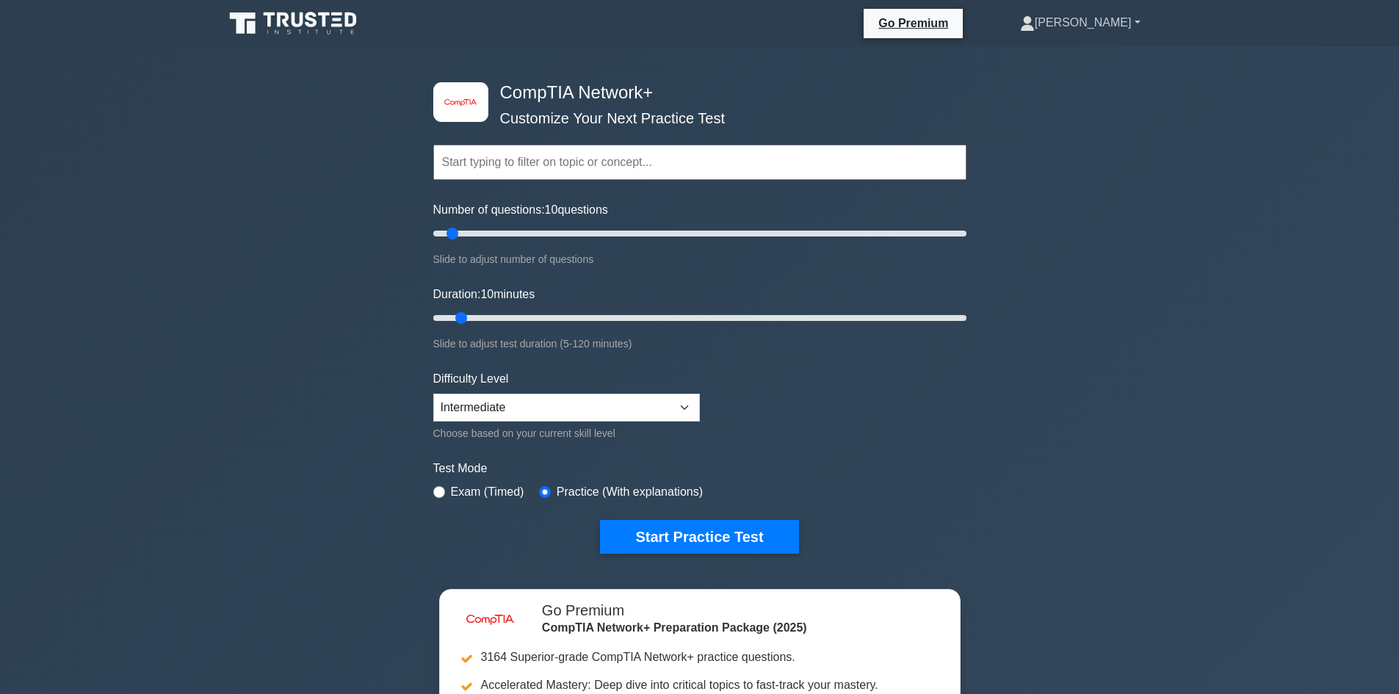
click at [1106, 26] on link "[PERSON_NAME]" at bounding box center [1080, 22] width 191 height 29
click at [1102, 83] on link "Settings" at bounding box center [1044, 81] width 116 height 24
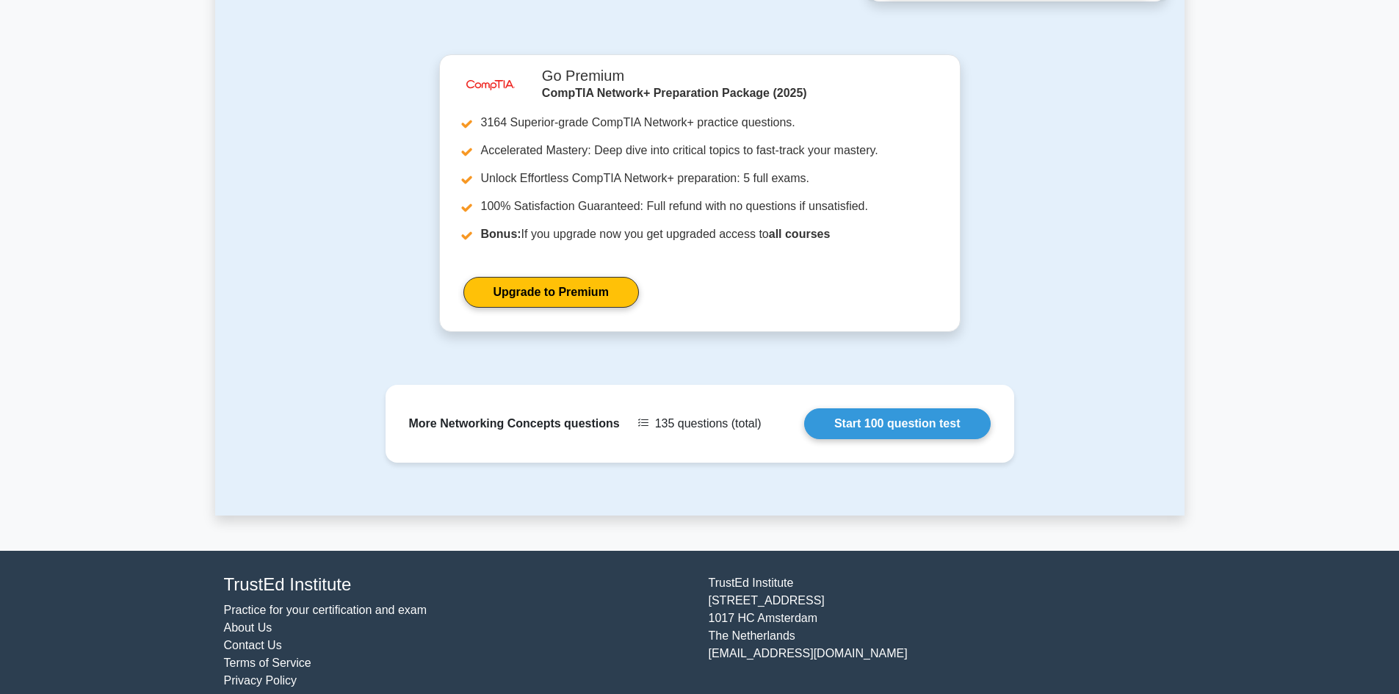
scroll to position [1174, 0]
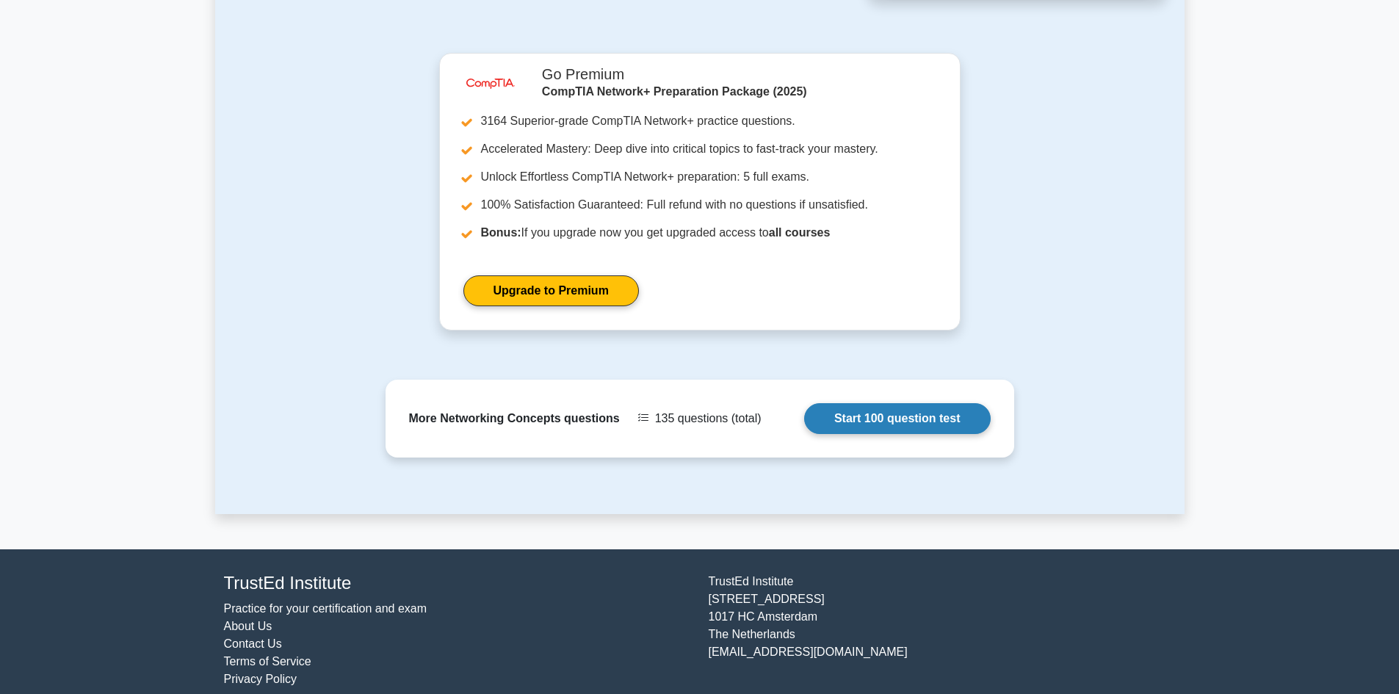
click at [829, 403] on link "Start 100 question test" at bounding box center [897, 418] width 187 height 31
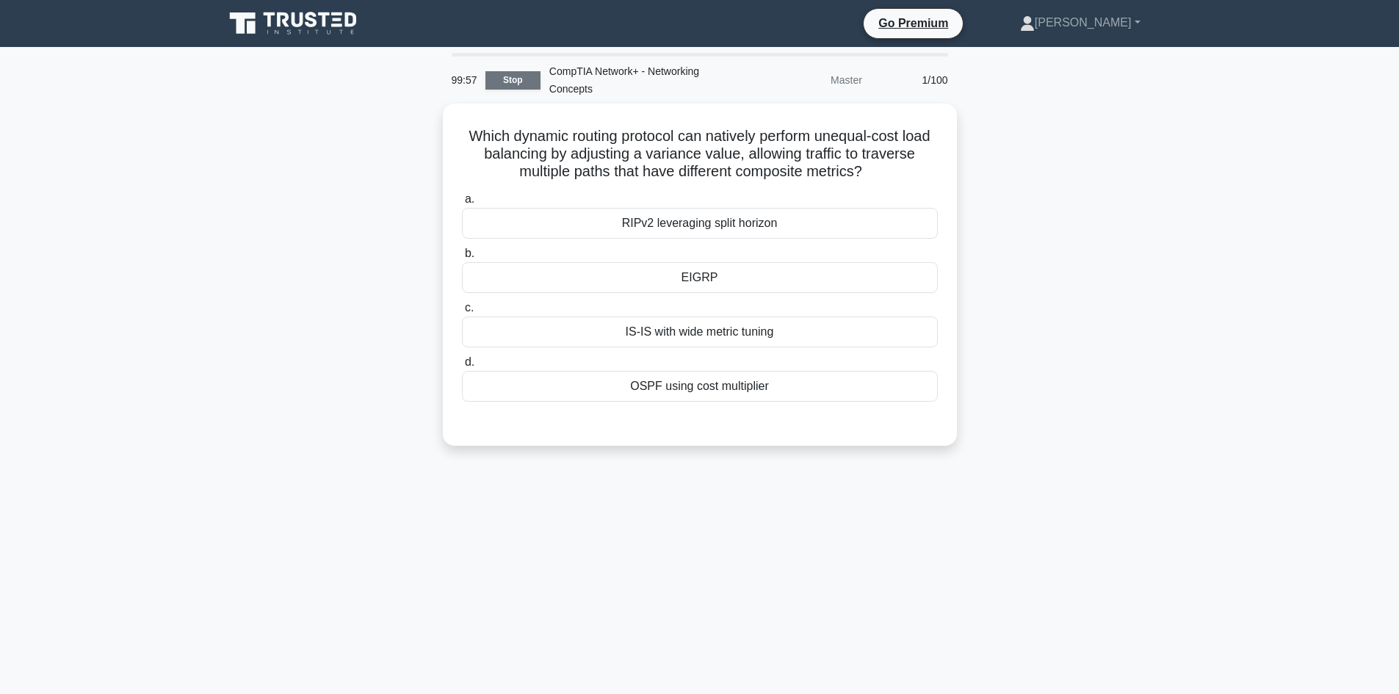
click at [516, 78] on link "Stop" at bounding box center [513, 80] width 55 height 18
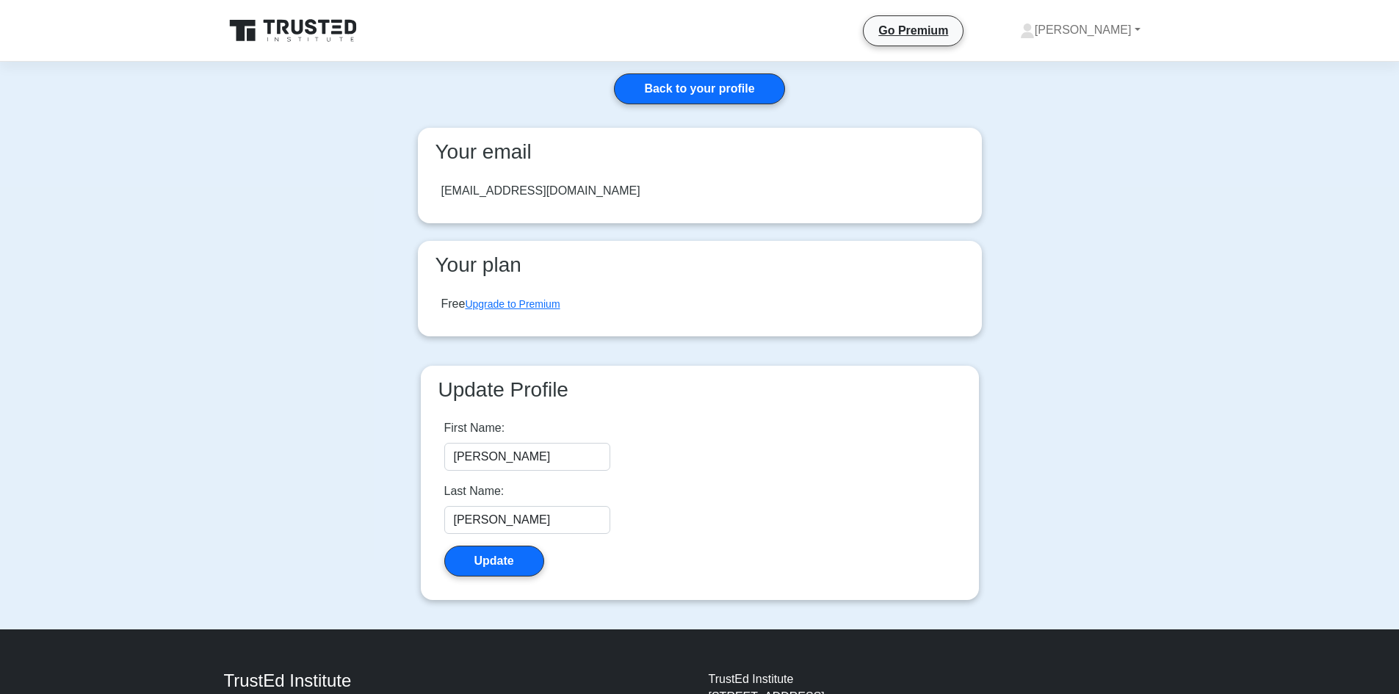
click at [577, 193] on div "[EMAIL_ADDRESS][DOMAIN_NAME]" at bounding box center [540, 191] width 199 height 18
click at [563, 189] on div "gchanchal456@gmail.com" at bounding box center [540, 191] width 199 height 18
click at [492, 567] on button "Update" at bounding box center [494, 561] width 100 height 31
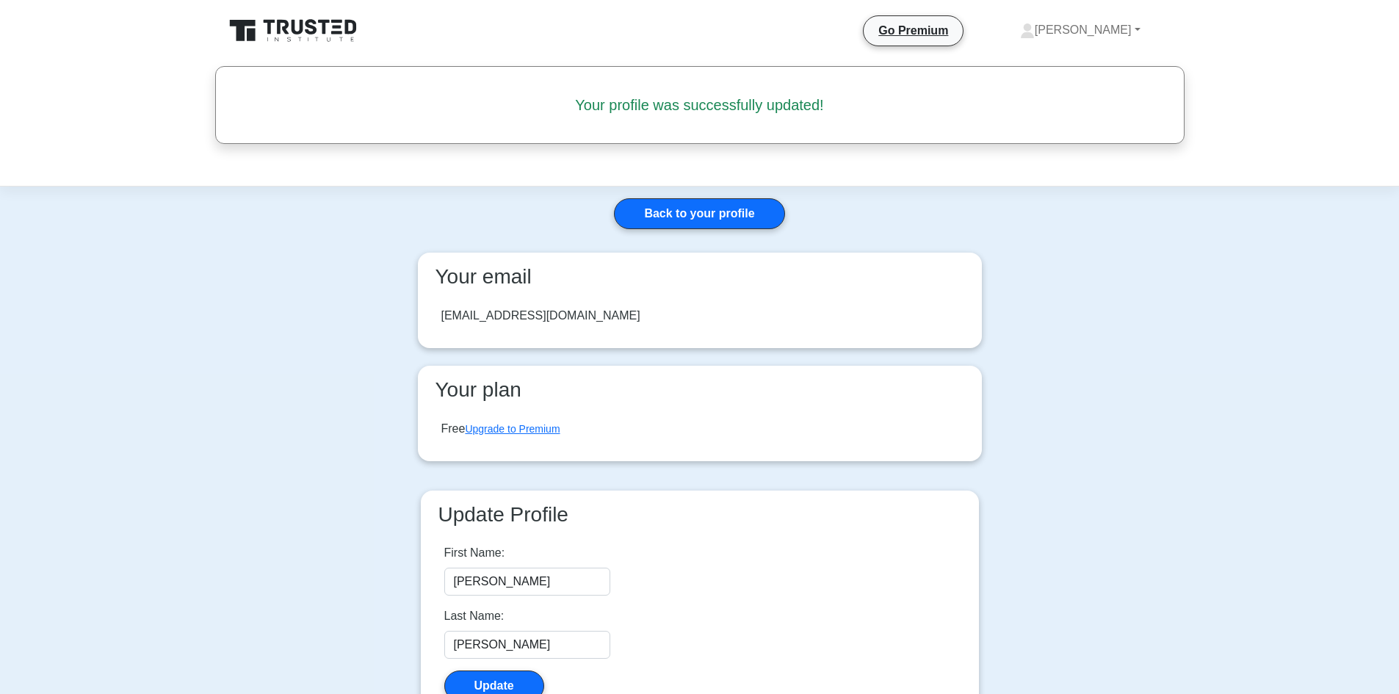
click at [563, 320] on div "[EMAIL_ADDRESS][DOMAIN_NAME]" at bounding box center [540, 316] width 199 height 18
click at [563, 320] on div "gchanchal456@gmail.com" at bounding box center [540, 316] width 199 height 18
click at [1128, 26] on link "[PERSON_NAME]" at bounding box center [1080, 29] width 191 height 29
click at [1071, 76] on link "Profile" at bounding box center [1044, 65] width 116 height 24
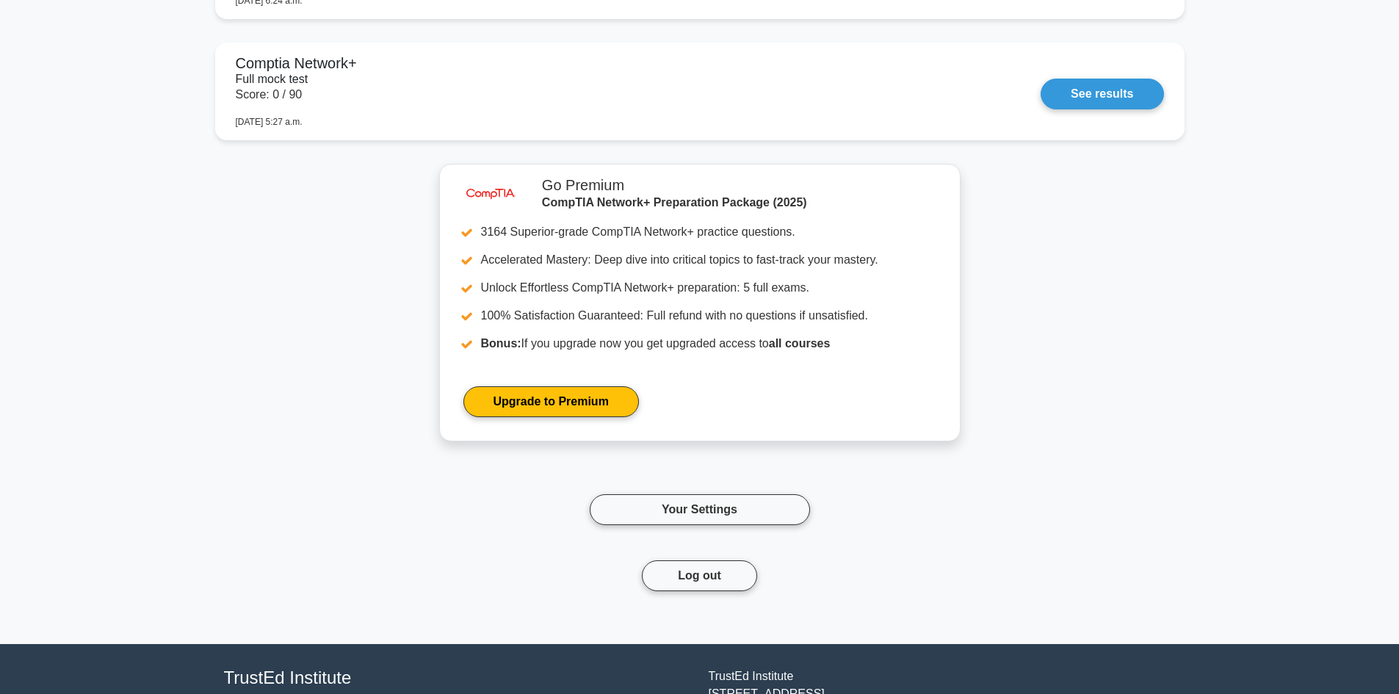
scroll to position [1196, 0]
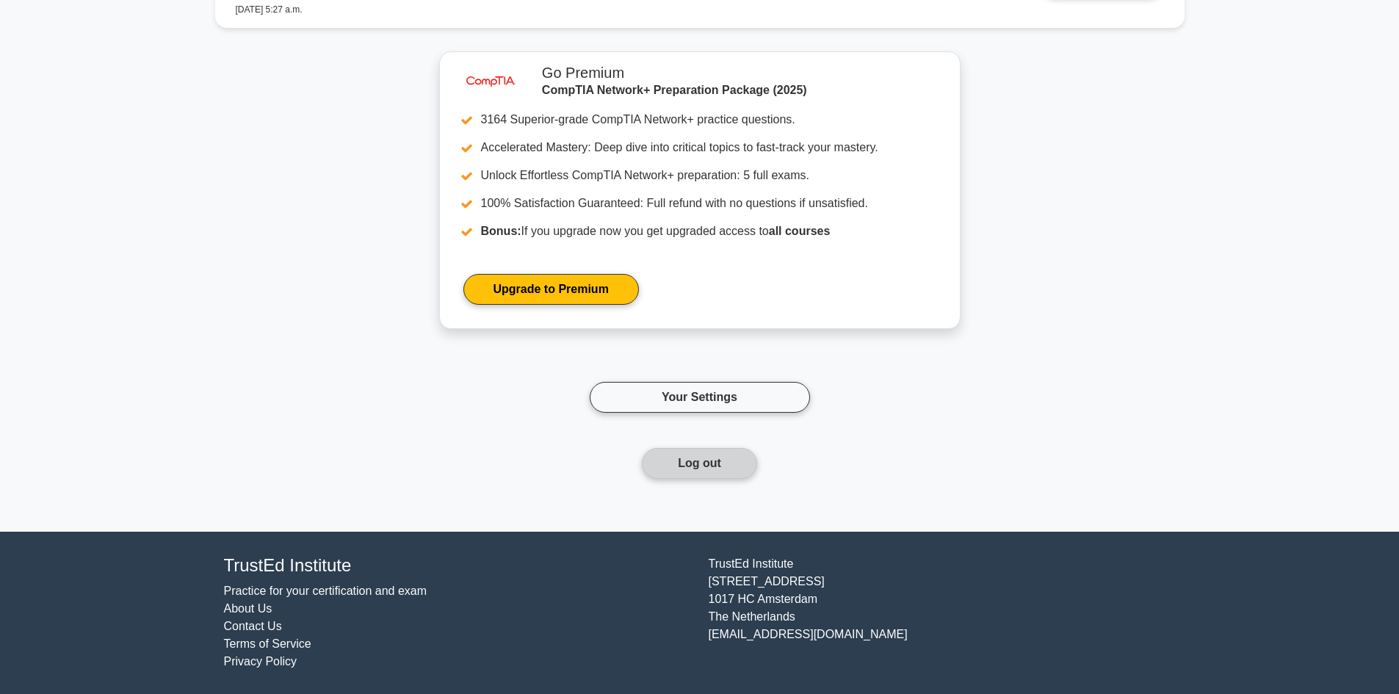
click at [674, 461] on button "Log out" at bounding box center [699, 463] width 115 height 31
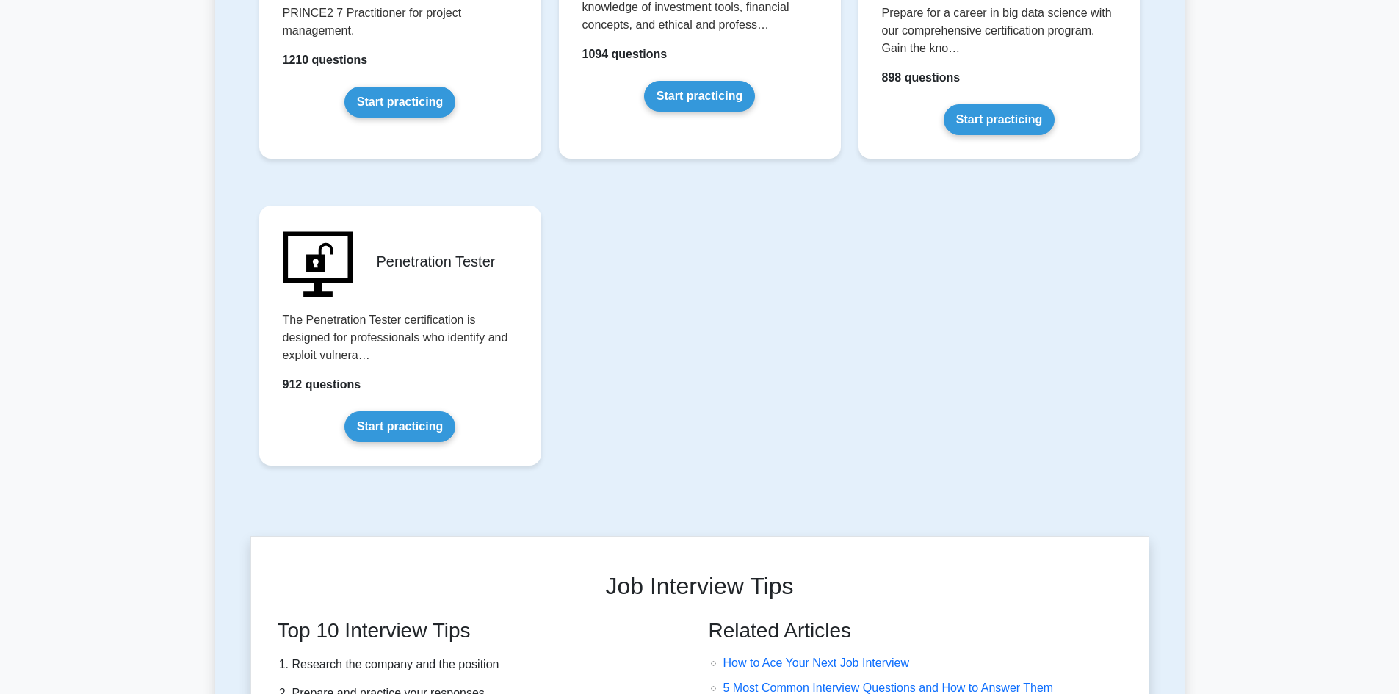
scroll to position [3232, 0]
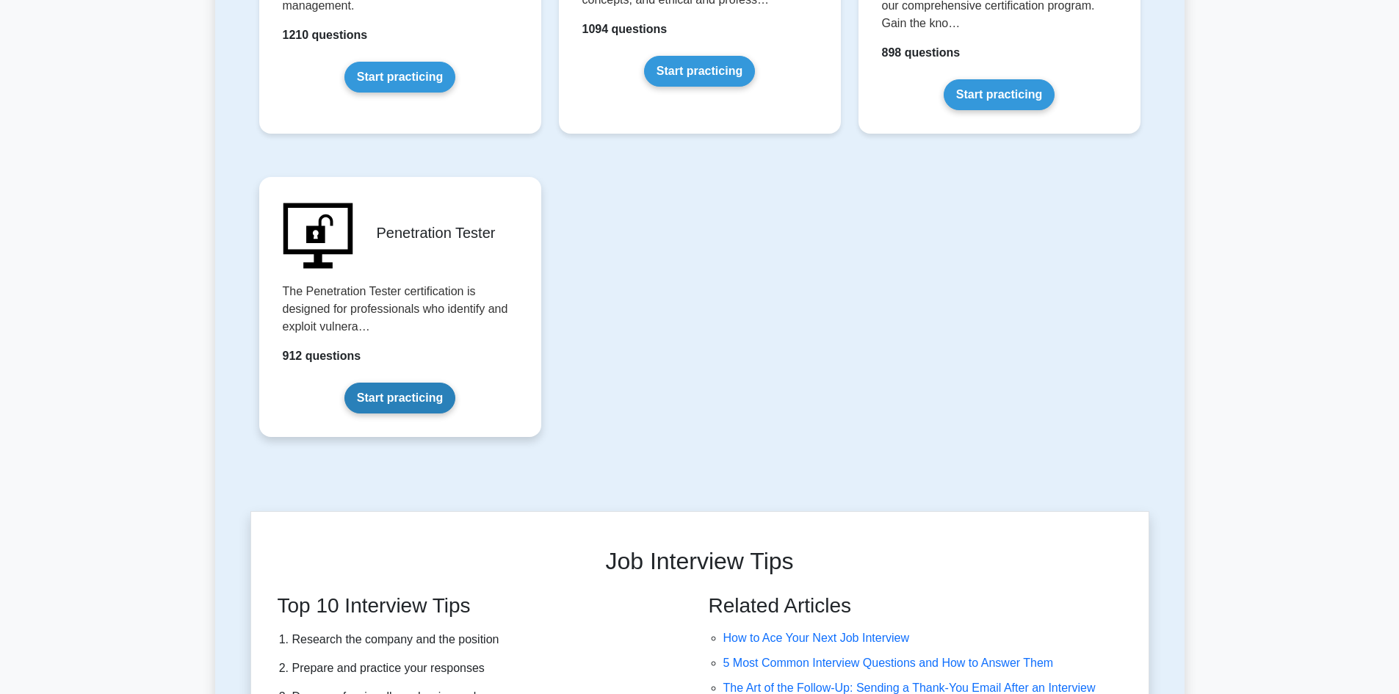
click at [409, 383] on link "Start practicing" at bounding box center [400, 398] width 111 height 31
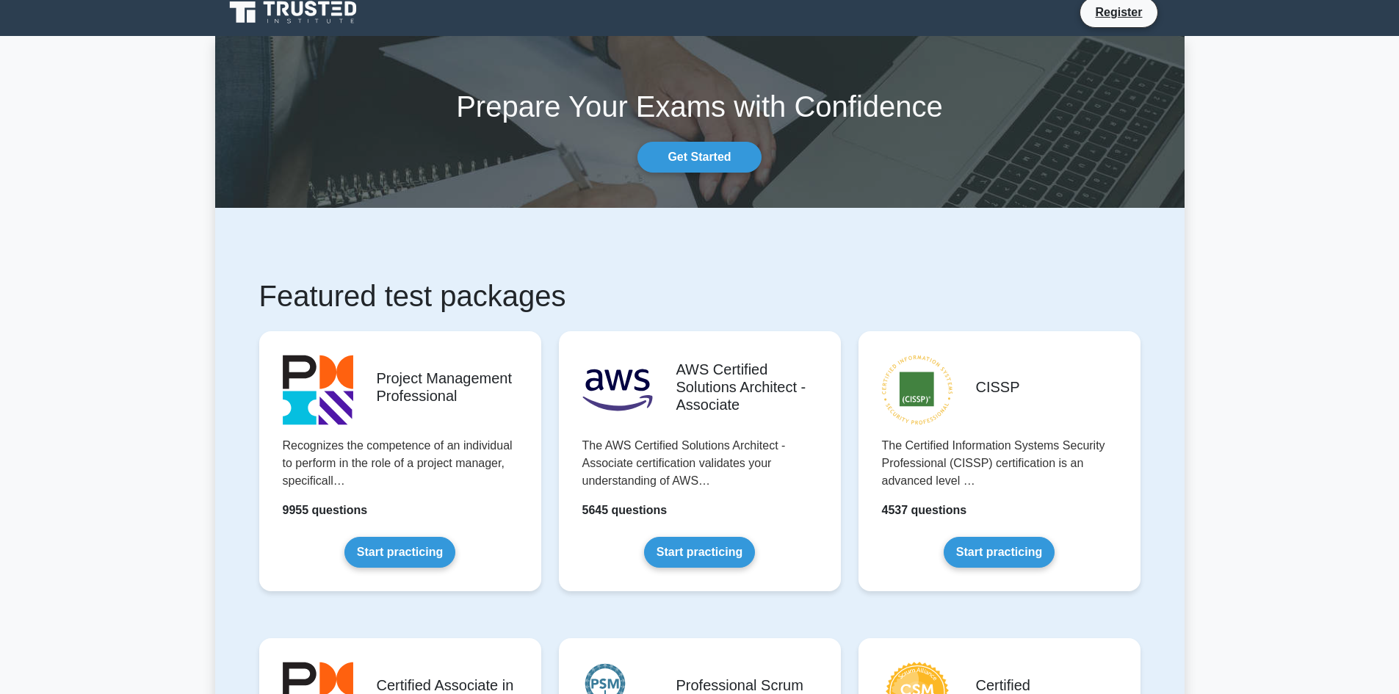
scroll to position [0, 0]
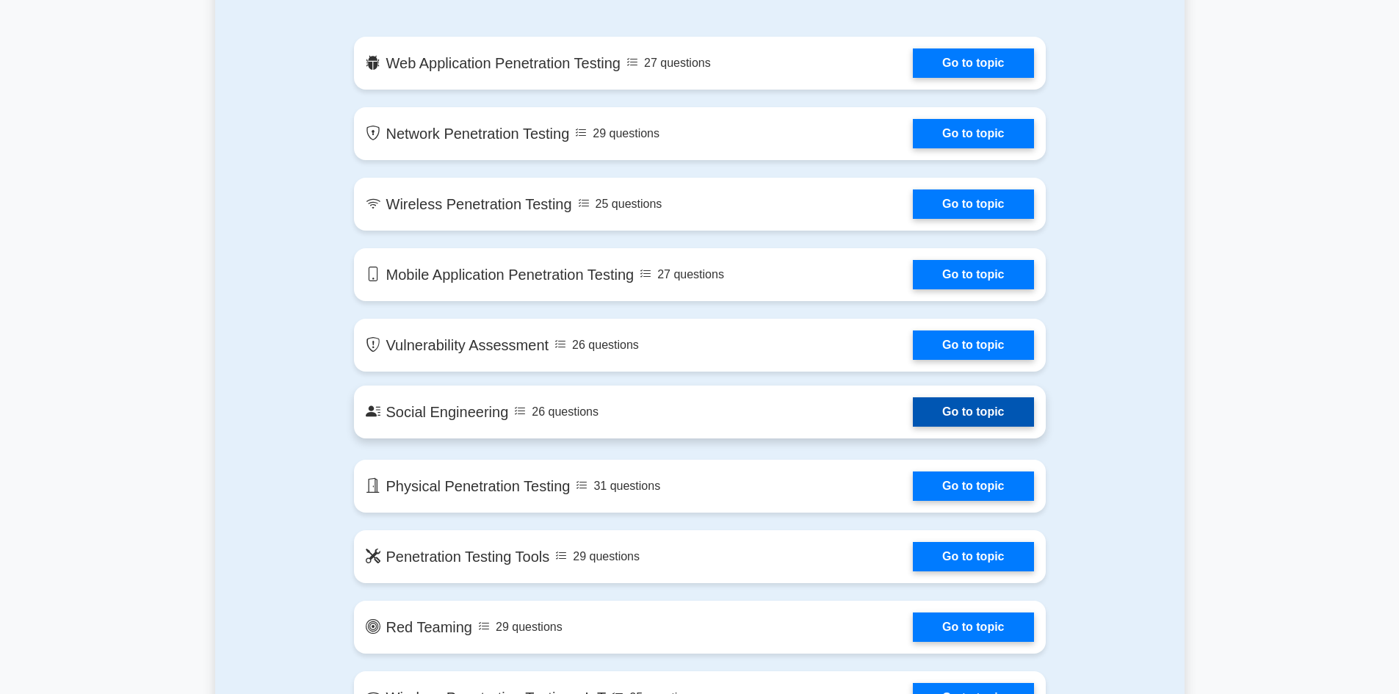
scroll to position [808, 0]
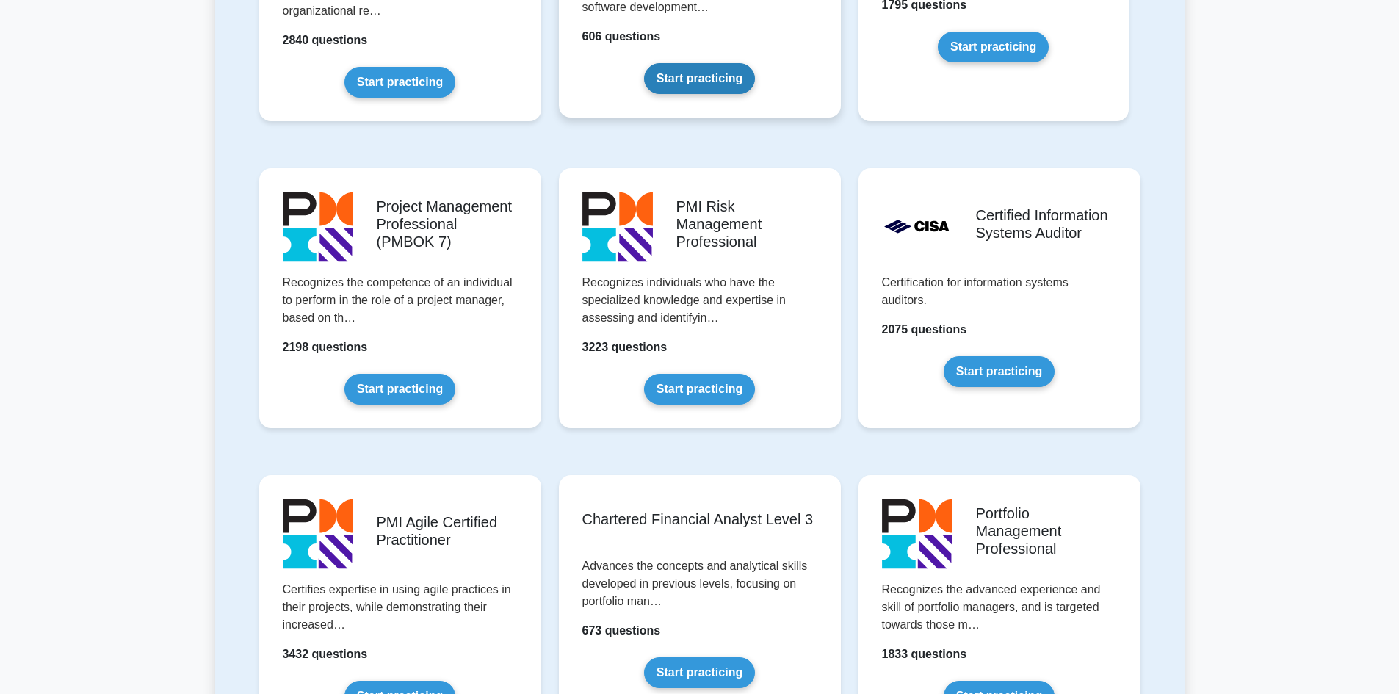
scroll to position [1175, 0]
